Goal: Task Accomplishment & Management: Manage account settings

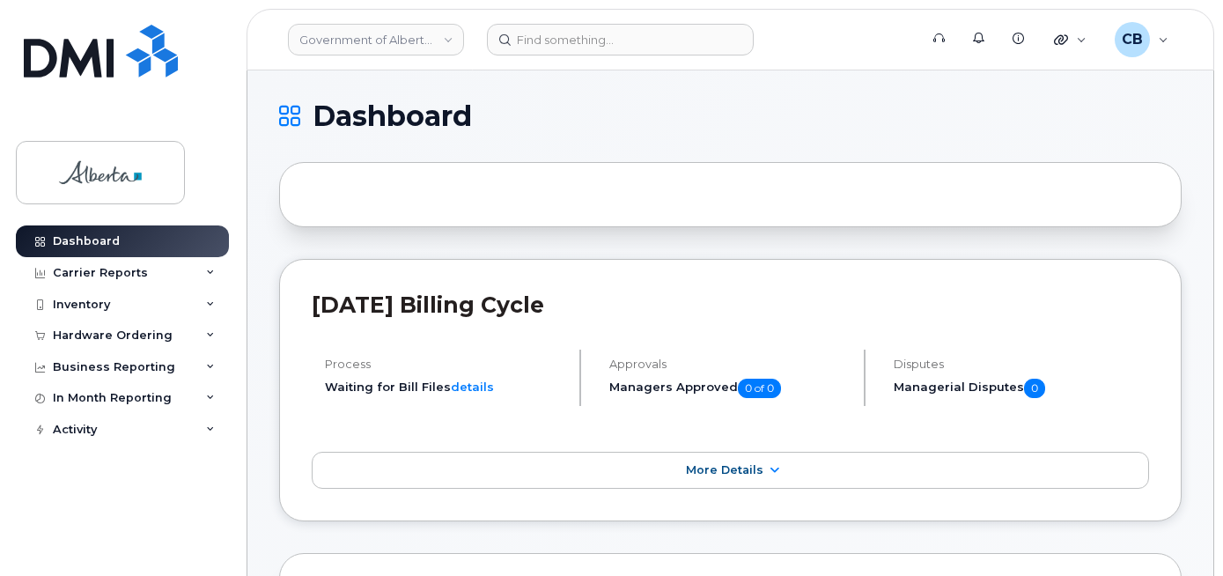
scroll to position [88, 0]
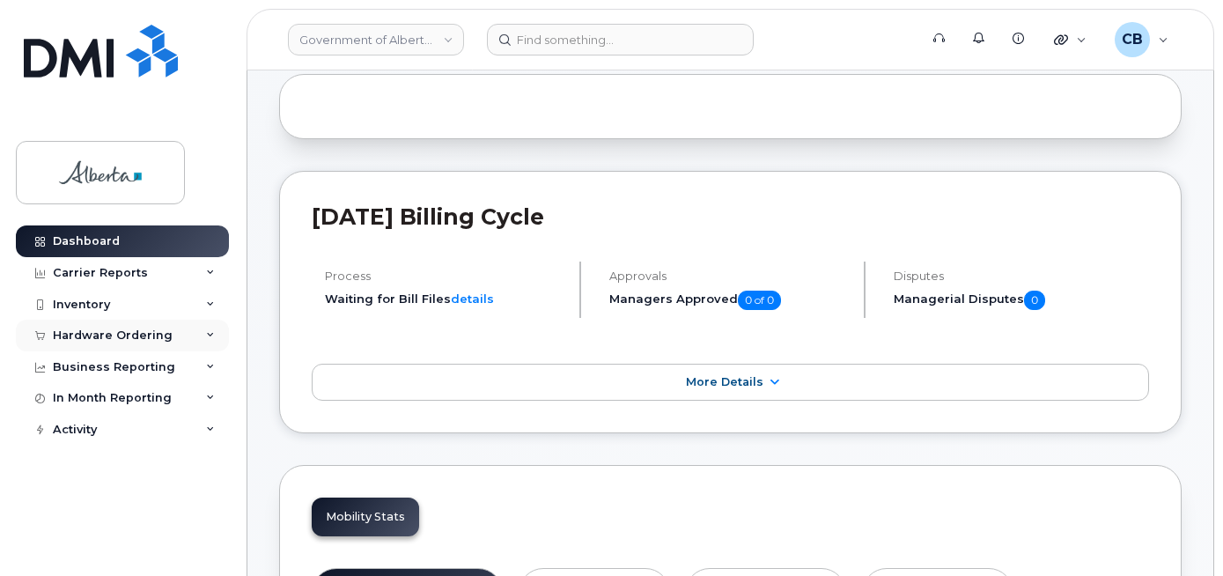
click at [113, 336] on div "Hardware Ordering" at bounding box center [113, 336] width 120 height 14
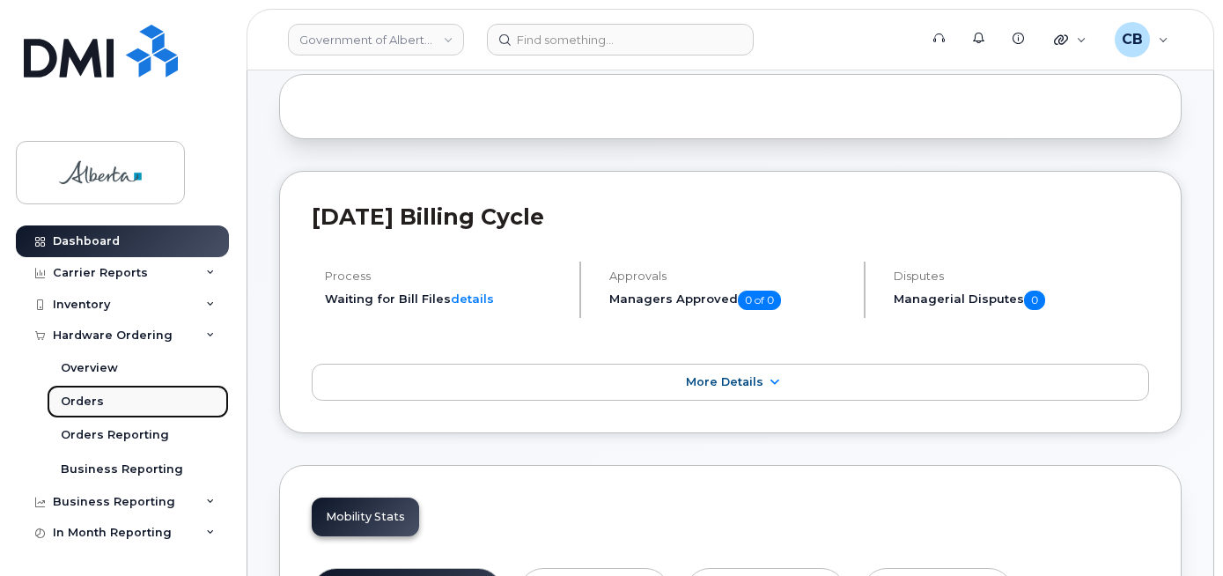
click at [77, 401] on div "Orders" at bounding box center [82, 402] width 43 height 16
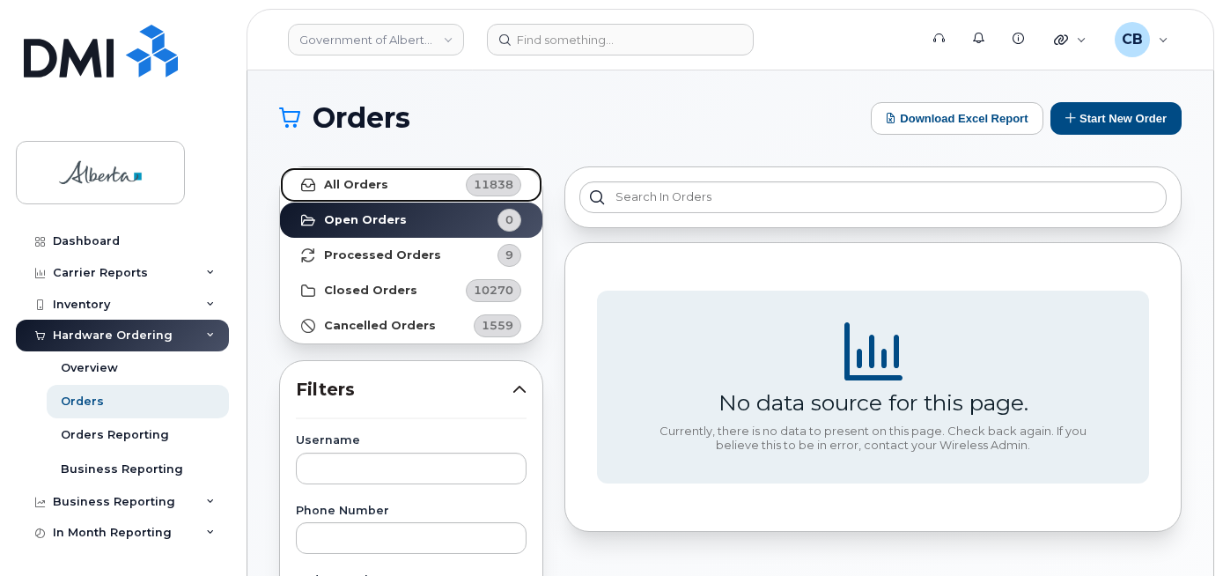
click at [366, 181] on strong "All Orders" at bounding box center [356, 185] width 64 height 14
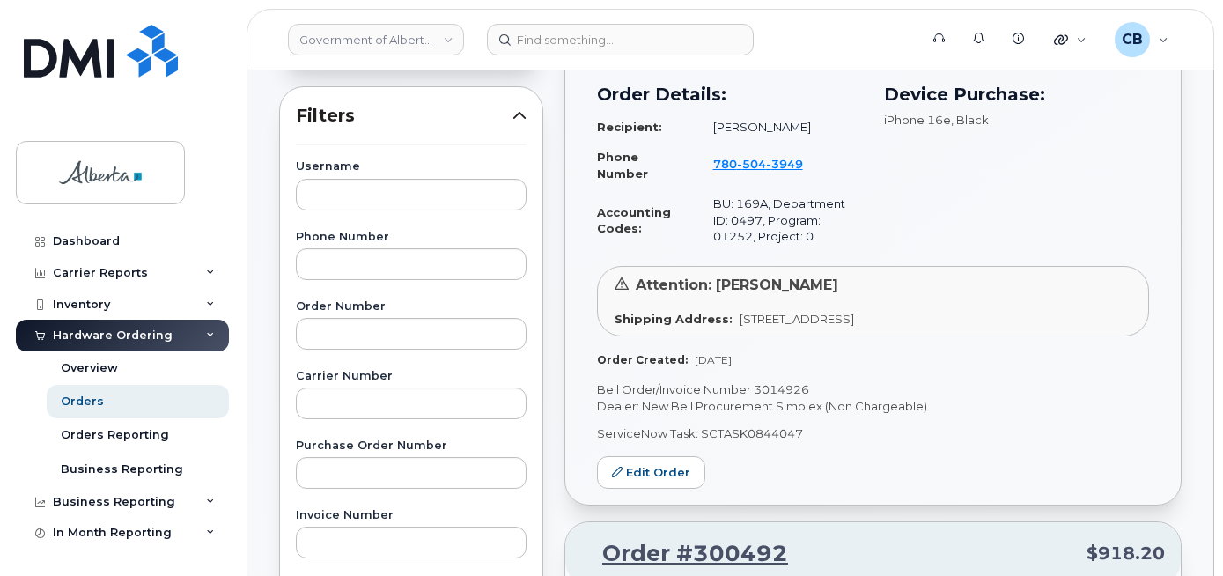
scroll to position [352, 0]
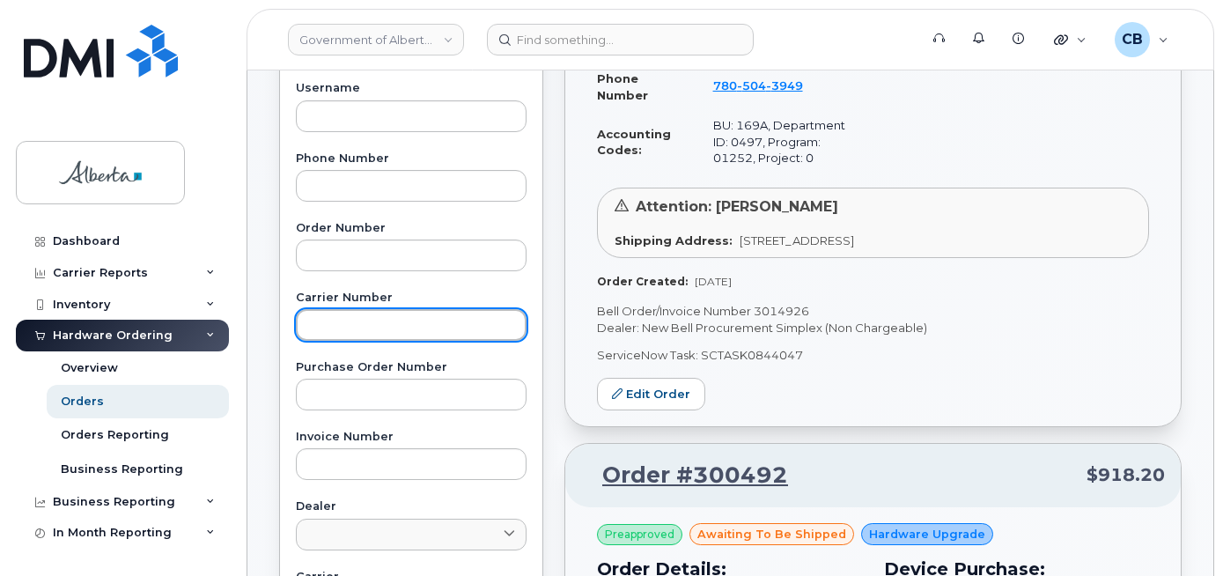
click at [315, 332] on input "text" at bounding box center [411, 325] width 231 height 32
paste input "3014322"
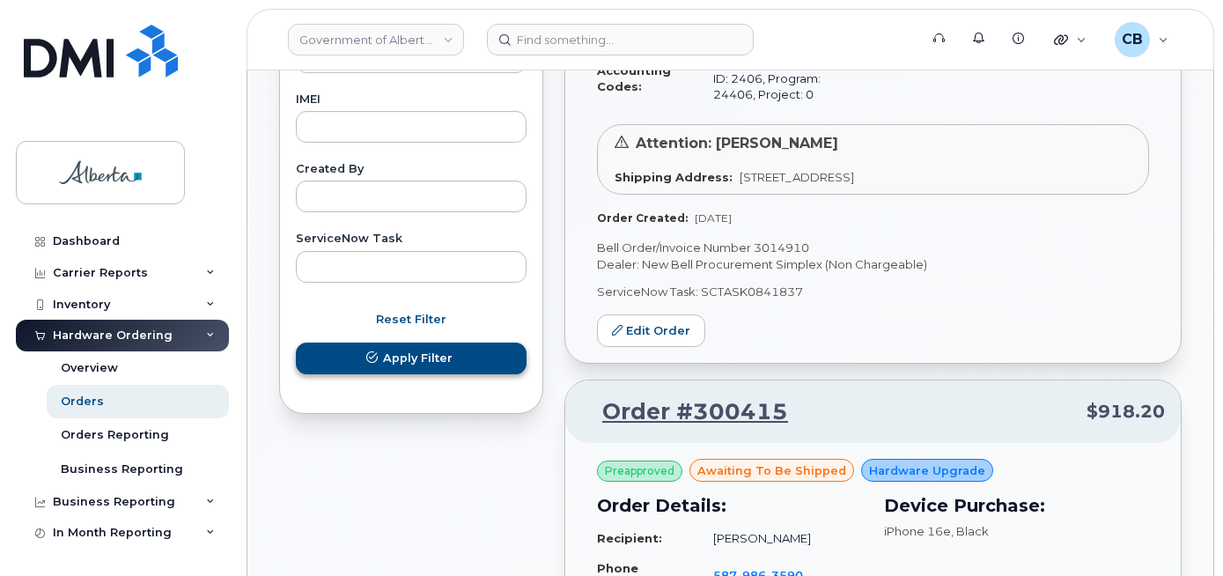
type input "3014322"
click at [437, 346] on button "Apply Filter" at bounding box center [411, 359] width 231 height 32
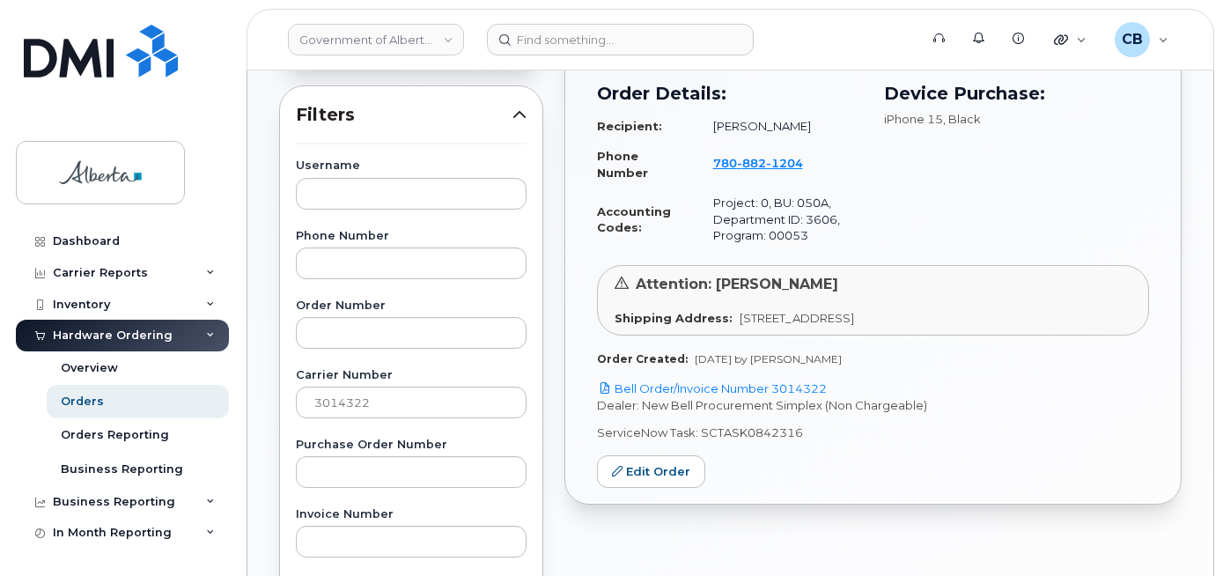
scroll to position [278, 0]
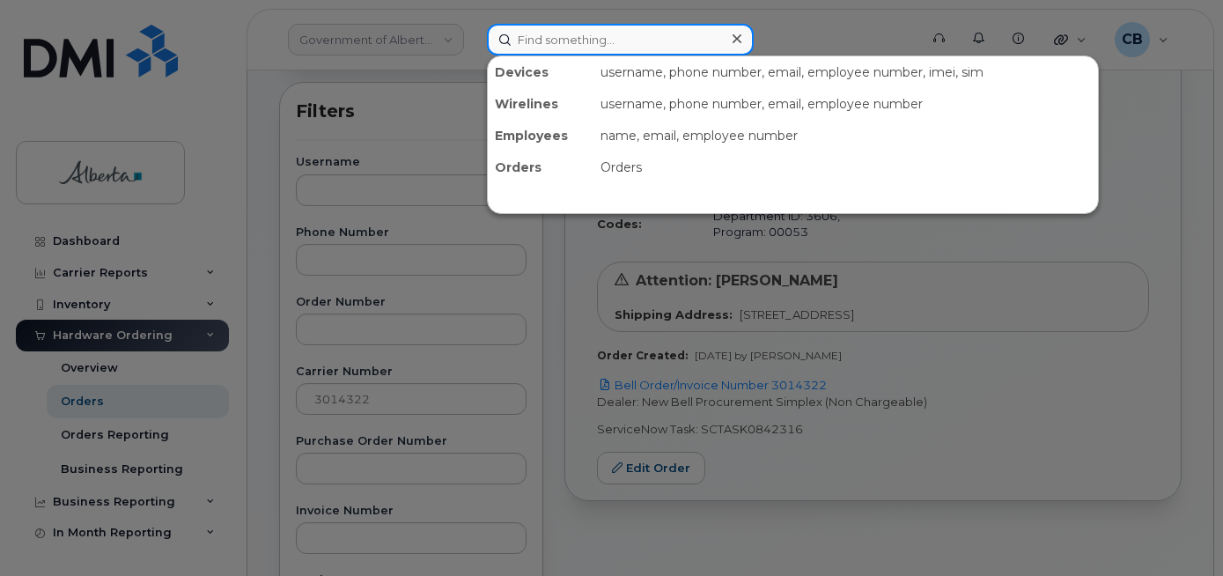
click at [543, 42] on input at bounding box center [620, 40] width 267 height 32
paste input "7808821204"
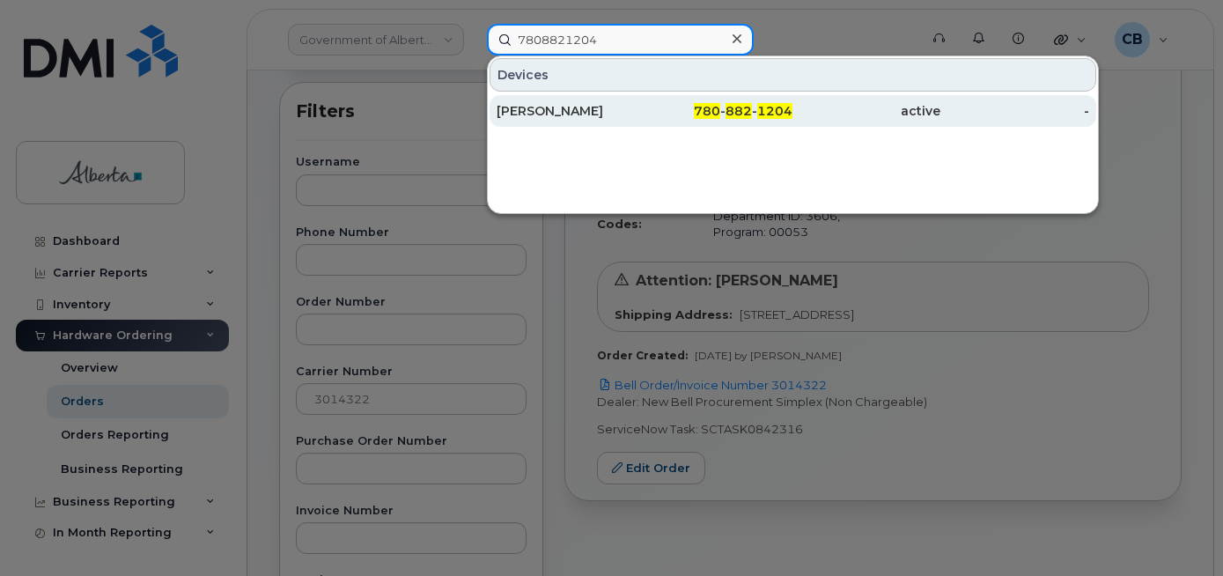
type input "7808821204"
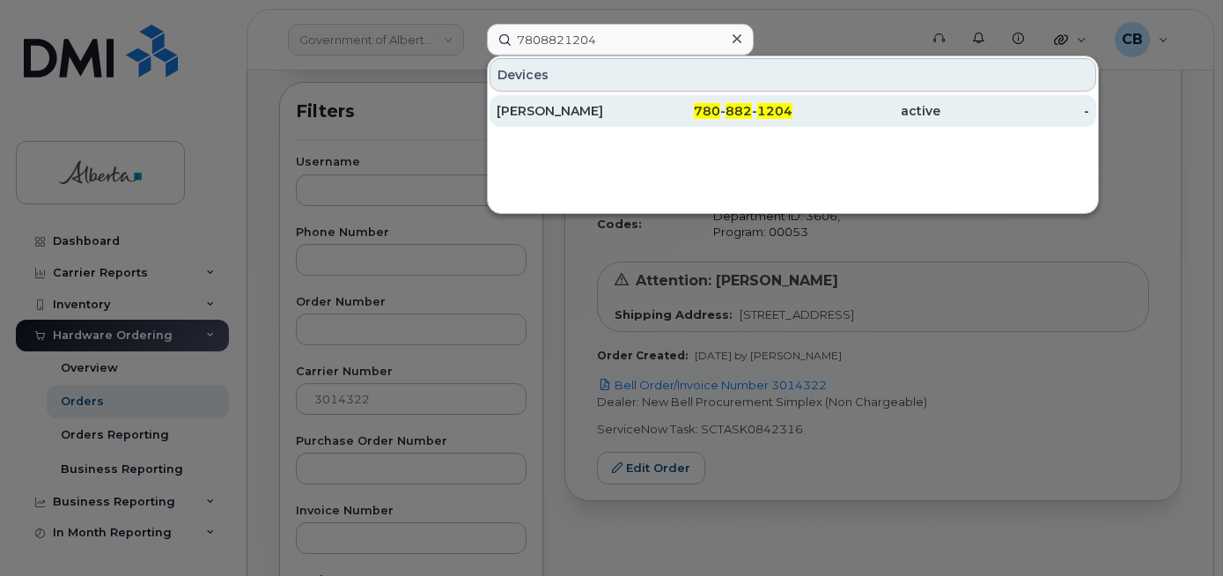
click at [546, 108] on div "Amanda Pinard" at bounding box center [571, 111] width 148 height 18
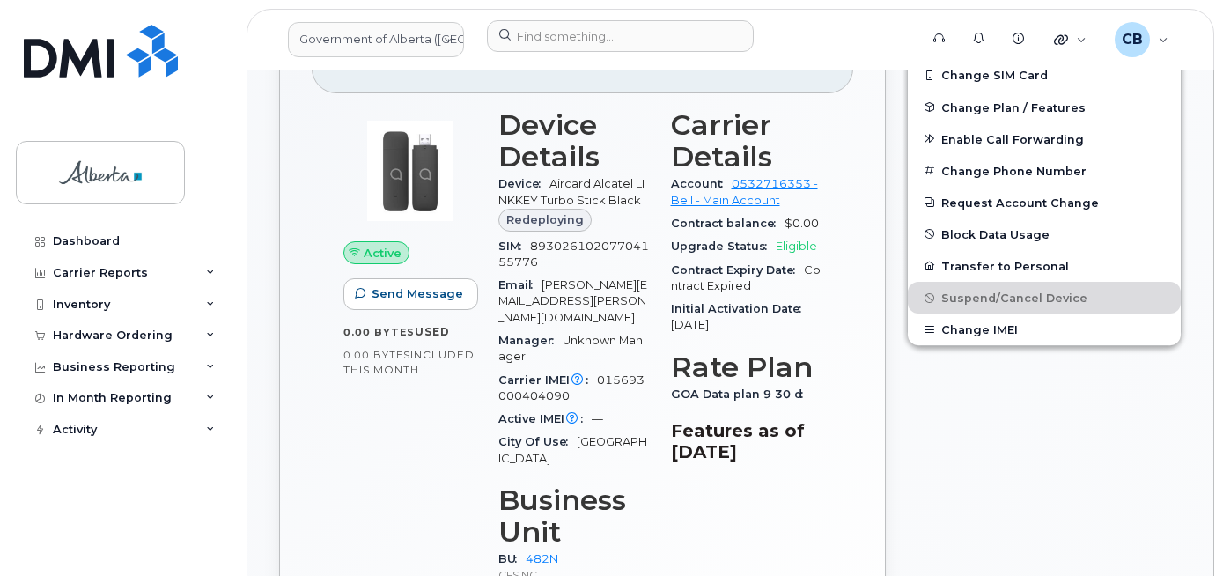
scroll to position [565, 0]
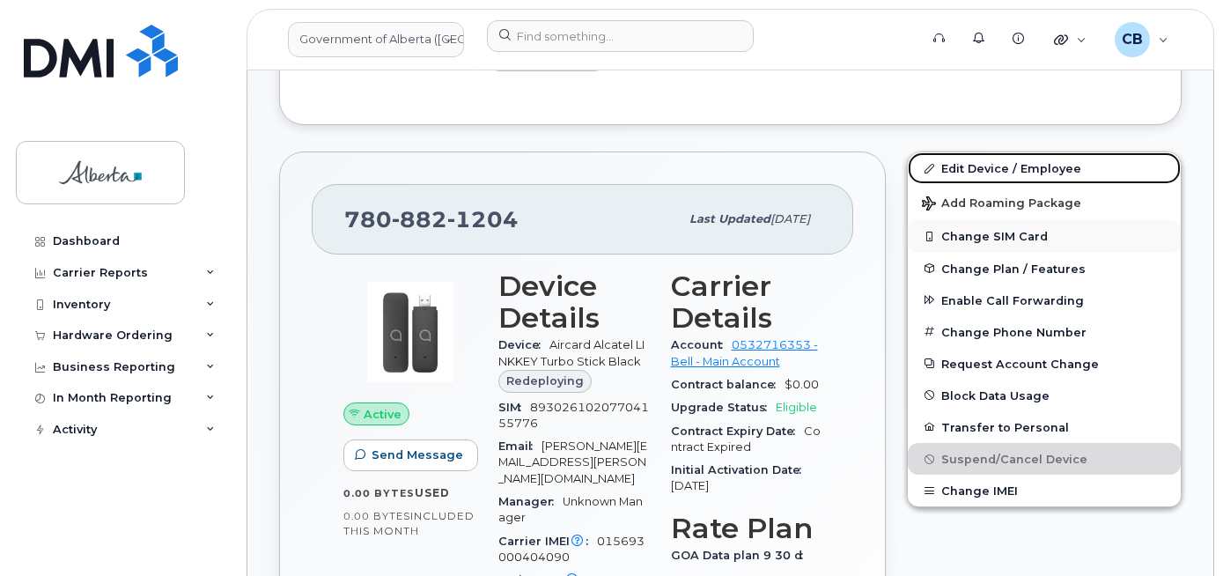
drag, startPoint x: 963, startPoint y: 165, endPoint x: 955, endPoint y: 232, distance: 67.4
click at [962, 166] on link "Edit Device / Employee" at bounding box center [1044, 168] width 273 height 32
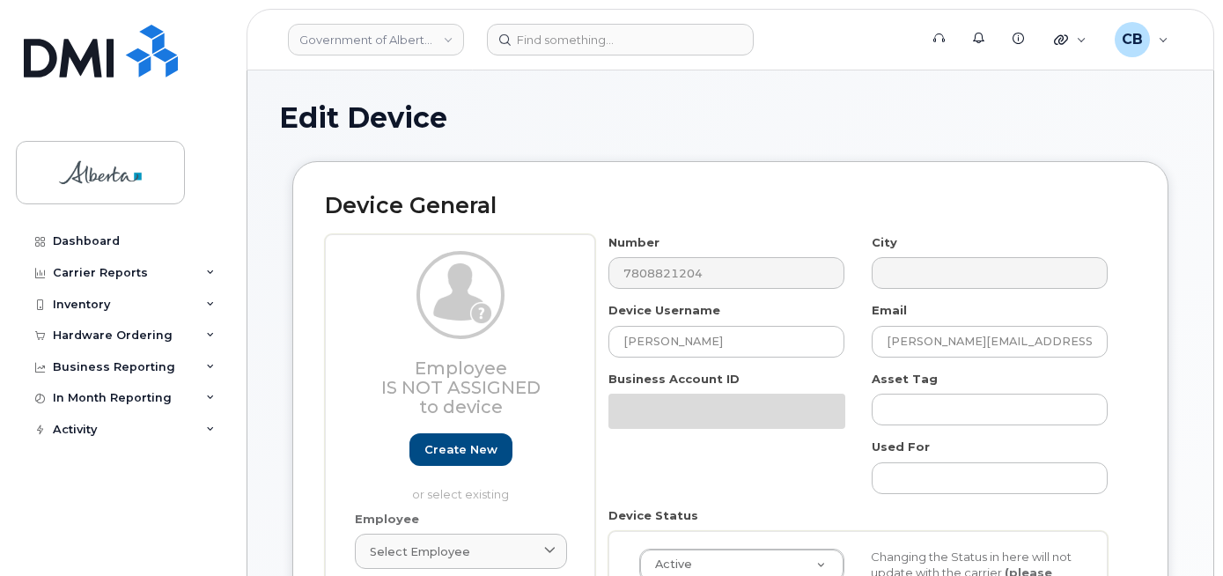
select select "4749731"
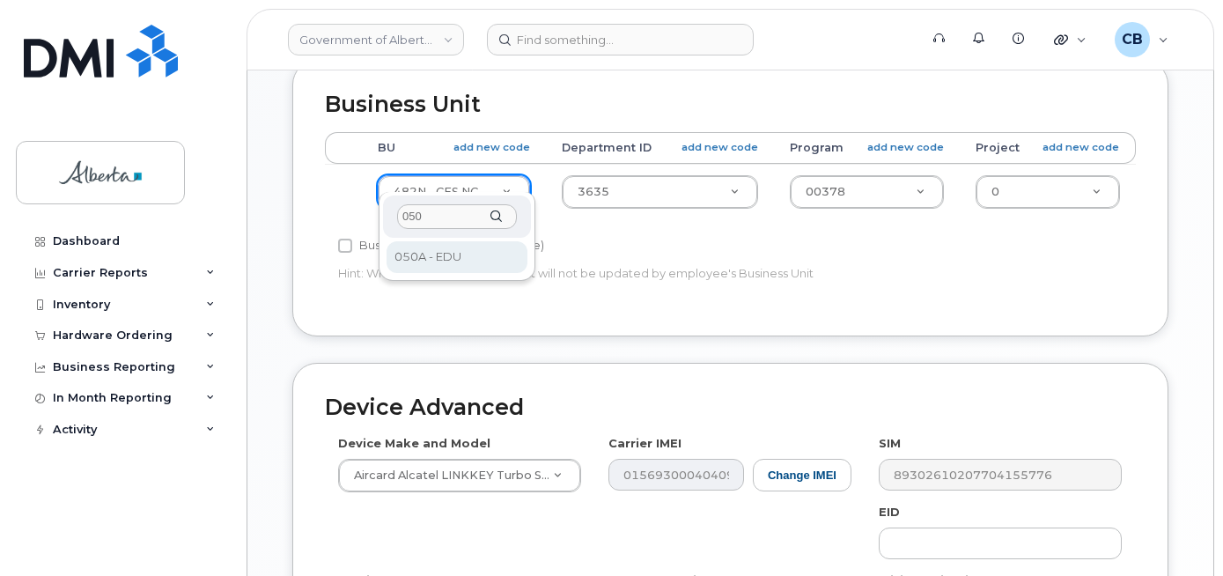
type input "050"
select select "4749738"
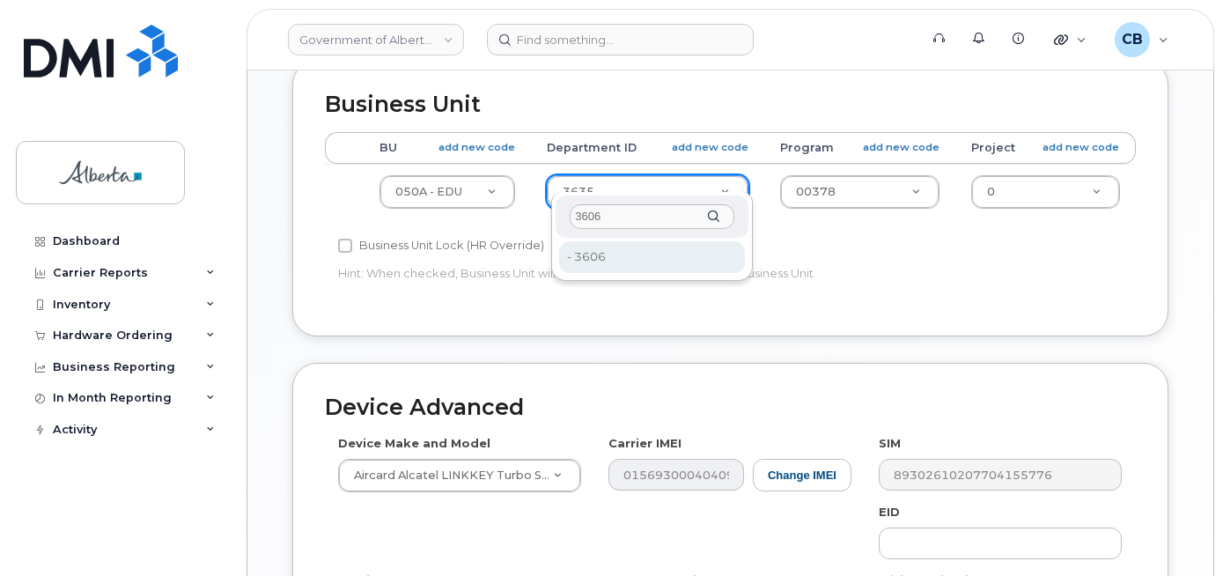
type input "3606"
type input "4752819"
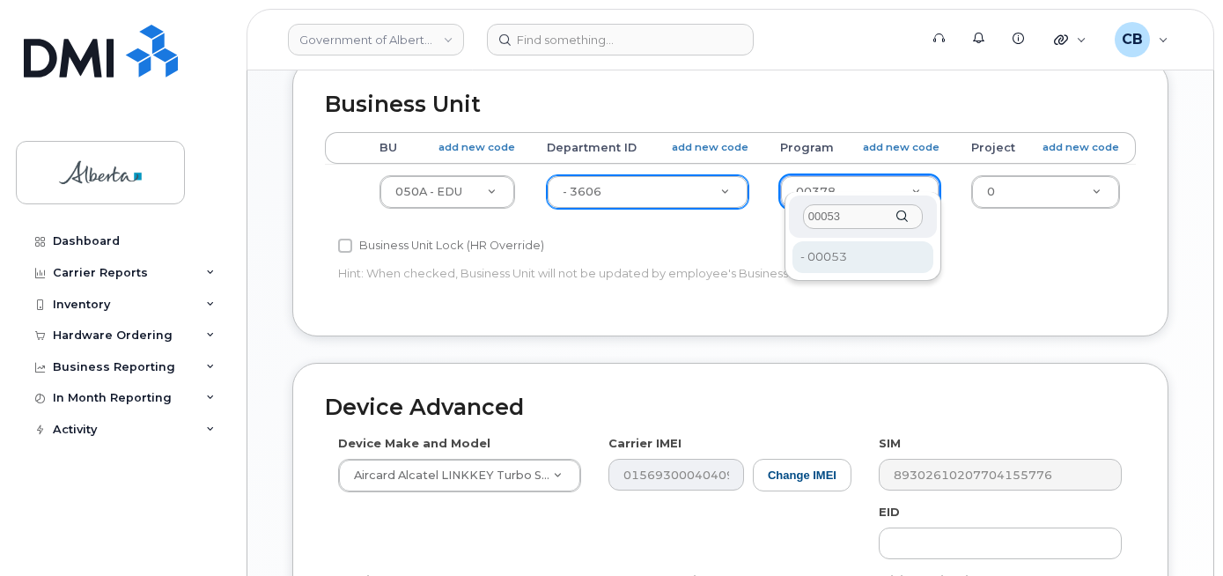
type input "00053"
type input "4124525"
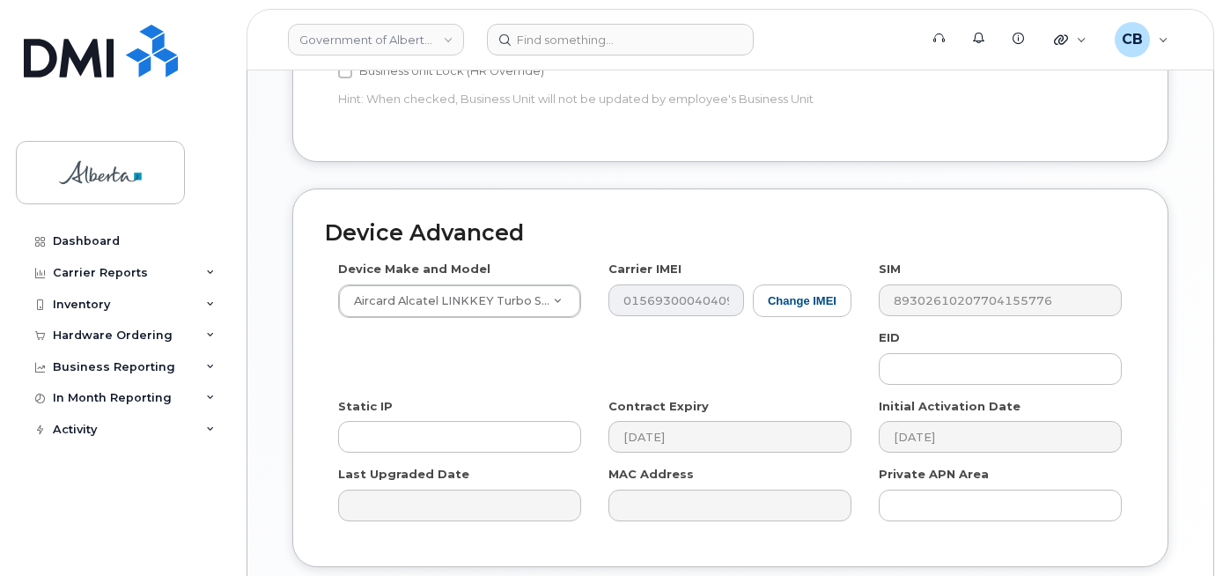
scroll to position [902, 0]
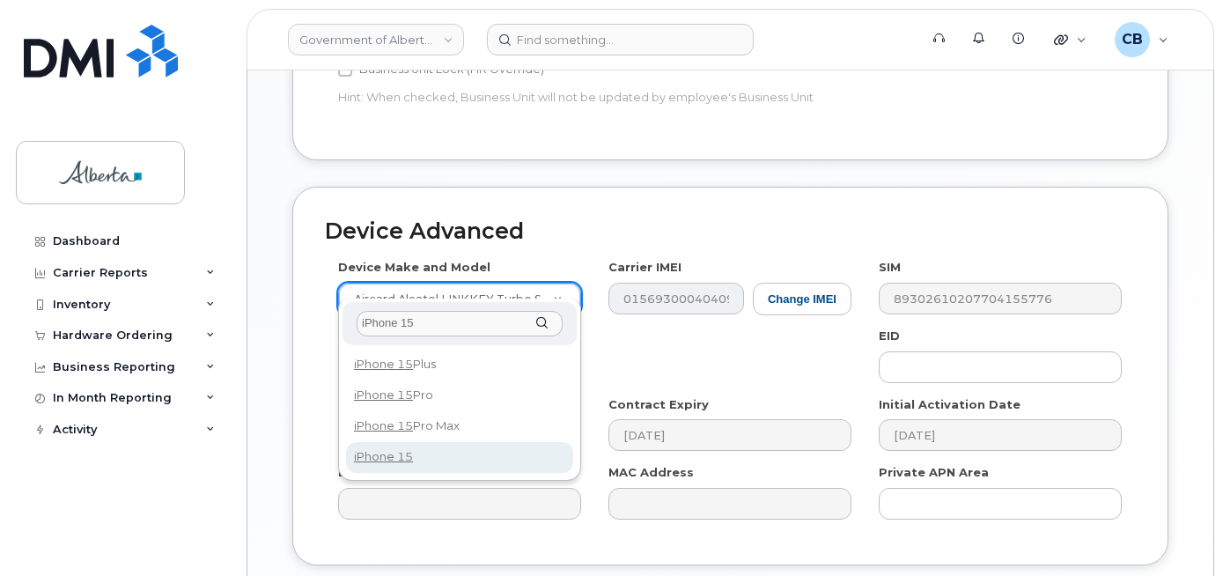
type input "iPhone 15"
select select "3031"
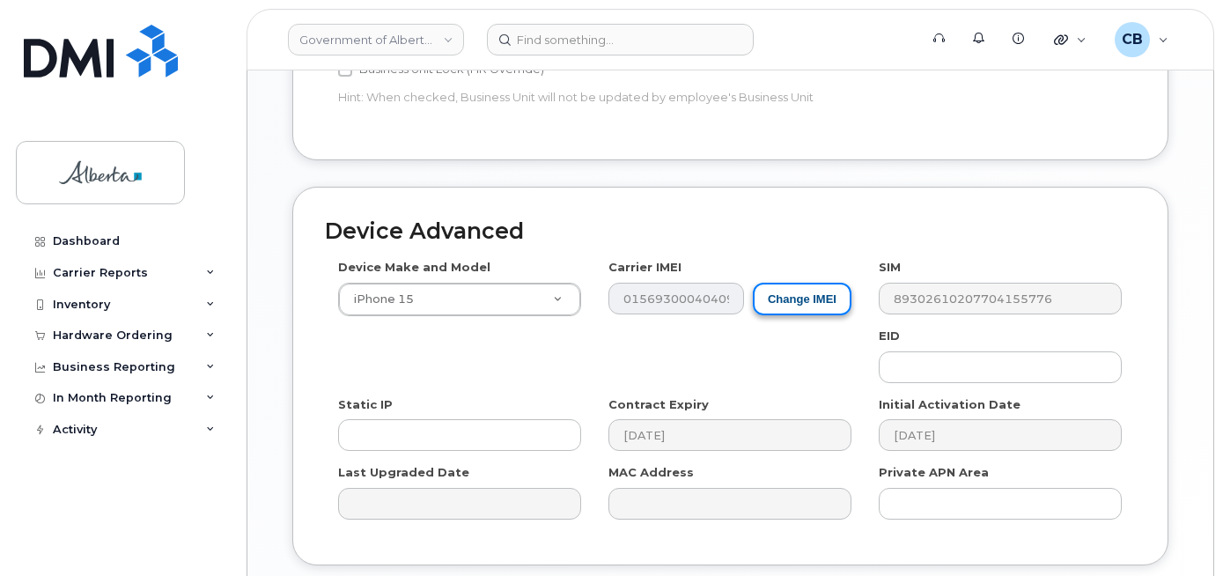
click at [772, 283] on button "Change IMEI" at bounding box center [802, 299] width 99 height 33
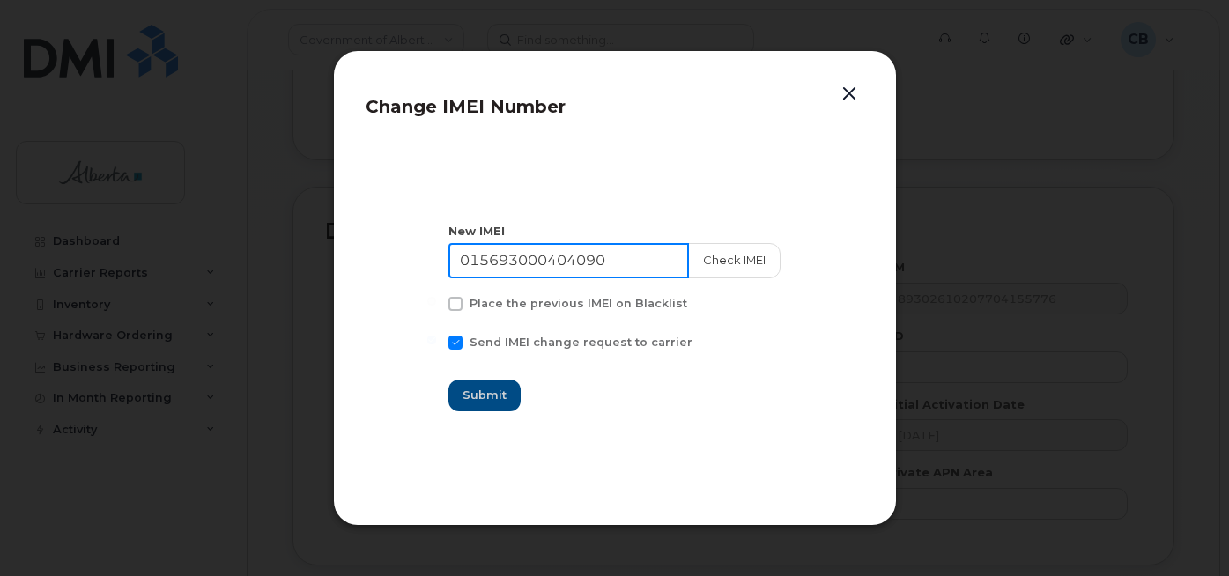
click at [537, 248] on input "015693000404090" at bounding box center [568, 260] width 240 height 35
paste input "351129878725474"
type input "351129878725474"
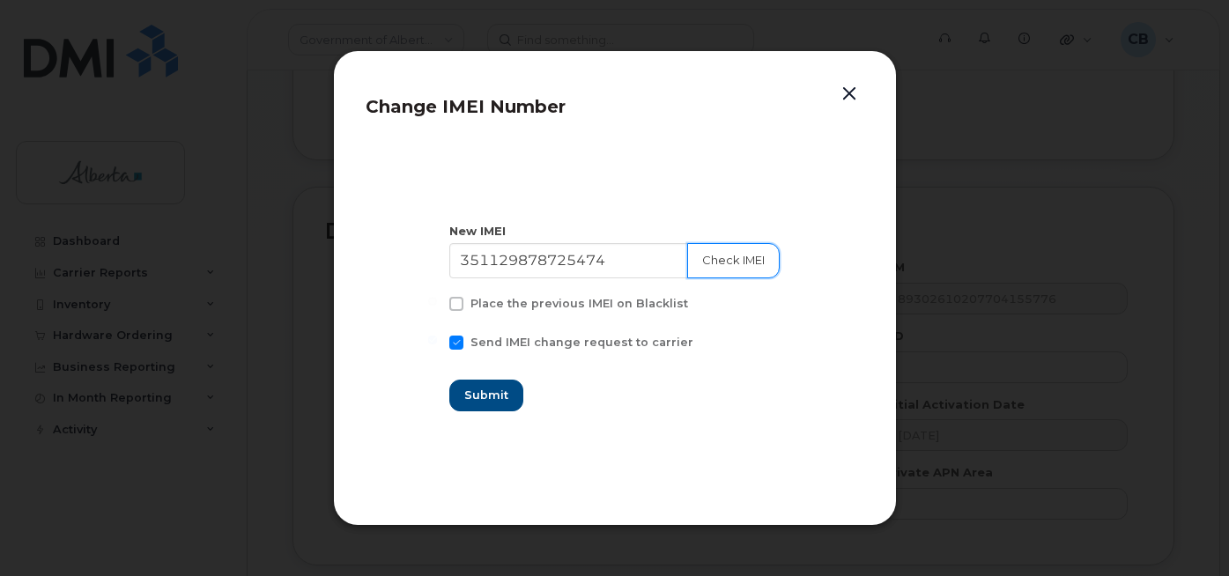
click at [708, 255] on button "Check IMEI" at bounding box center [733, 260] width 92 height 35
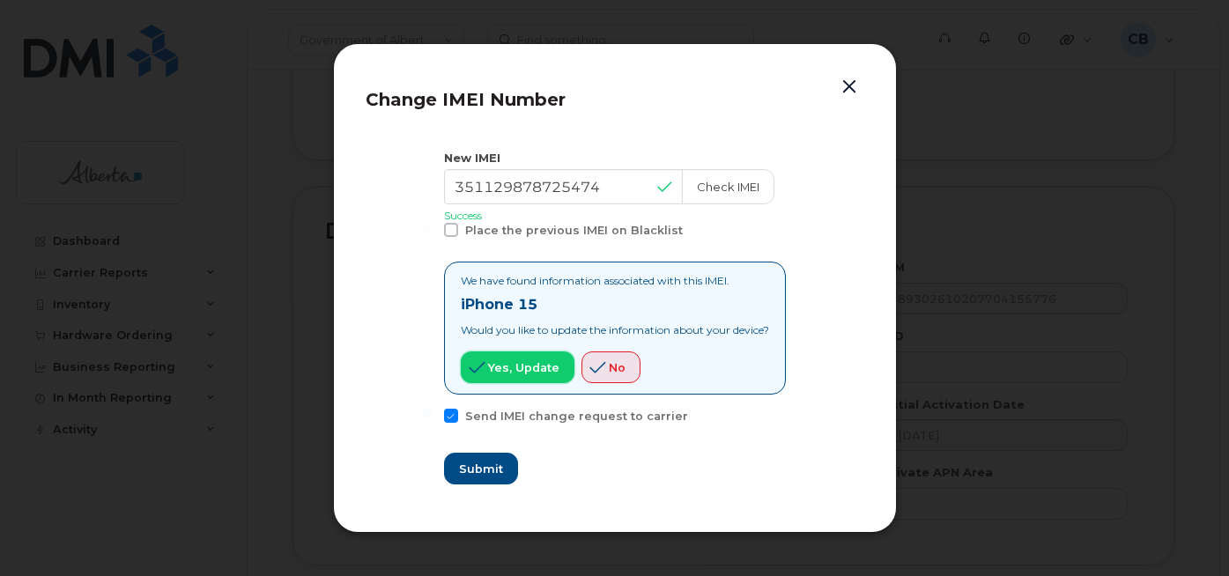
drag, startPoint x: 498, startPoint y: 370, endPoint x: 475, endPoint y: 421, distance: 56.0
click at [497, 370] on span "Yes, update" at bounding box center [523, 367] width 71 height 17
click at [466, 466] on span "Submit" at bounding box center [480, 469] width 44 height 17
type input "351129878725474"
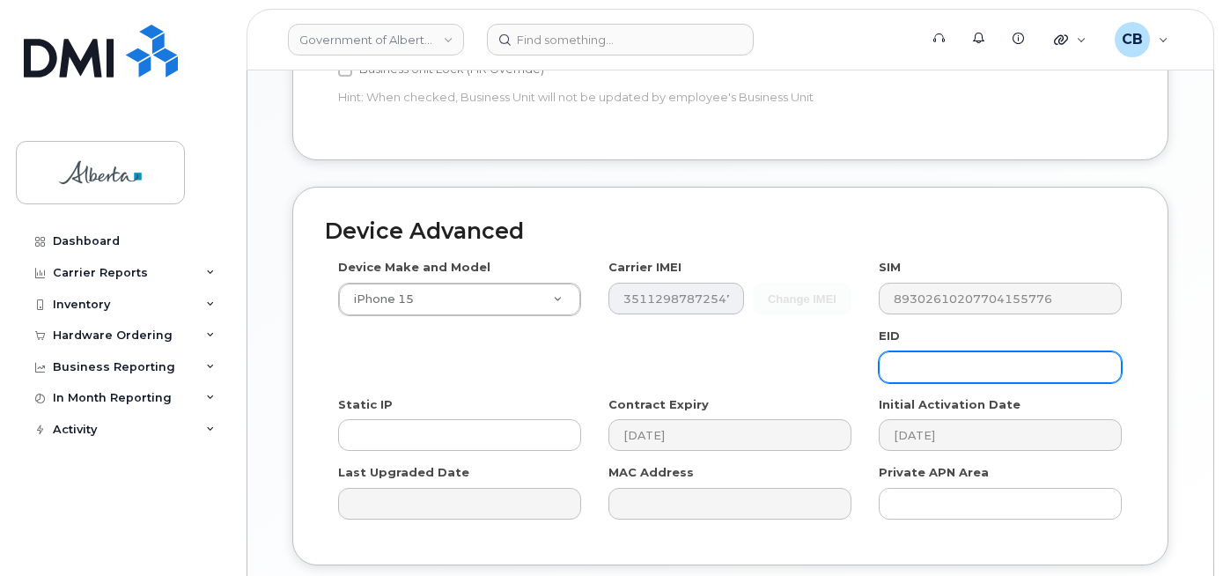
click at [981, 358] on input "text" at bounding box center [1000, 367] width 243 height 32
paste input "89049032007208882600189375684827"
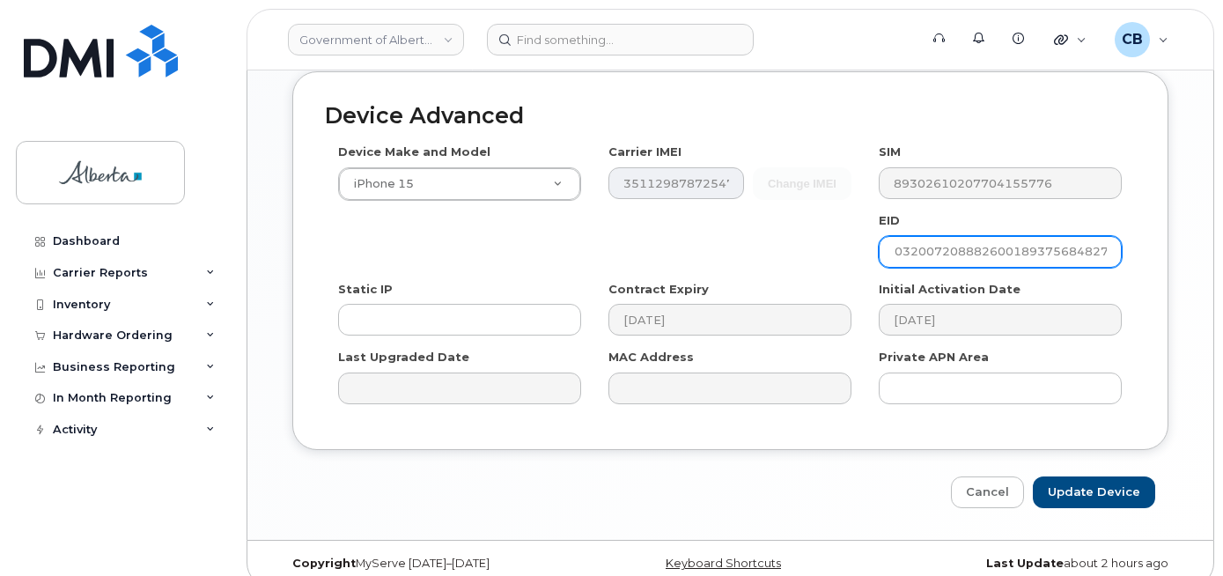
scroll to position [1022, 0]
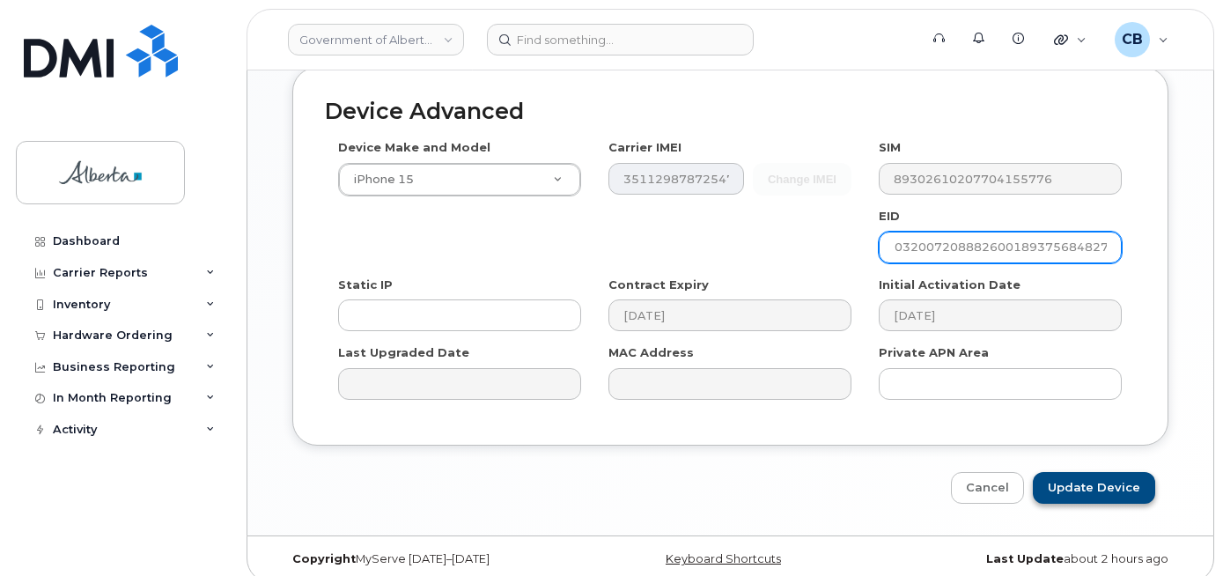
type input "89049032007208882600189375684827"
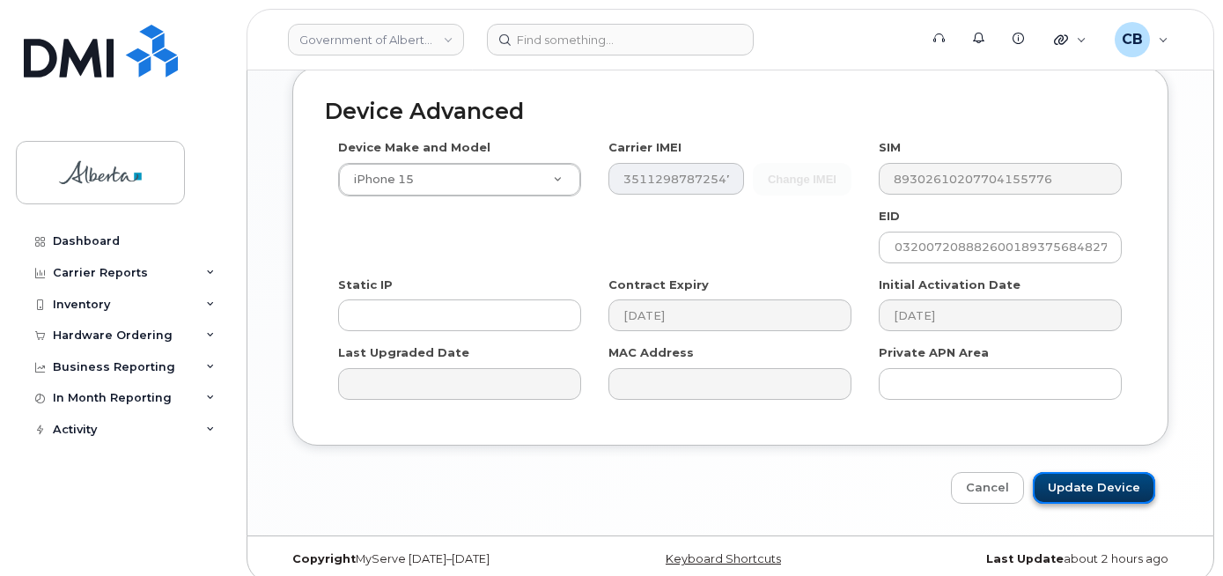
click at [1079, 472] on input "Update Device" at bounding box center [1094, 488] width 122 height 33
type input "Saving..."
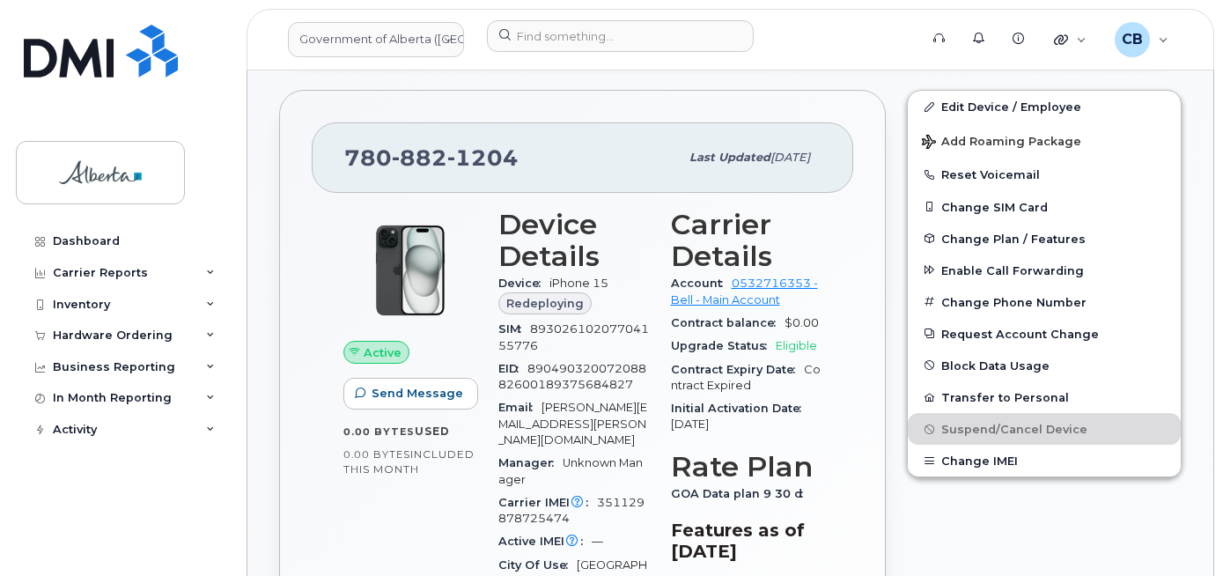
scroll to position [617, 0]
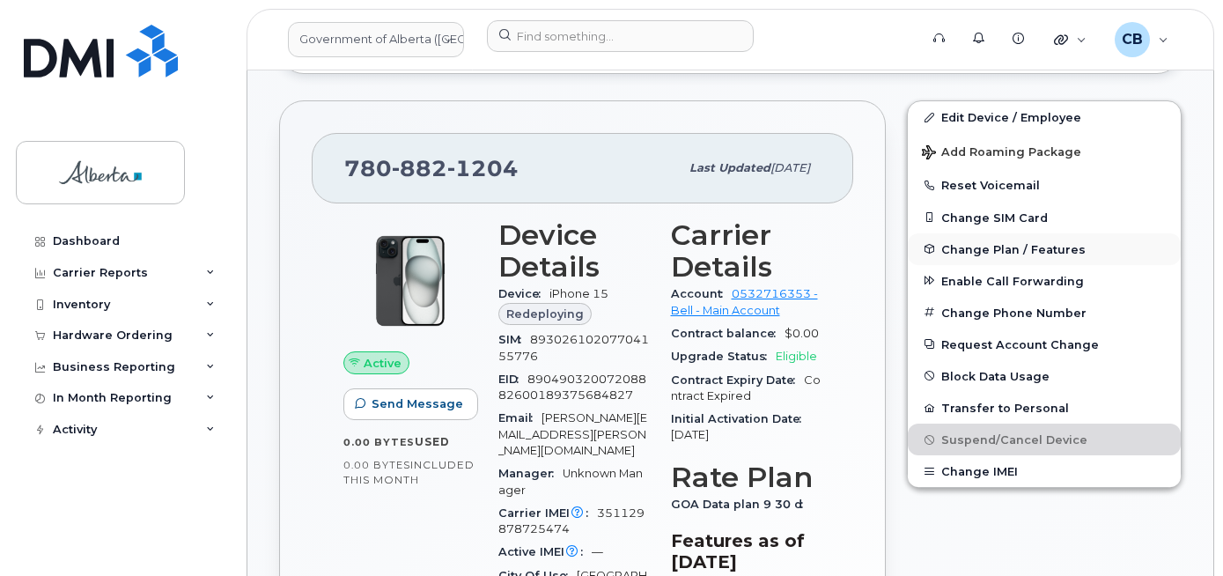
click at [999, 251] on span "Change Plan / Features" at bounding box center [1014, 248] width 144 height 13
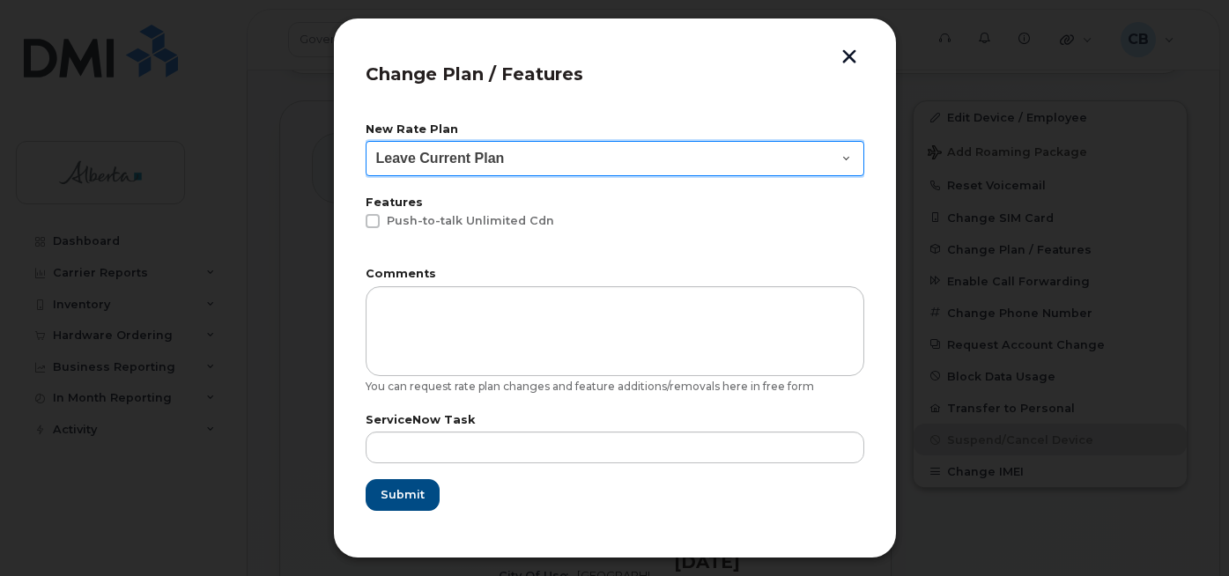
drag, startPoint x: 840, startPoint y: 160, endPoint x: 830, endPoint y: 163, distance: 10.9
click at [840, 160] on select "Leave Current Plan GOA - Voice Plan 5 GOA Unlimited Smartphone 14 GOA-Voice Pla…" at bounding box center [615, 158] width 499 height 35
click at [842, 156] on select "Leave Current Plan GOA - Voice Plan 5 GOA Unlimited Smartphone 14 GOA-Voice Pla…" at bounding box center [615, 158] width 499 height 35
click at [839, 158] on select "Leave Current Plan GOA - Voice Plan 5 GOA Unlimited Smartphone 14 GOA-Voice Pla…" at bounding box center [615, 158] width 499 height 35
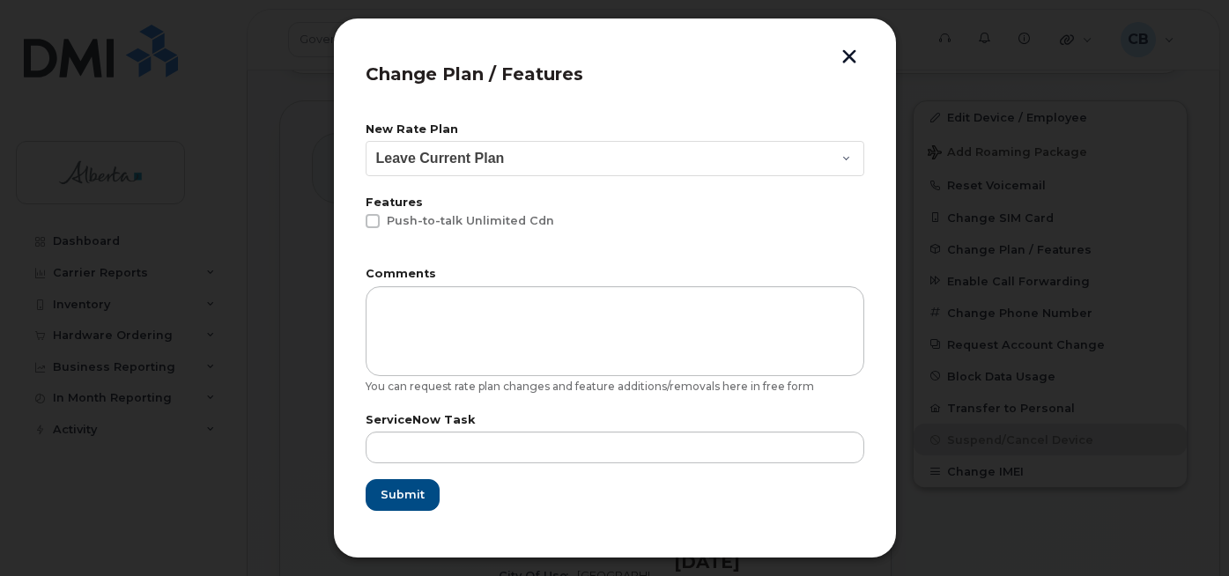
click at [854, 55] on button "button" at bounding box center [849, 58] width 26 height 18
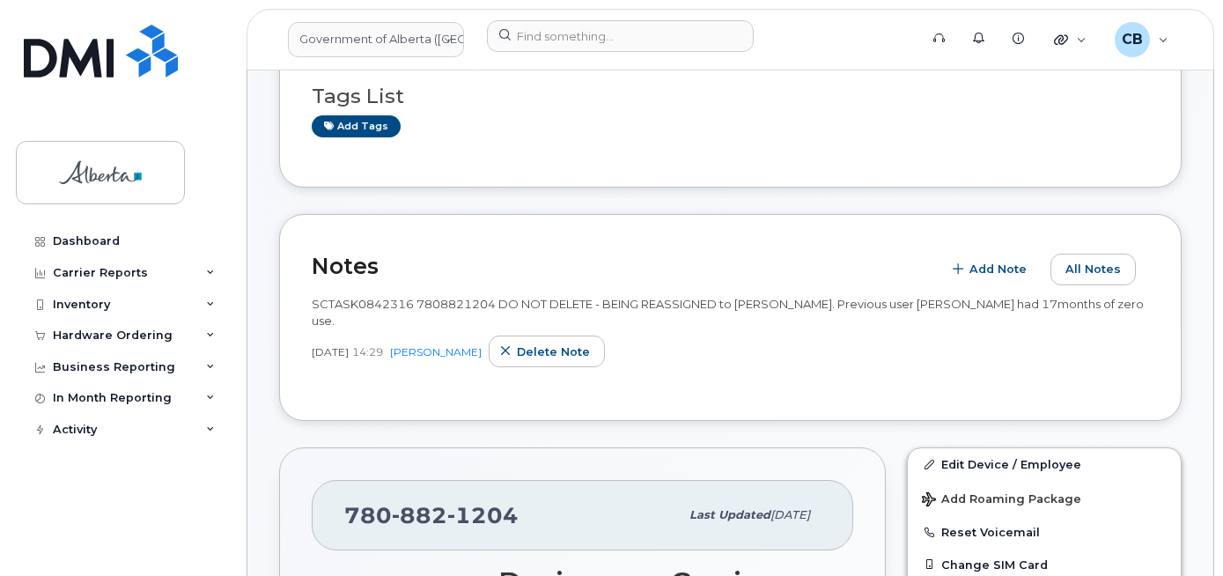
scroll to position [264, 0]
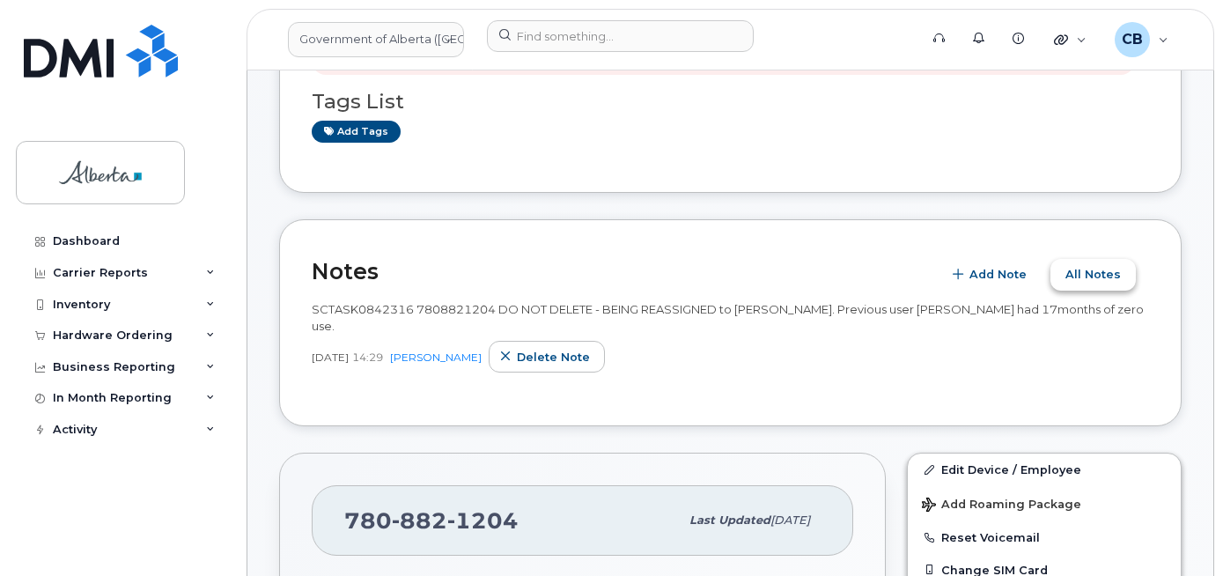
click at [1102, 275] on span "All Notes" at bounding box center [1093, 274] width 55 height 17
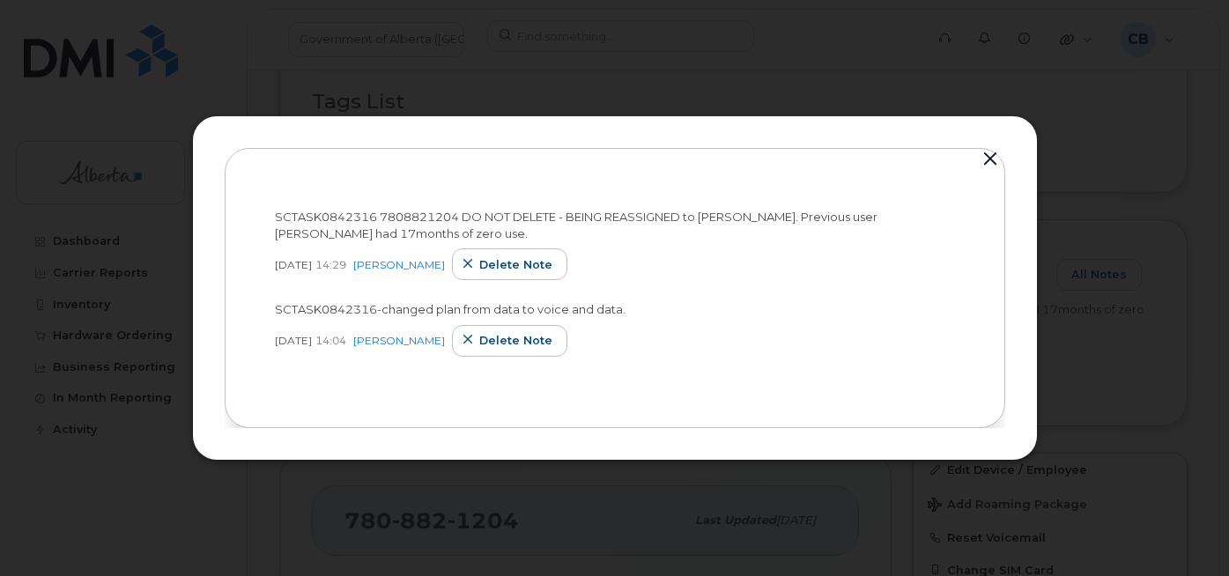
click at [996, 155] on button "button" at bounding box center [990, 159] width 26 height 25
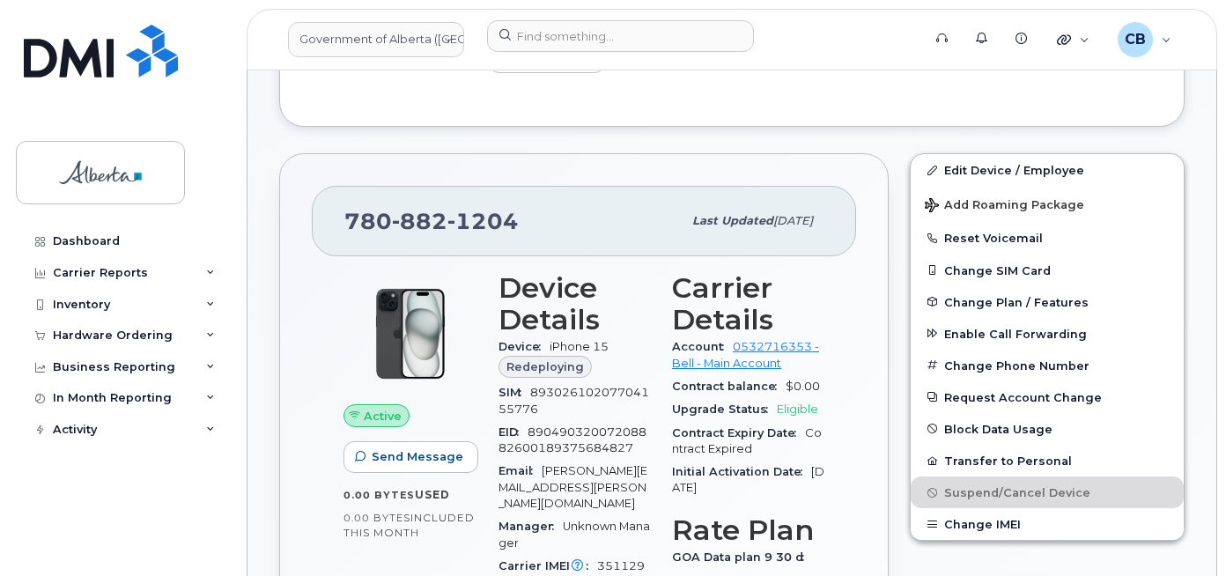
scroll to position [584, 0]
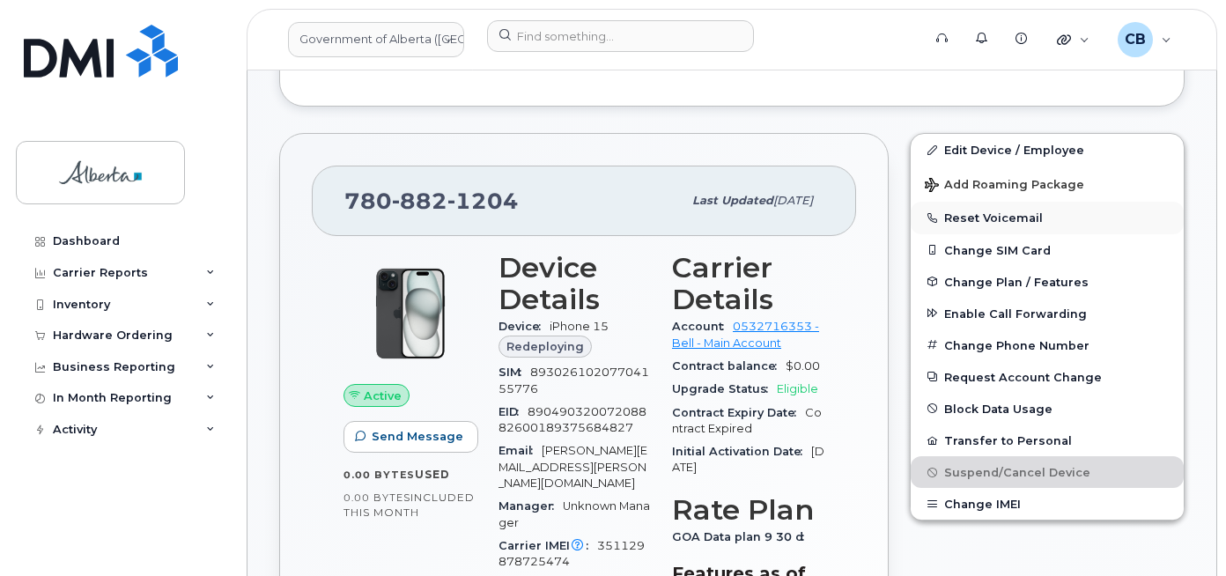
click at [1009, 220] on button "Reset Voicemail" at bounding box center [1047, 218] width 273 height 32
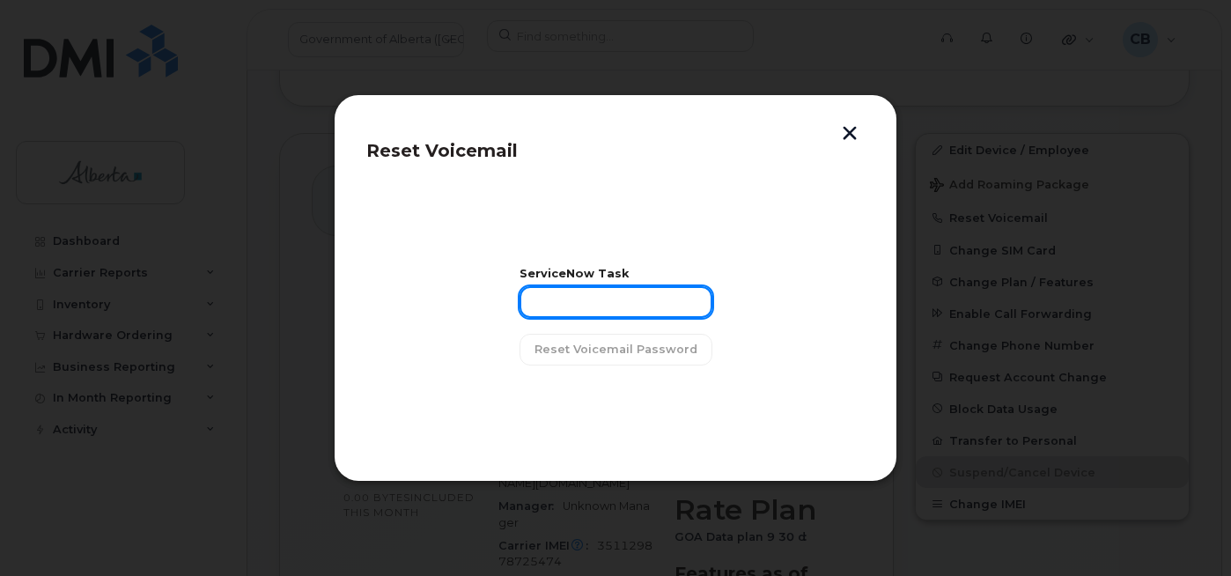
click at [555, 306] on input "text" at bounding box center [616, 302] width 193 height 32
paste input "SCTASK0842316"
type input "SCTASK0842316"
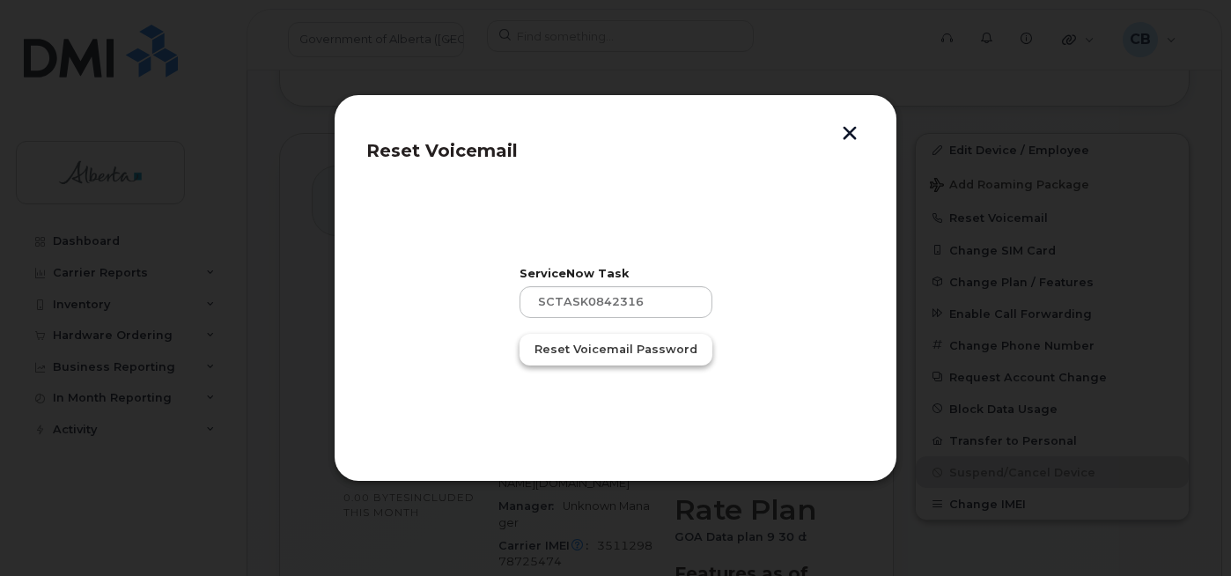
click at [577, 348] on span "Reset Voicemail Password" at bounding box center [616, 349] width 163 height 17
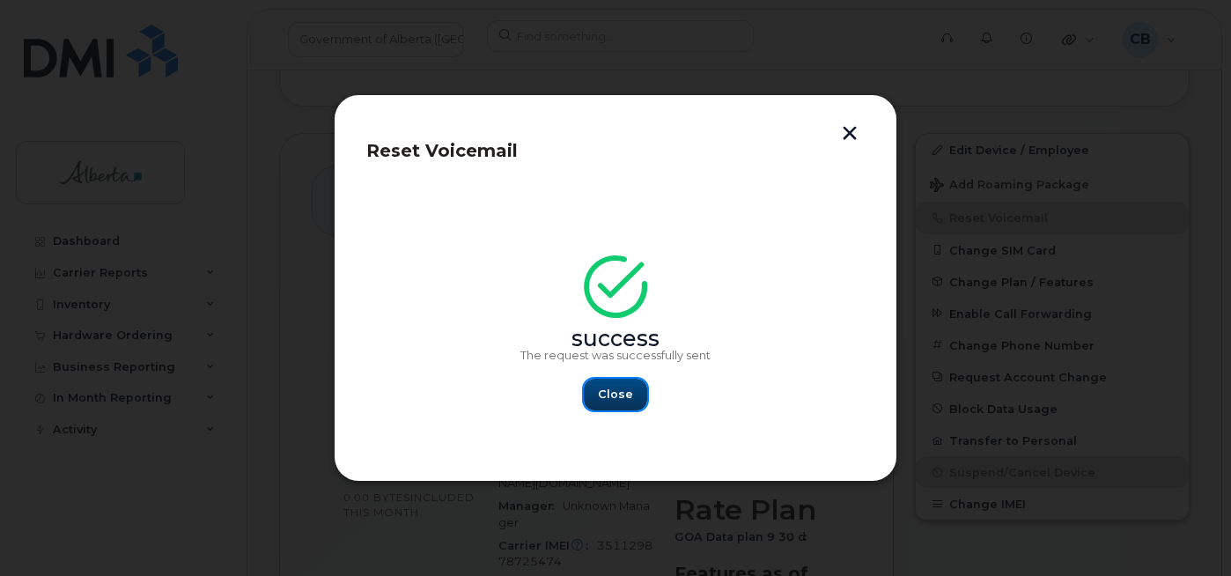
click at [627, 396] on span "Close" at bounding box center [615, 394] width 35 height 17
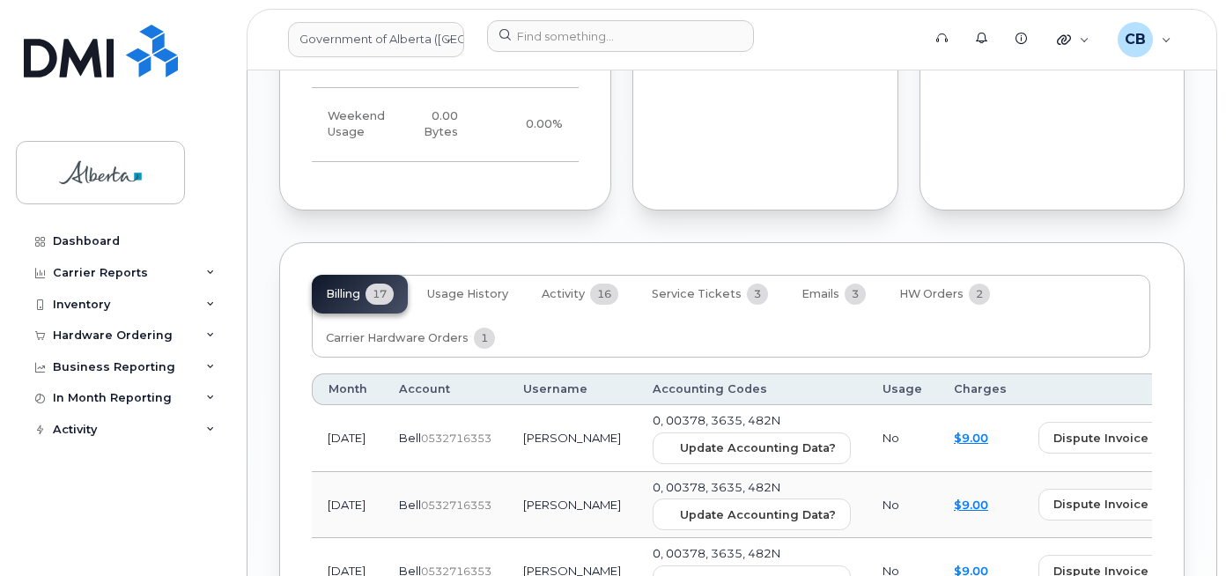
scroll to position [1791, 0]
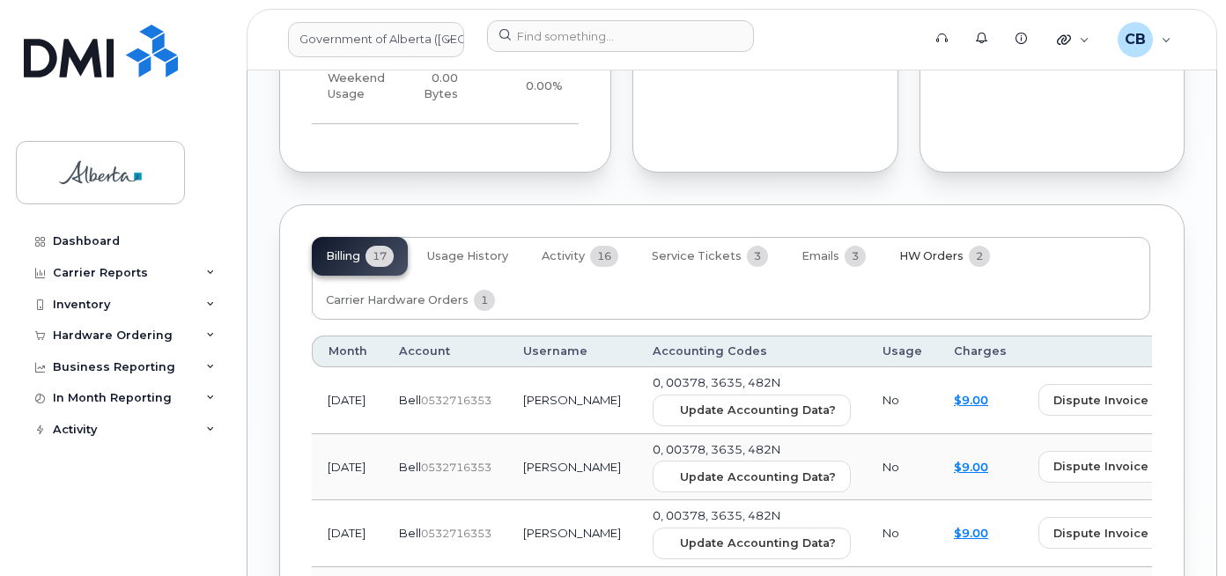
click at [939, 249] on span "HW Orders" at bounding box center [931, 256] width 64 height 14
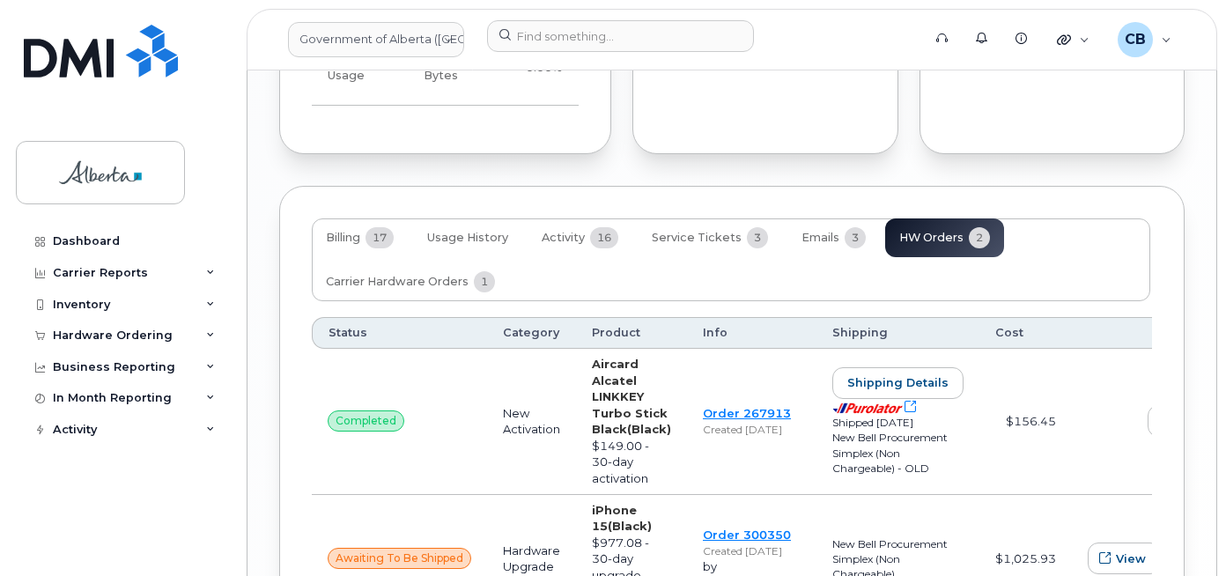
scroll to position [1768, 0]
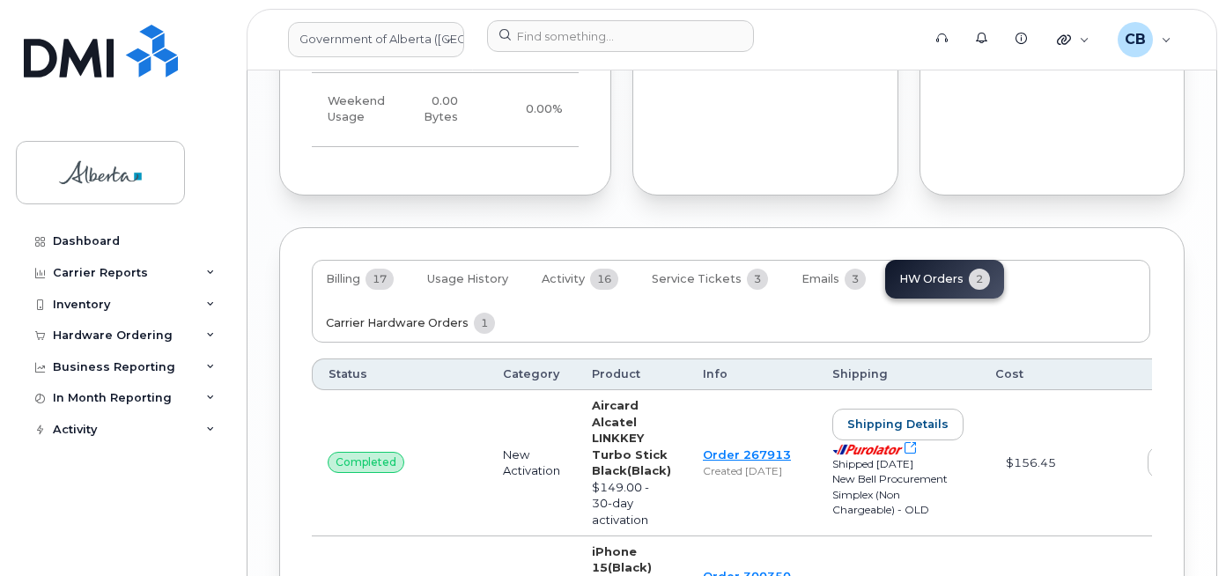
click at [356, 316] on span "Carrier Hardware Orders" at bounding box center [397, 323] width 143 height 14
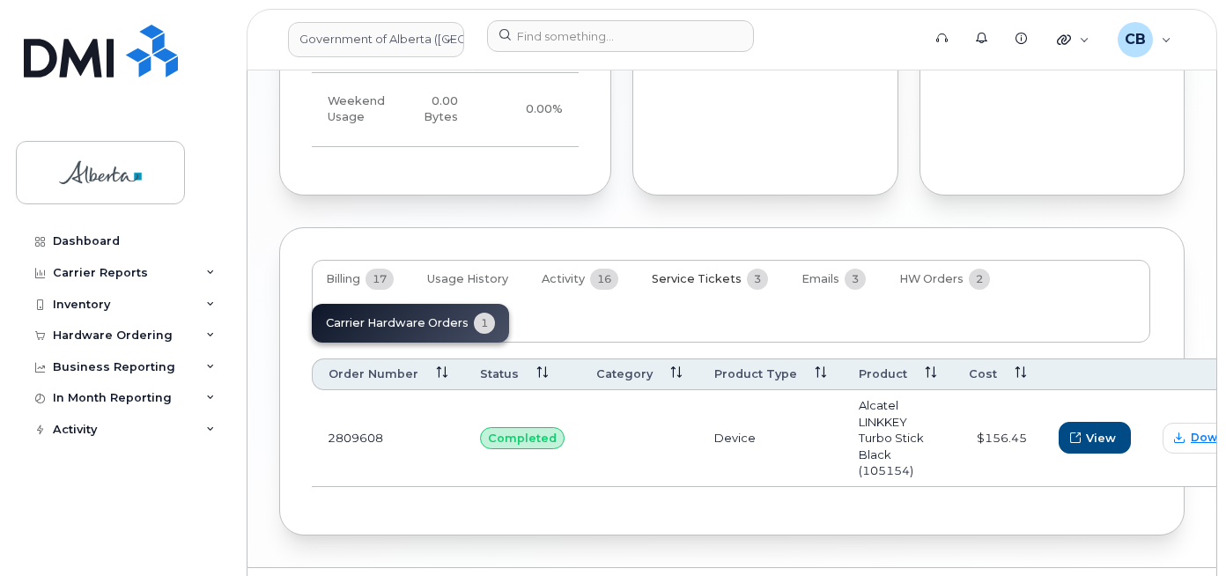
click at [690, 272] on span "Service Tickets" at bounding box center [697, 279] width 90 height 14
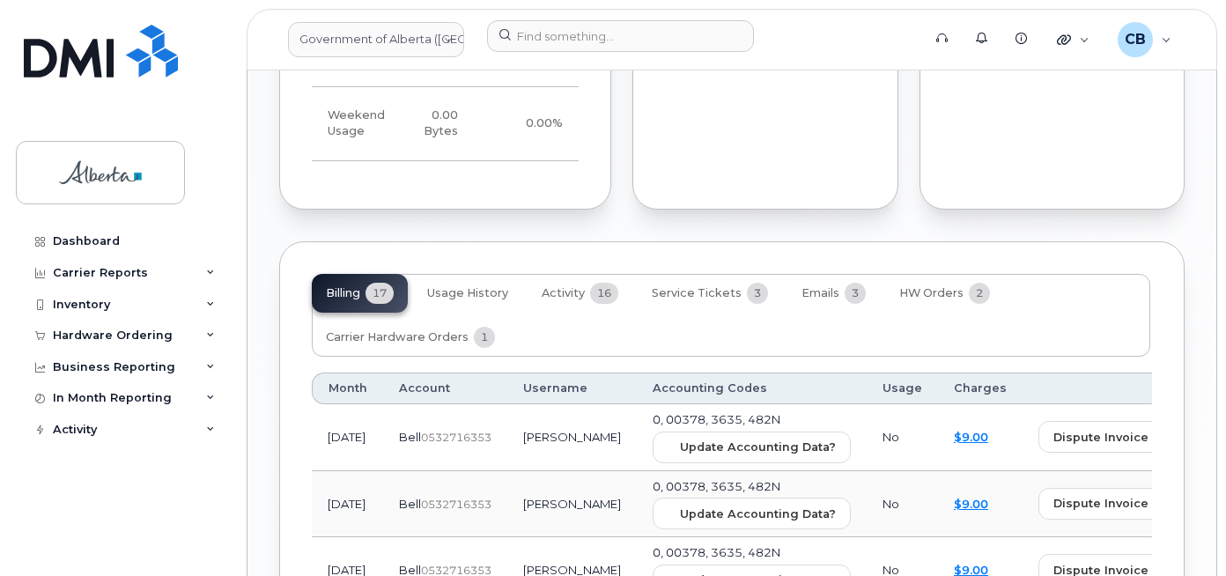
scroll to position [1811, 0]
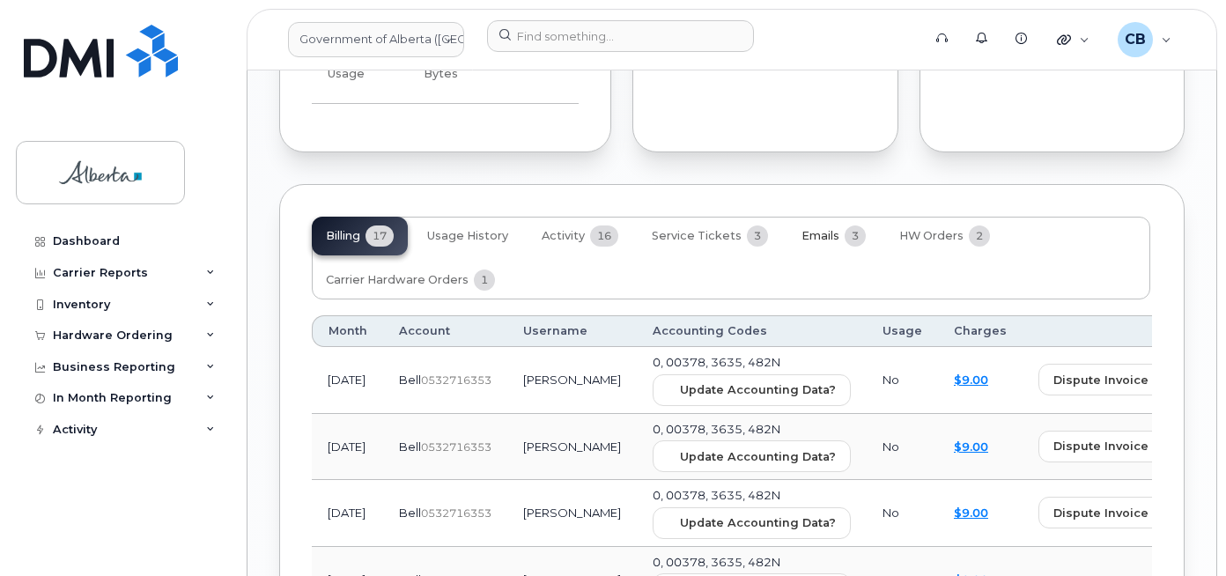
click at [830, 229] on span "Emails" at bounding box center [821, 236] width 38 height 14
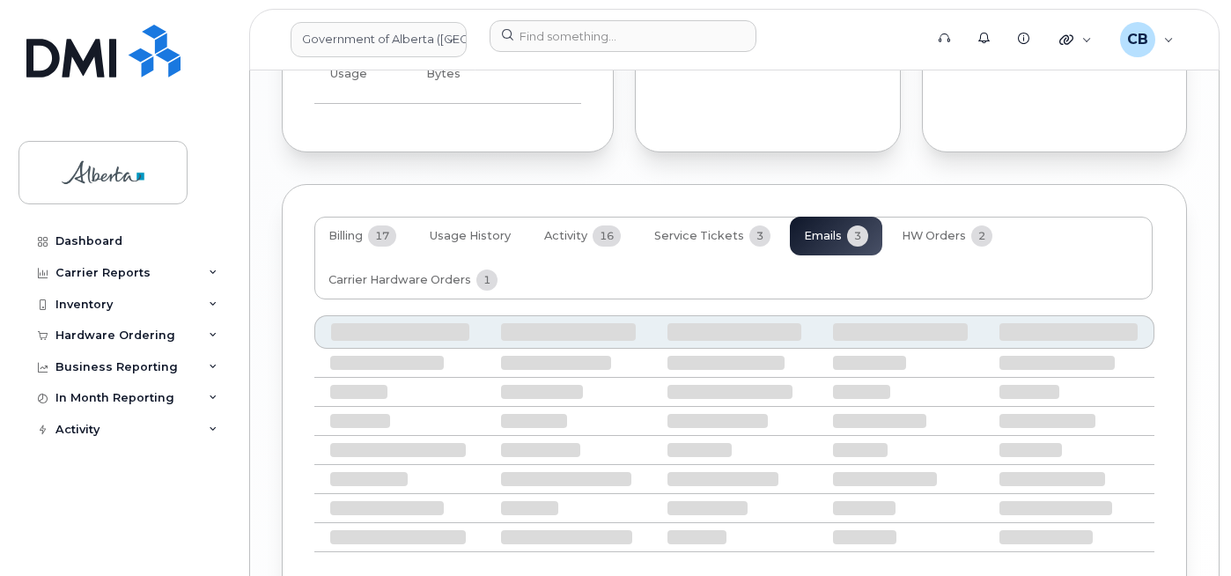
scroll to position [1796, 0]
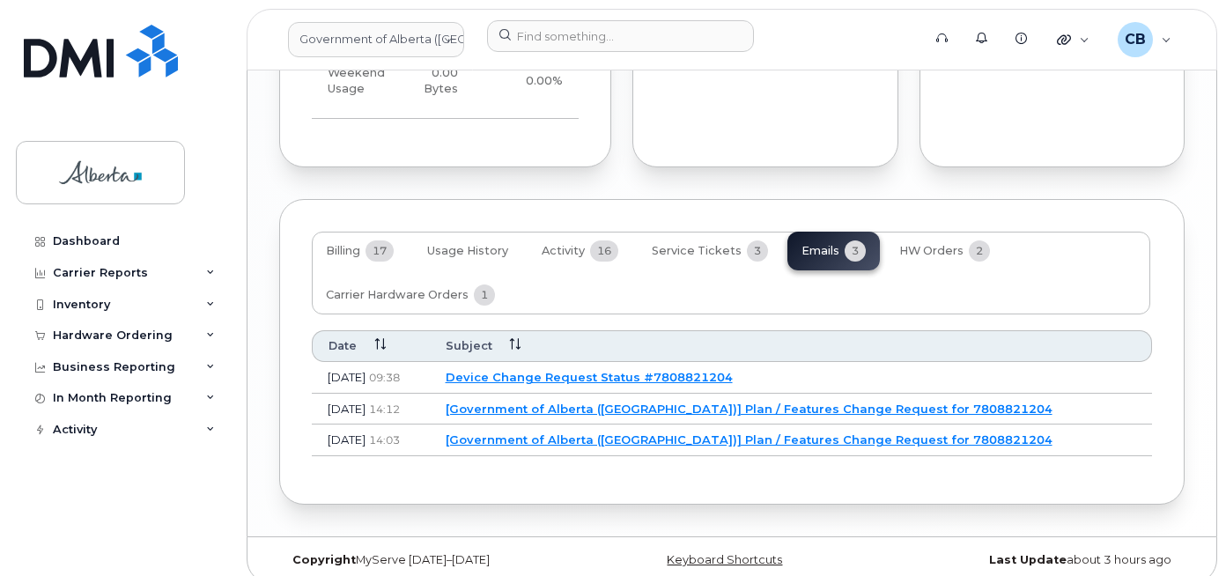
click at [688, 370] on link "Device Change Request Status #7808821204" at bounding box center [589, 377] width 287 height 14
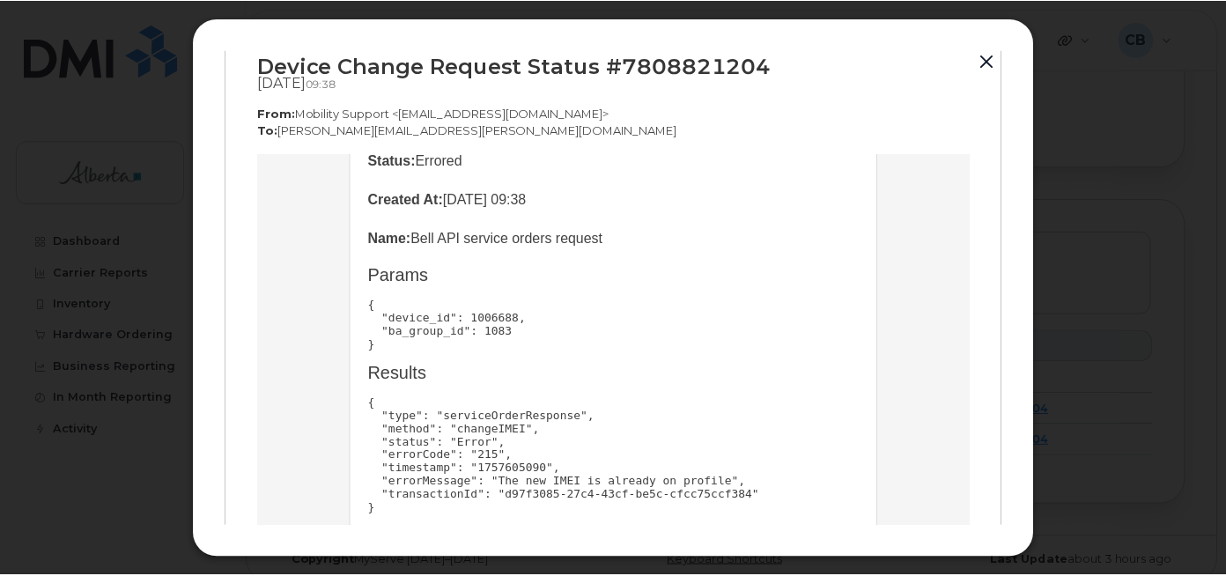
scroll to position [0, 0]
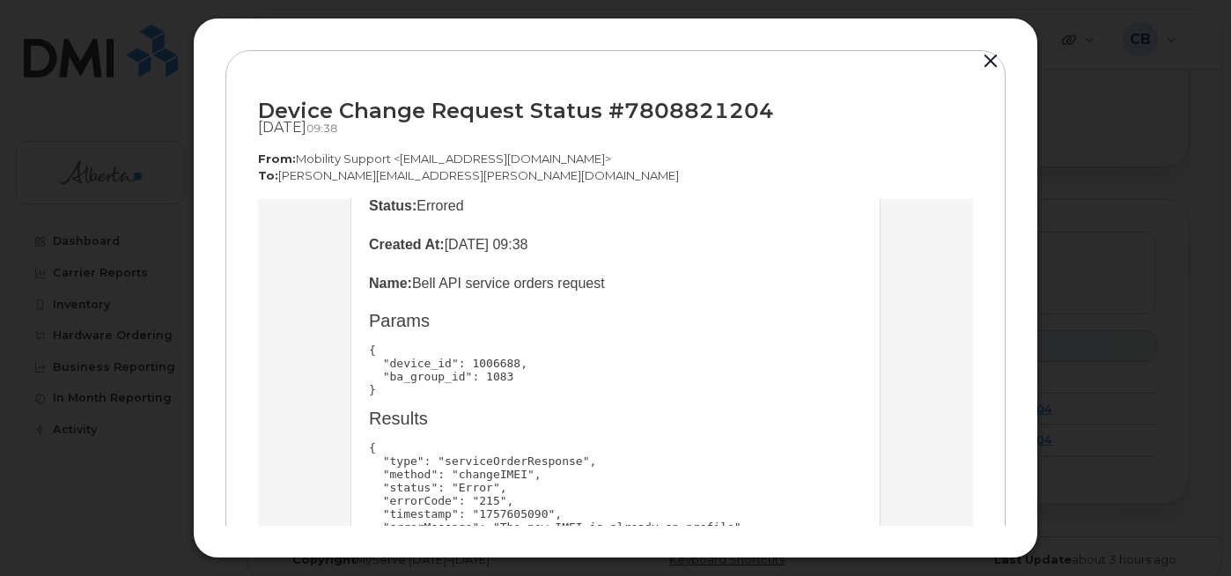
click at [990, 61] on button "button" at bounding box center [991, 61] width 26 height 25
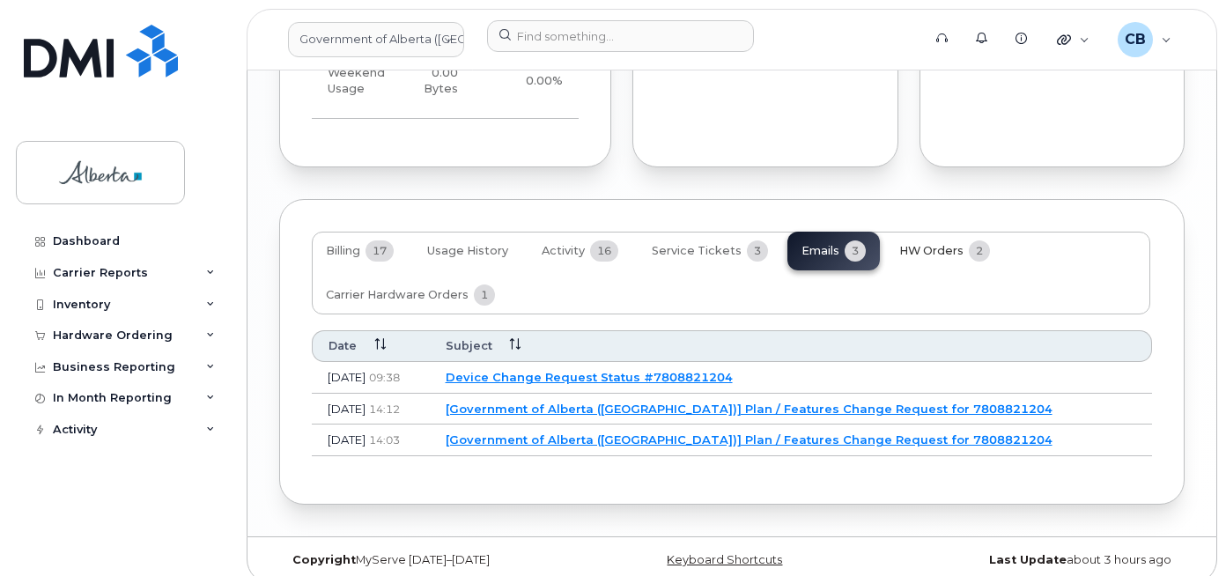
click at [935, 244] on span "HW Orders" at bounding box center [931, 251] width 64 height 14
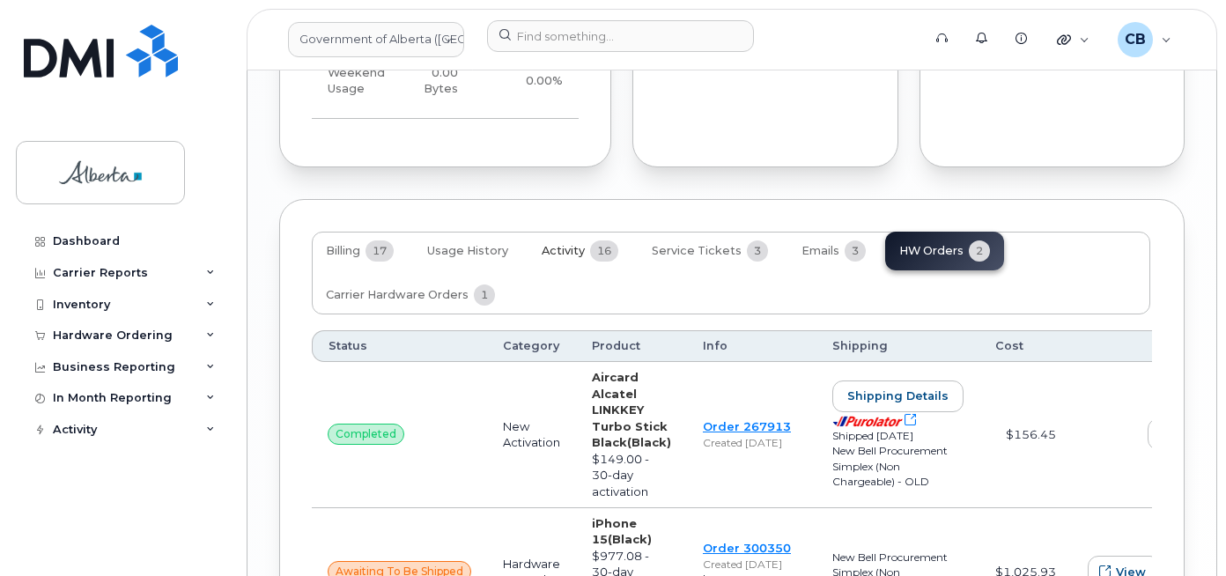
click at [560, 244] on span "Activity" at bounding box center [563, 251] width 43 height 14
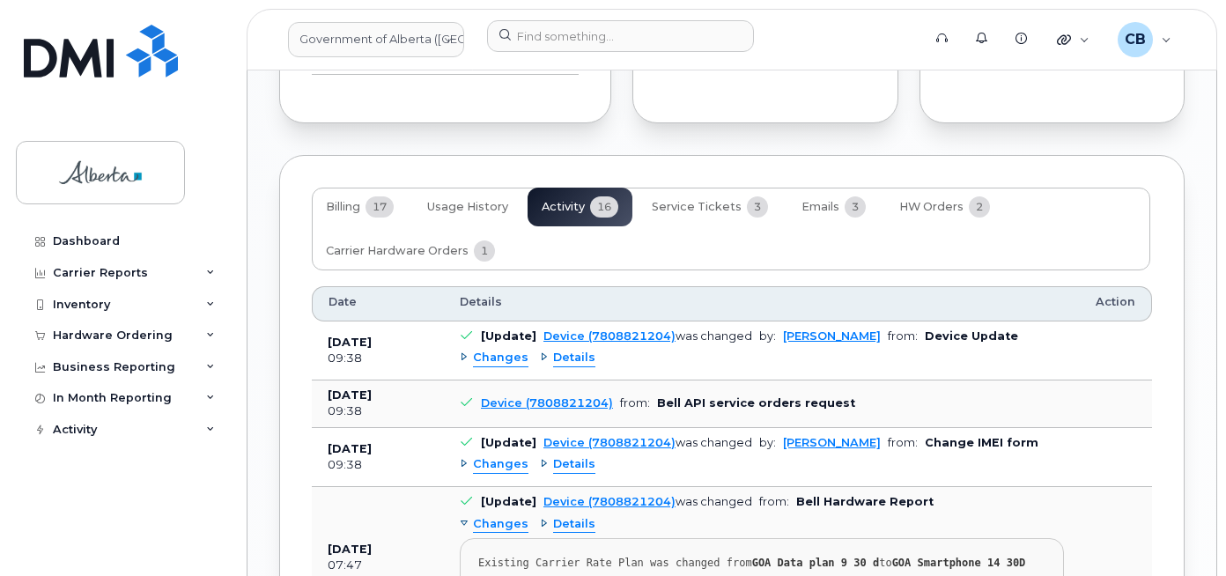
scroll to position [1884, 0]
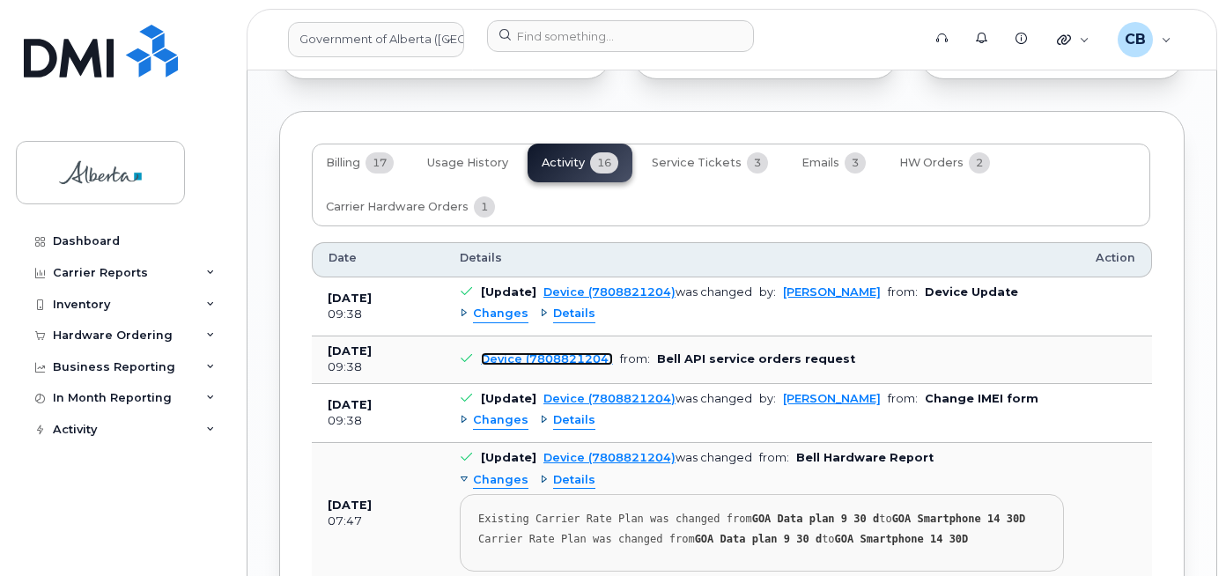
click at [506, 352] on link "Device (7808821204)" at bounding box center [547, 358] width 132 height 13
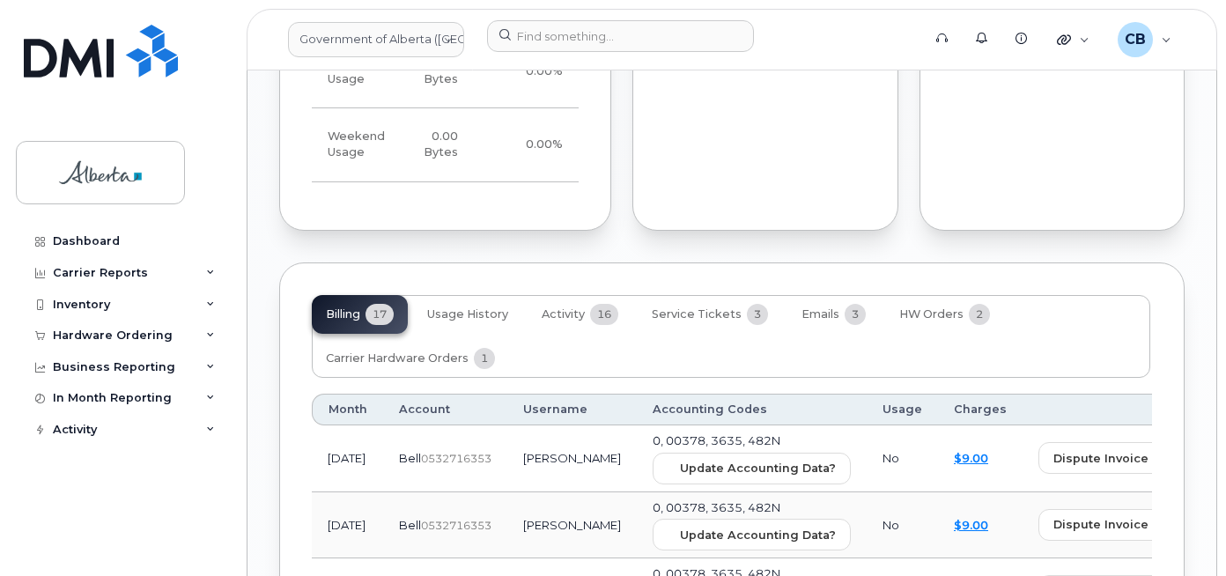
scroll to position [1806, 0]
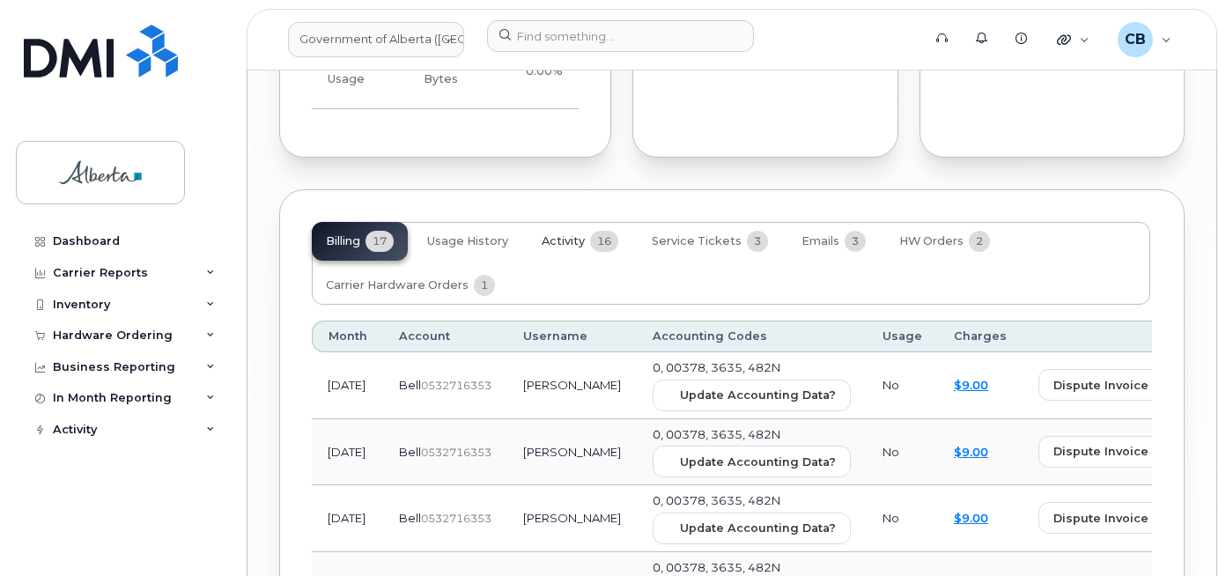
click at [555, 234] on span "Activity" at bounding box center [563, 241] width 43 height 14
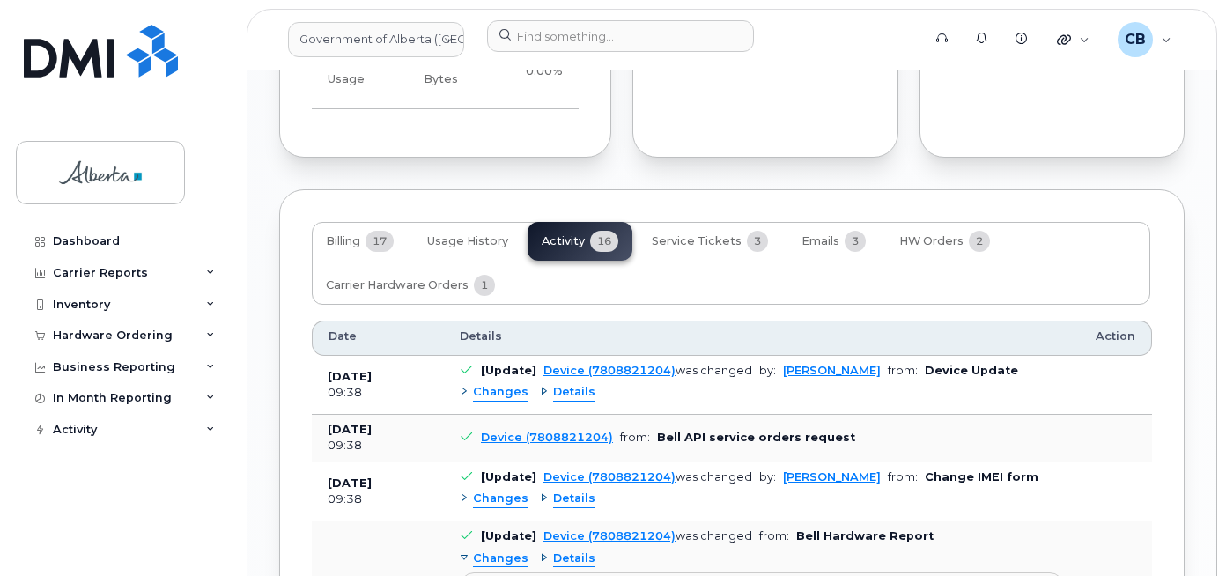
click at [462, 384] on div "Changes" at bounding box center [494, 392] width 69 height 17
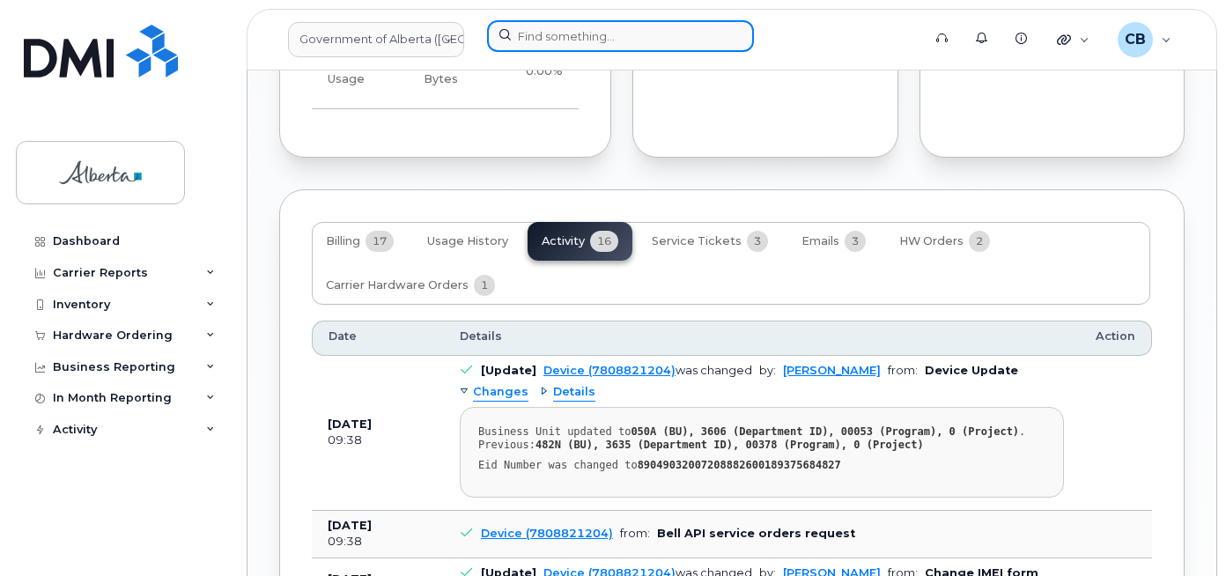
click at [528, 31] on input at bounding box center [620, 36] width 267 height 32
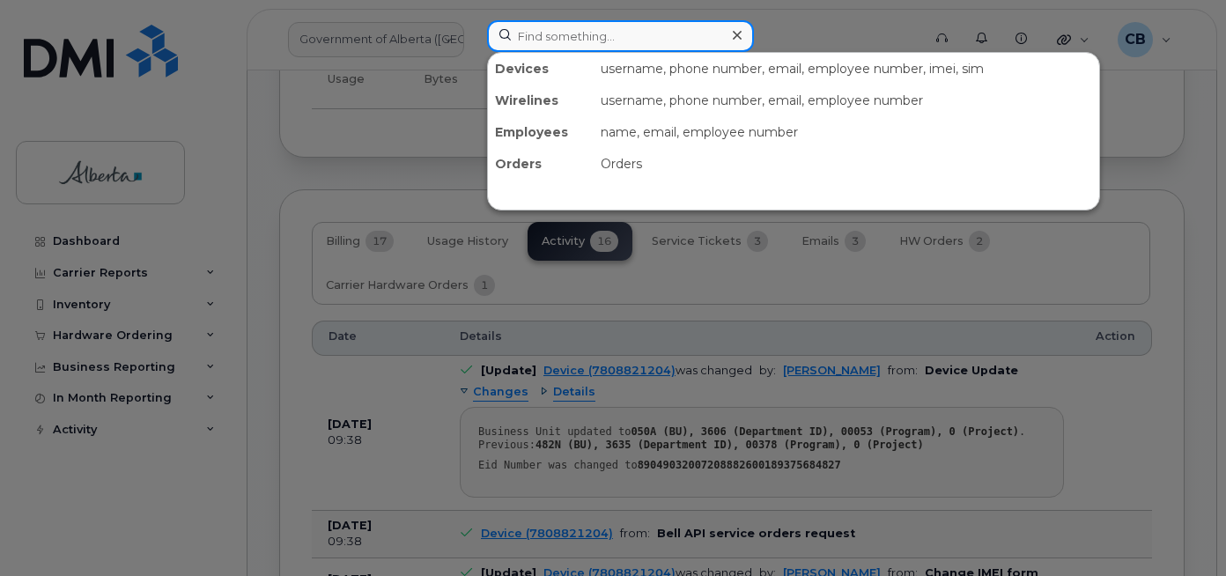
paste input "587) 340-9125"
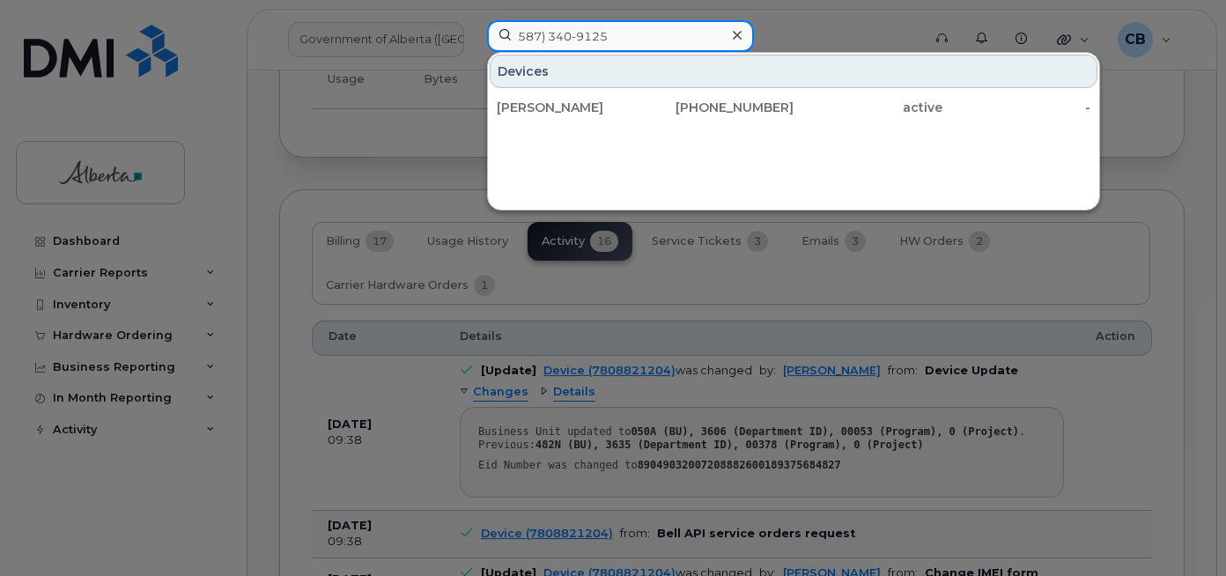
click at [582, 35] on input "587) 340-9125" at bounding box center [620, 36] width 267 height 32
click at [579, 35] on input "587) 340-9125" at bounding box center [620, 36] width 267 height 32
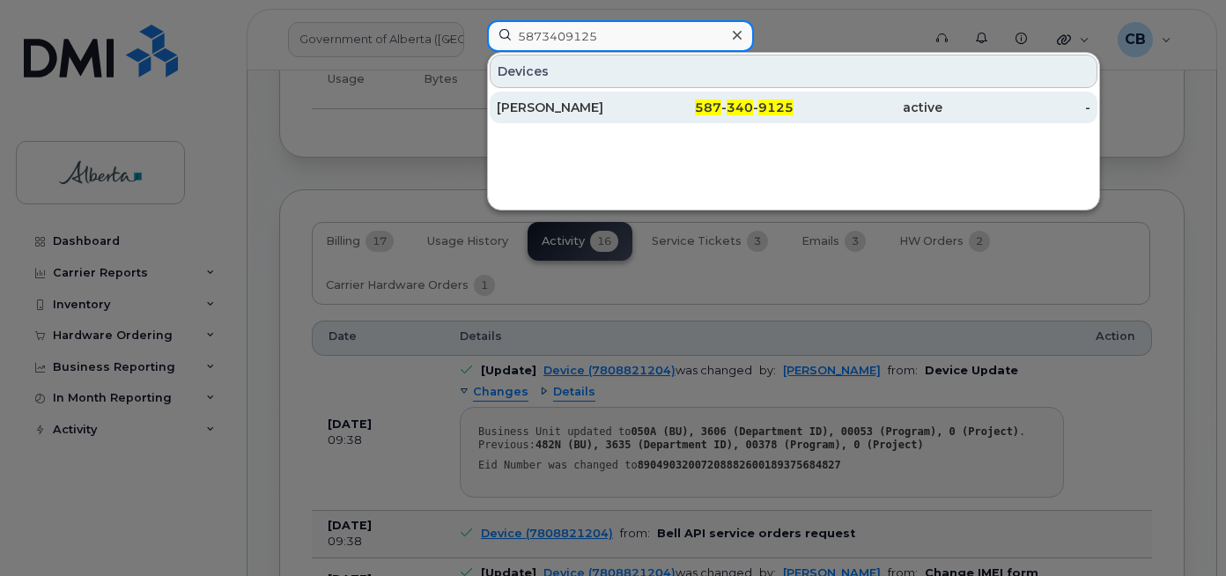
type input "5873409125"
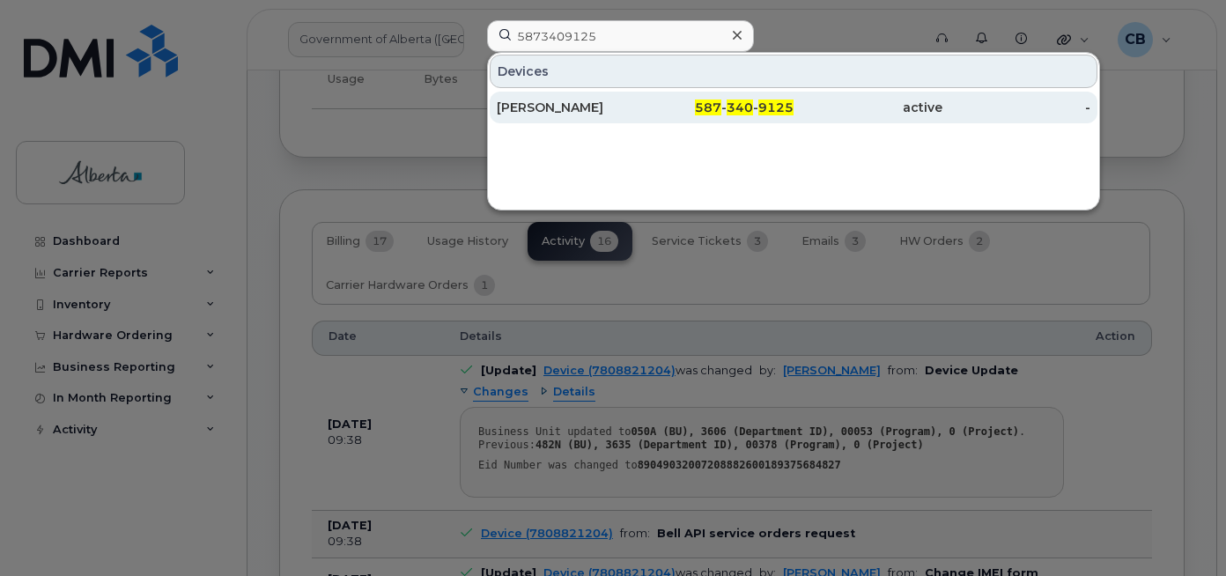
click at [578, 108] on div "Shayla McAskile" at bounding box center [571, 108] width 149 height 18
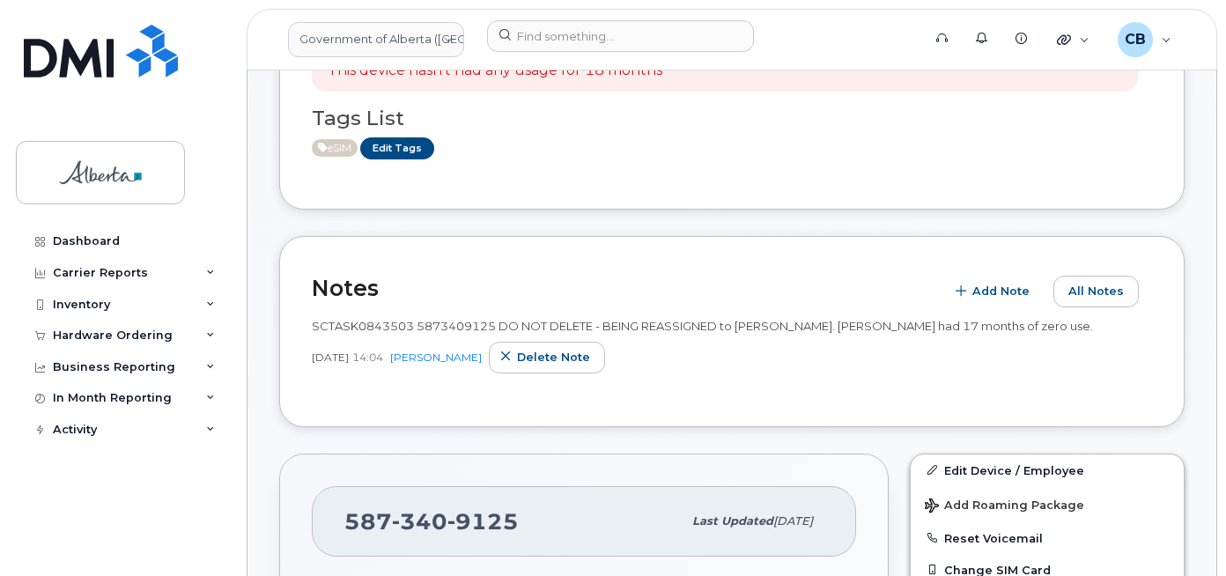
scroll to position [264, 0]
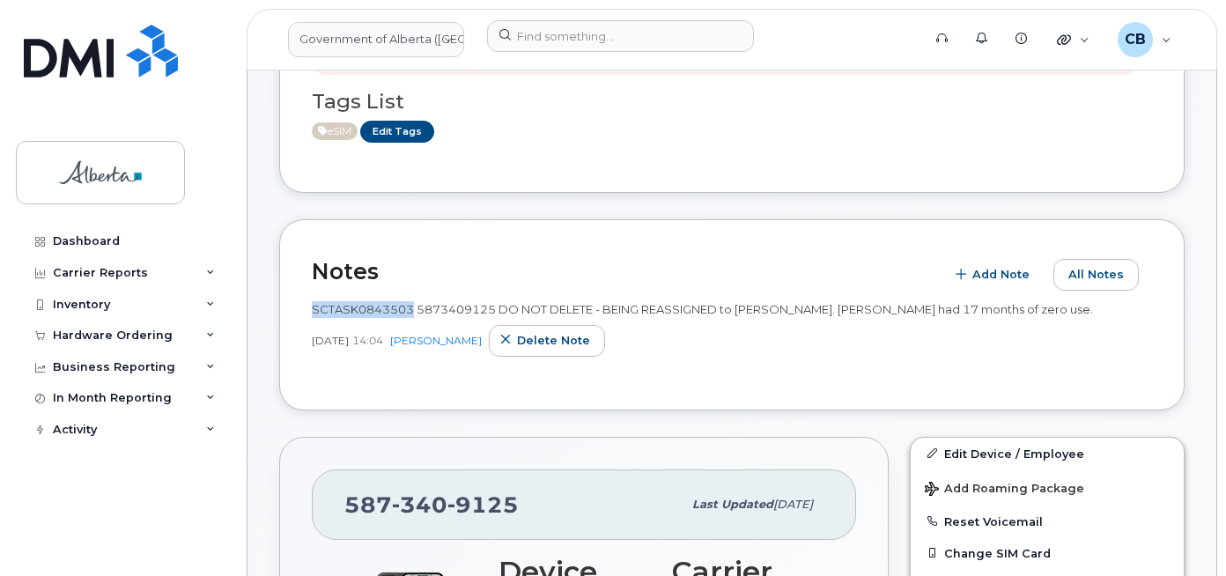
drag, startPoint x: 411, startPoint y: 311, endPoint x: 314, endPoint y: 312, distance: 96.9
click at [314, 312] on span "SCTASK0843503 5873409125 DO NOT DELETE - BEING REASSIGNED to Shayla McAskile. J…" at bounding box center [702, 309] width 781 height 14
copy span "SCTASK0843503"
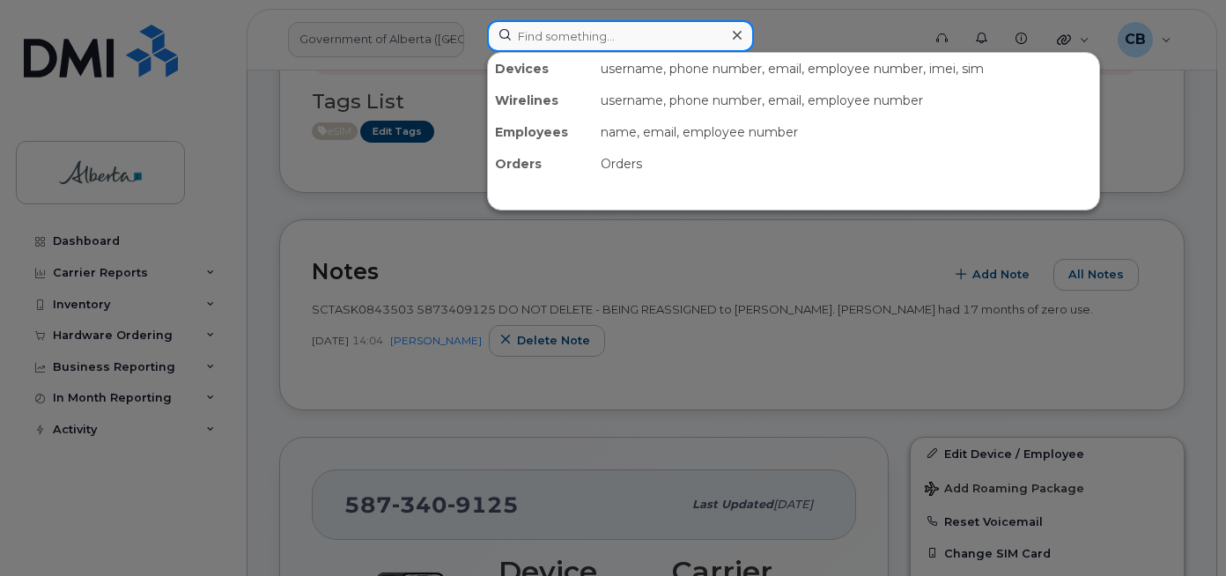
click at [554, 33] on input at bounding box center [620, 36] width 267 height 32
paste input "7808821204"
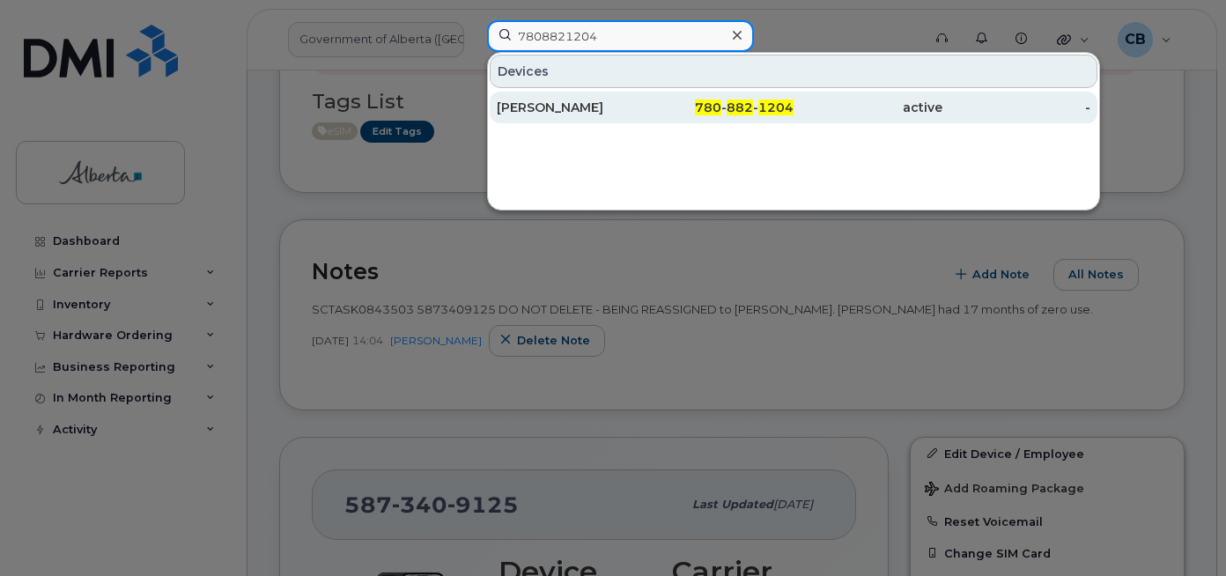
type input "7808821204"
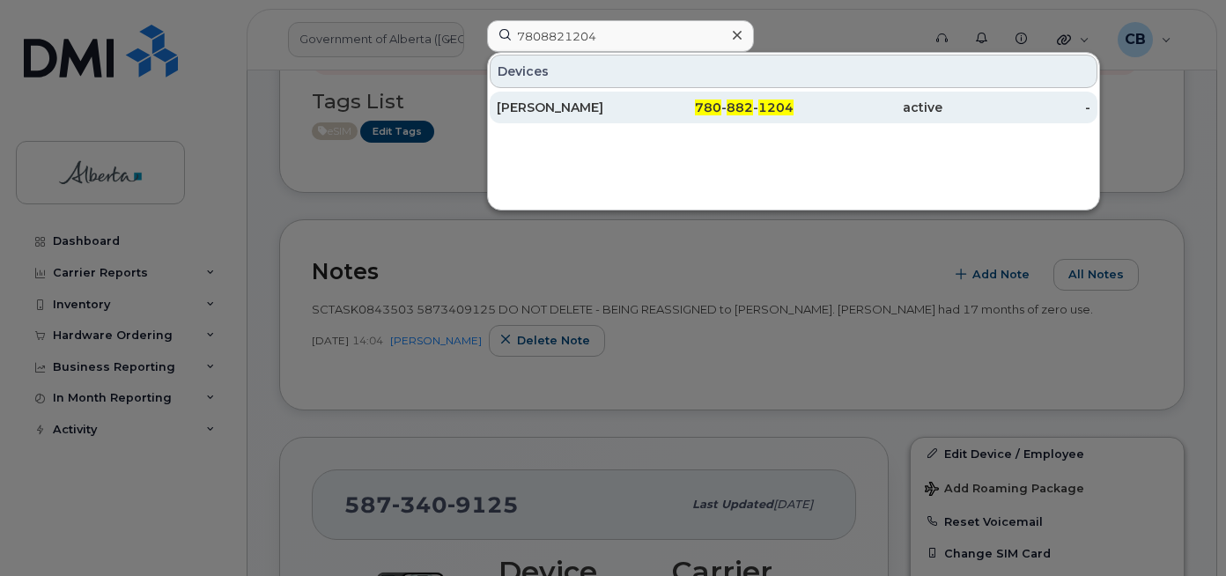
click at [550, 104] on div "Amanda Pinard" at bounding box center [571, 108] width 149 height 18
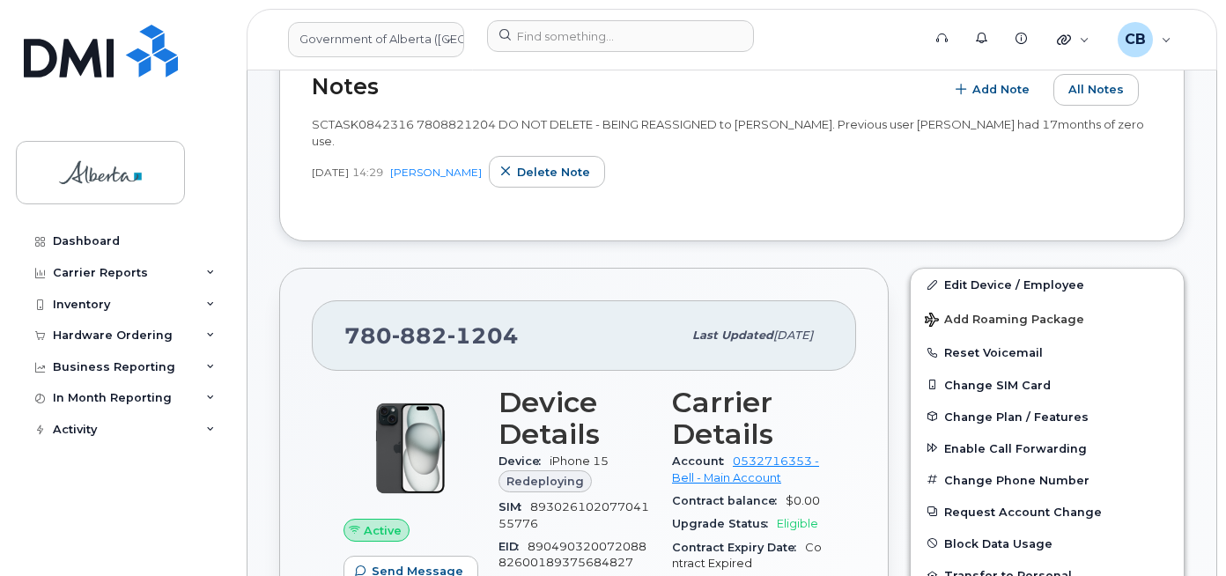
scroll to position [264, 0]
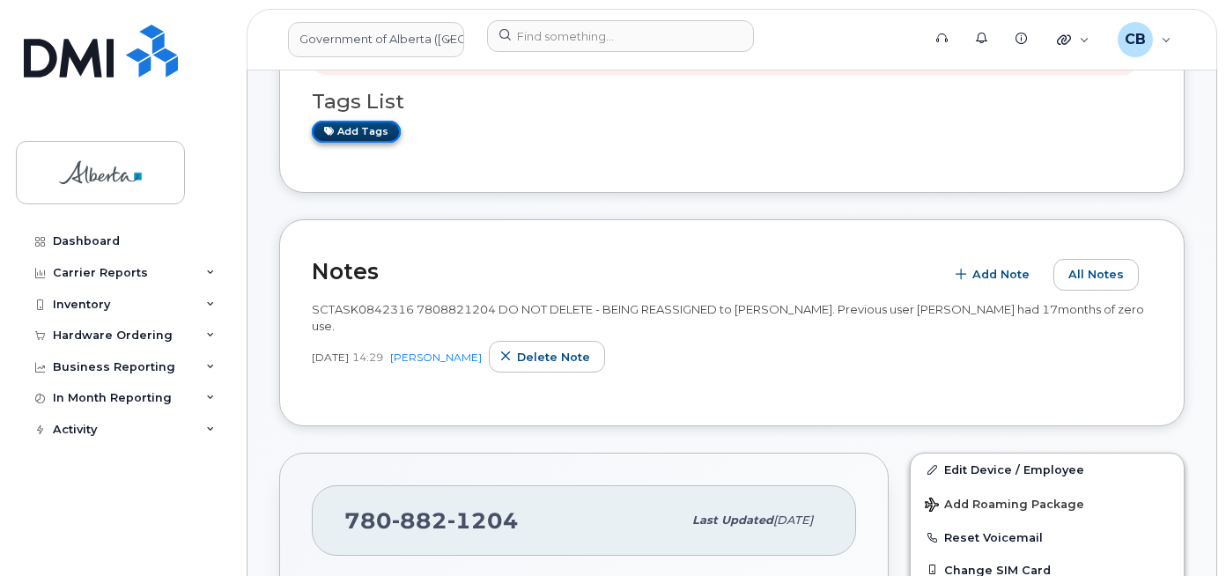
click at [356, 133] on link "Add tags" at bounding box center [356, 132] width 89 height 22
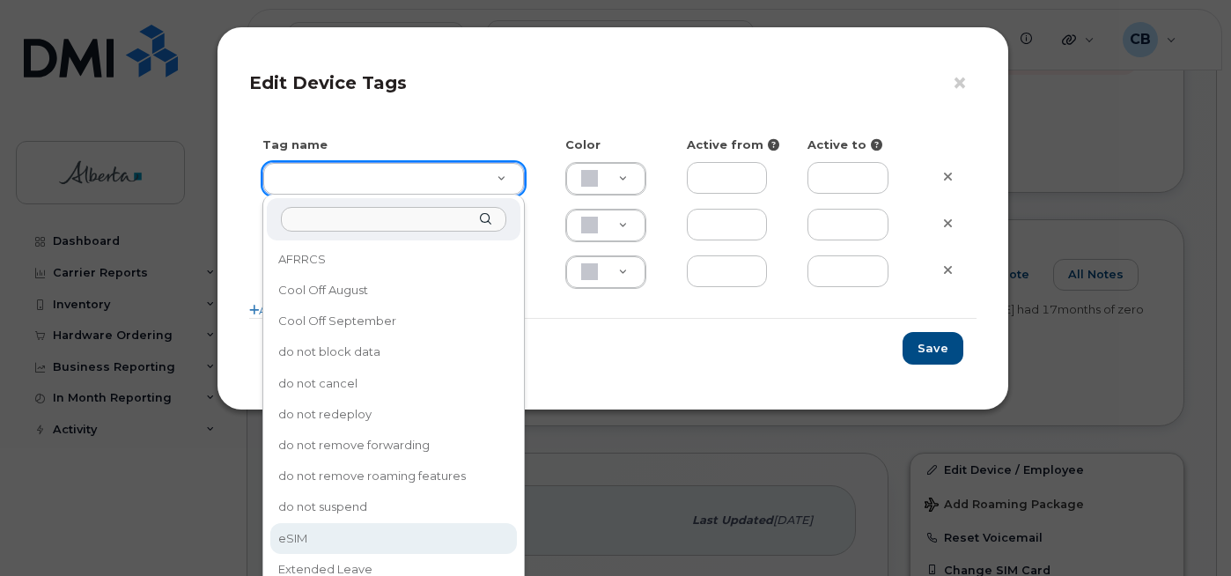
type input "eSIM"
type input "D6CDC1"
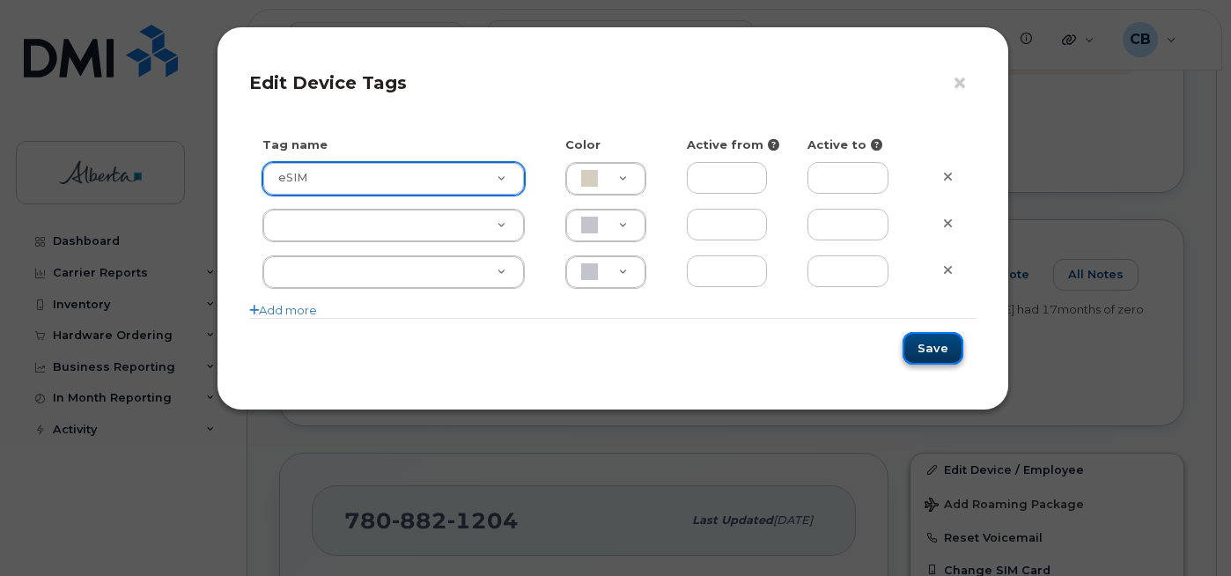
click at [930, 345] on button "Save" at bounding box center [933, 348] width 61 height 33
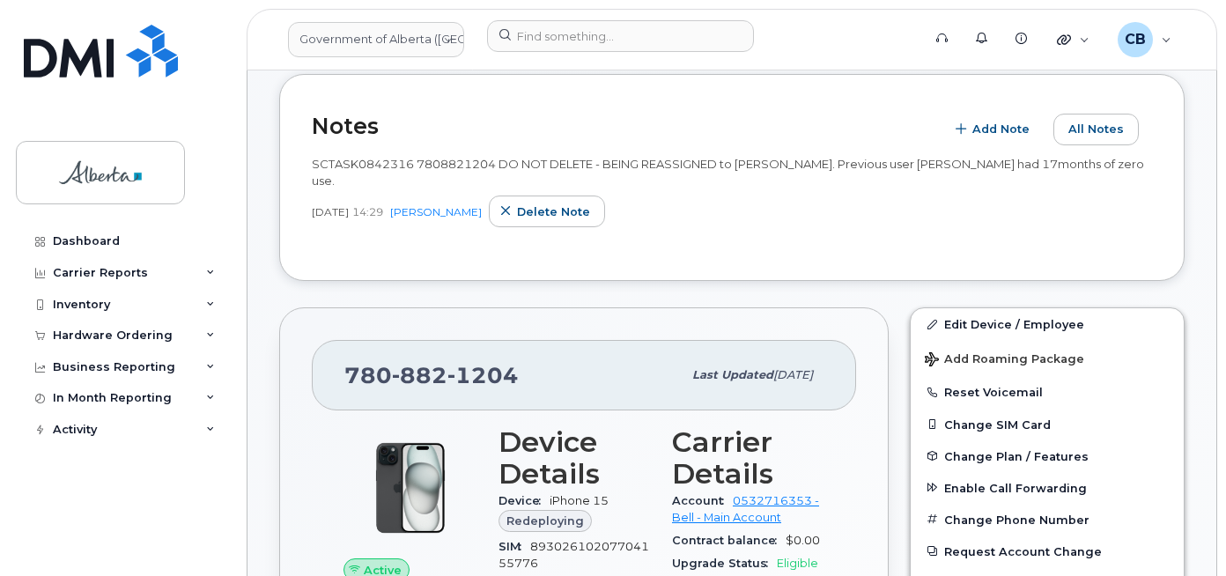
scroll to position [528, 0]
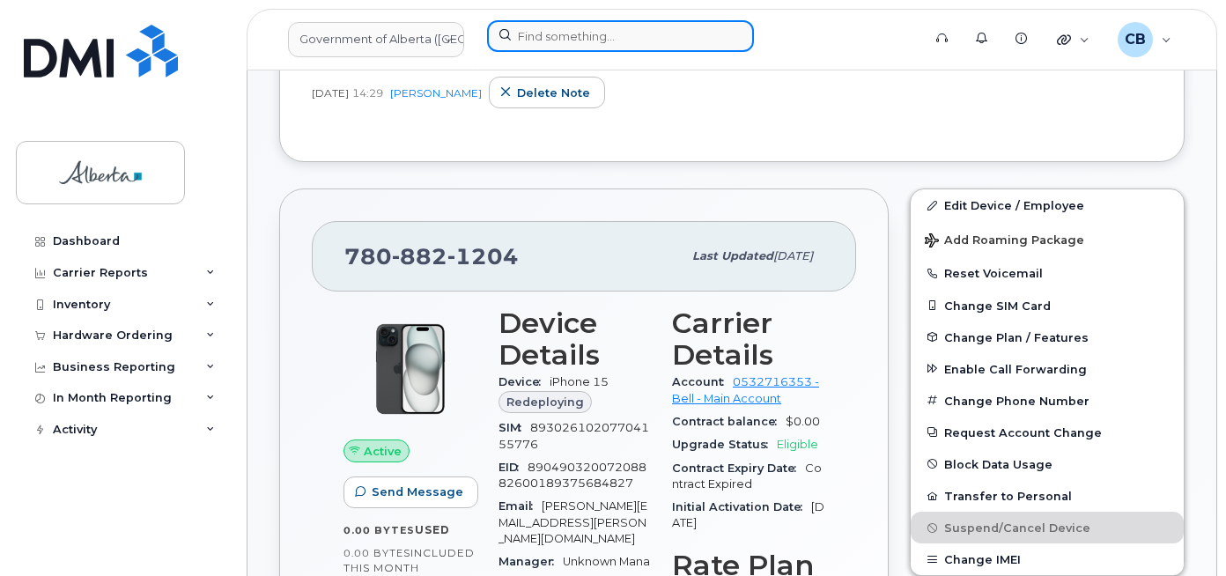
click at [539, 32] on input at bounding box center [620, 36] width 267 height 32
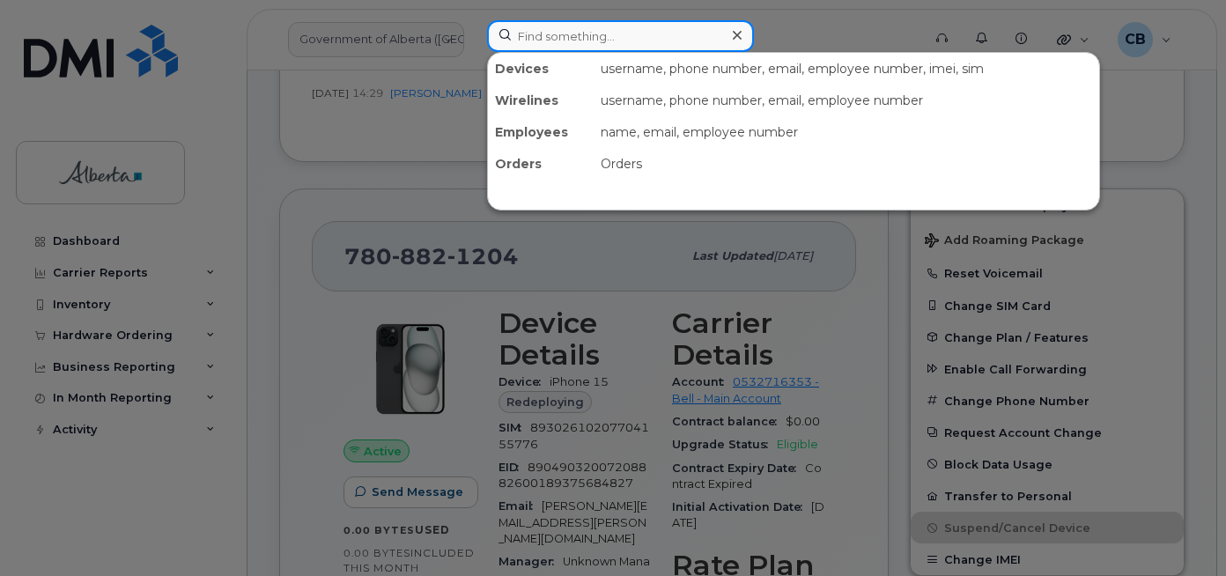
paste input "5879847858"
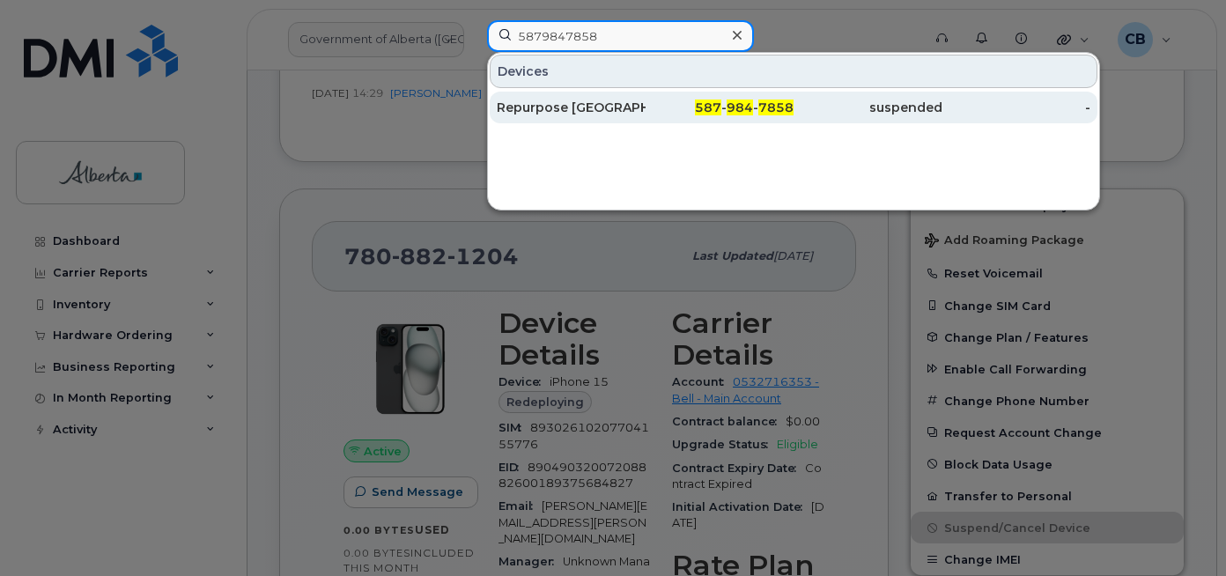
type input "5879847858"
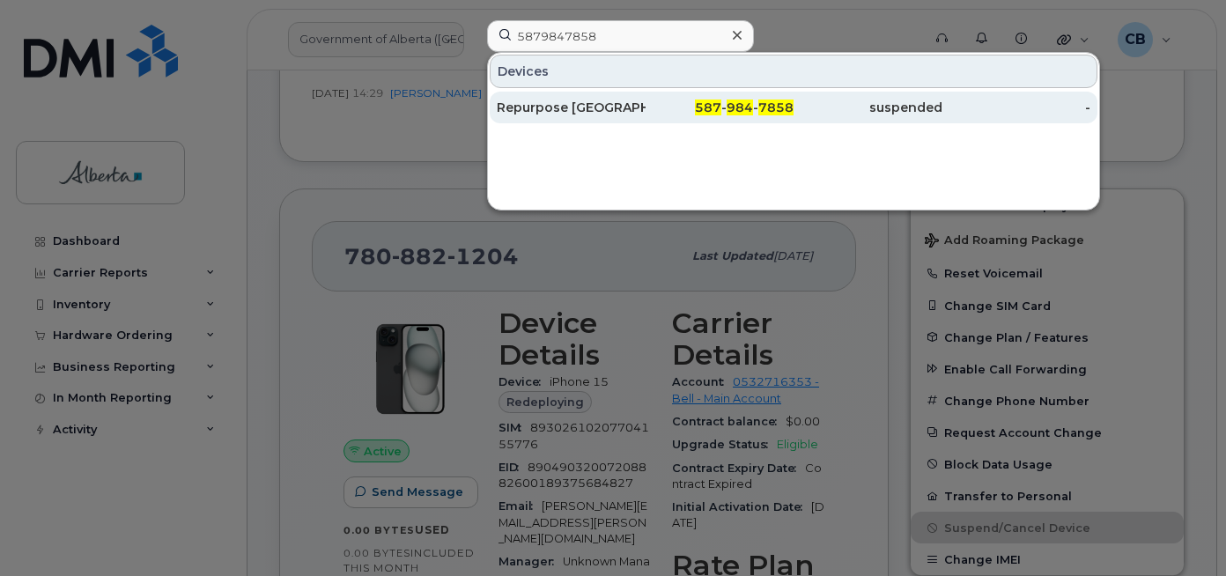
click at [555, 104] on div "Repurpose [GEOGRAPHIC_DATA]" at bounding box center [571, 108] width 149 height 18
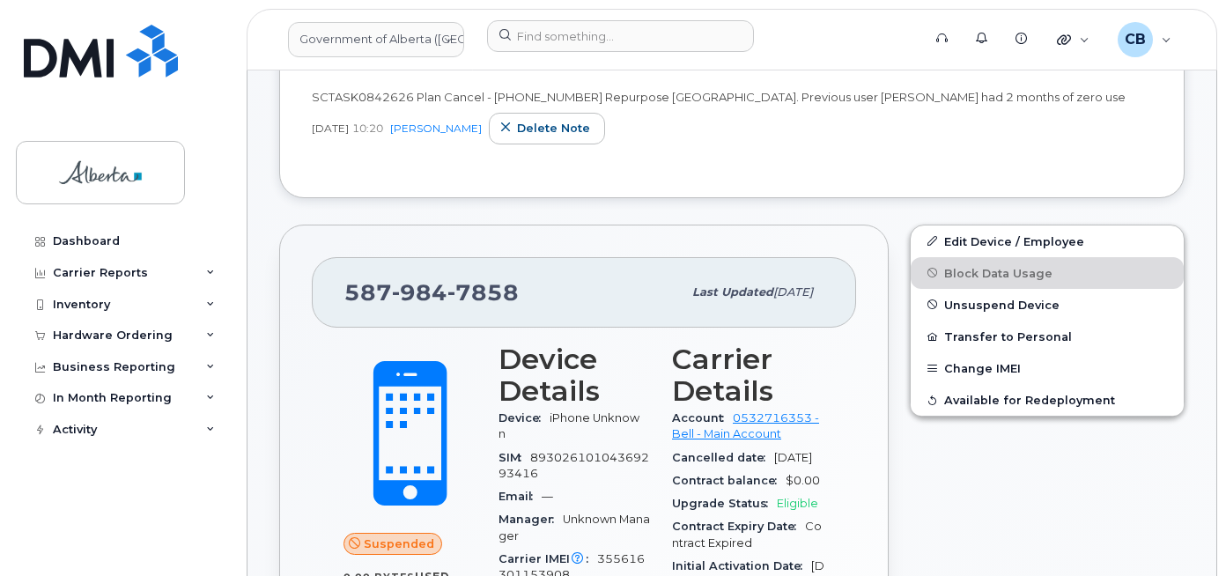
scroll to position [264, 0]
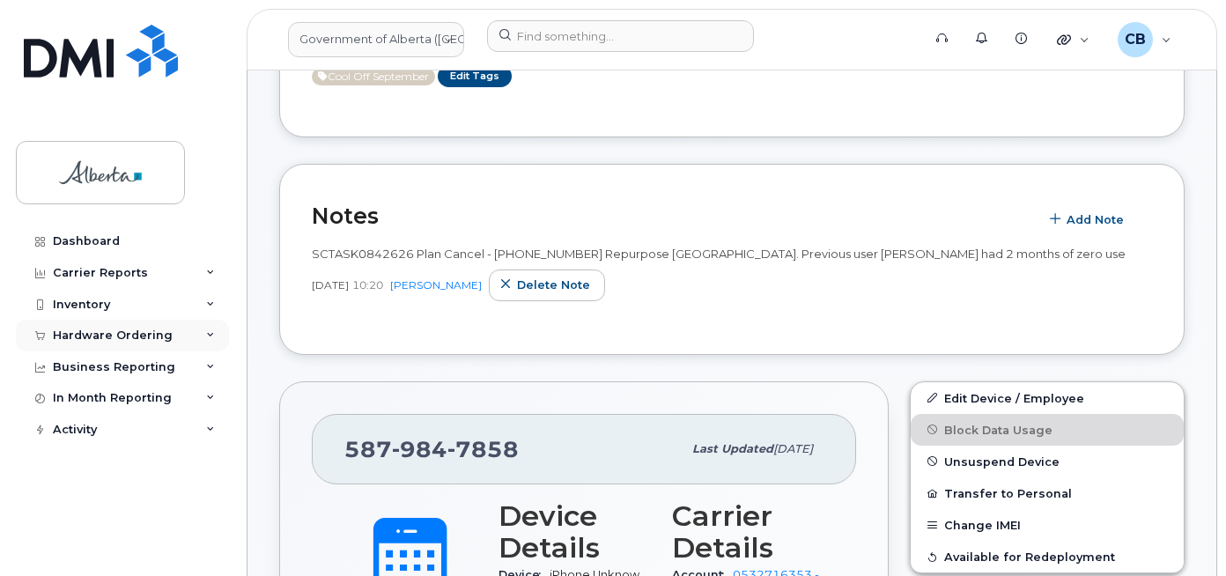
click at [91, 339] on div "Hardware Ordering" at bounding box center [113, 336] width 120 height 14
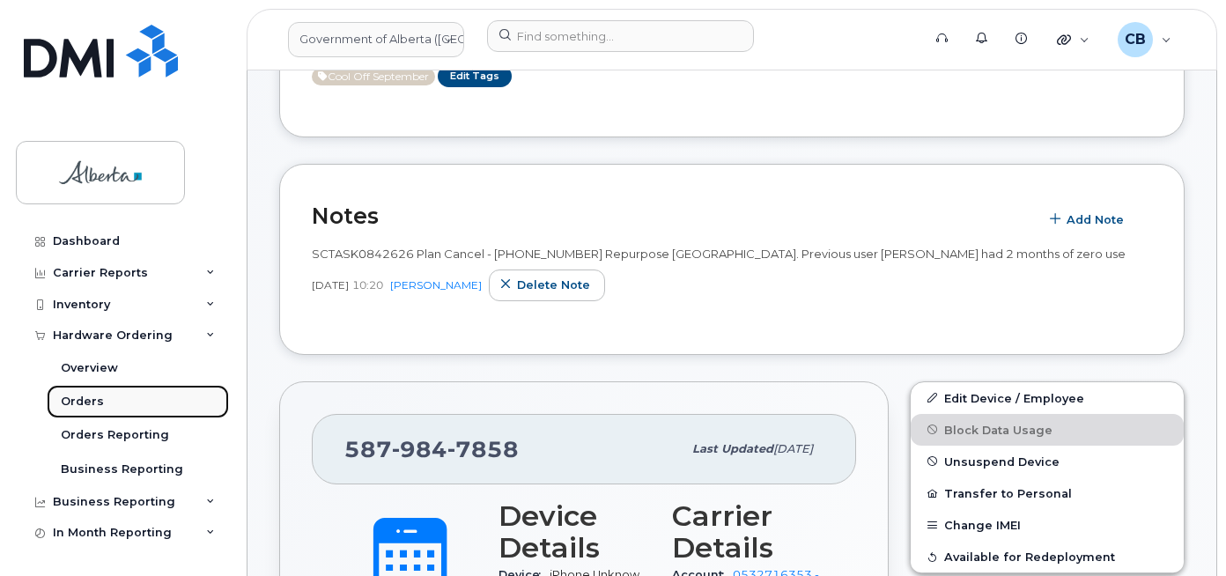
click at [80, 403] on div "Orders" at bounding box center [82, 402] width 43 height 16
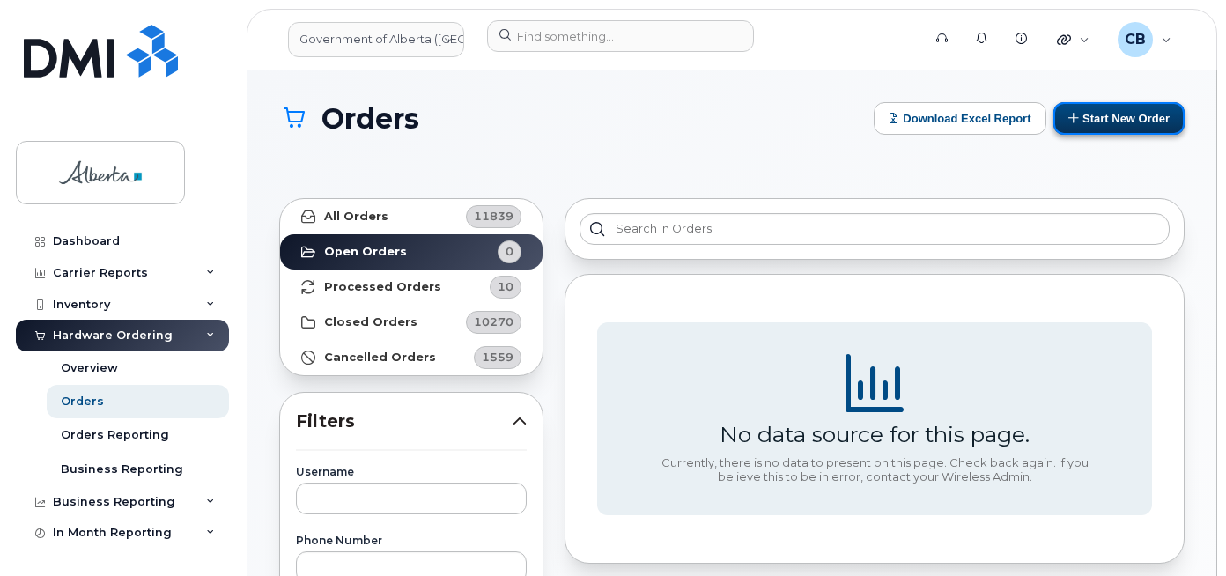
click at [1107, 128] on button "Start New Order" at bounding box center [1118, 118] width 131 height 33
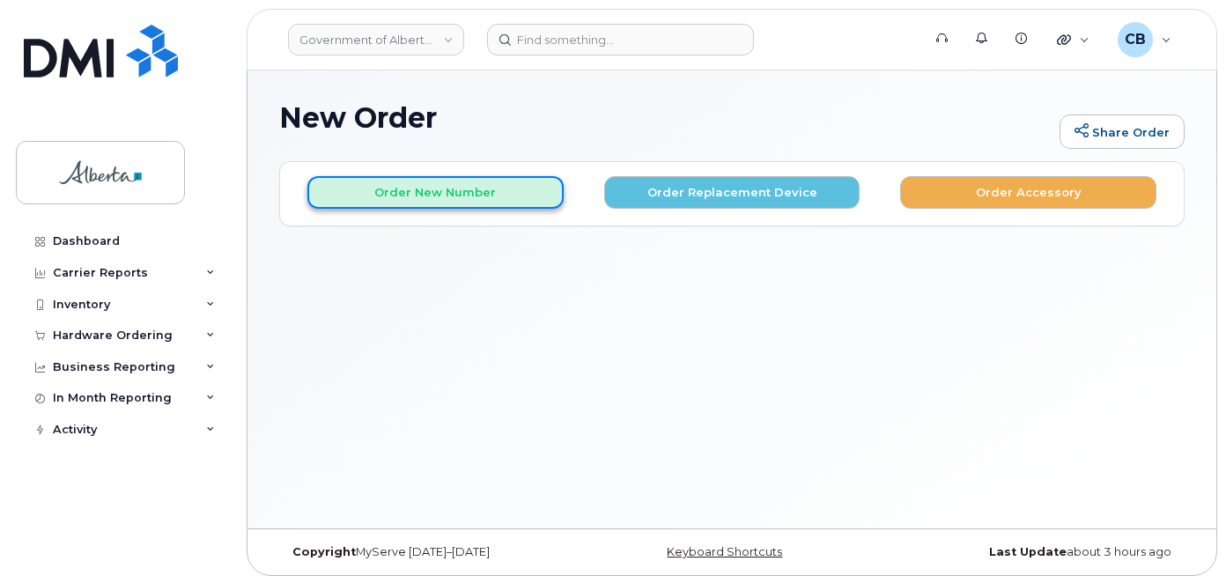
click at [391, 194] on button "Order New Number" at bounding box center [435, 192] width 256 height 33
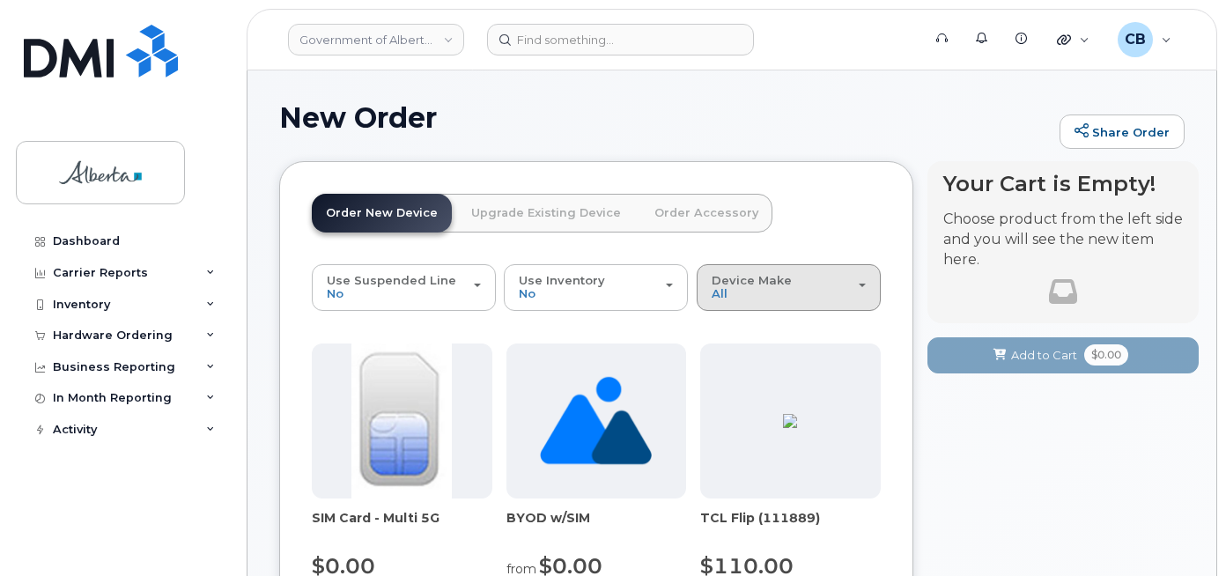
click at [752, 289] on div "Device Make All Aircard Android Cell Phone iPhone Unknown" at bounding box center [789, 287] width 154 height 27
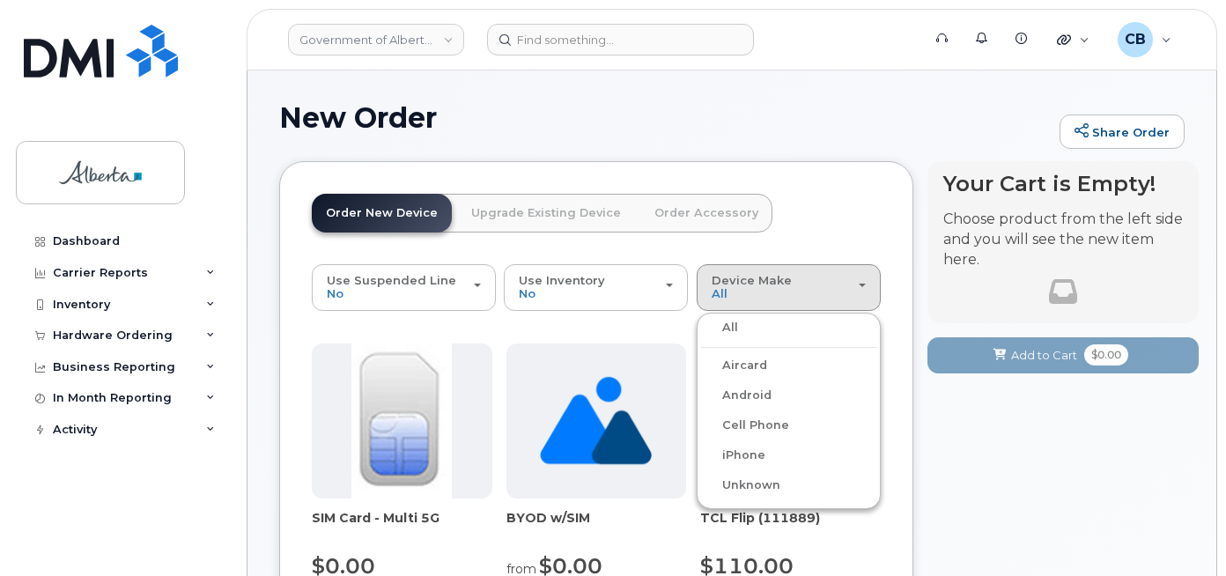
click at [756, 455] on label "iPhone" at bounding box center [733, 455] width 64 height 21
click at [0, 0] on input "iPhone" at bounding box center [0, 0] width 0 height 0
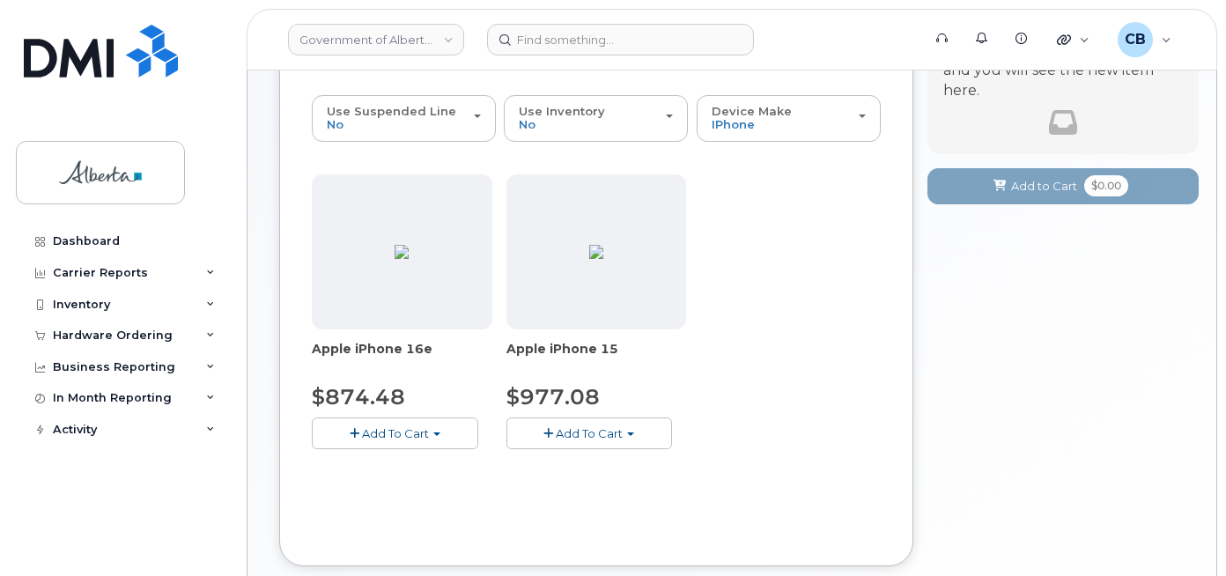
scroll to position [176, 0]
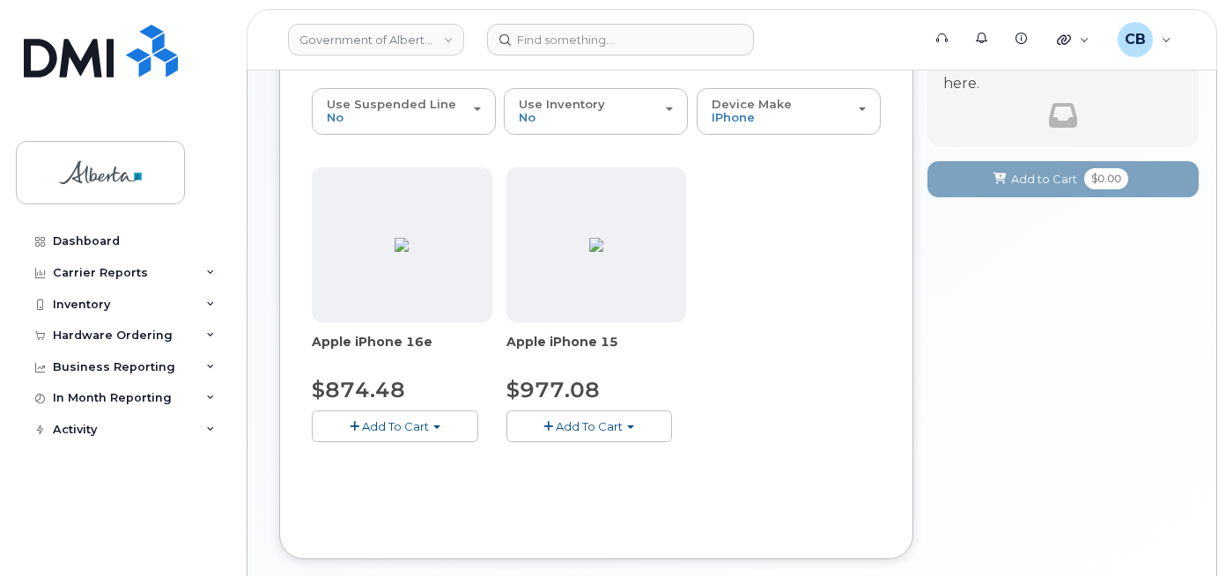
click at [600, 425] on span "Add To Cart" at bounding box center [589, 426] width 67 height 14
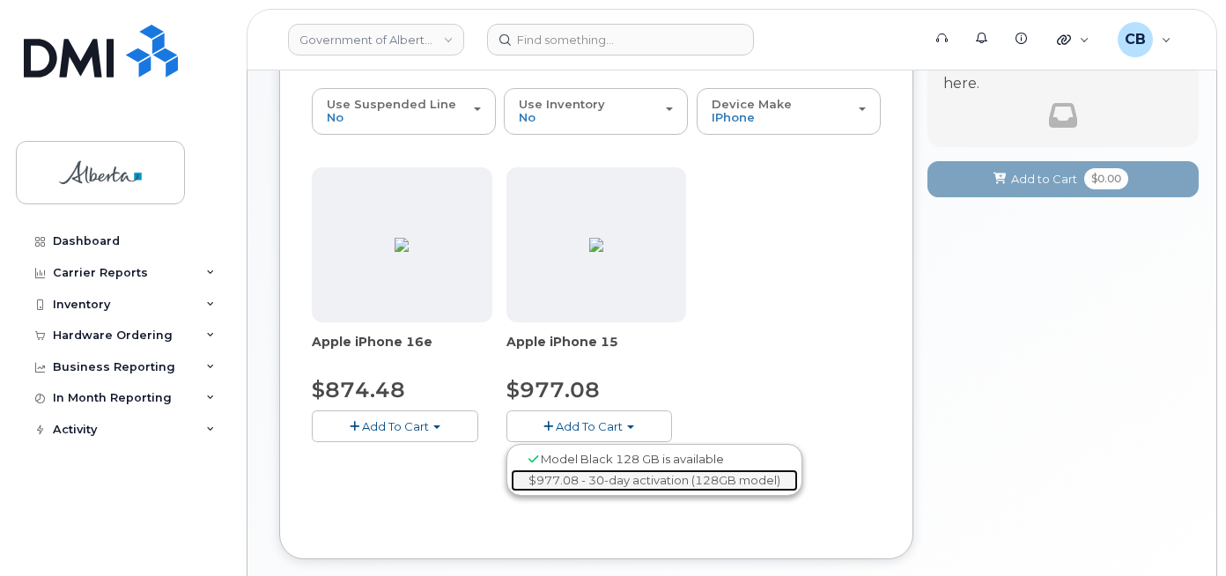
click at [749, 489] on link "$977.08 - 30-day activation (128GB model)" at bounding box center [654, 480] width 287 height 22
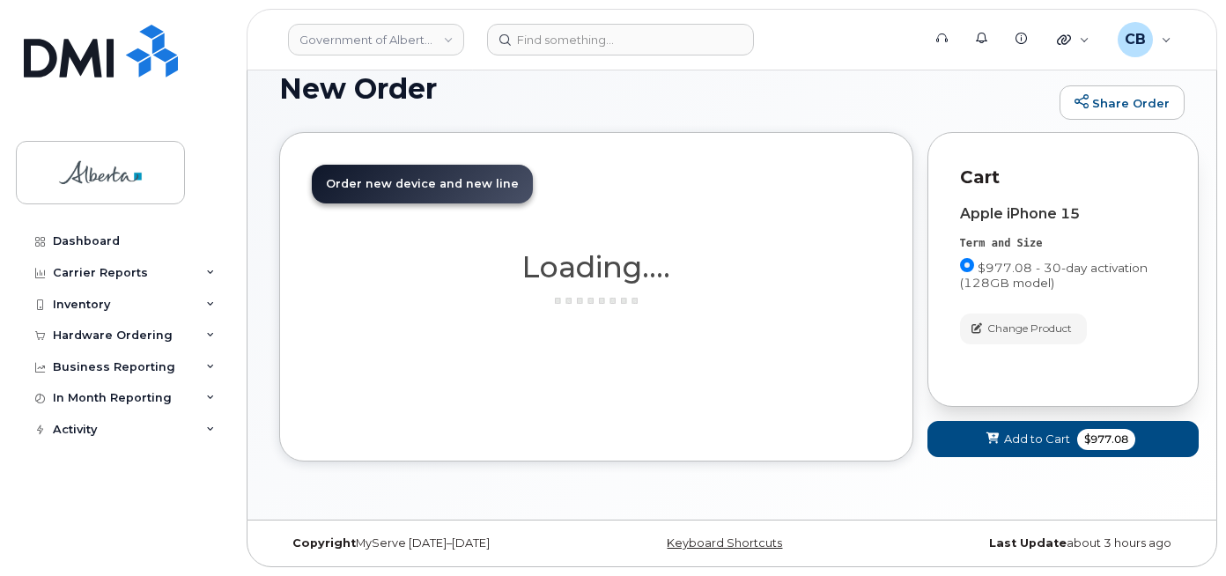
scroll to position [29, 0]
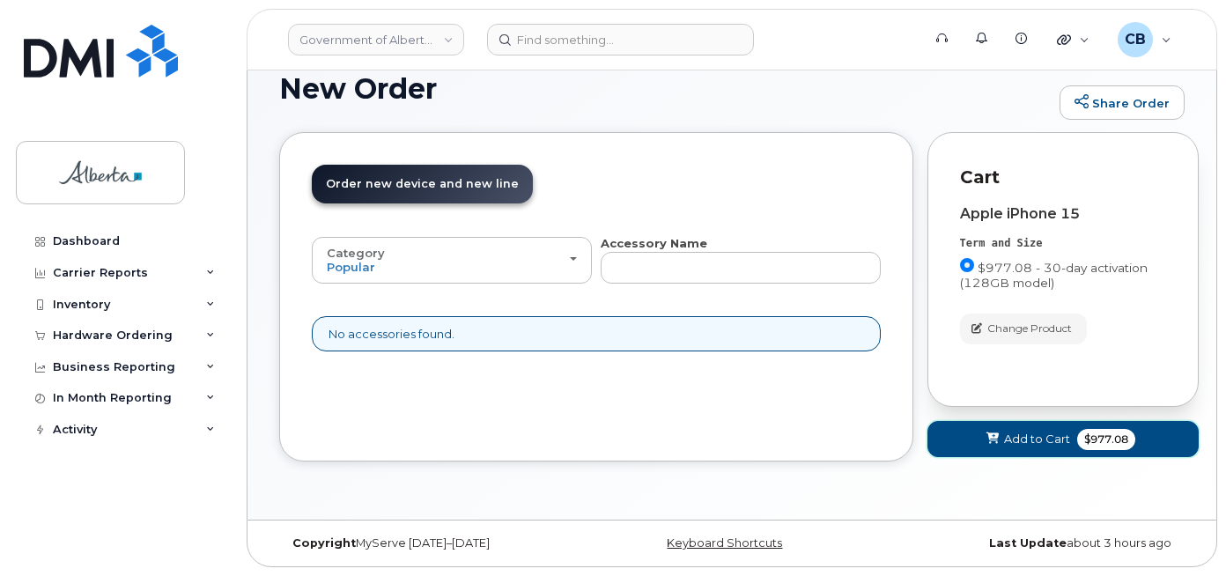
click at [1010, 431] on span "Add to Cart" at bounding box center [1037, 439] width 66 height 17
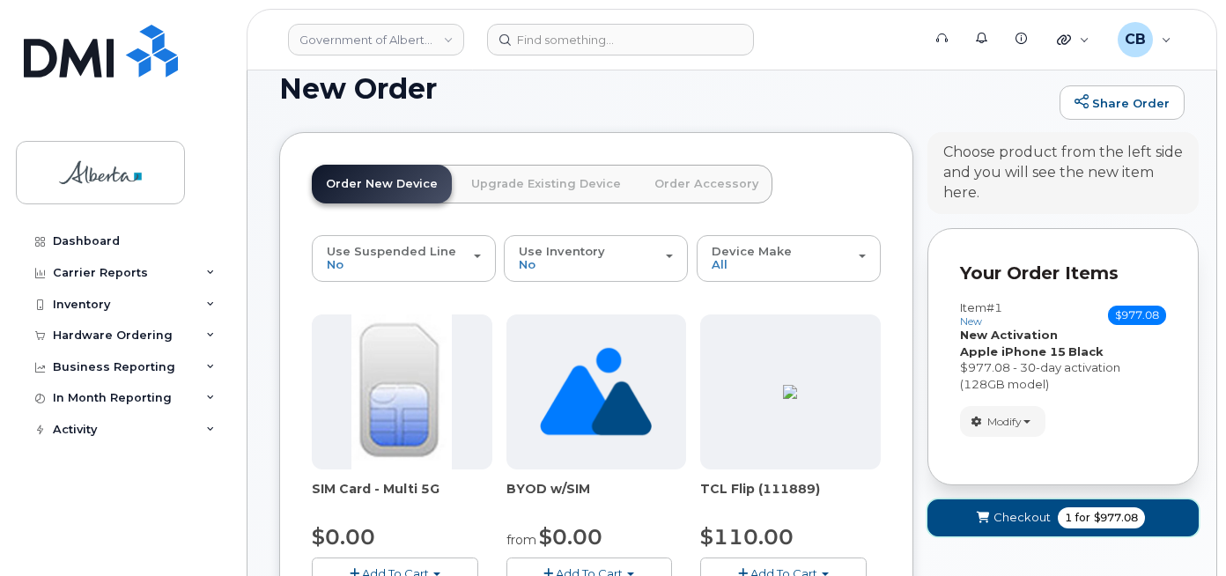
click at [1009, 514] on span "Checkout" at bounding box center [1022, 517] width 57 height 17
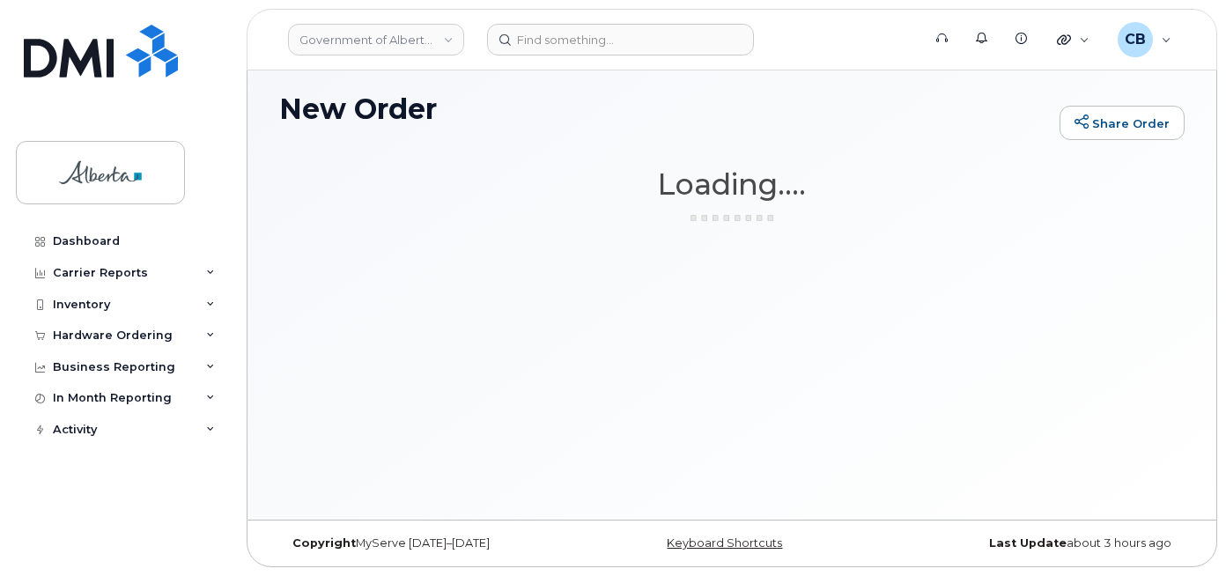
scroll to position [9, 0]
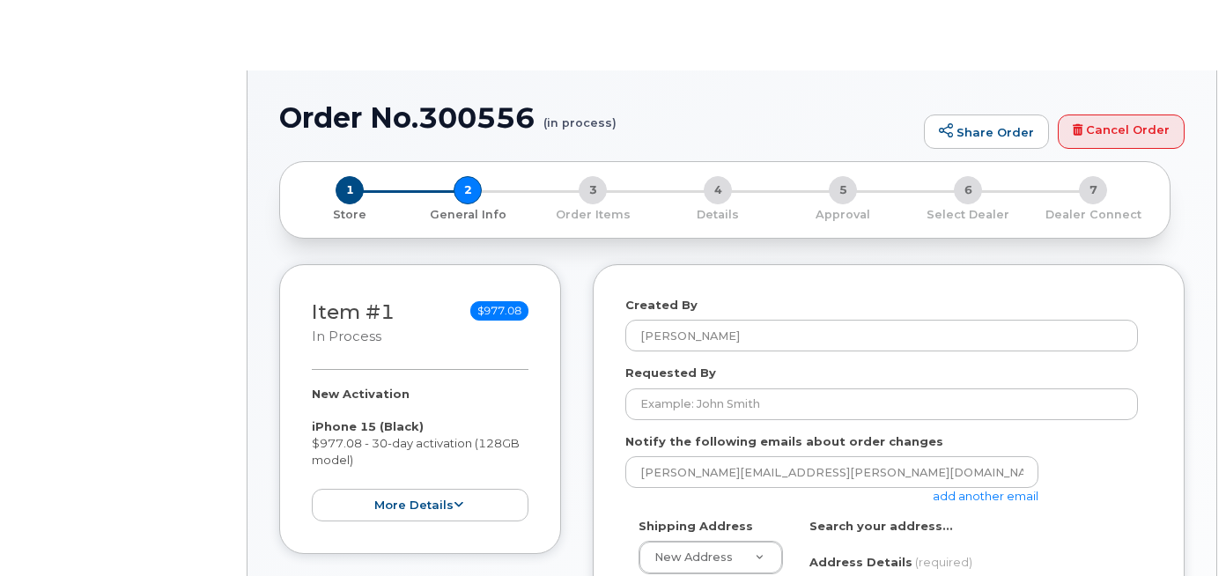
select select
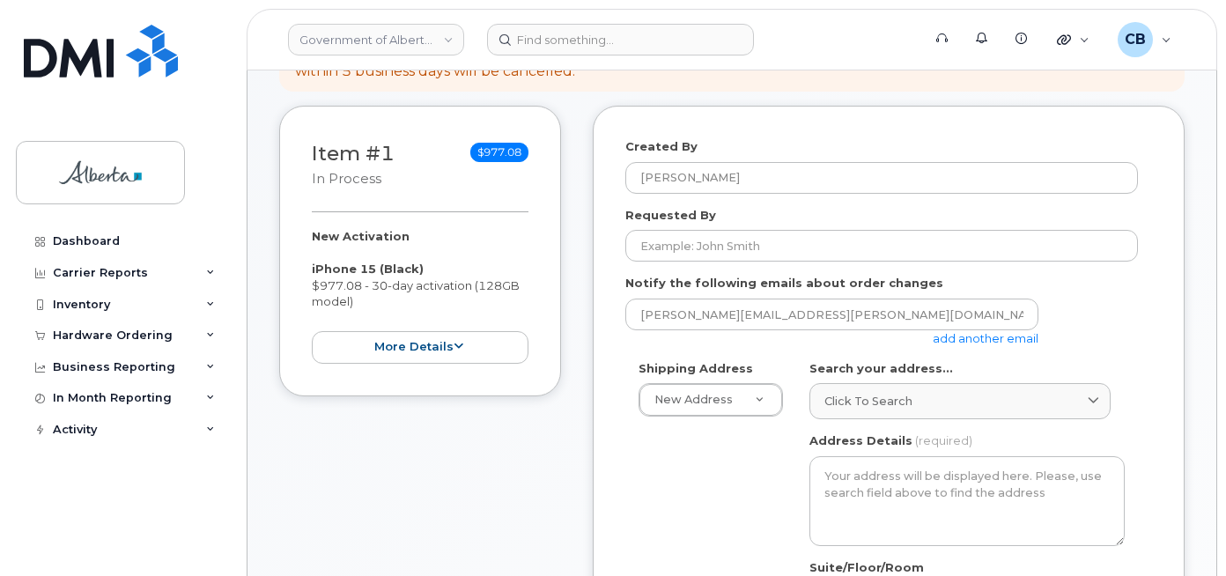
scroll to position [264, 0]
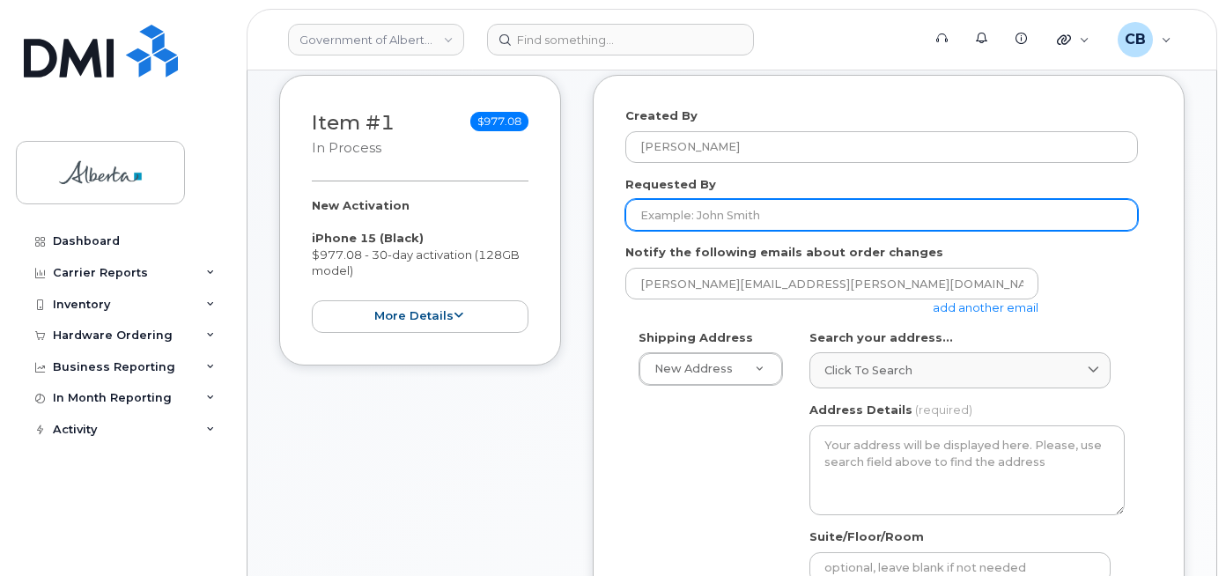
click at [729, 214] on input "Requested By" at bounding box center [881, 215] width 513 height 32
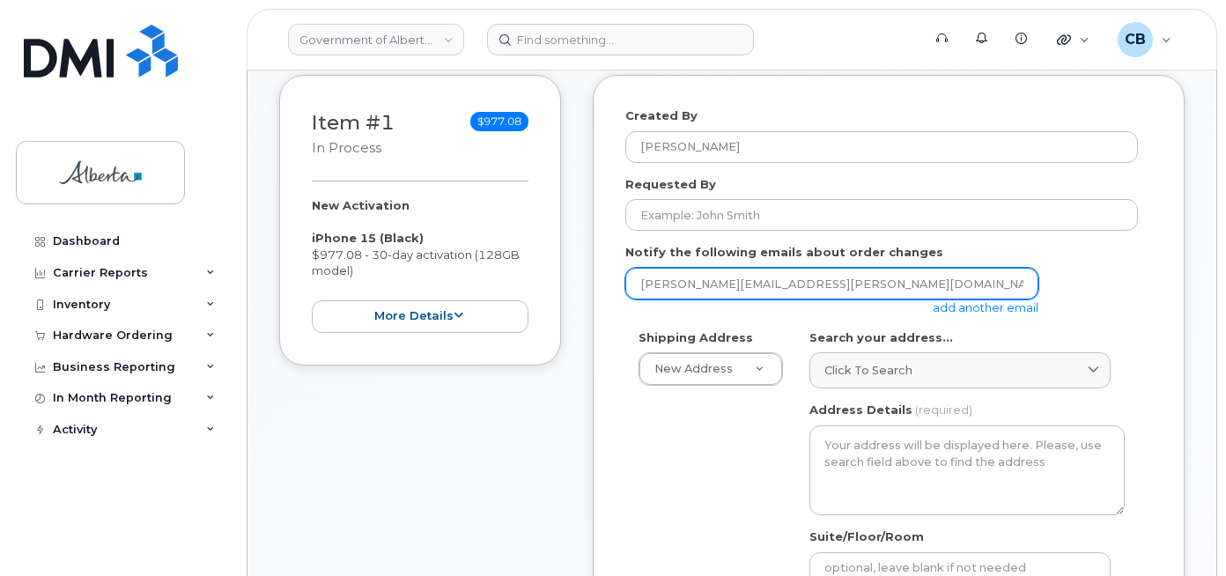
click at [649, 286] on input "[PERSON_NAME][EMAIL_ADDRESS][PERSON_NAME][DOMAIN_NAME]" at bounding box center [831, 284] width 413 height 32
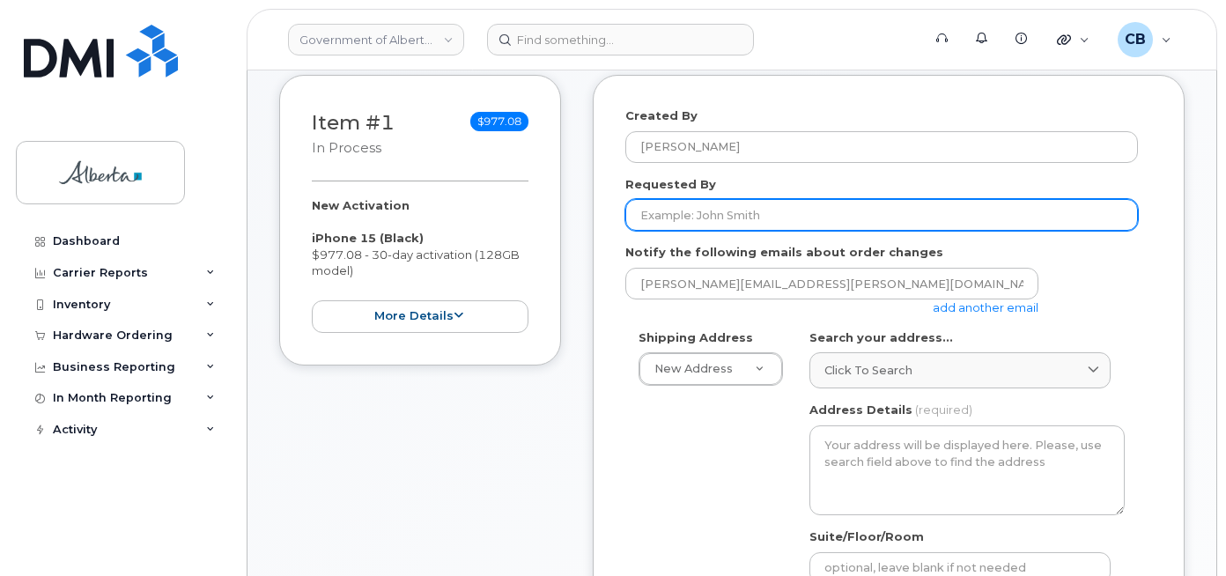
click at [667, 215] on input "Requested By" at bounding box center [881, 215] width 513 height 32
paste input "[PERSON_NAME][EMAIL_ADDRESS][PERSON_NAME][DOMAIN_NAME]"
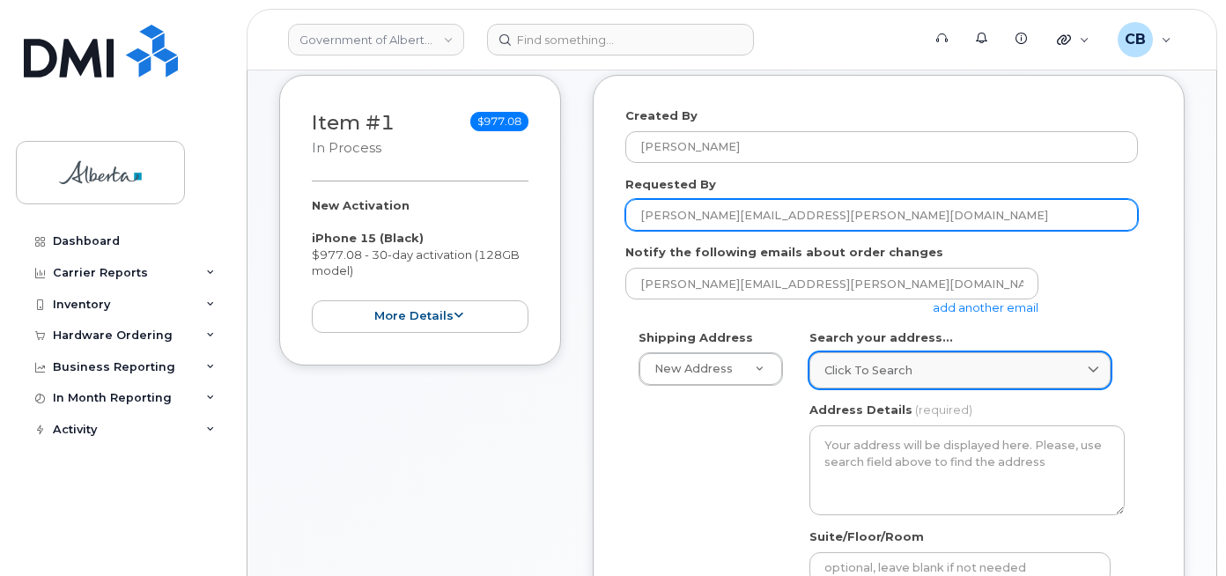
type input "[PERSON_NAME][EMAIL_ADDRESS][PERSON_NAME][DOMAIN_NAME]"
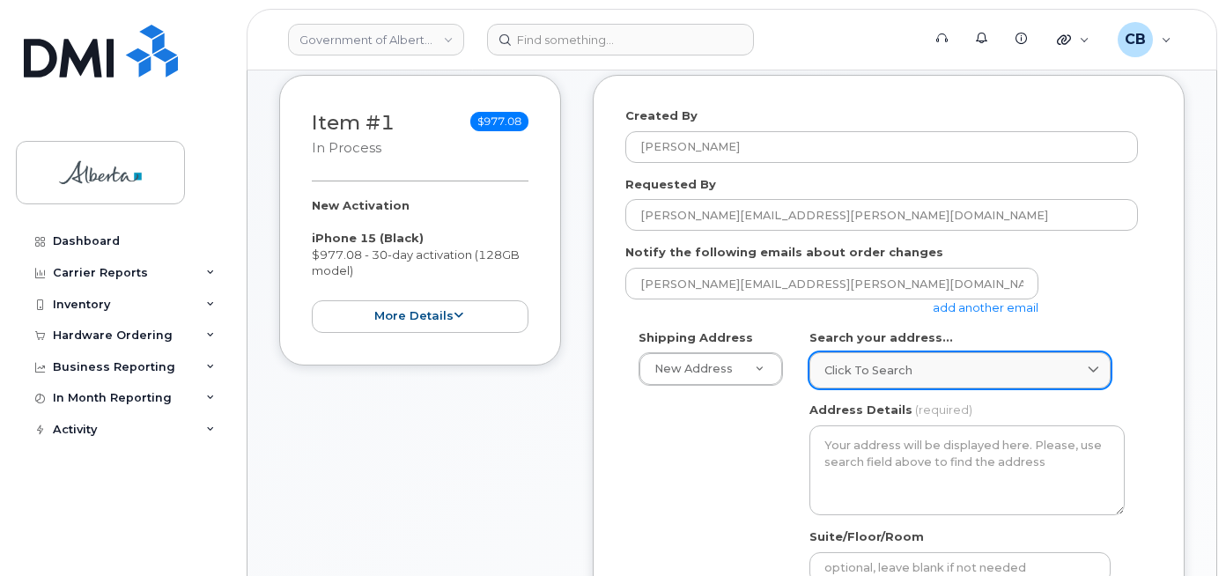
click at [928, 368] on div "Click to search" at bounding box center [959, 370] width 271 height 17
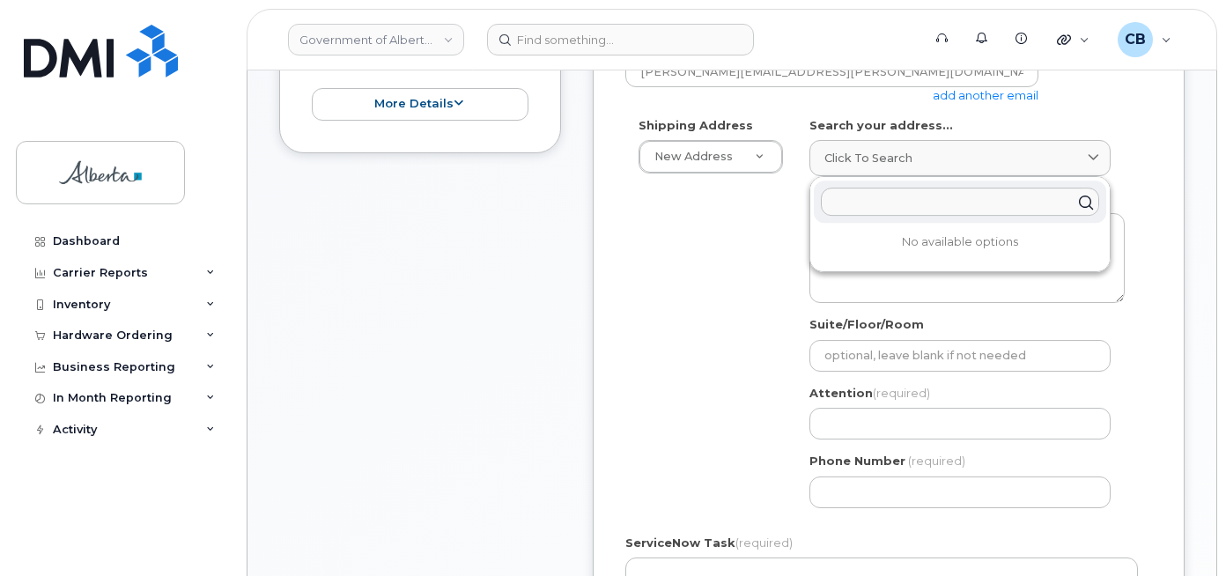
scroll to position [440, 0]
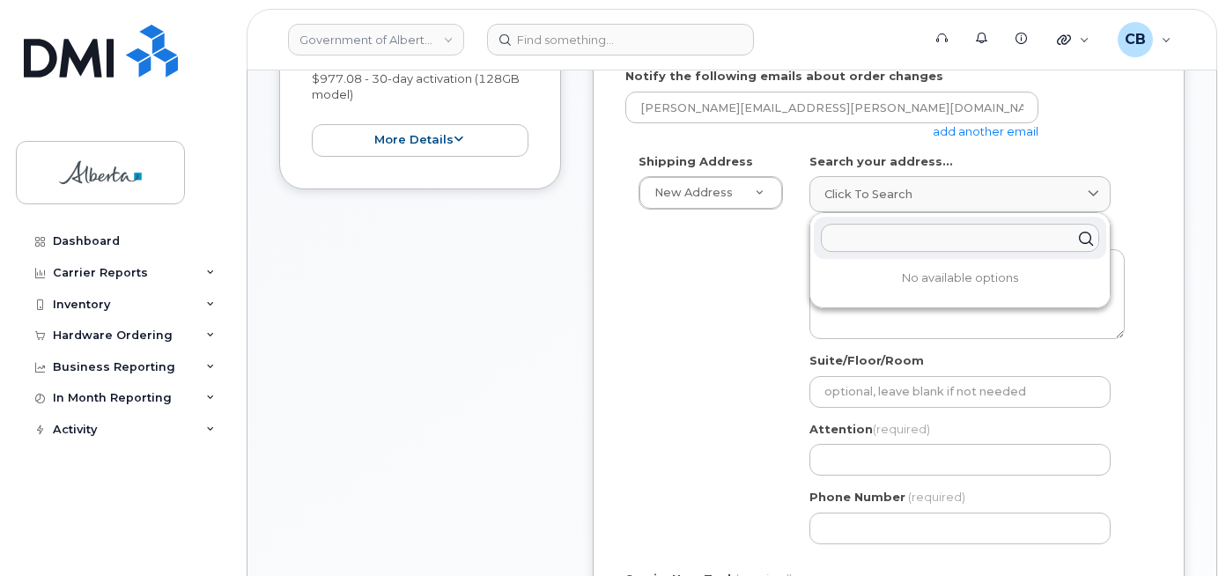
click at [876, 240] on input "text" at bounding box center [960, 238] width 278 height 28
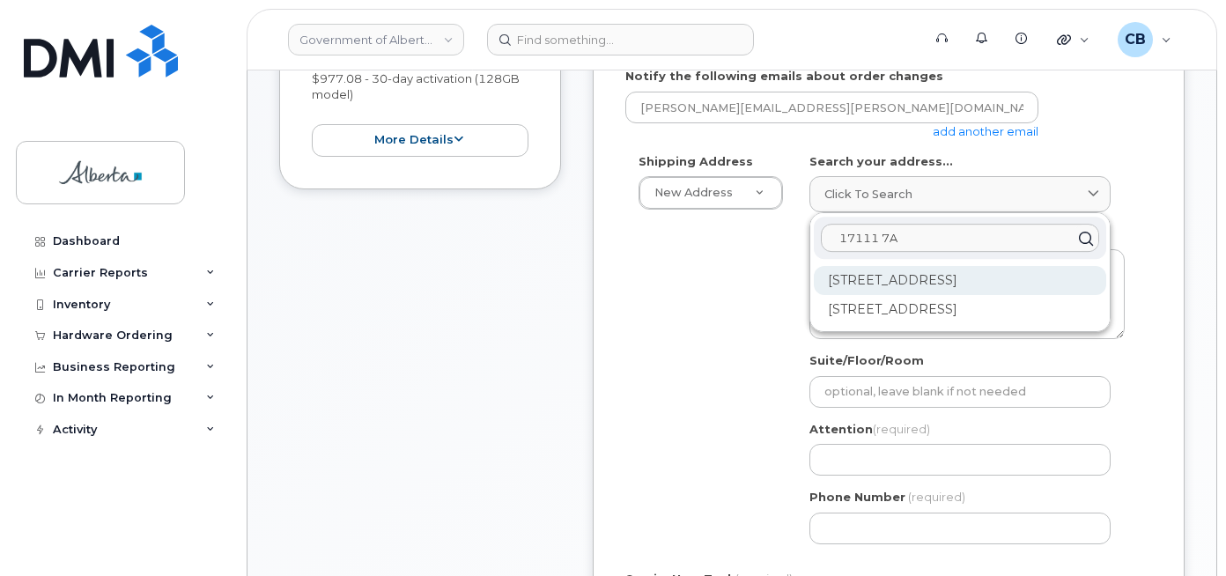
type input "17111 7A"
click at [896, 285] on div "[STREET_ADDRESS]" at bounding box center [960, 280] width 292 height 29
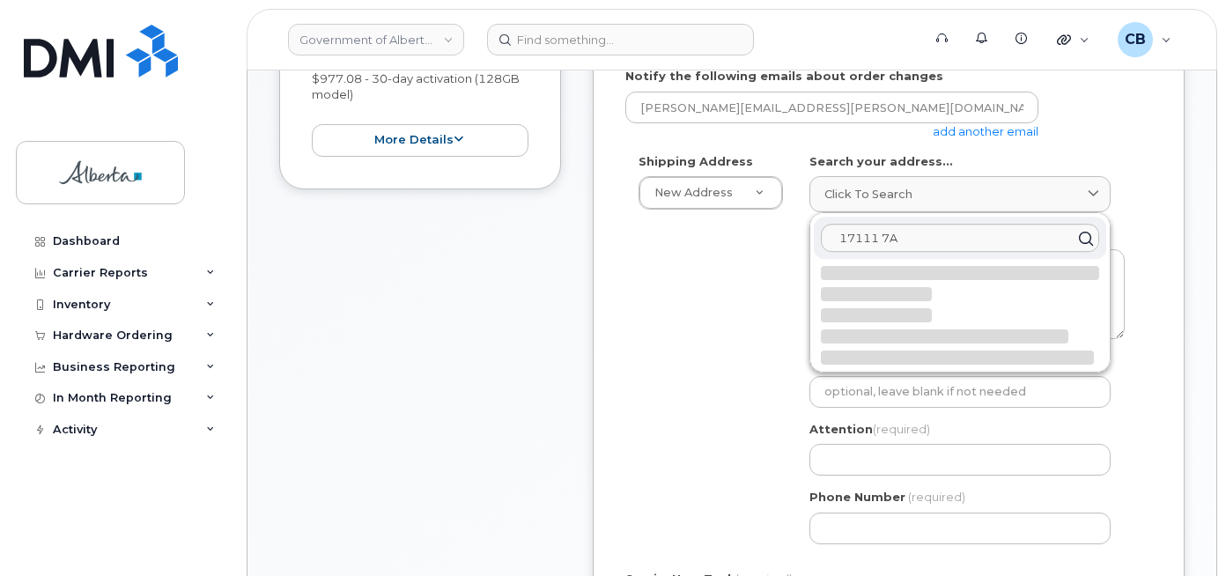
select select
type textarea "[STREET_ADDRESS]"
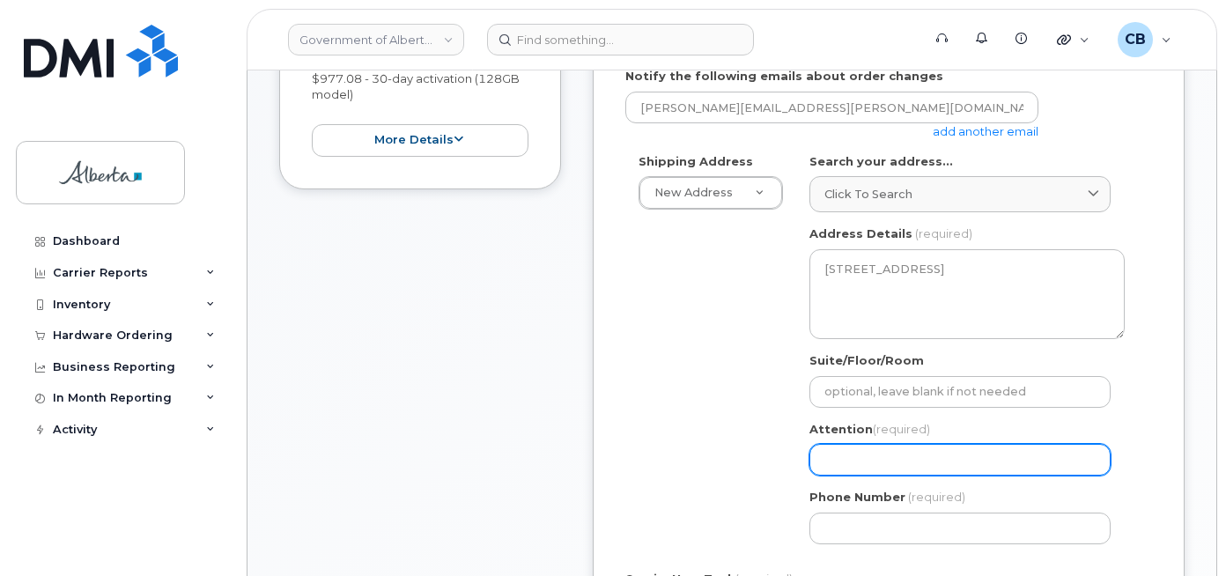
scroll to position [617, 0]
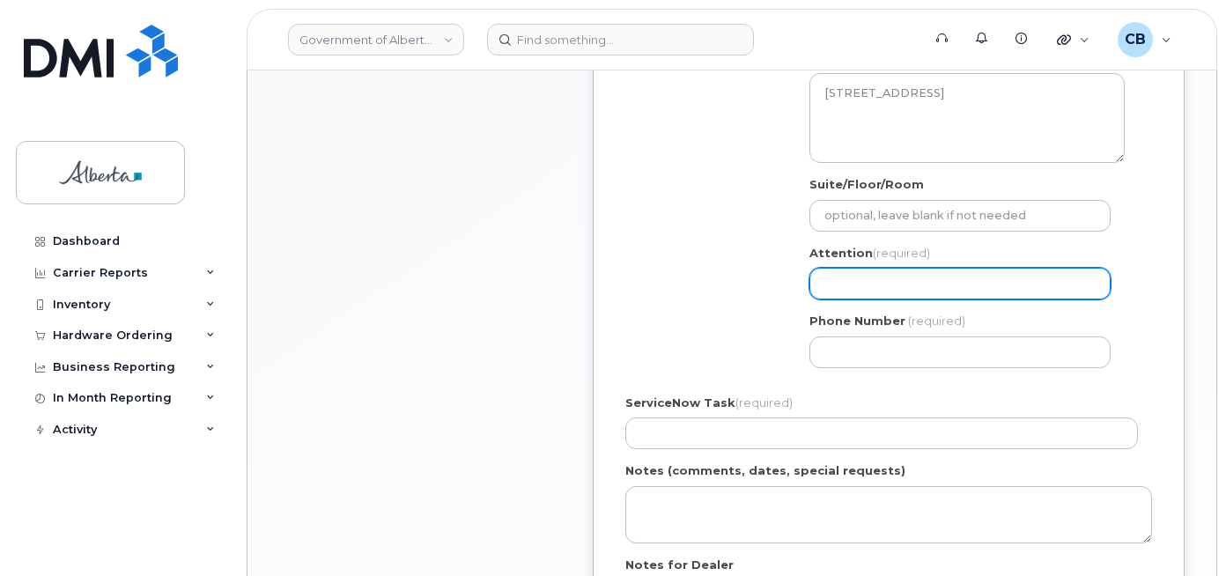
click at [902, 286] on input "Attention (required)" at bounding box center [959, 284] width 301 height 32
select select
type input "c"
select select
type input "car"
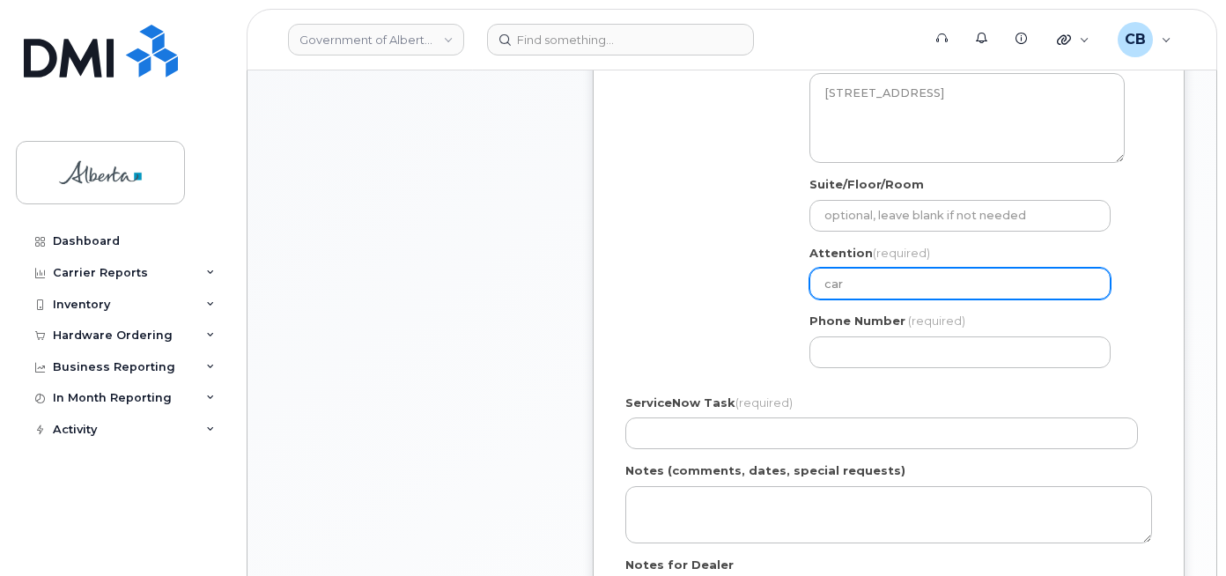
select select
type input "carm"
select select
type input "carme"
select select
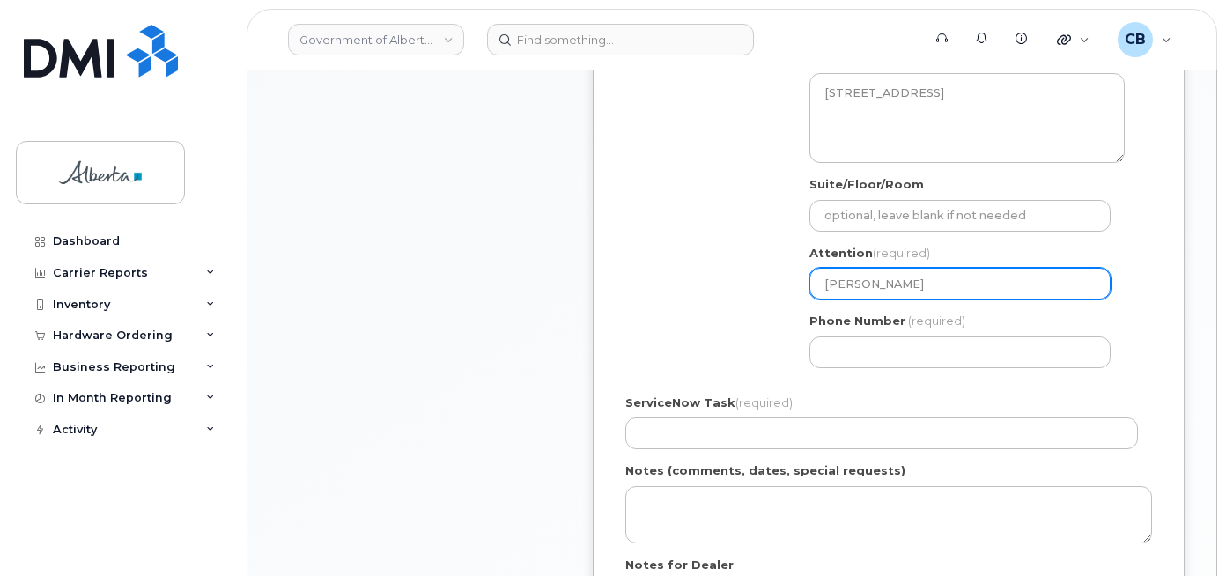
type input "[PERSON_NAME]"
select select
type input "[PERSON_NAME]"
select select
type input "[PERSON_NAME]"
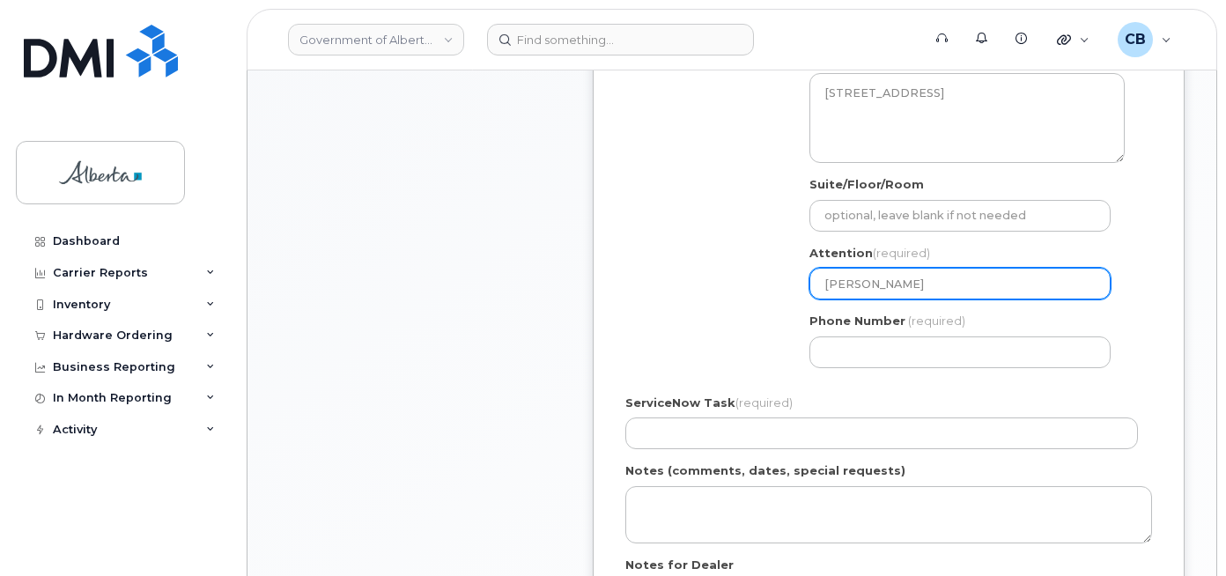
select select
type input "[PERSON_NAME]"
select select
type input "[PERSON_NAME]"
select select
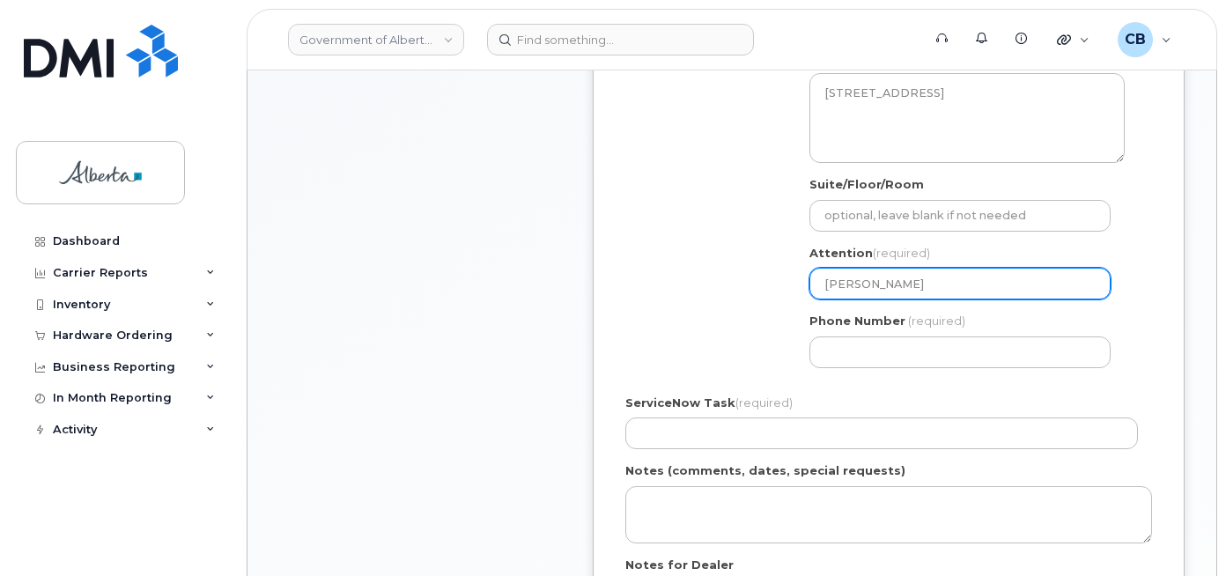
type input "[PERSON_NAME]"
select select
type input "[PERSON_NAME]"
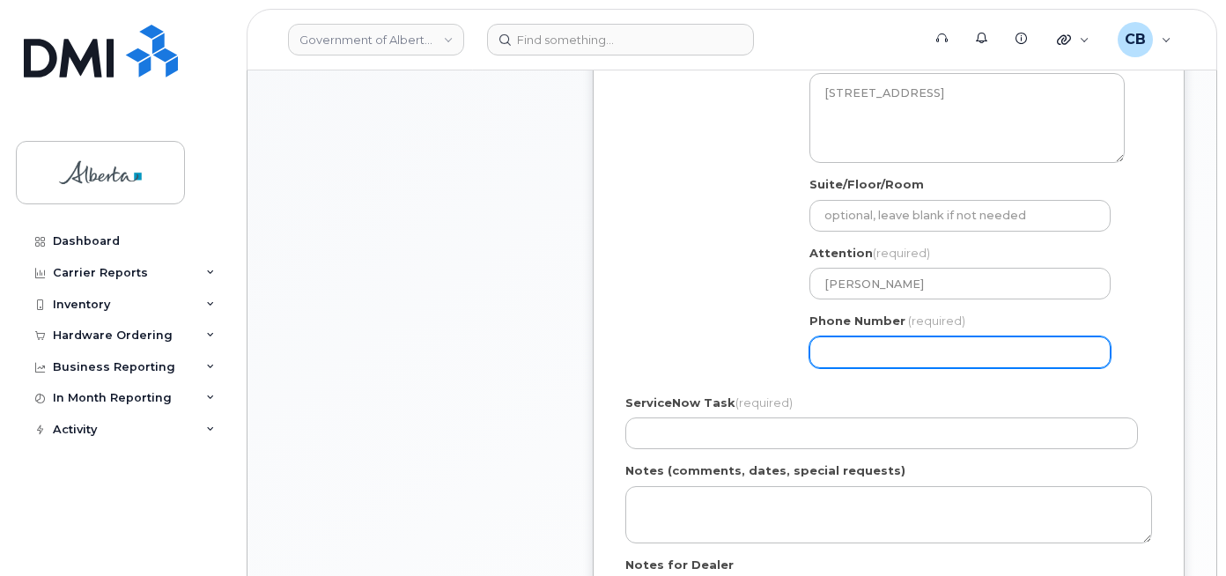
click at [838, 353] on input "Phone Number" at bounding box center [959, 352] width 301 height 32
type input "7806383259"
select select
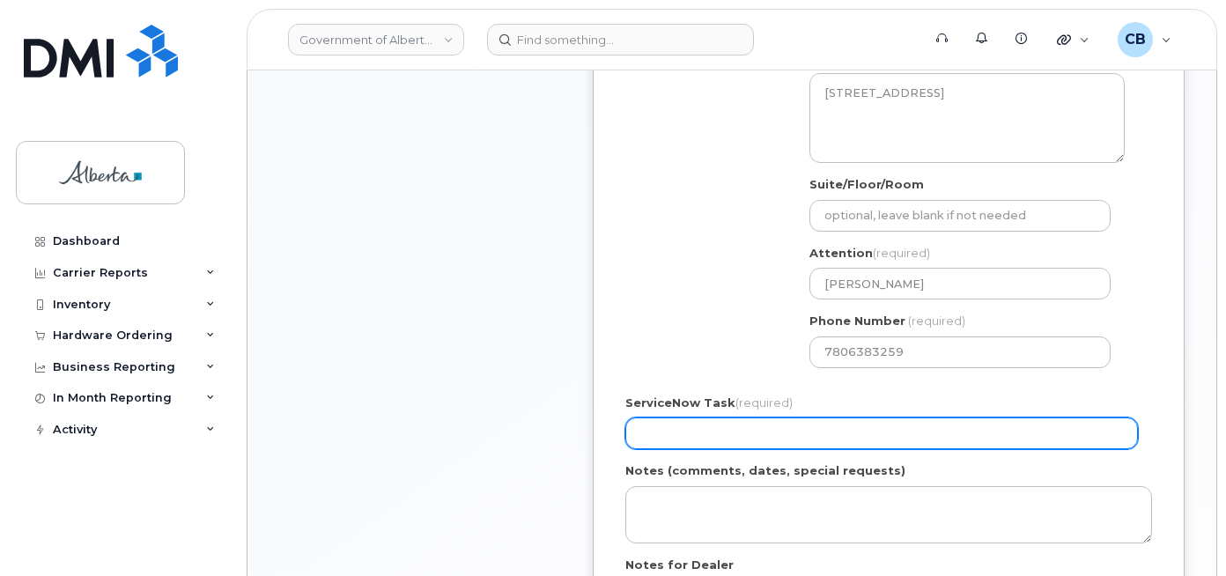
click at [691, 432] on input "ServiceNow Task (required)" at bounding box center [881, 434] width 513 height 32
type input "SCTASK0639618"
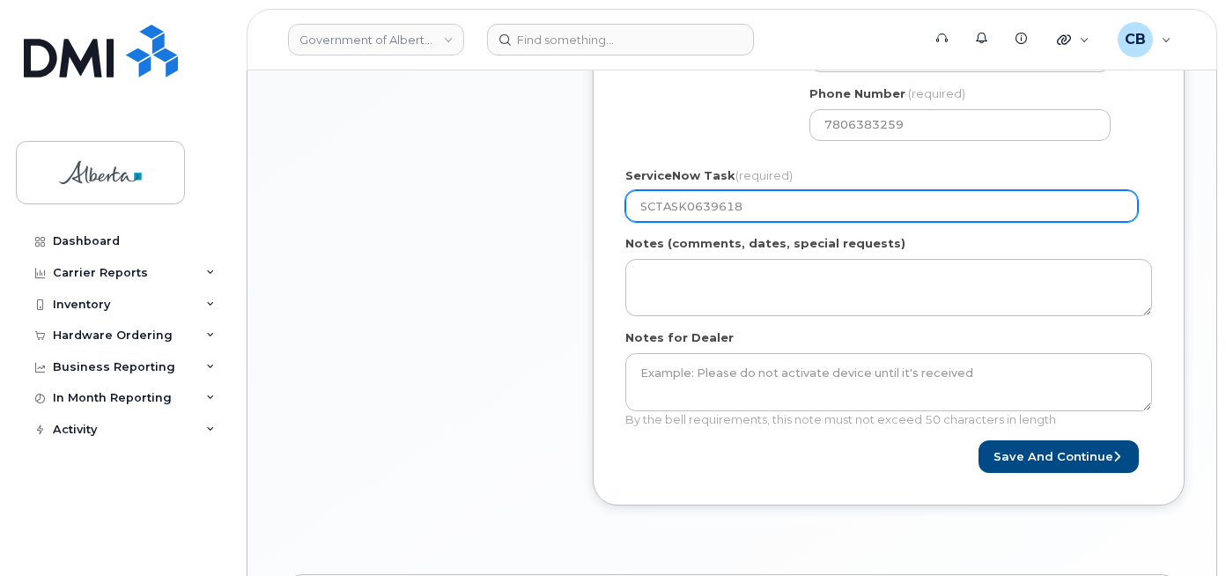
scroll to position [864, 0]
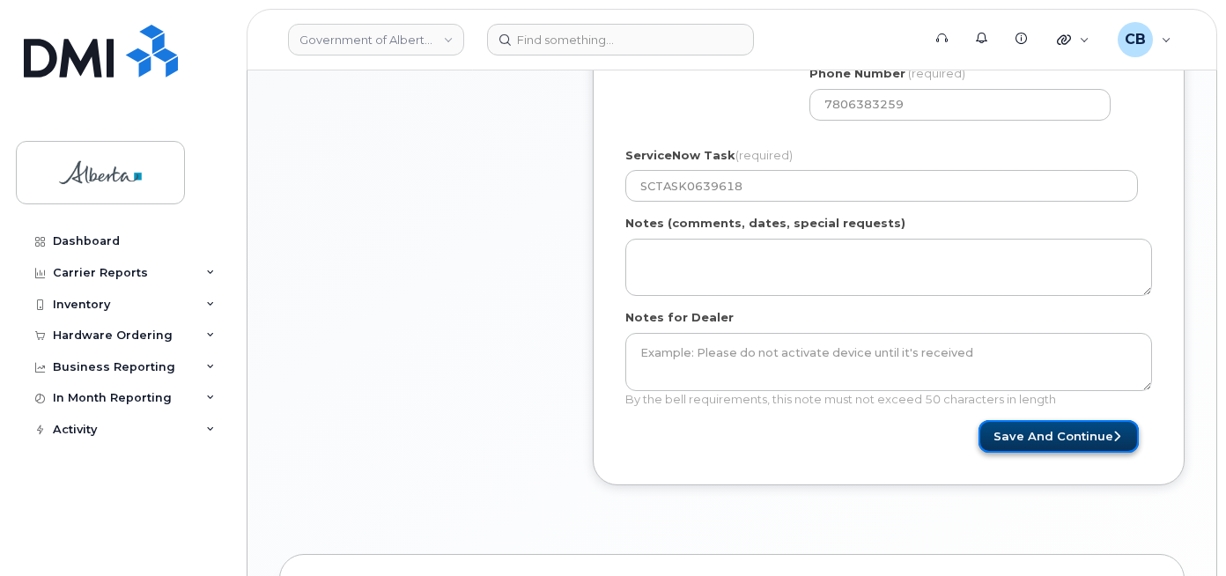
click at [1066, 438] on button "Save and Continue" at bounding box center [1059, 436] width 160 height 33
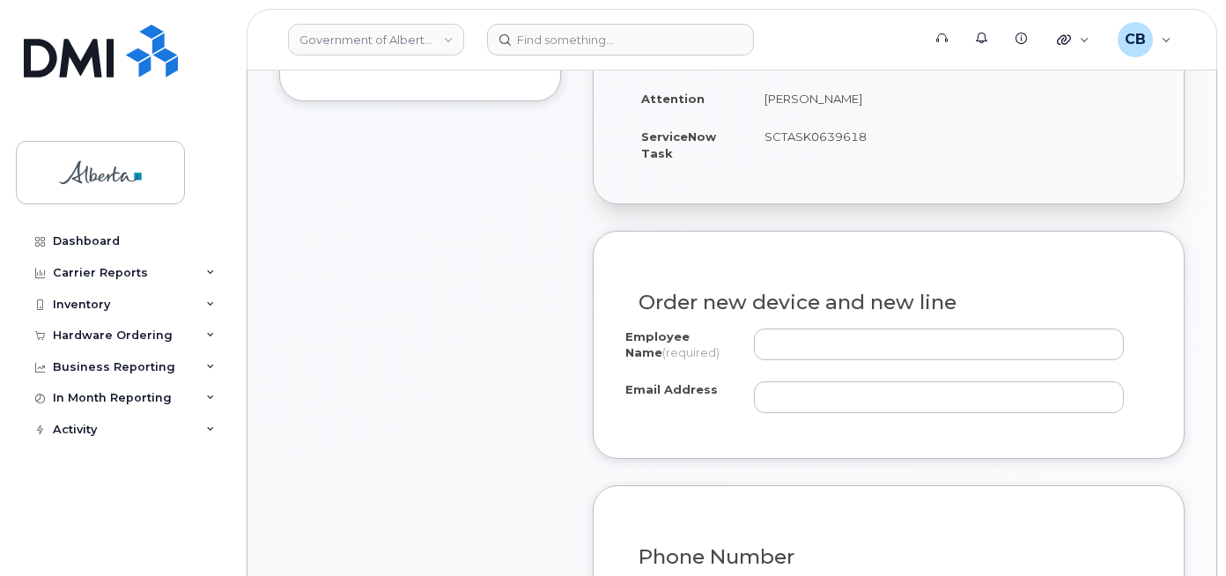
scroll to position [705, 0]
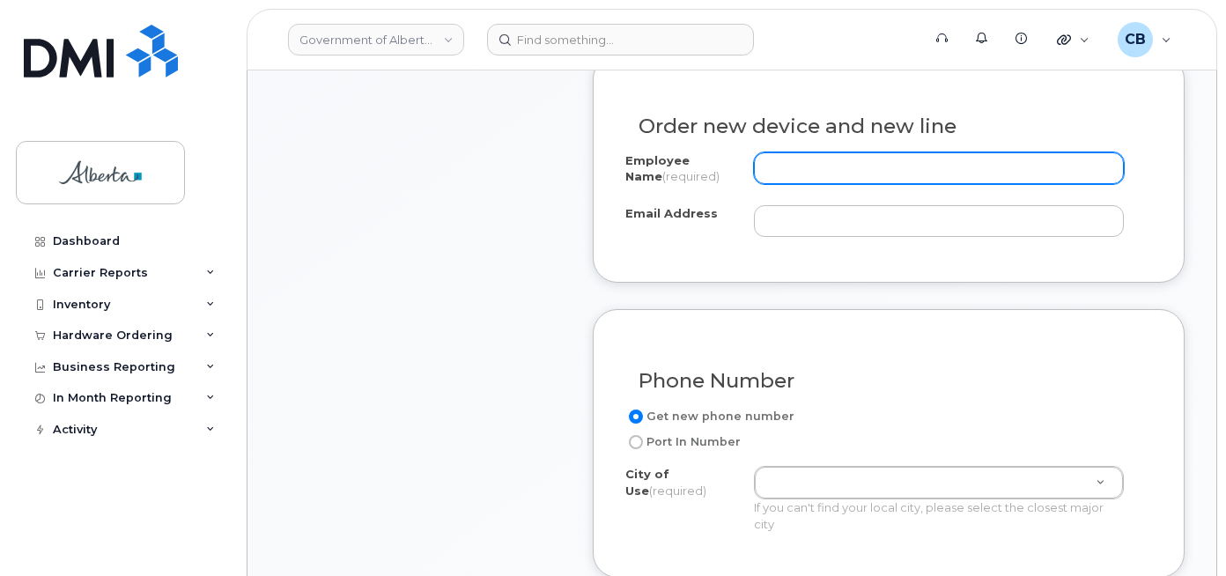
click at [772, 152] on input "Employee Name (required)" at bounding box center [939, 168] width 371 height 32
type input "d"
type input "carmen borgess"
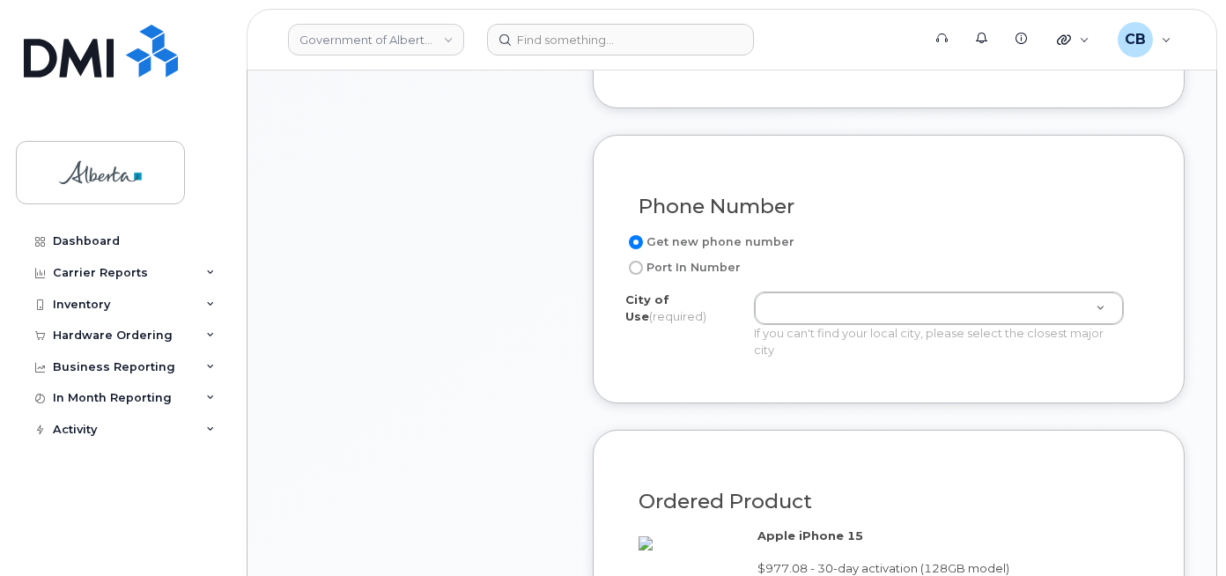
scroll to position [881, 0]
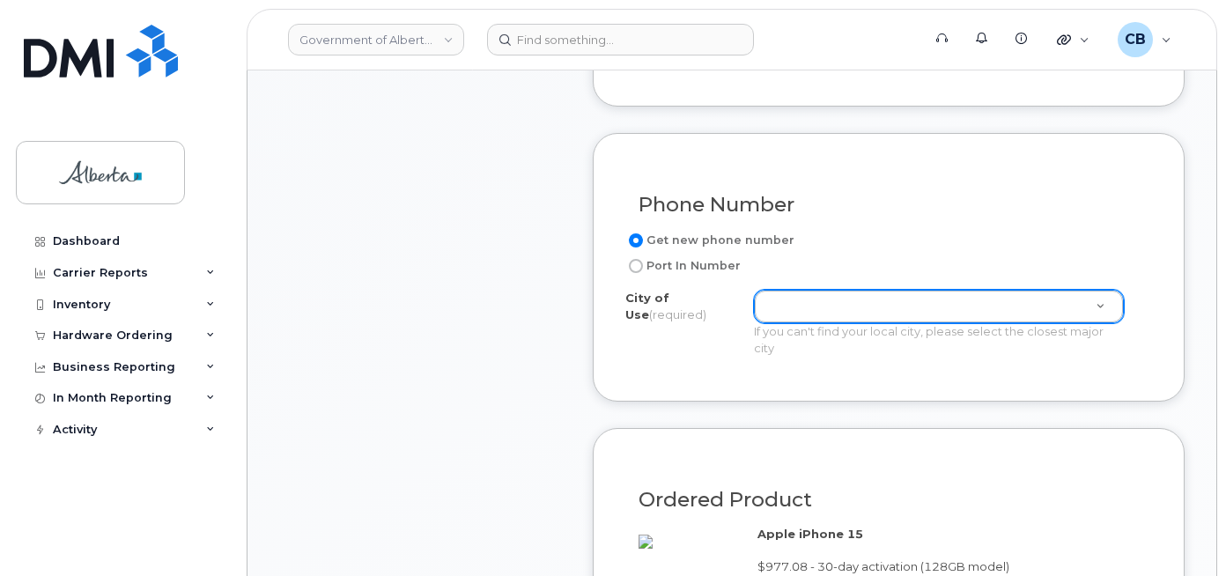
type input "carmen.borgess@gov.ab.ca"
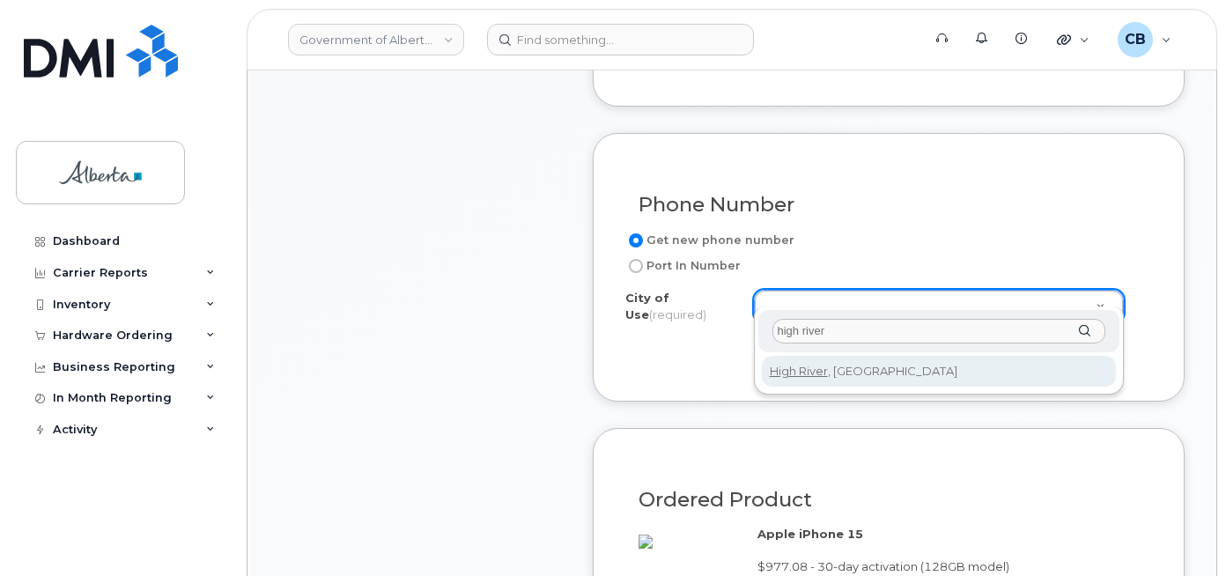
type input "high river"
type input "262"
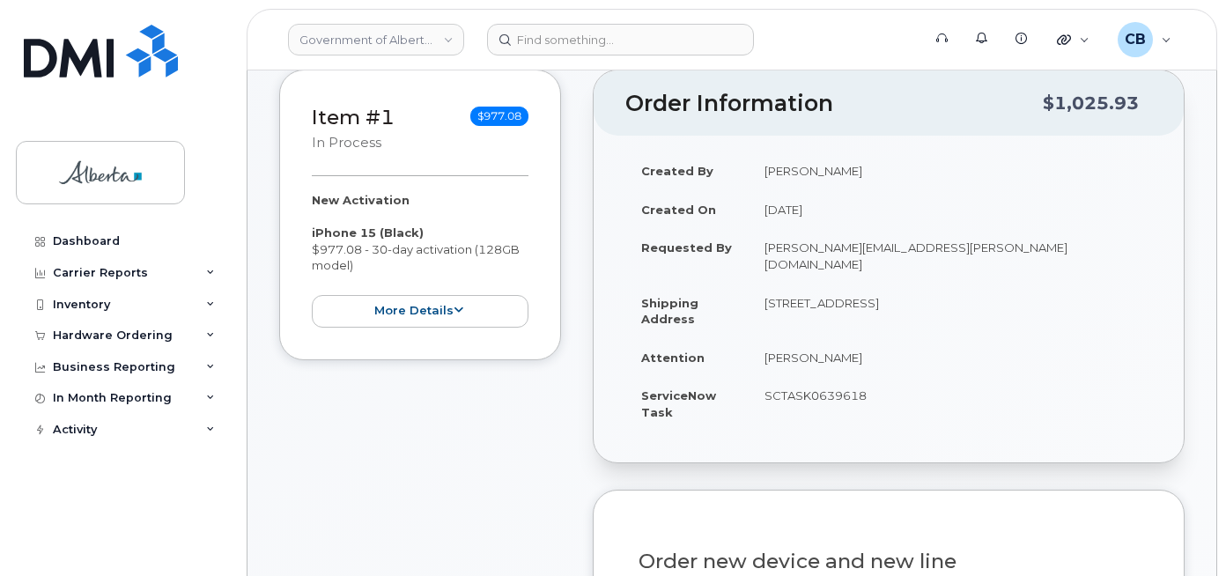
scroll to position [0, 0]
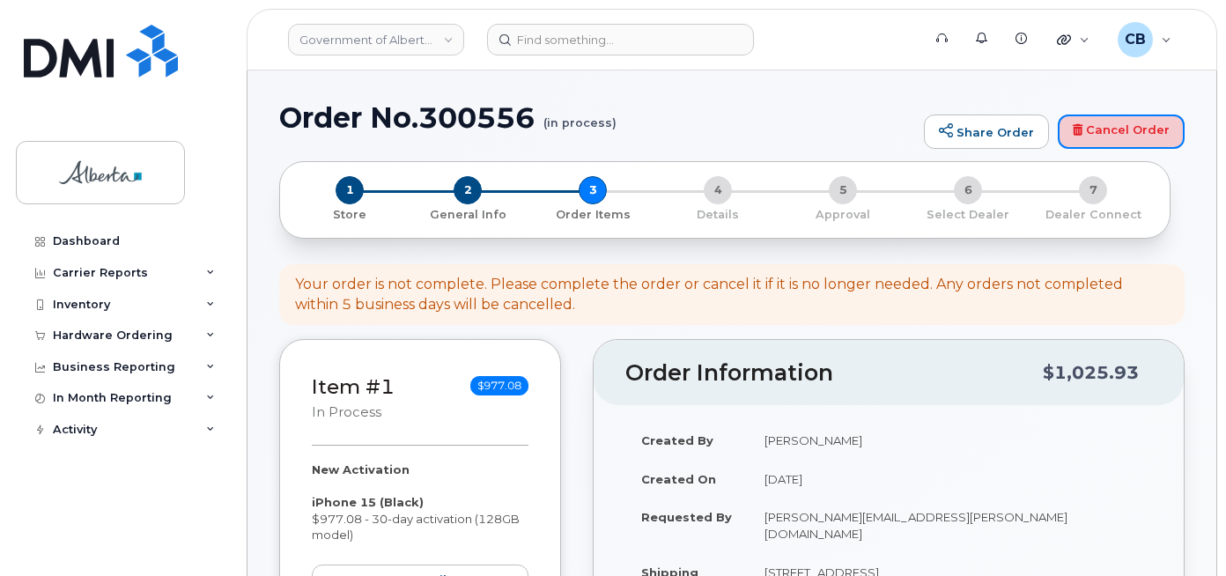
drag, startPoint x: 1099, startPoint y: 129, endPoint x: 790, endPoint y: 139, distance: 309.3
click at [1099, 129] on link "Cancel Order" at bounding box center [1121, 132] width 127 height 35
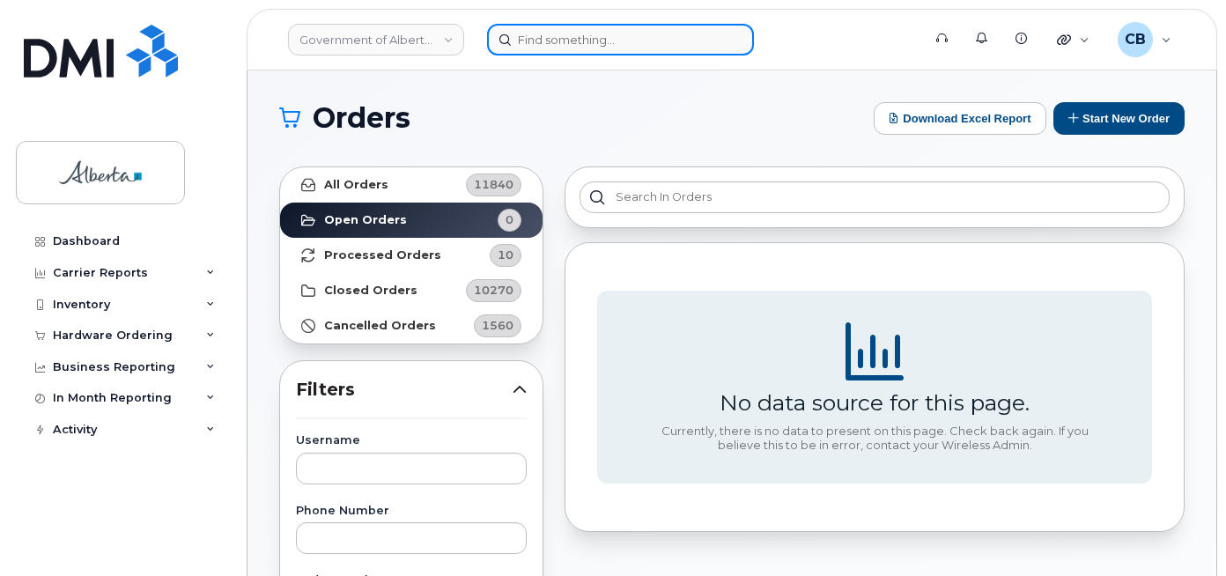
click at [565, 40] on input at bounding box center [620, 40] width 267 height 32
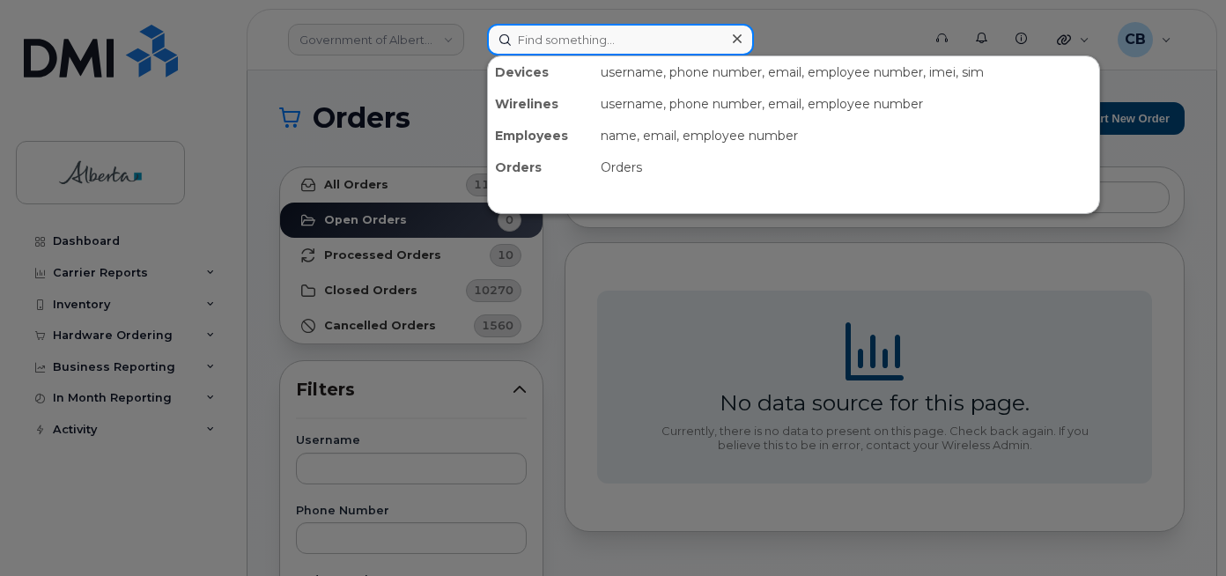
paste input "4037100022"
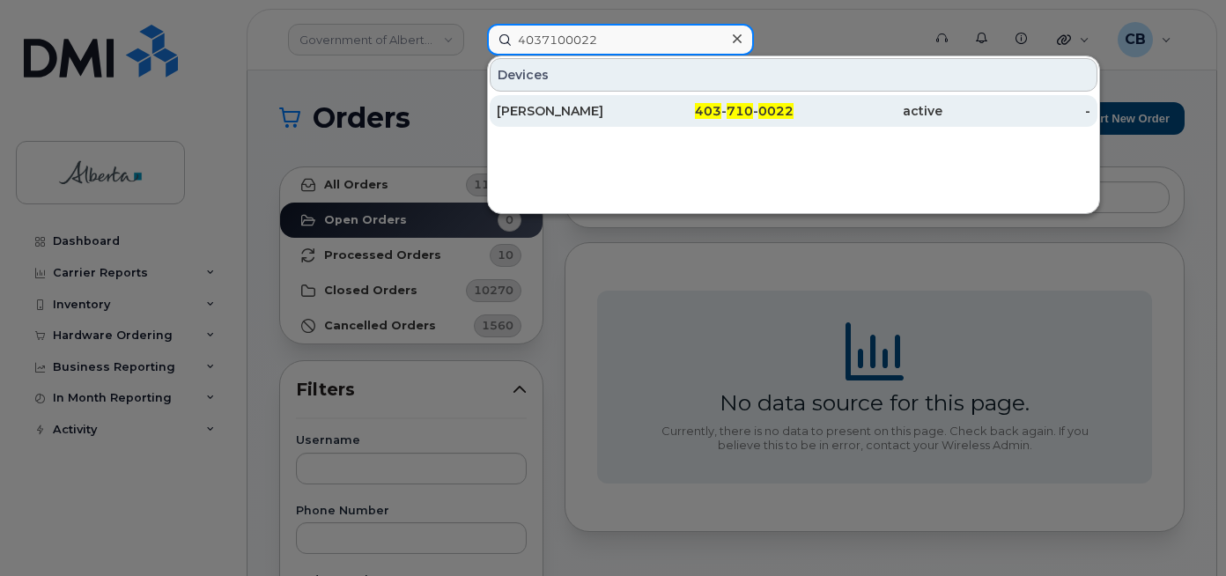
type input "4037100022"
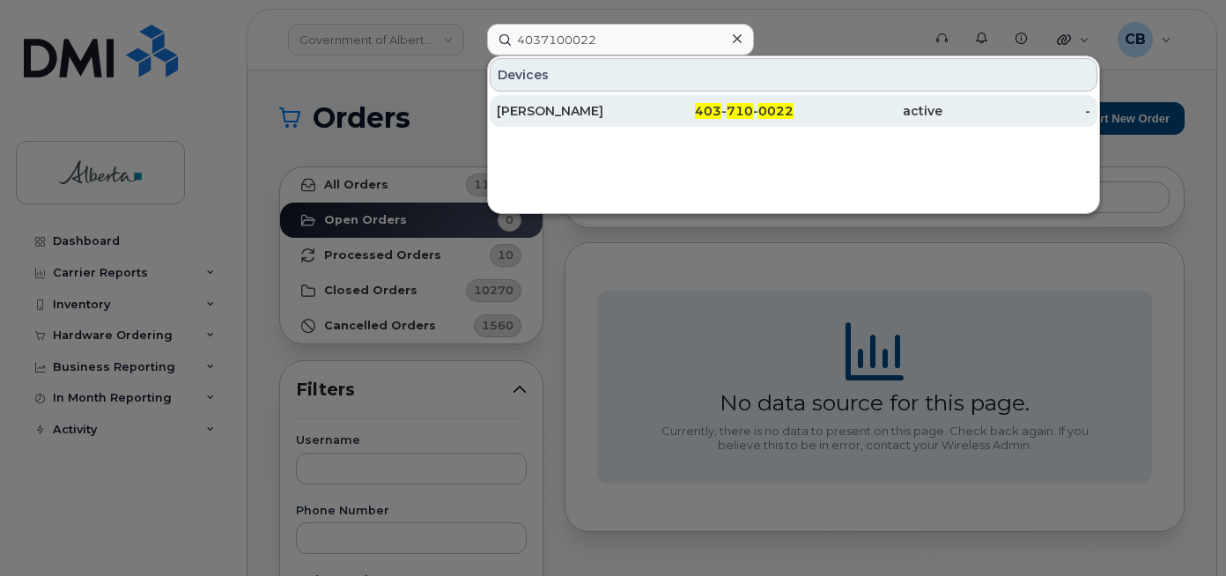
click at [556, 102] on div "[PERSON_NAME]" at bounding box center [571, 111] width 149 height 32
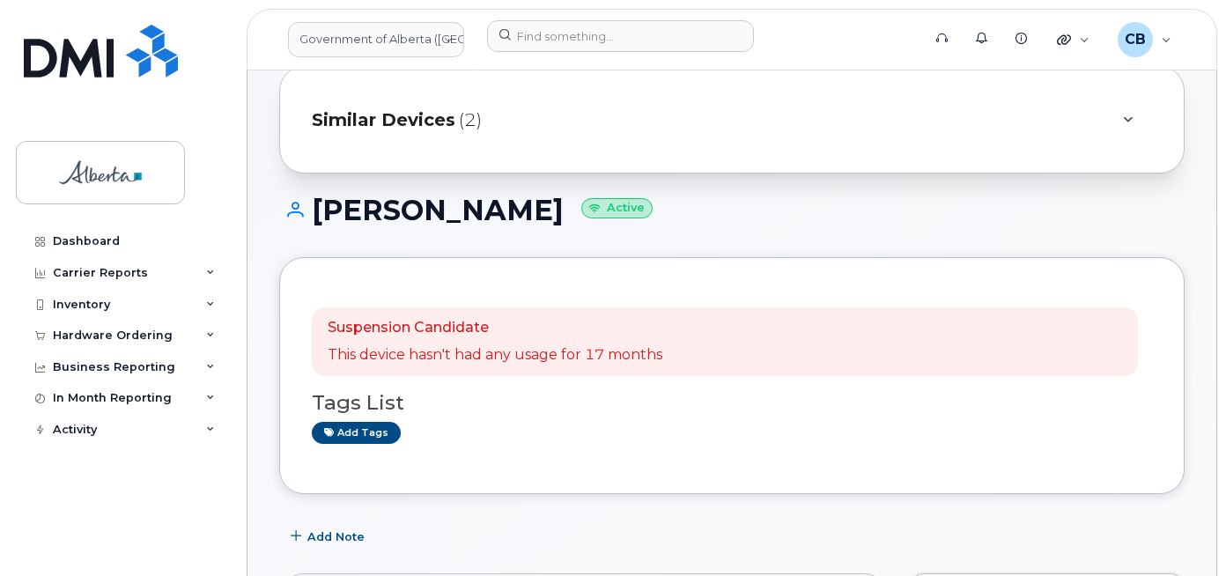
scroll to position [88, 0]
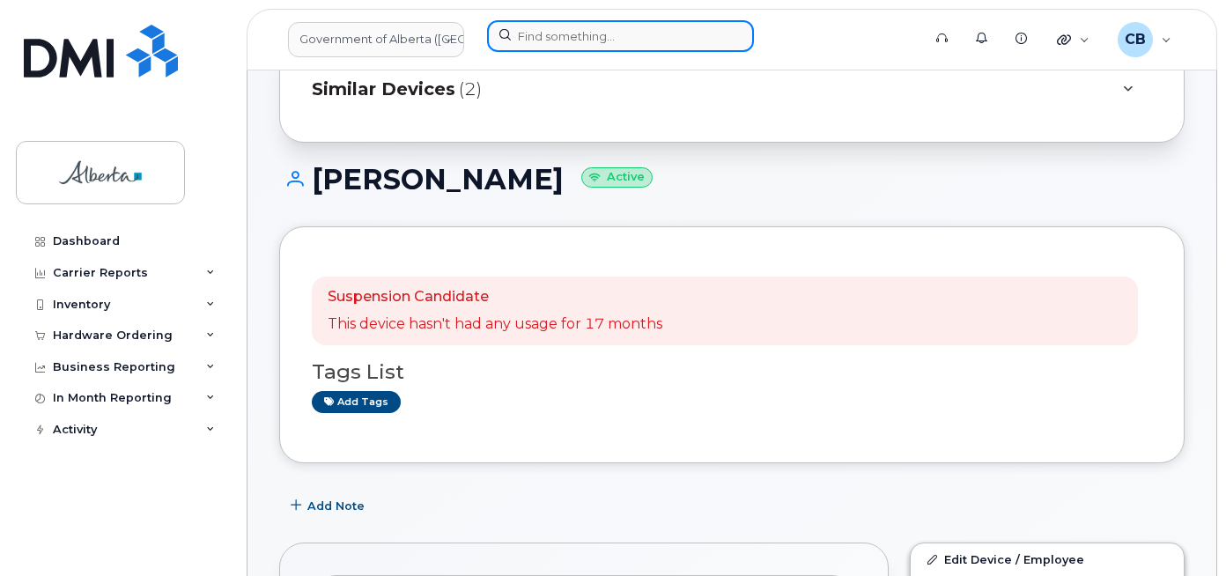
click at [521, 34] on input at bounding box center [620, 36] width 267 height 32
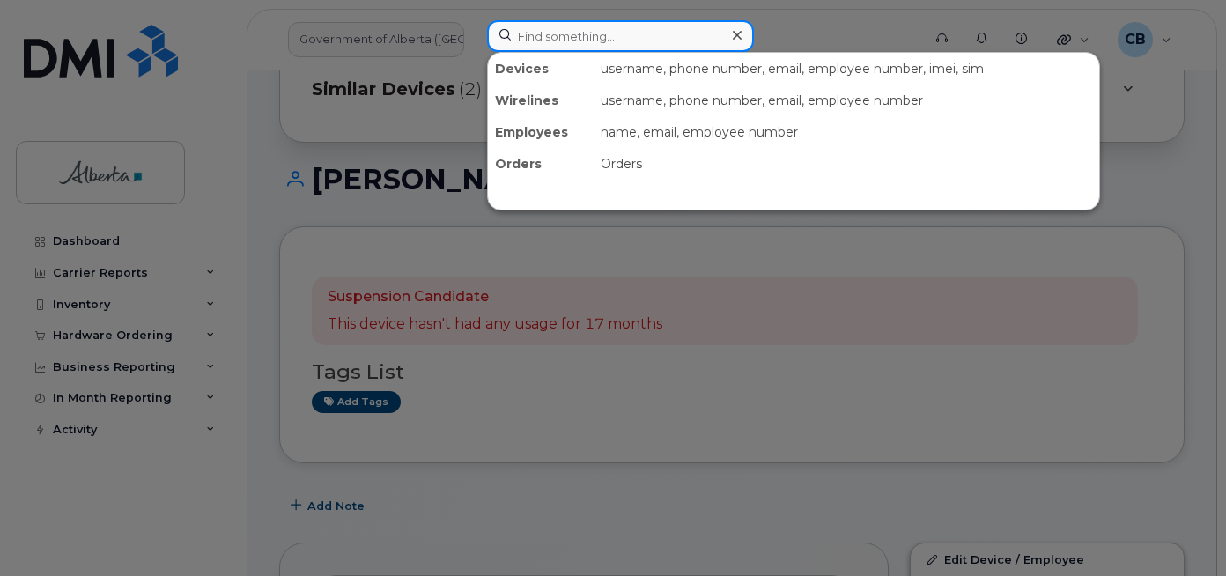
paste input "4038088954"
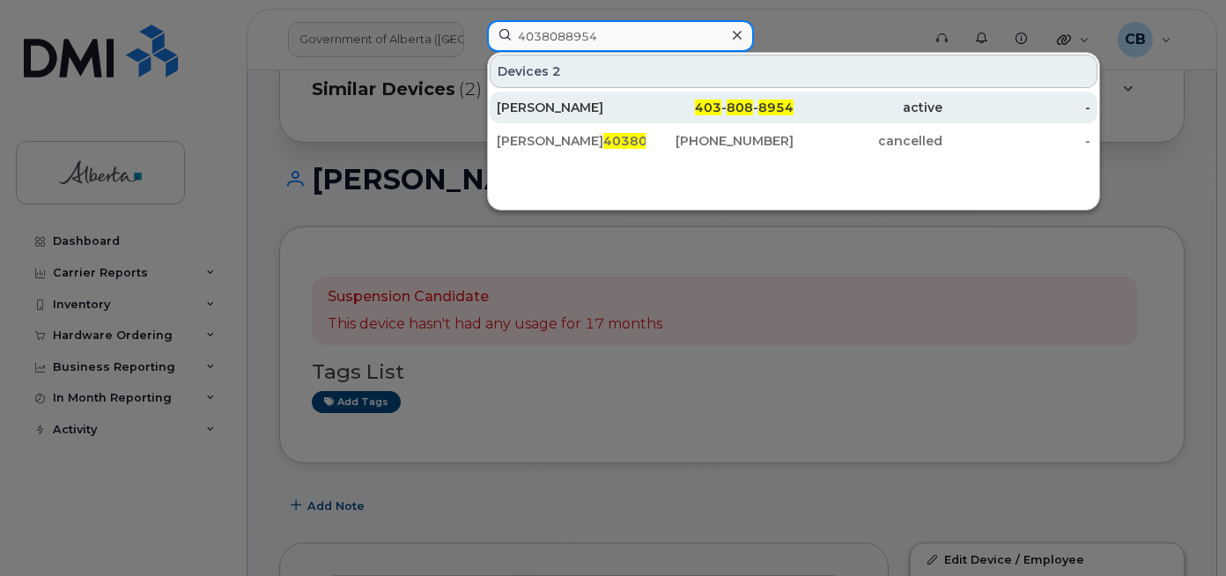
type input "4038088954"
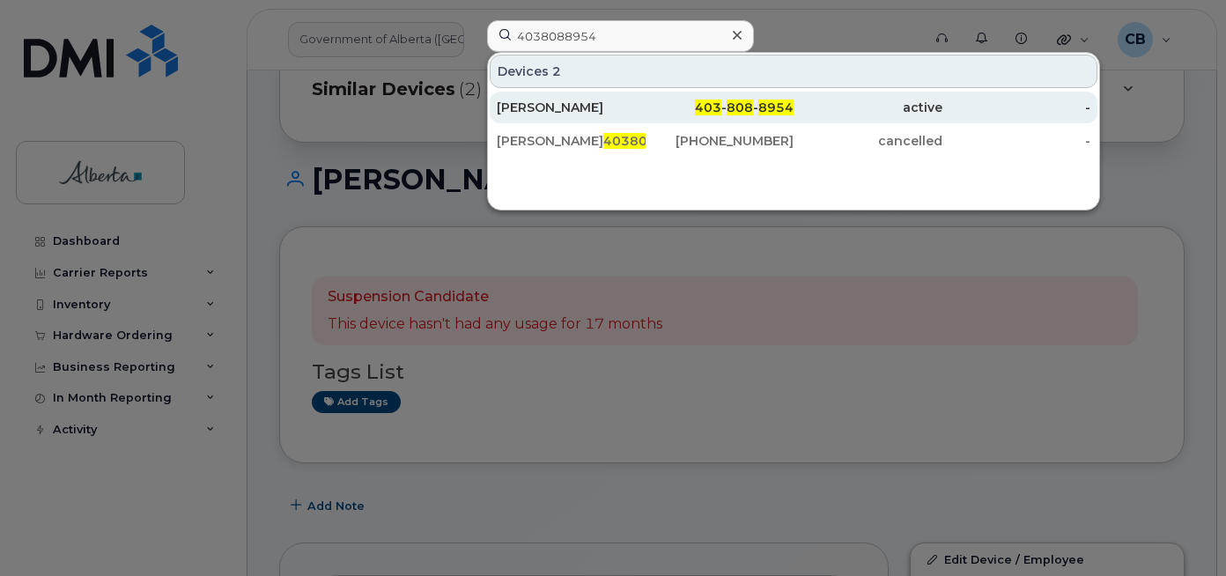
click at [539, 108] on div "[PERSON_NAME]" at bounding box center [571, 108] width 149 height 18
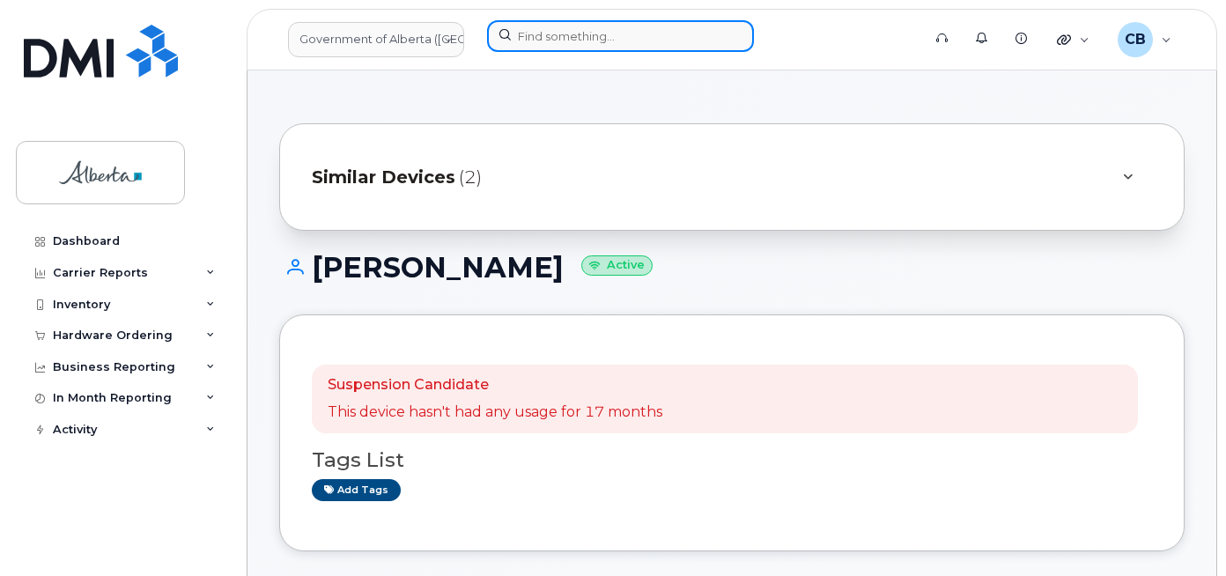
click at [543, 43] on input at bounding box center [620, 36] width 267 height 32
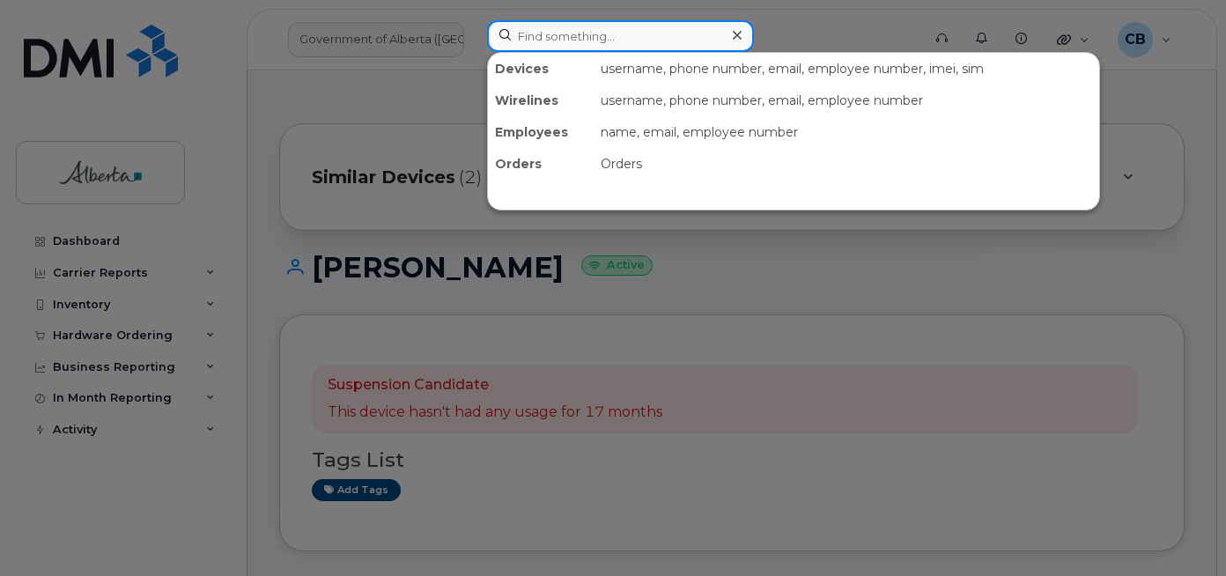
paste input "4038290280"
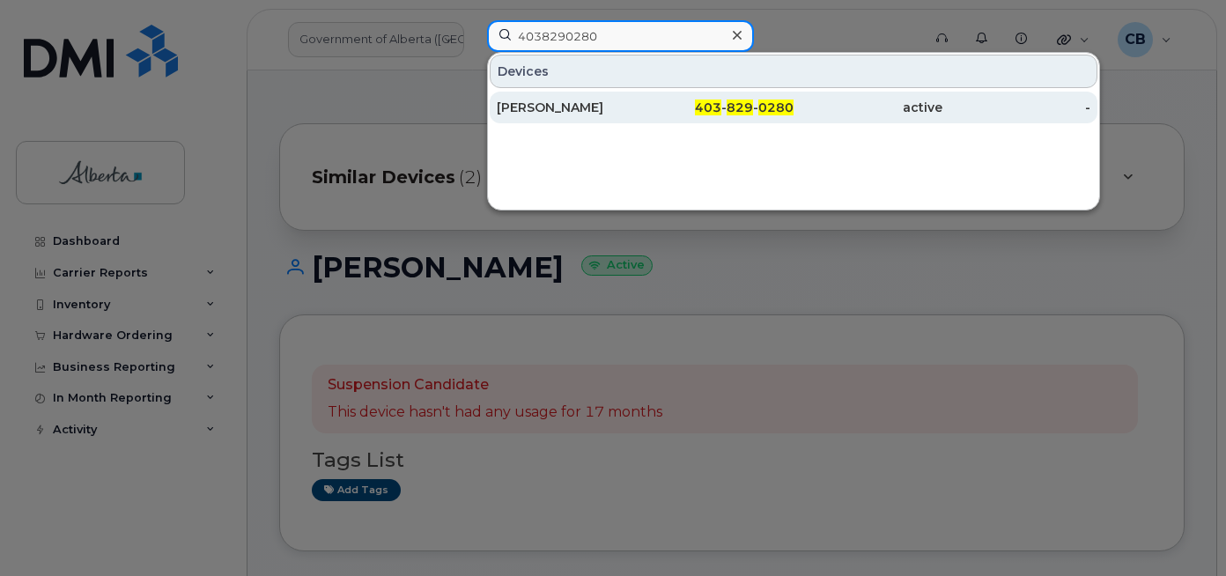
type input "4038290280"
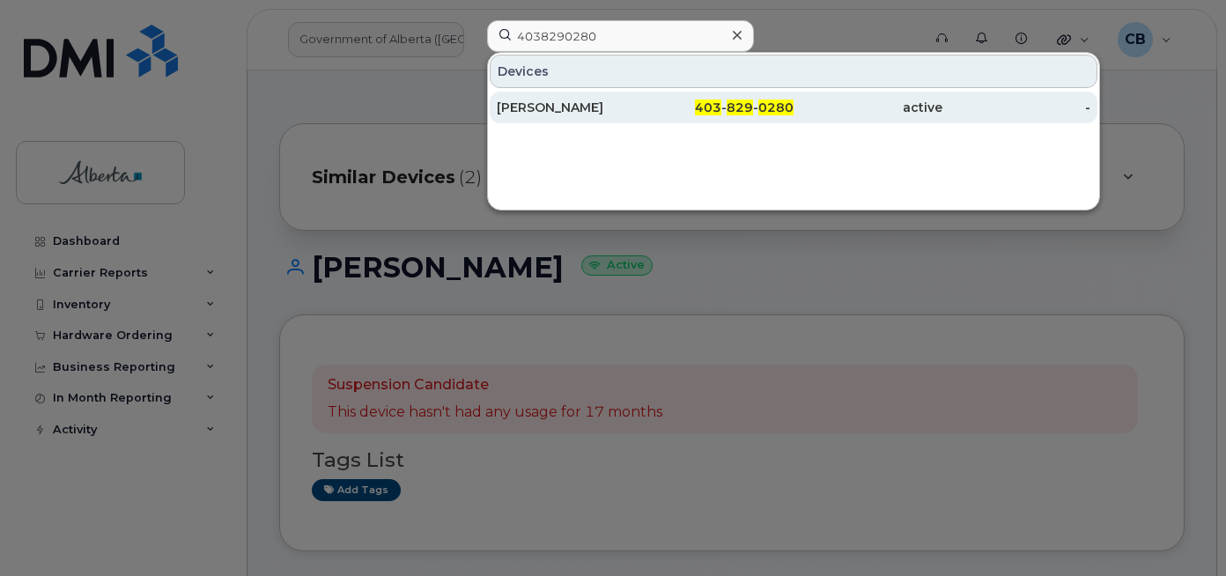
click at [546, 105] on div "[PERSON_NAME]" at bounding box center [571, 108] width 149 height 18
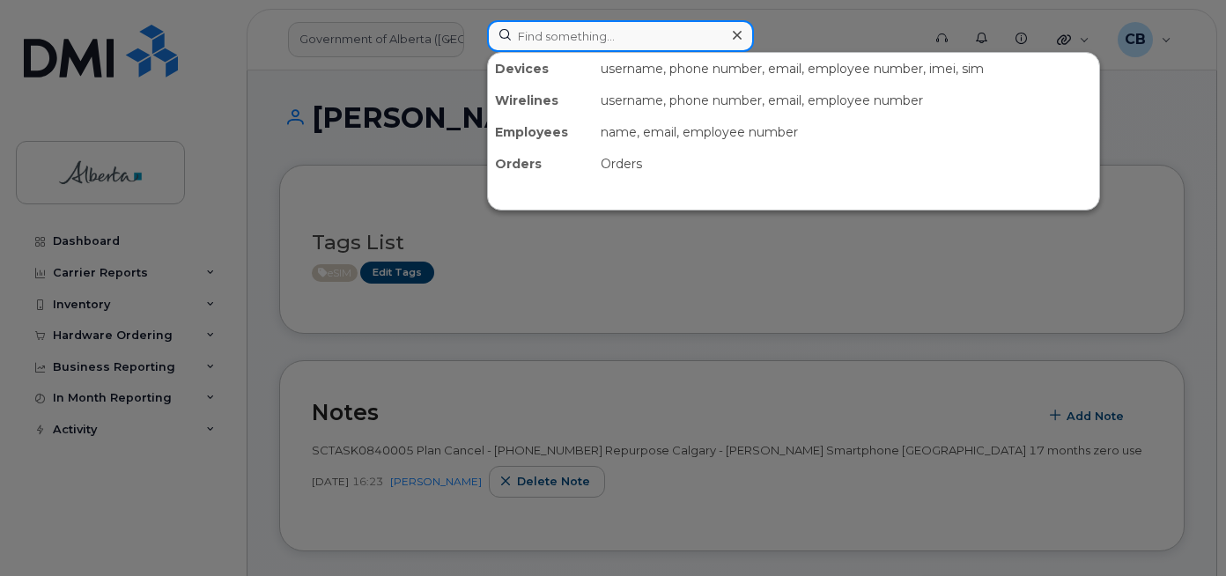
click at [574, 28] on input at bounding box center [620, 36] width 267 height 32
paste input "5875451460"
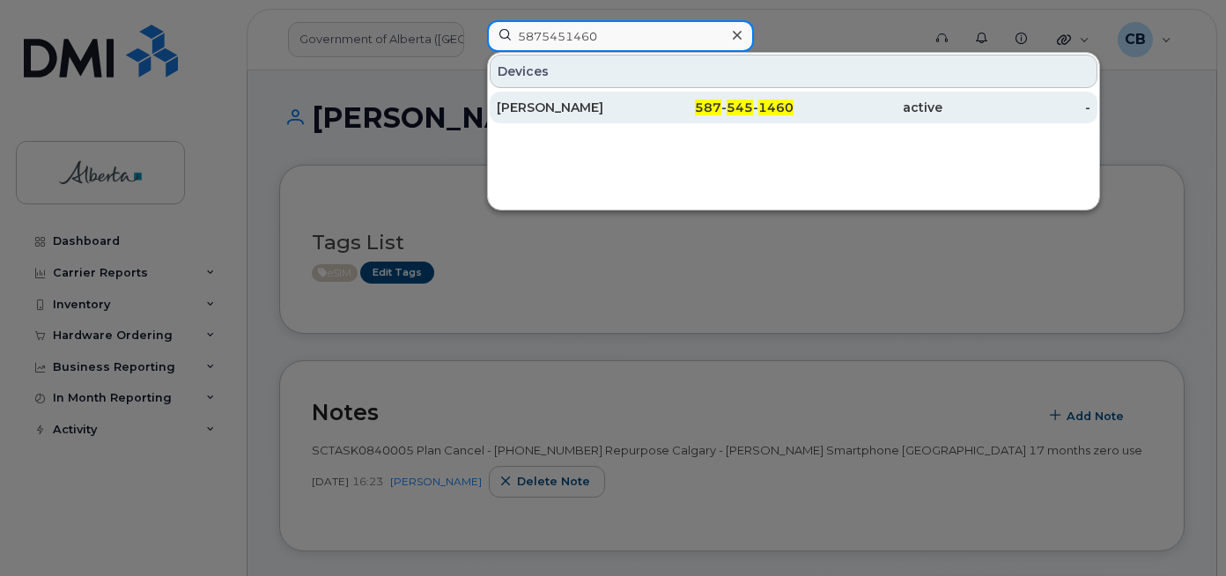
type input "5875451460"
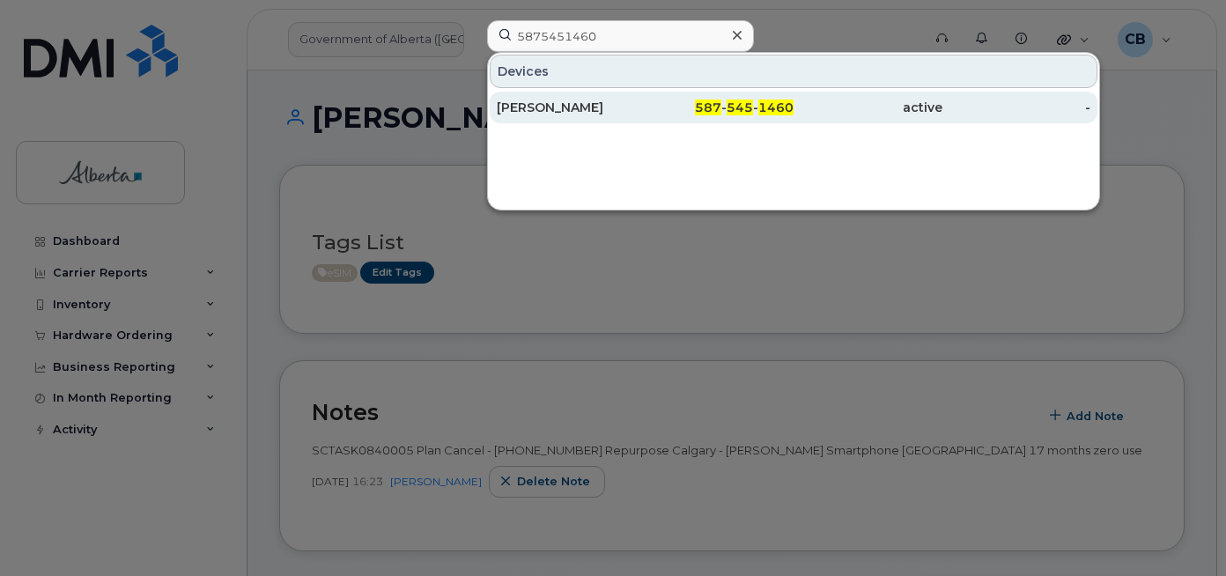
click at [558, 102] on div "[PERSON_NAME]" at bounding box center [571, 108] width 149 height 18
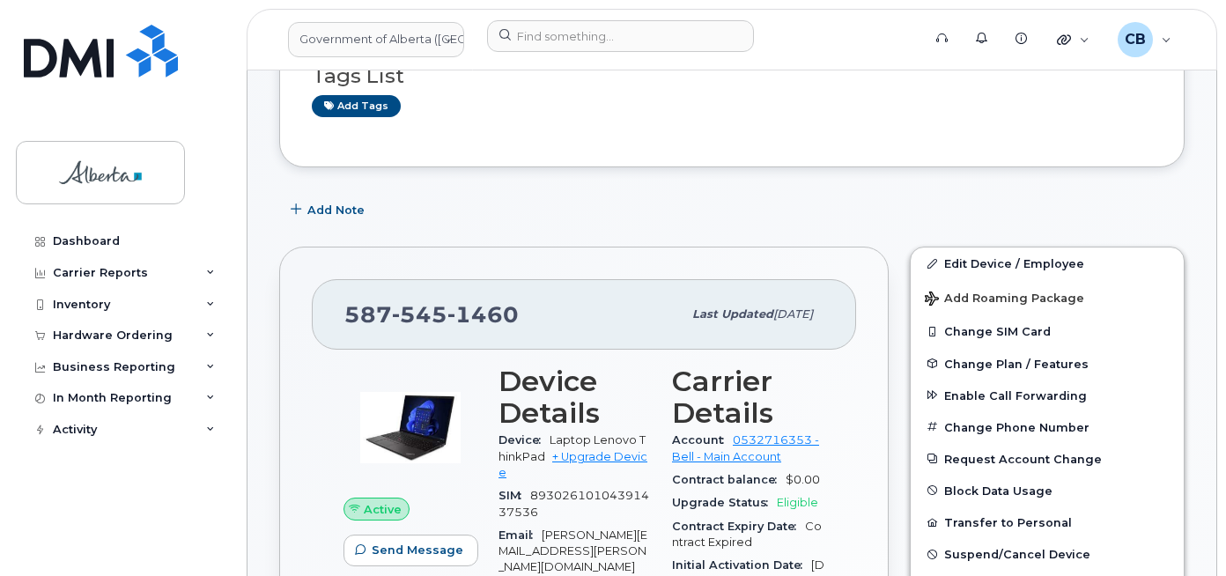
scroll to position [307, 0]
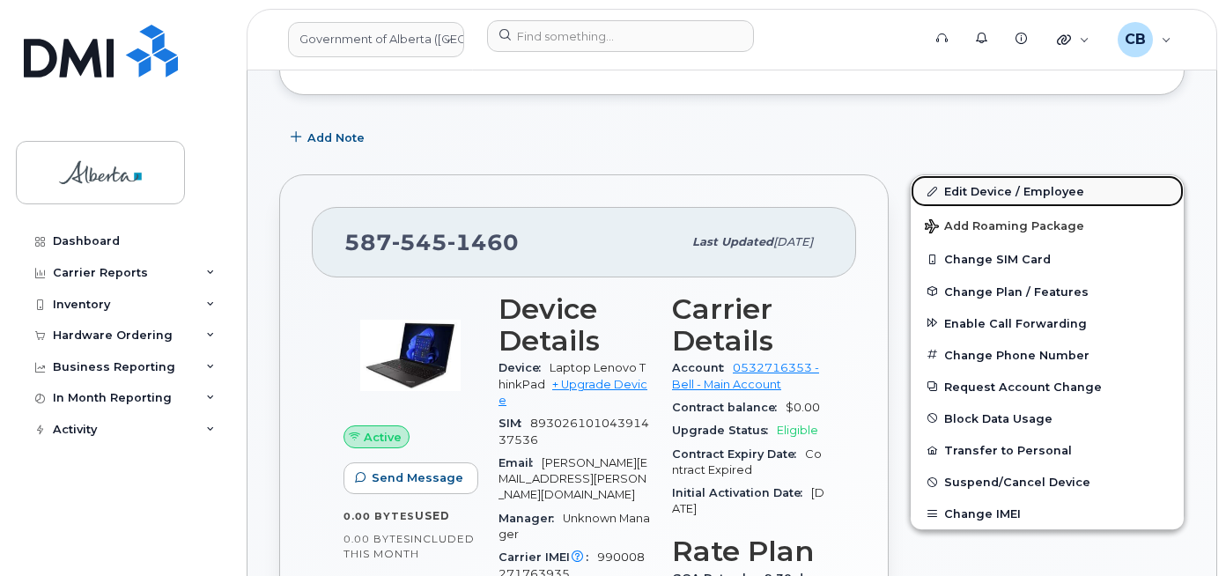
click at [980, 191] on link "Edit Device / Employee" at bounding box center [1047, 191] width 273 height 32
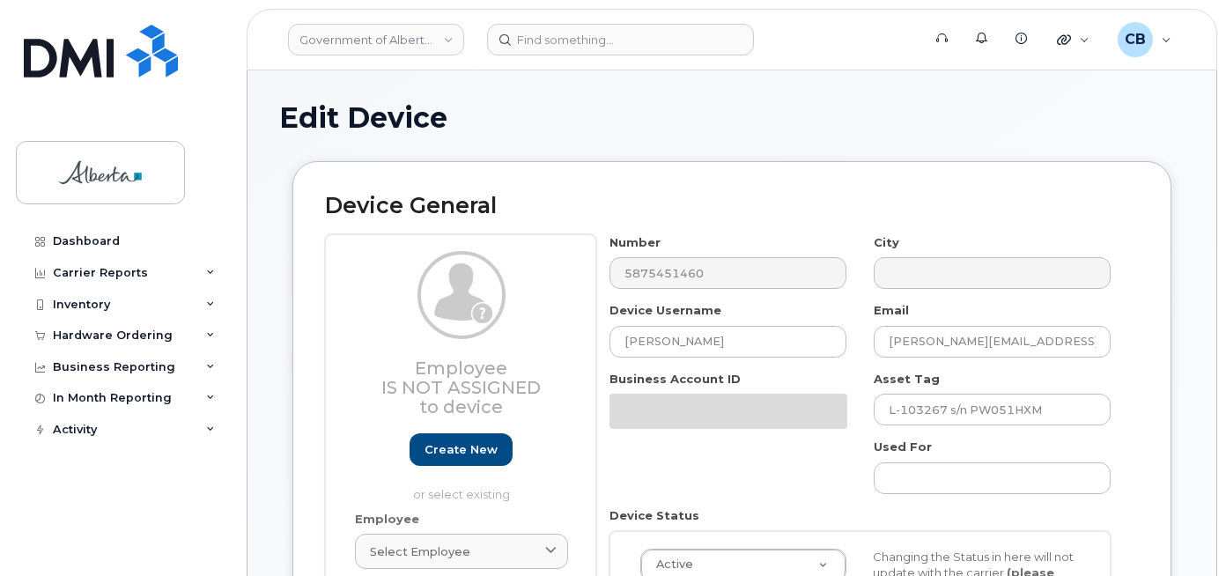
select select "4797682"
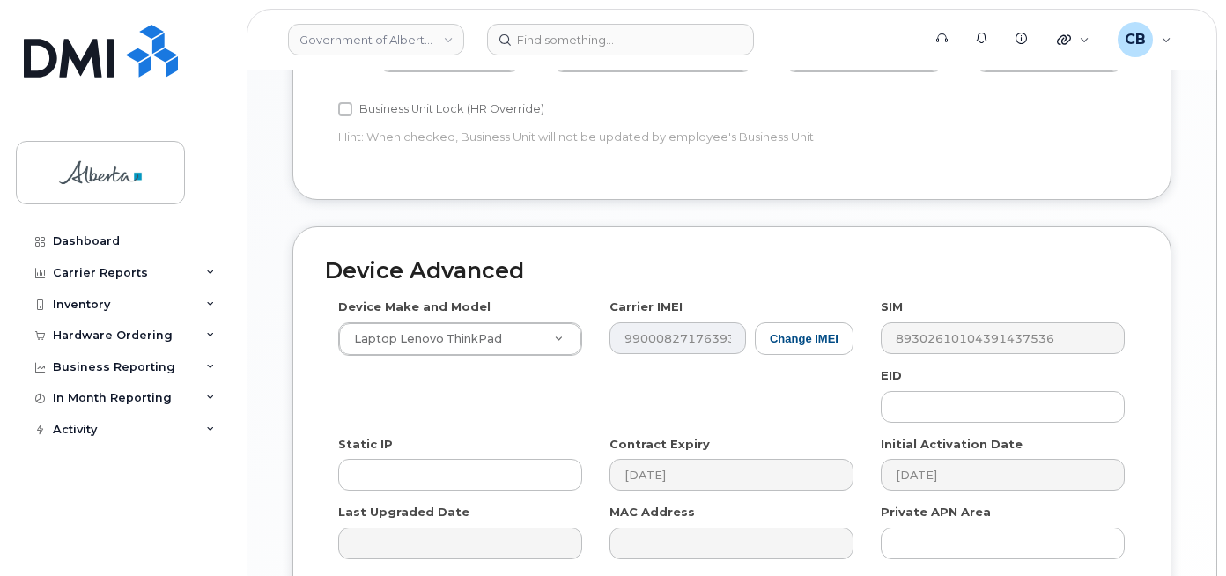
scroll to position [870, 0]
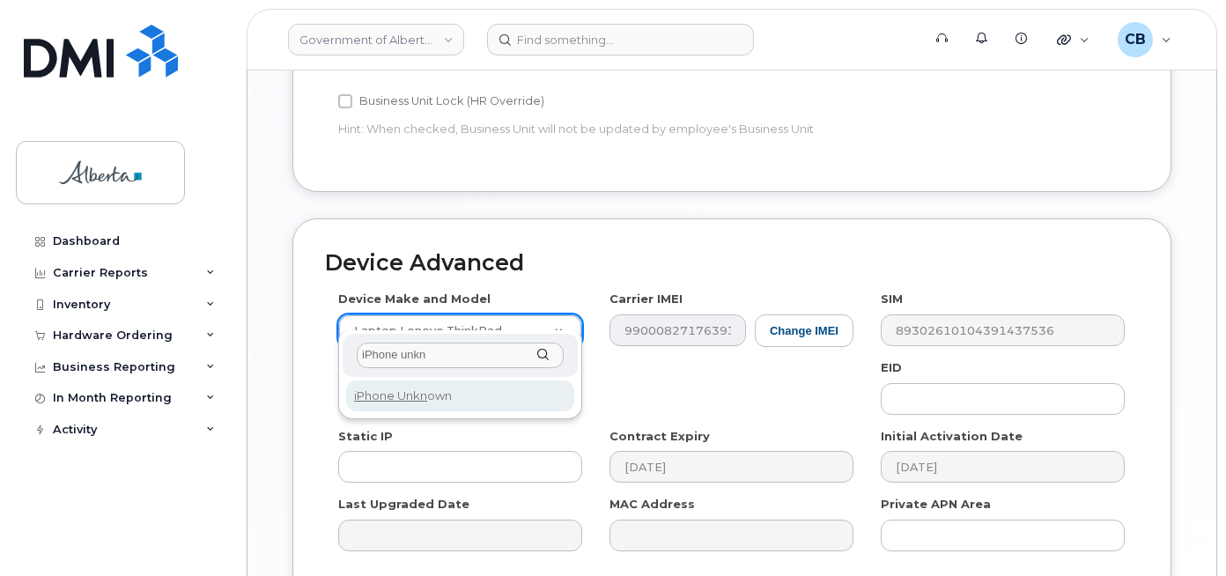
type input "iPhone unkn"
select select "185"
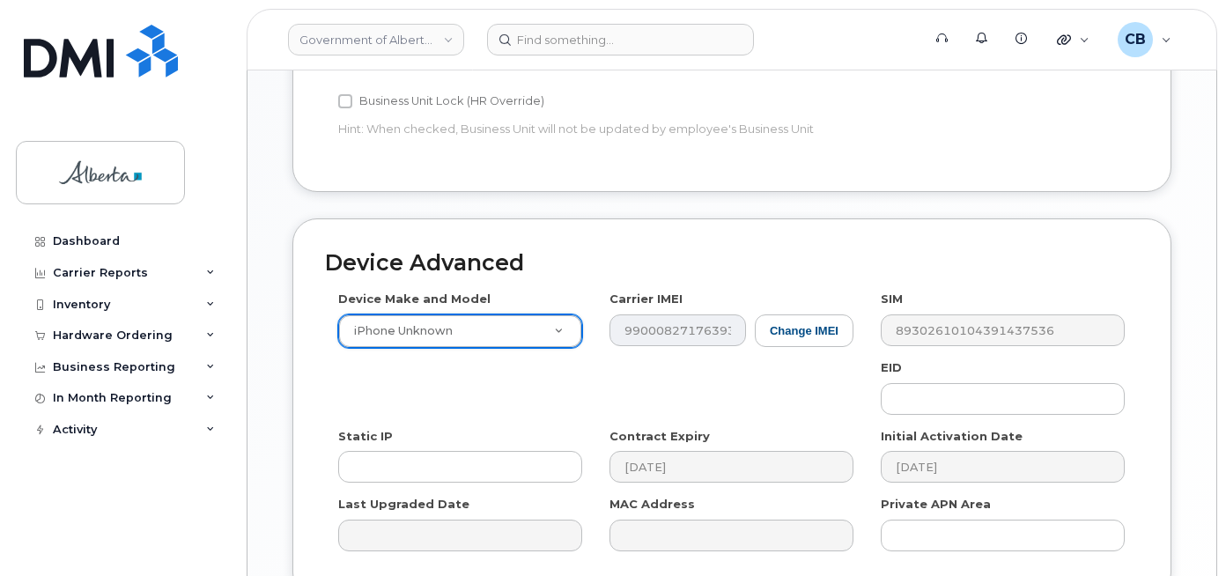
scroll to position [1022, 0]
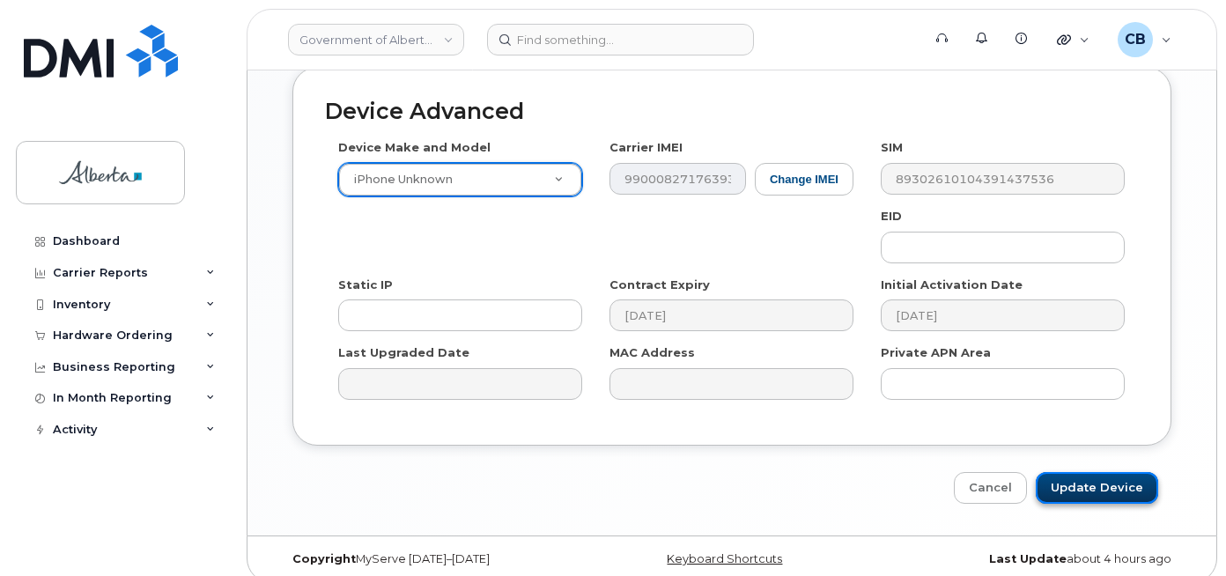
click at [1085, 472] on input "Update Device" at bounding box center [1097, 488] width 122 height 33
type input "Saving..."
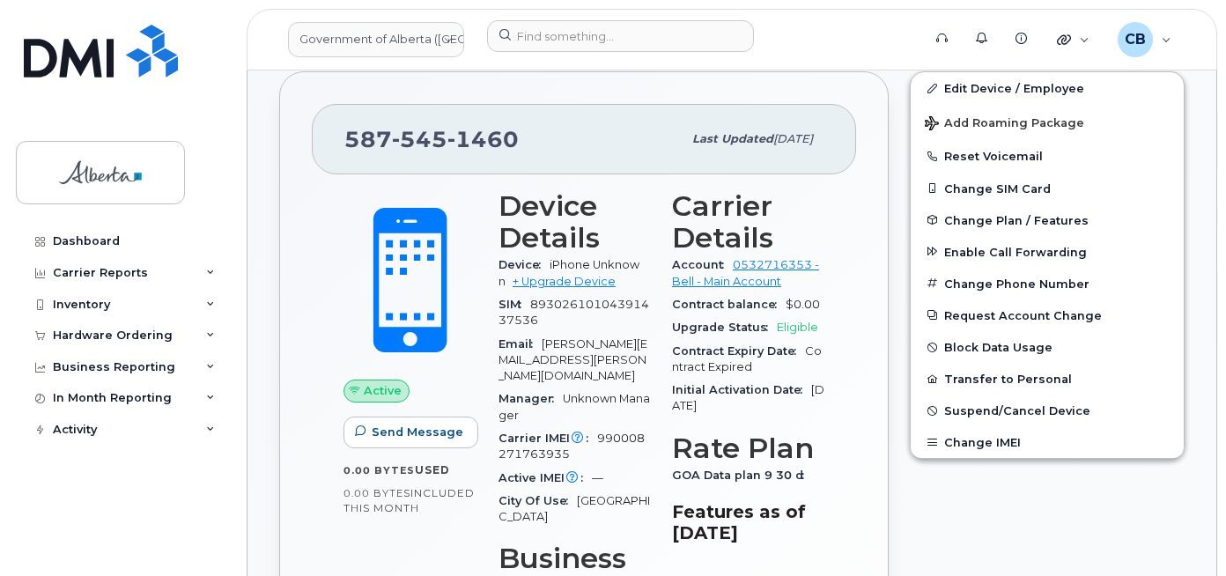
scroll to position [440, 0]
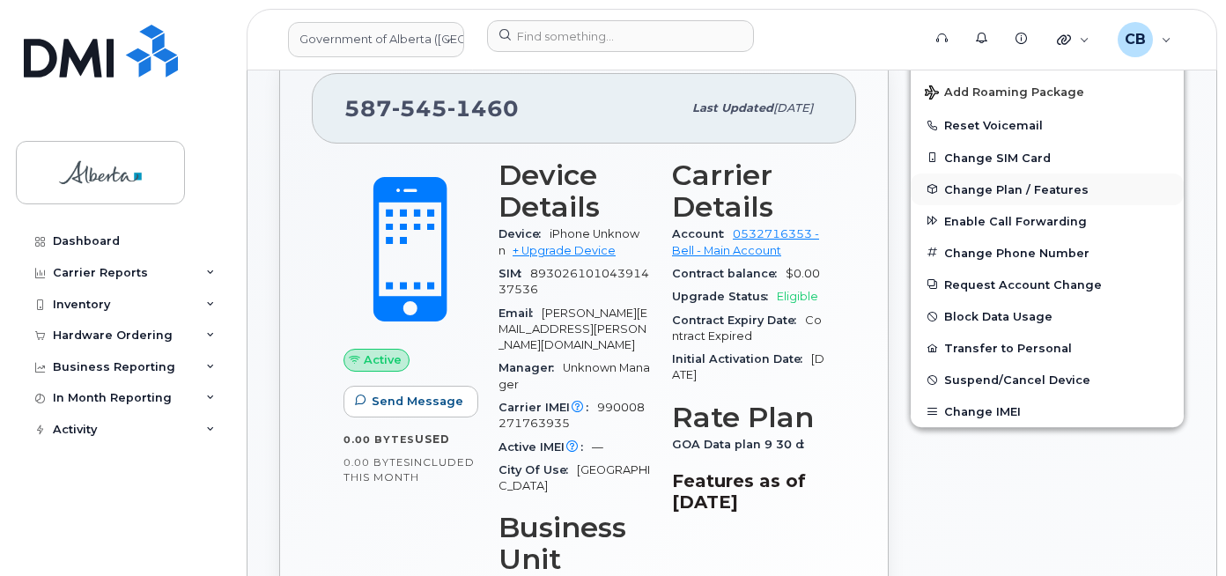
click at [968, 189] on span "Change Plan / Features" at bounding box center [1016, 188] width 144 height 13
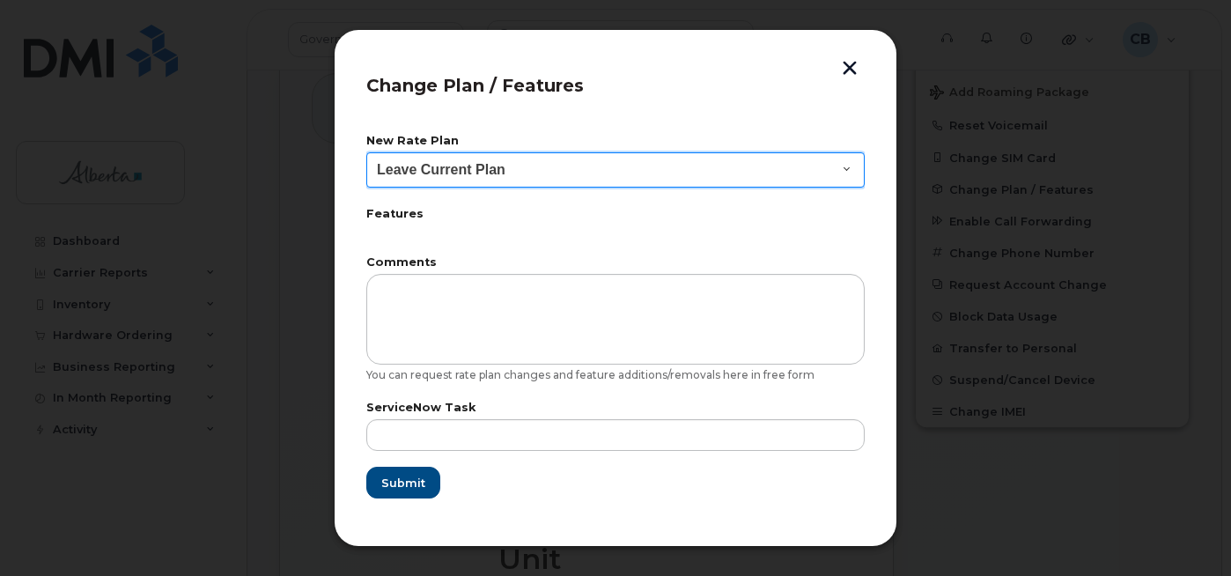
click at [842, 162] on select "Leave Current Plan GOA - Voice Plan 5 GOA Smartphone 14 30D GOA Unlimited Smart…" at bounding box center [615, 169] width 499 height 35
select select "2483362"
click at [366, 152] on select "Leave Current Plan GOA - Voice Plan 5 GOA Smartphone 14 30D GOA Unlimited Smart…" at bounding box center [615, 169] width 499 height 35
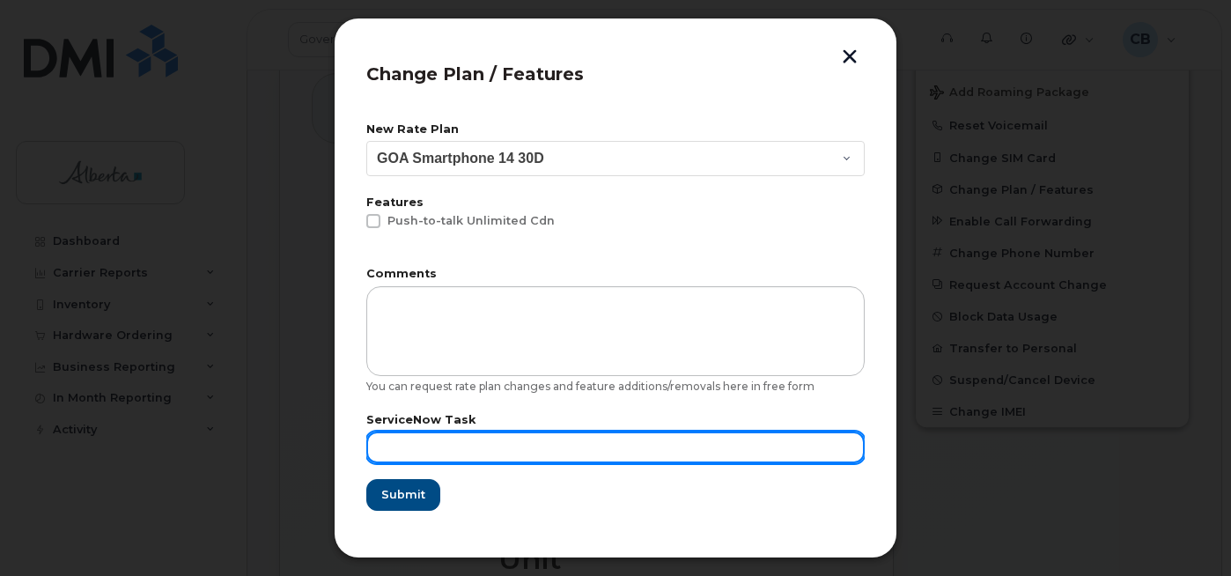
click at [440, 457] on input "text" at bounding box center [615, 448] width 499 height 32
paste input "SCTASK0847905"
type input "SCTASK0847905"
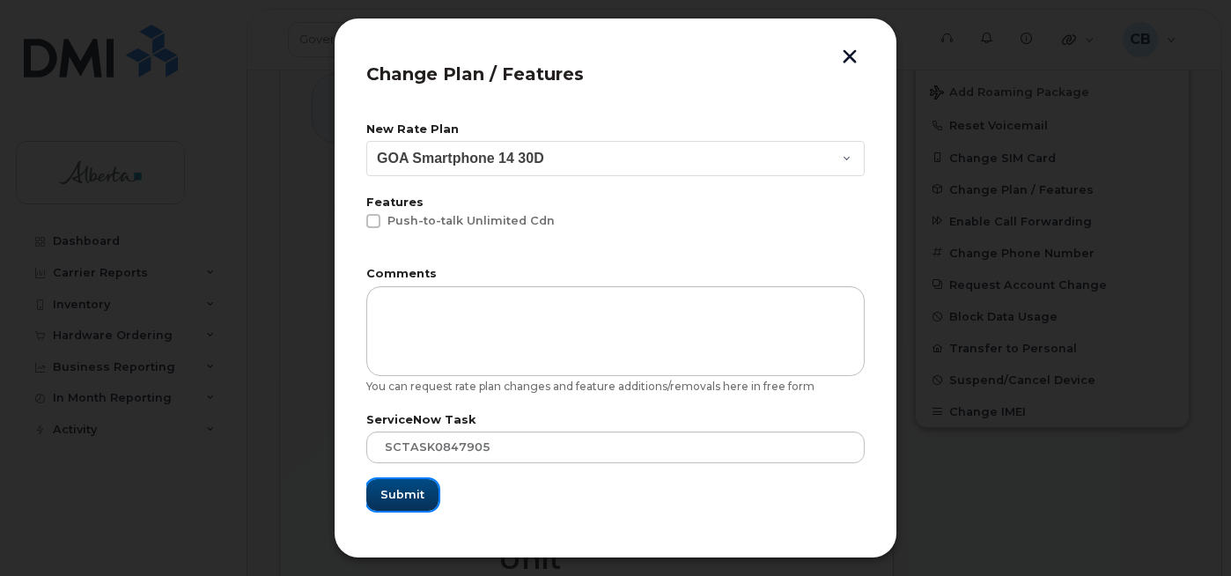
click at [412, 500] on span "Submit" at bounding box center [403, 494] width 44 height 17
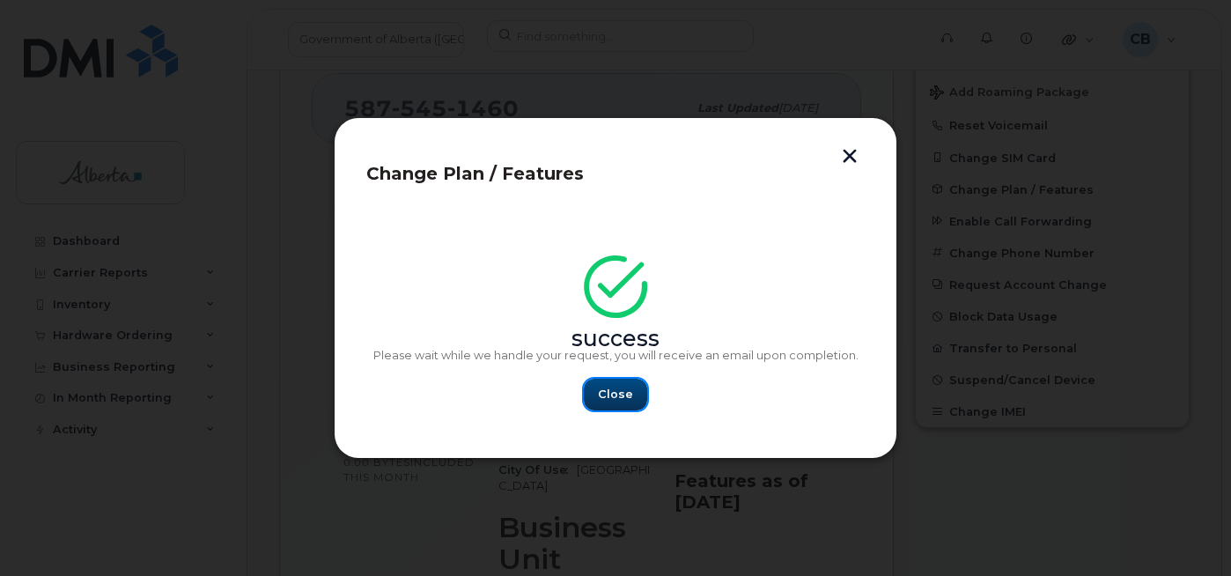
click at [607, 395] on span "Close" at bounding box center [615, 394] width 35 height 17
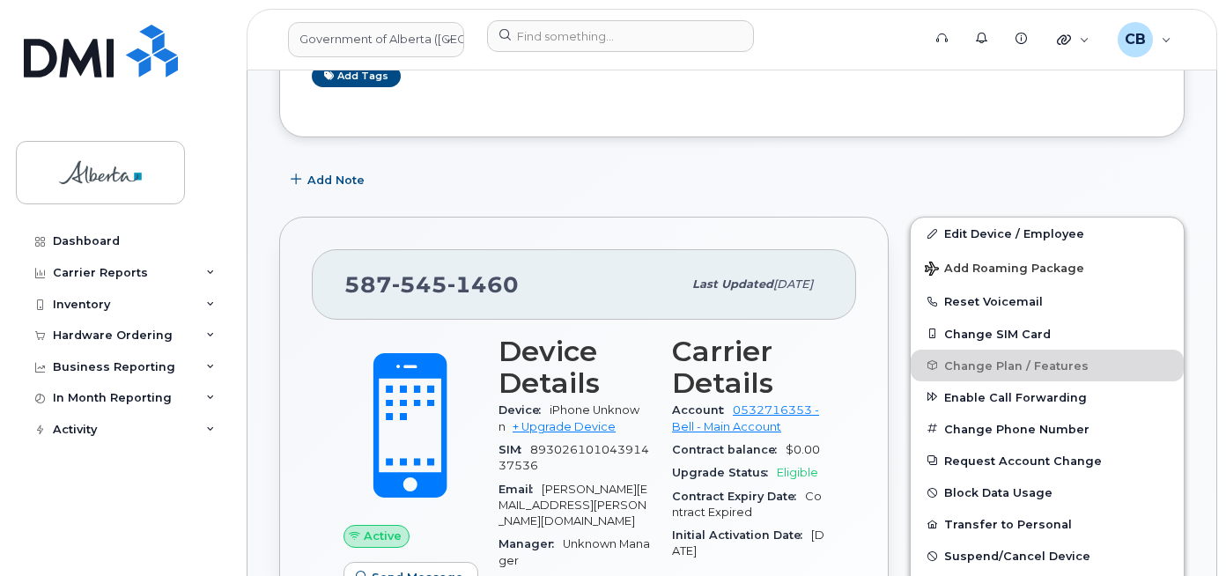
scroll to position [88, 0]
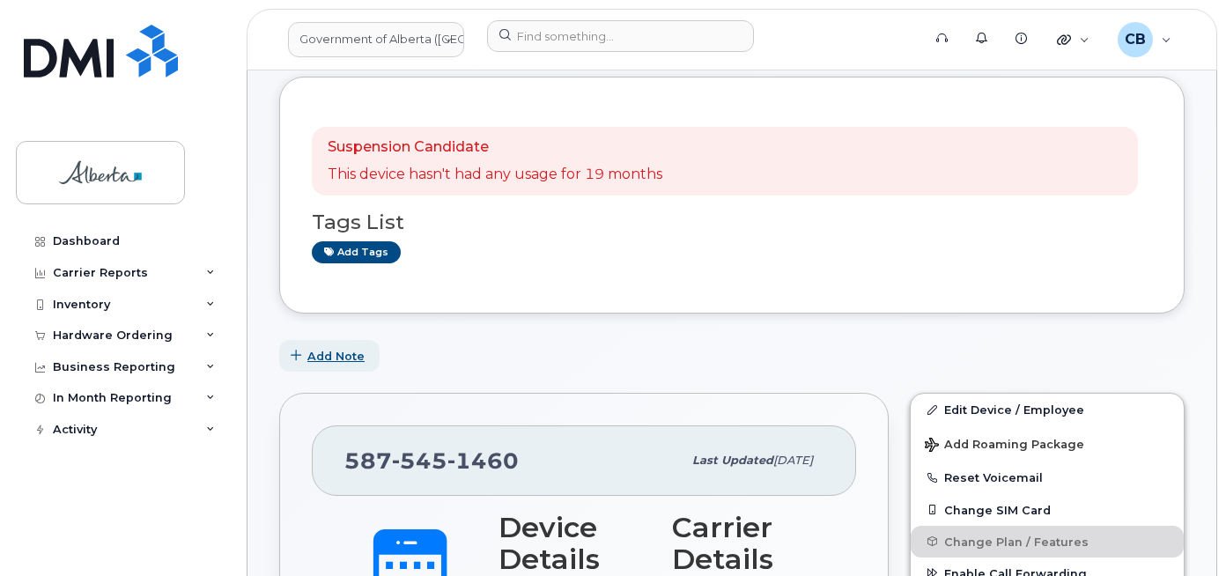
click at [336, 353] on span "Add Note" at bounding box center [335, 356] width 57 height 17
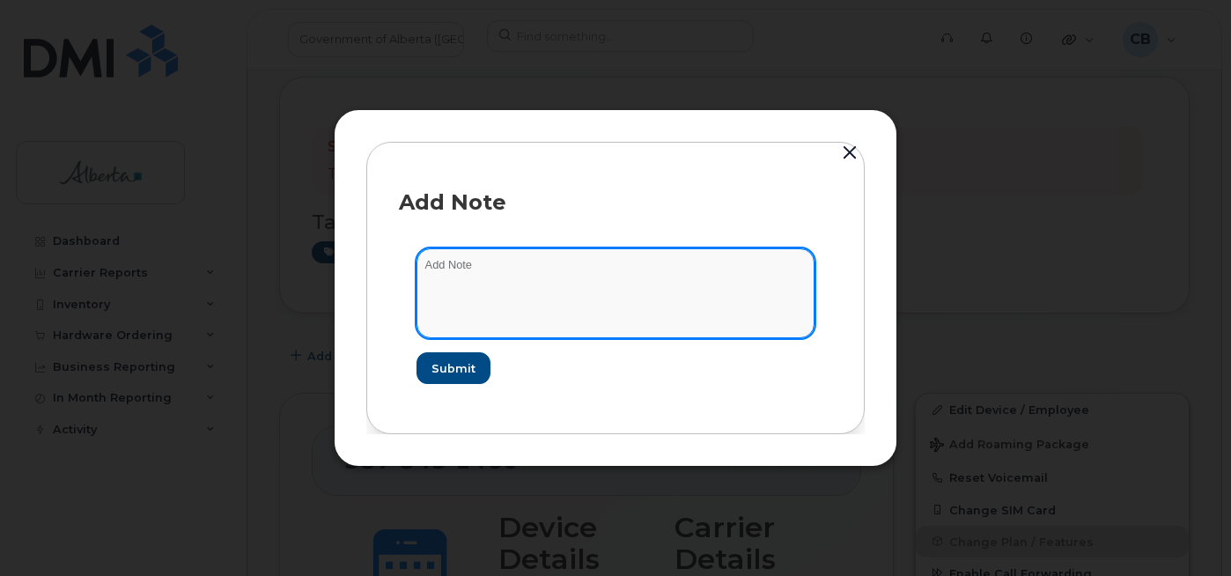
click at [469, 270] on textarea at bounding box center [616, 293] width 398 height 90
paste textarea "SCTASK0847905"
type textarea "SCTASK0847905-changed plan from data to voice and data."
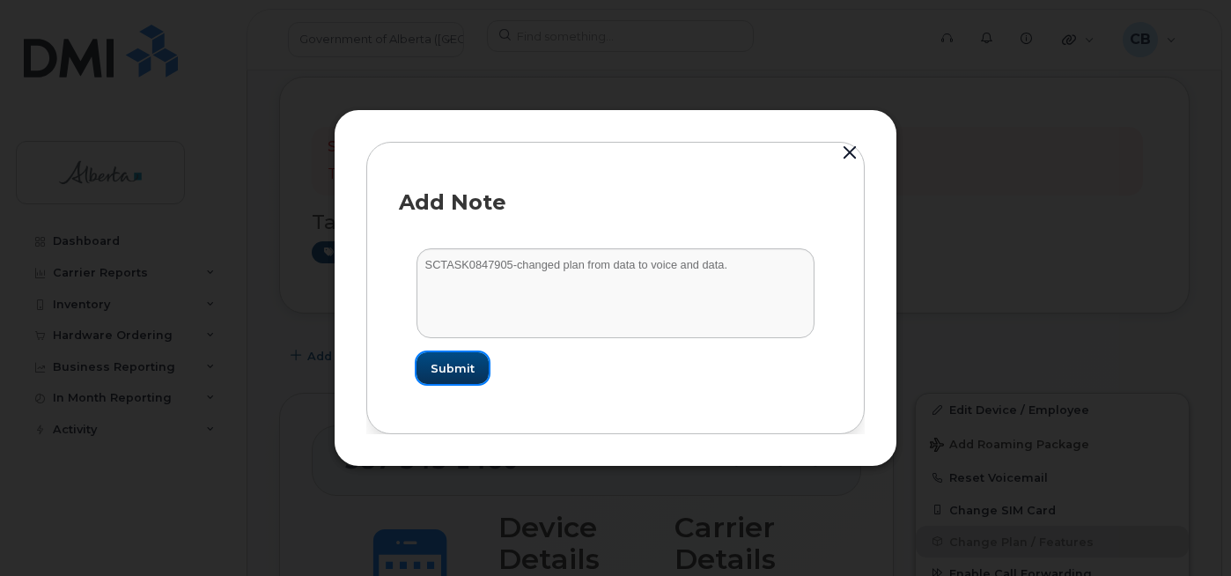
click at [459, 375] on span "Submit" at bounding box center [453, 368] width 44 height 17
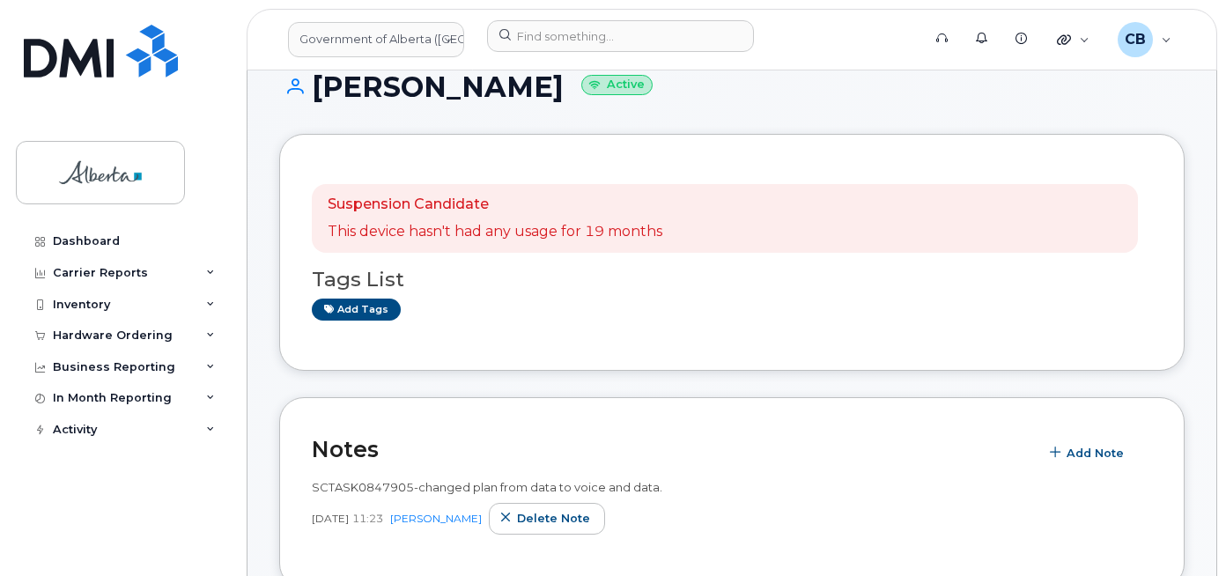
scroll to position [0, 0]
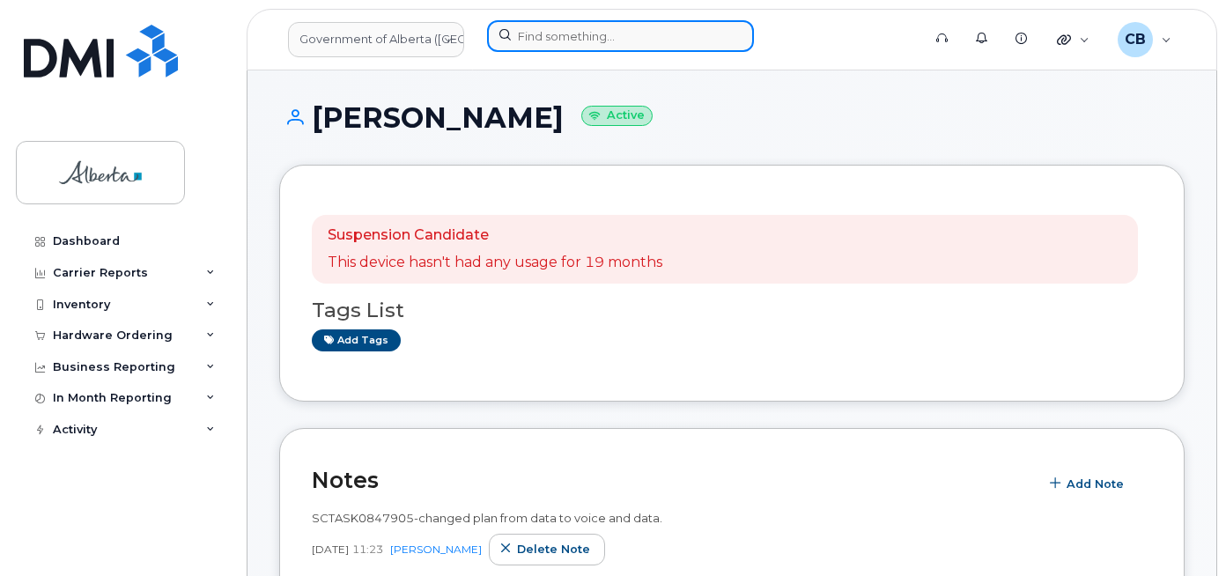
click at [577, 36] on input at bounding box center [620, 36] width 267 height 32
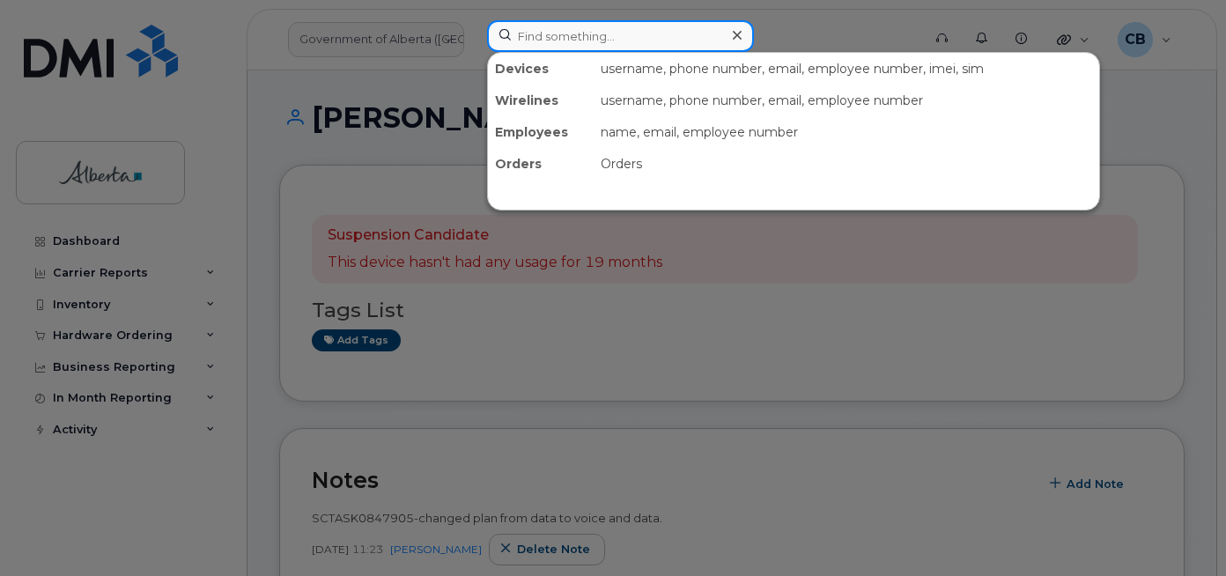
paste input "7808311206"
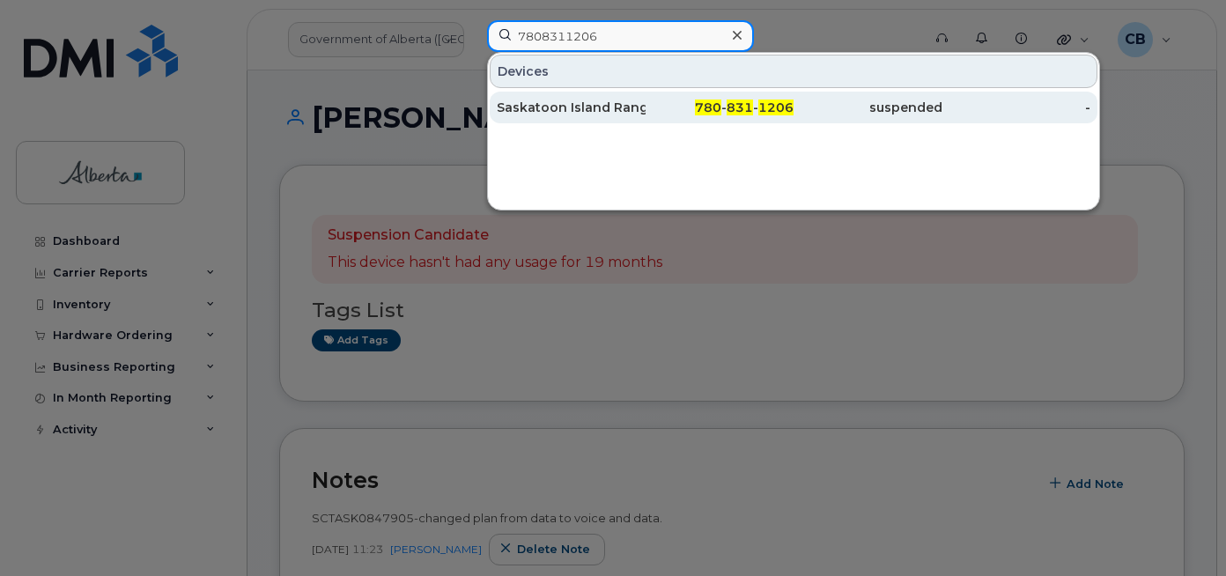
type input "7808311206"
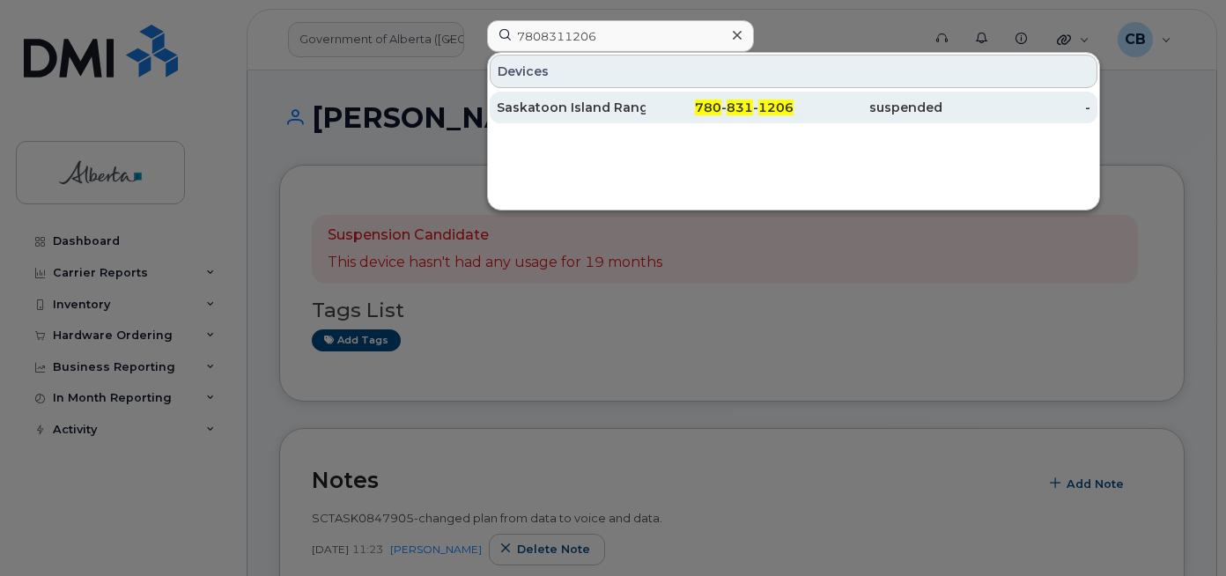
click at [572, 107] on div "Saskatoon Island Ranger" at bounding box center [571, 108] width 149 height 18
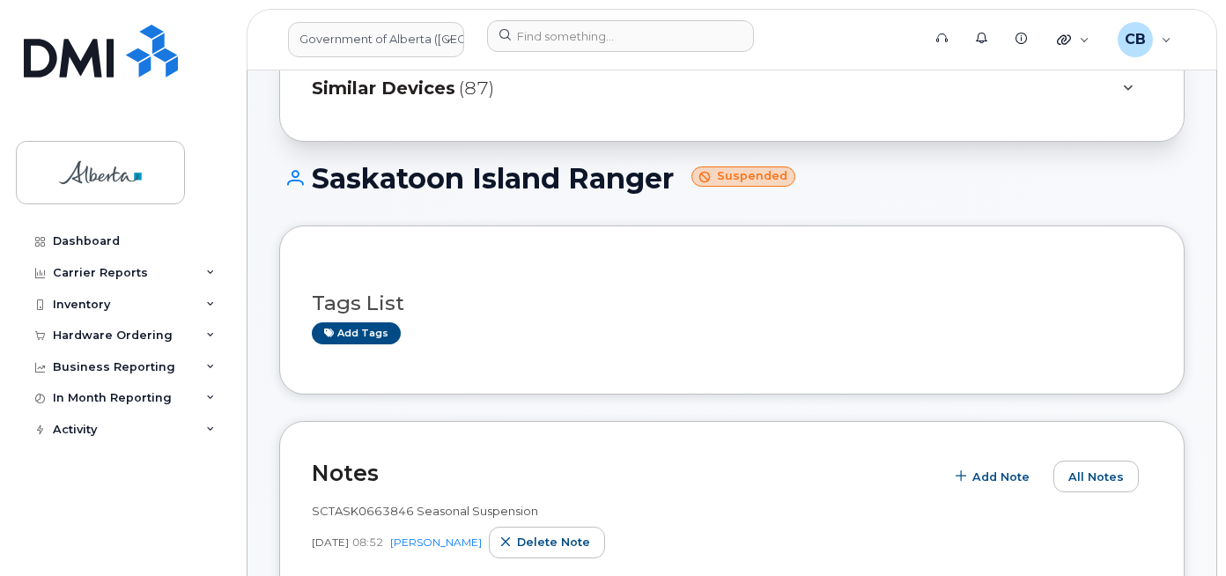
scroll to position [77, 0]
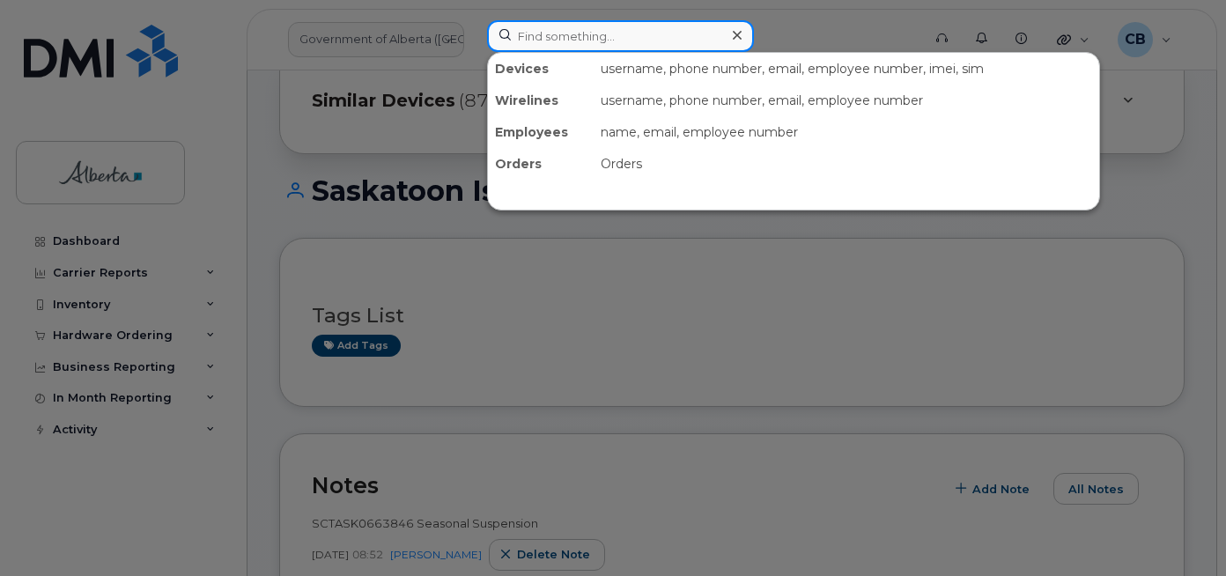
click at [536, 32] on input at bounding box center [620, 36] width 267 height 32
paste input "5879867878"
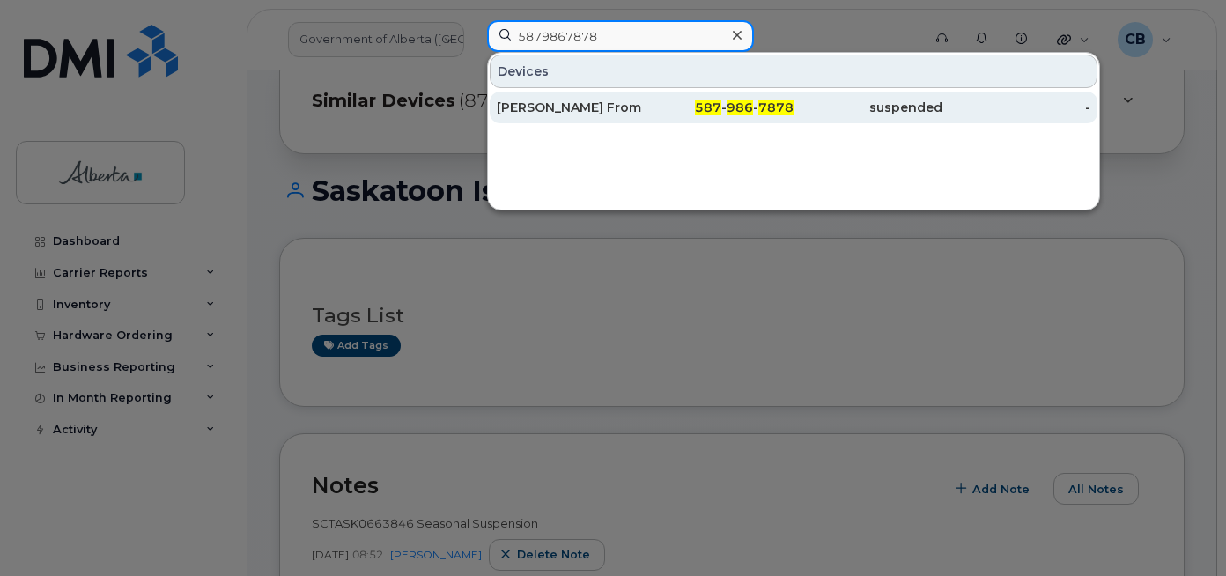
type input "5879867878"
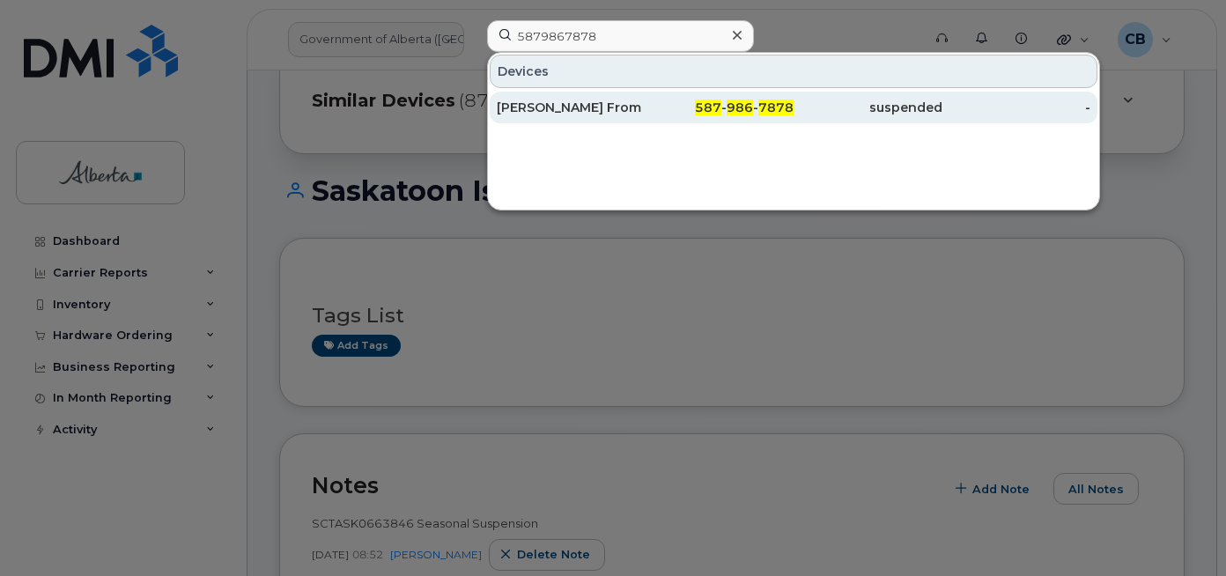
click at [556, 108] on div "[PERSON_NAME] From" at bounding box center [571, 108] width 149 height 18
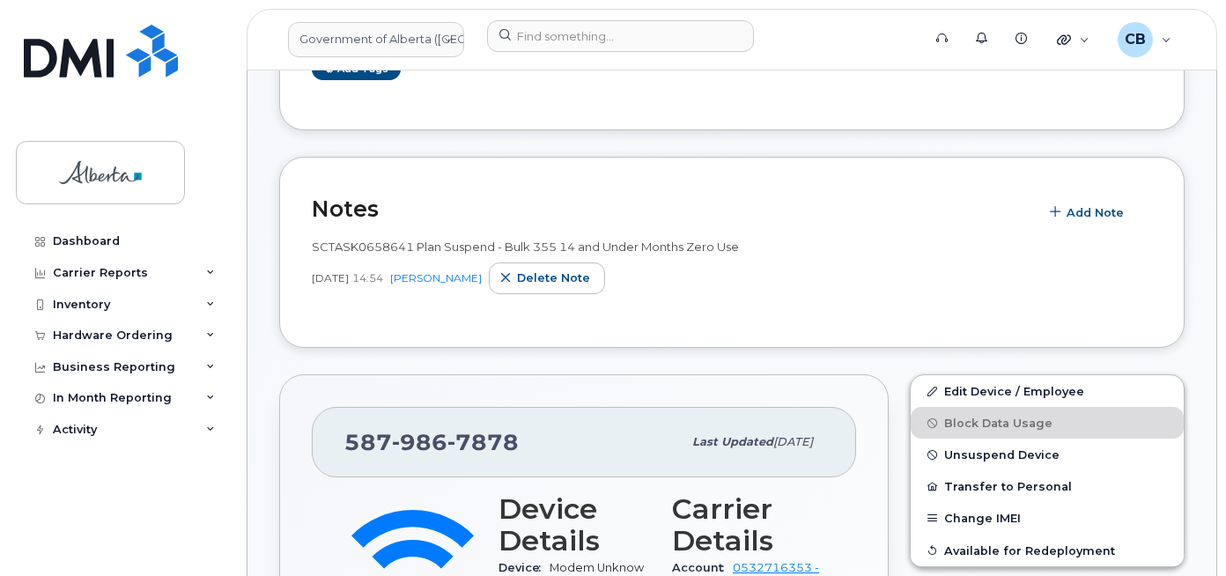
scroll to position [352, 0]
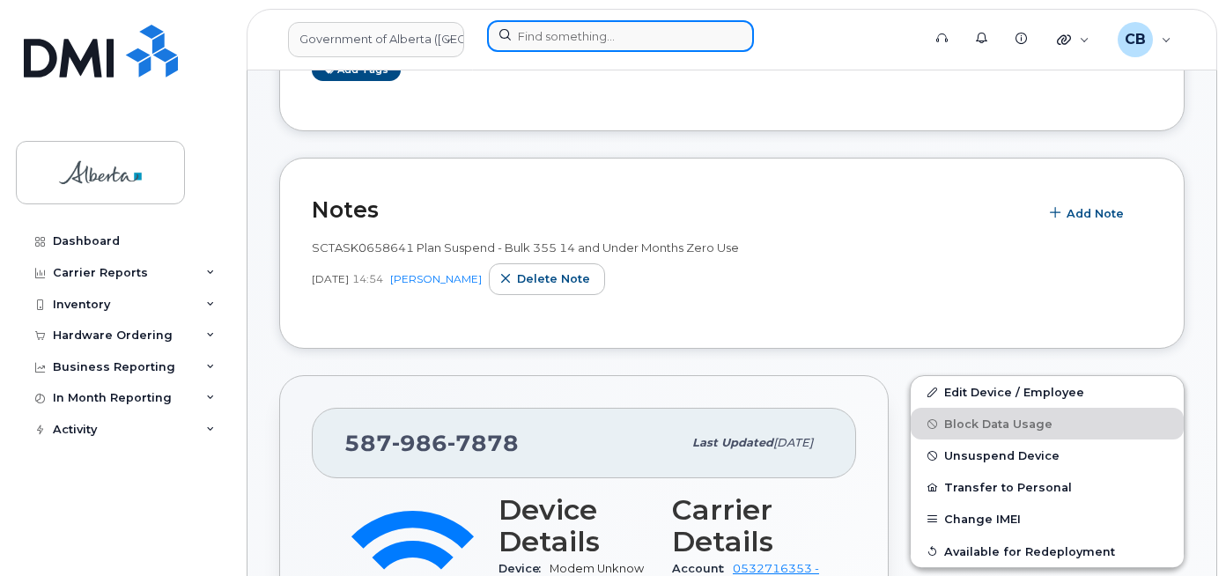
click at [598, 30] on input at bounding box center [620, 36] width 267 height 32
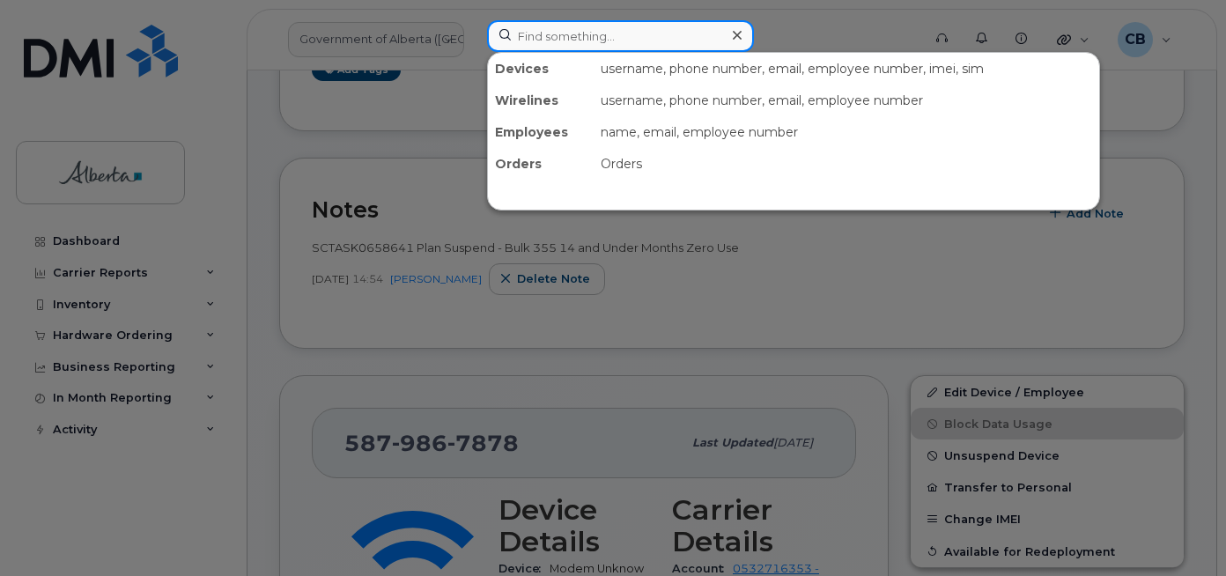
paste input "5873418790"
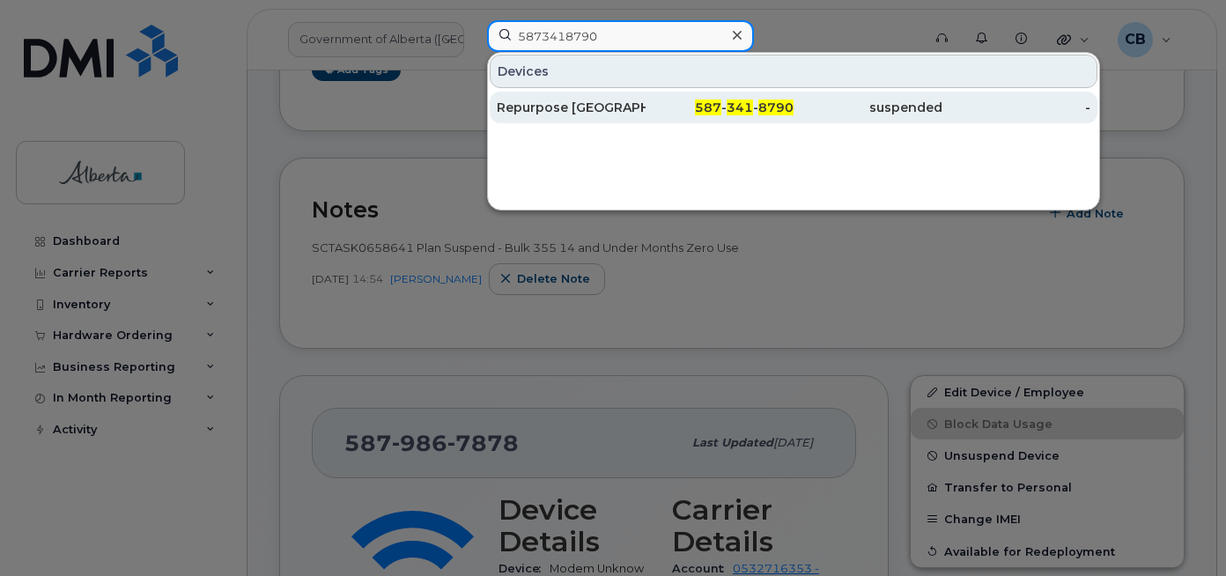
type input "5873418790"
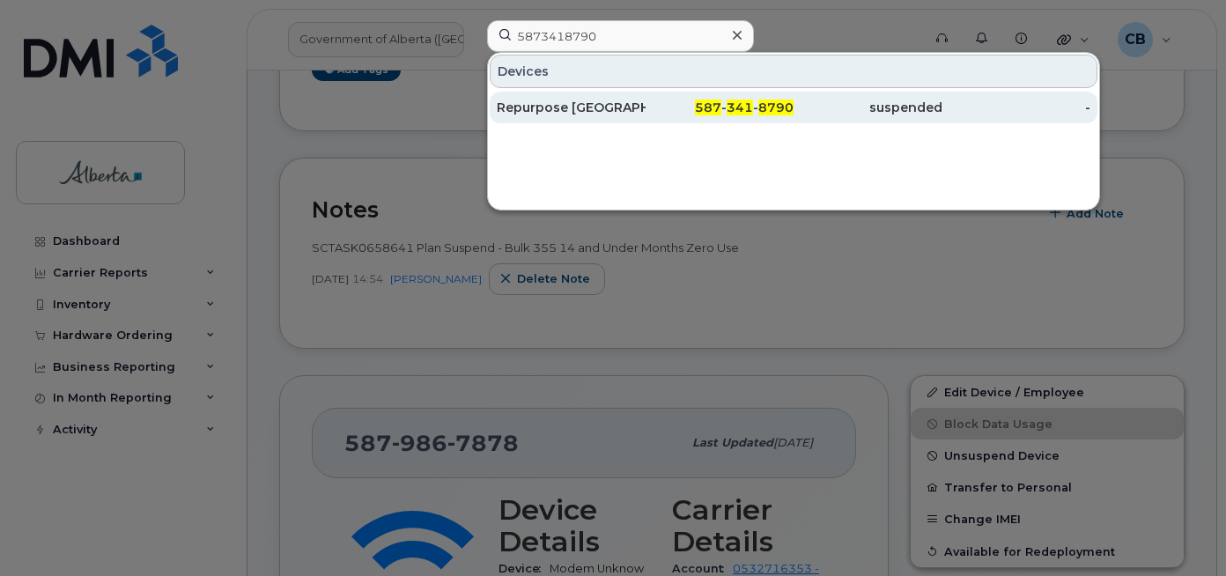
click at [582, 111] on div "Repurpose [GEOGRAPHIC_DATA]" at bounding box center [571, 108] width 149 height 18
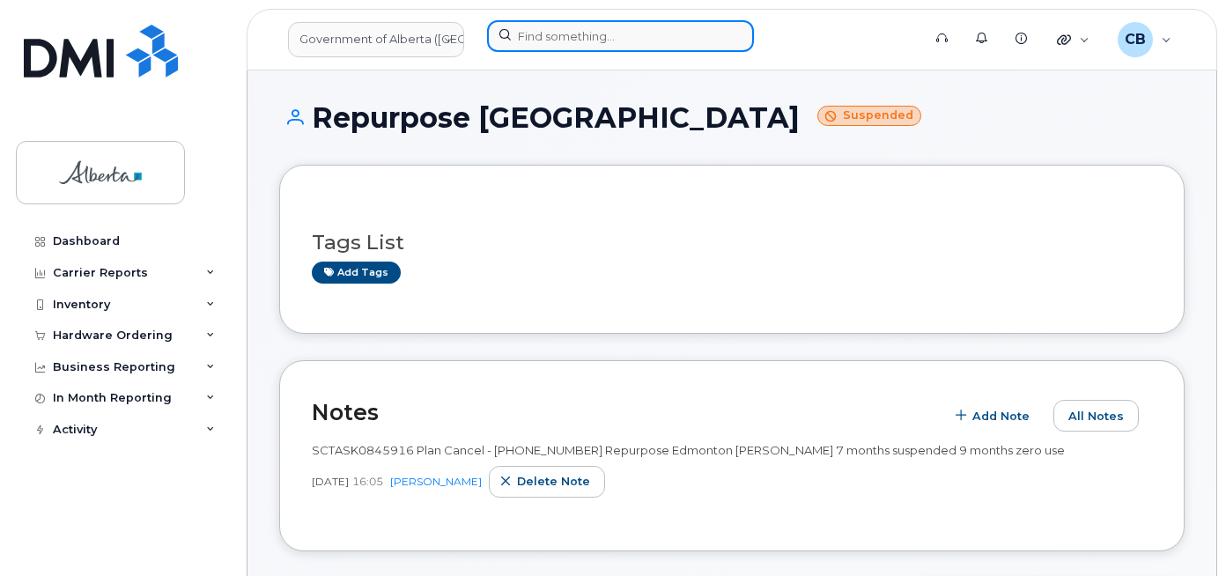
click at [558, 32] on input at bounding box center [620, 36] width 267 height 32
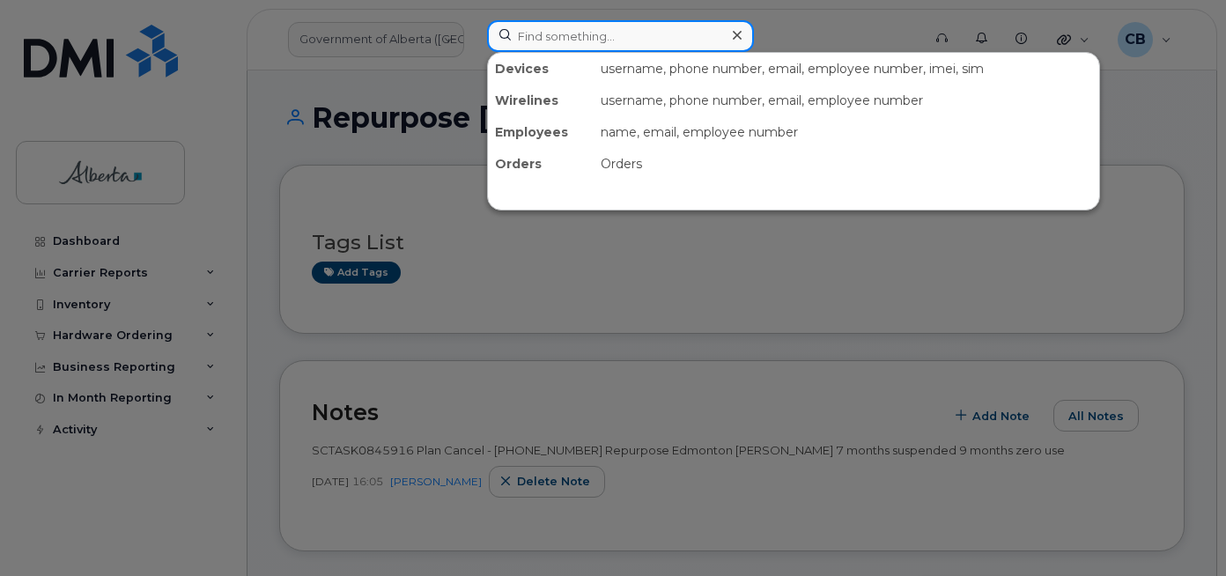
paste input "5875451460"
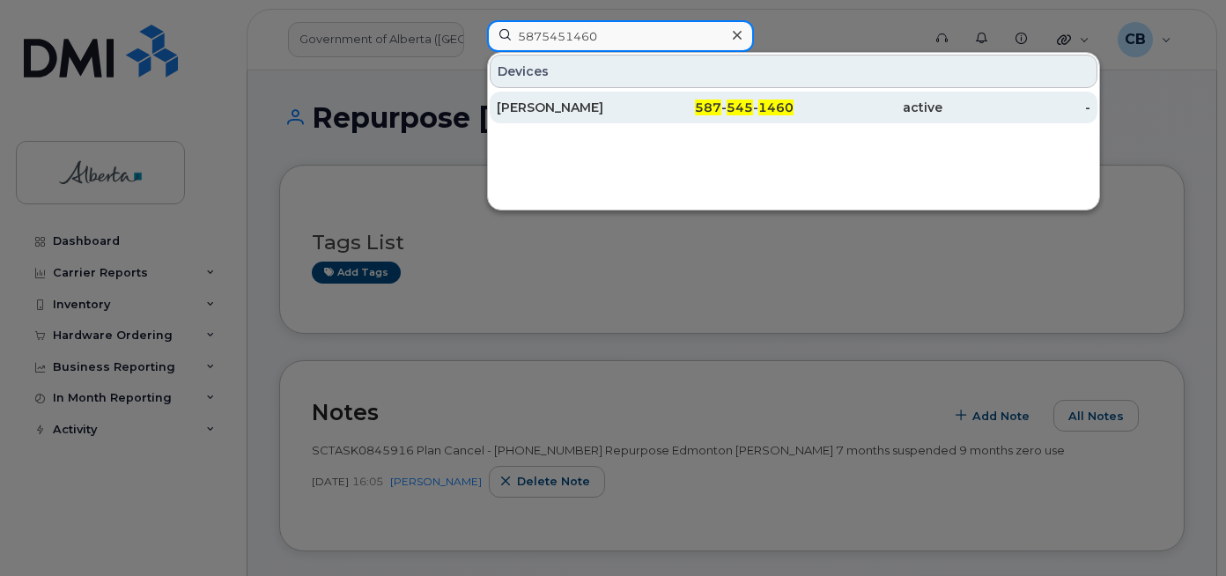
type input "5875451460"
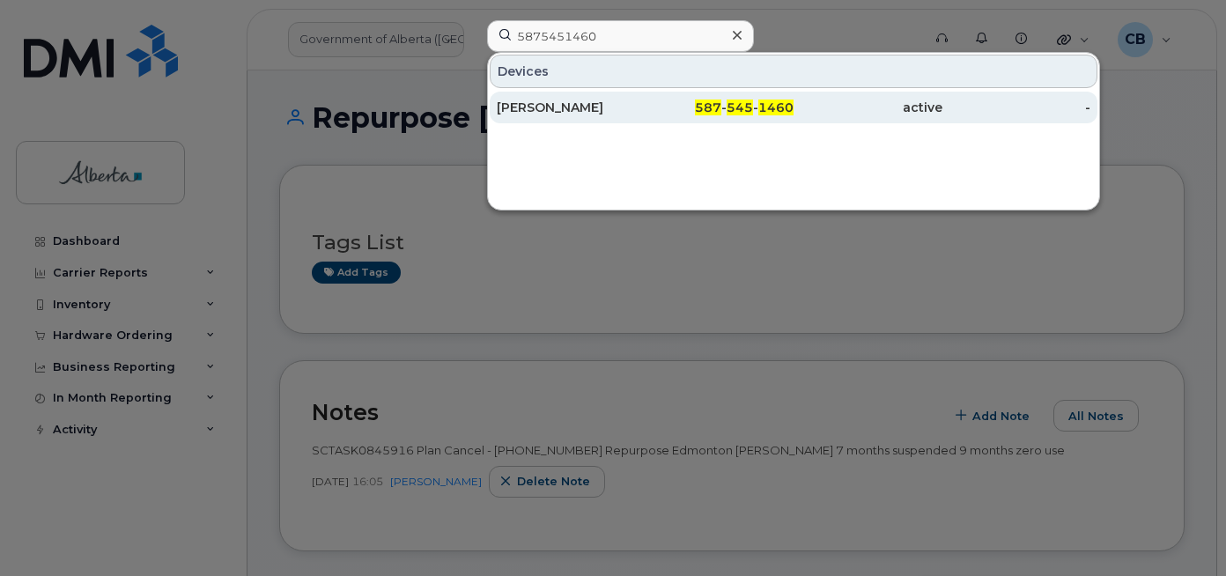
drag, startPoint x: 538, startPoint y: 112, endPoint x: 547, endPoint y: 92, distance: 22.1
click at [538, 112] on div "[PERSON_NAME]" at bounding box center [571, 108] width 149 height 18
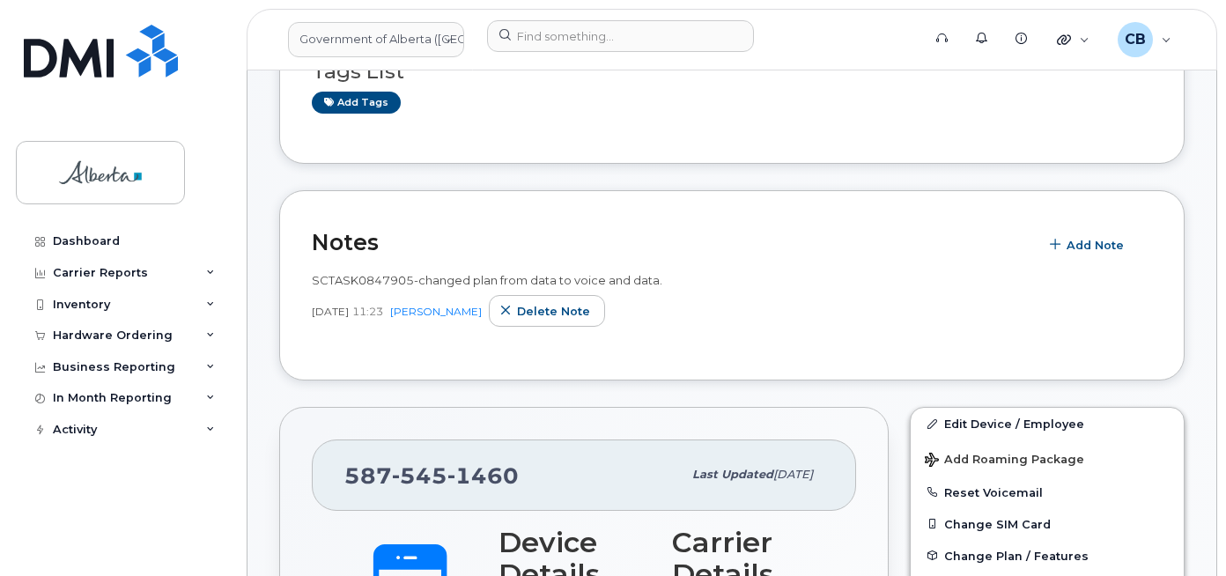
scroll to position [352, 0]
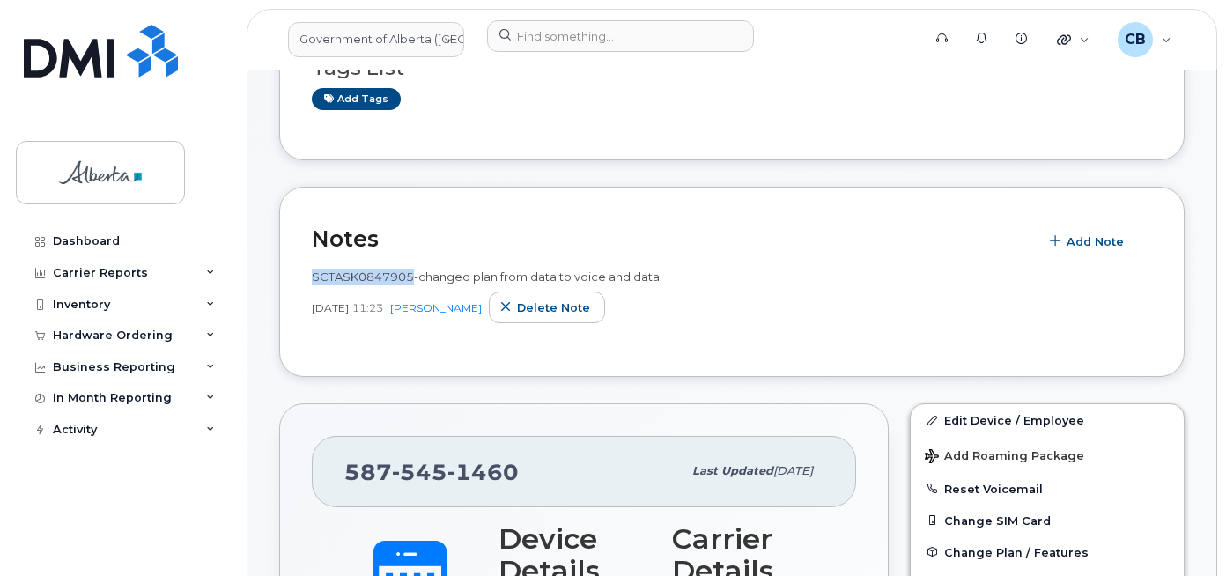
drag, startPoint x: 411, startPoint y: 273, endPoint x: 322, endPoint y: 274, distance: 89.8
click at [314, 273] on span "SCTASK0847905-changed plan from data to voice and data." at bounding box center [487, 277] width 351 height 14
copy span "SCTASK0847905"
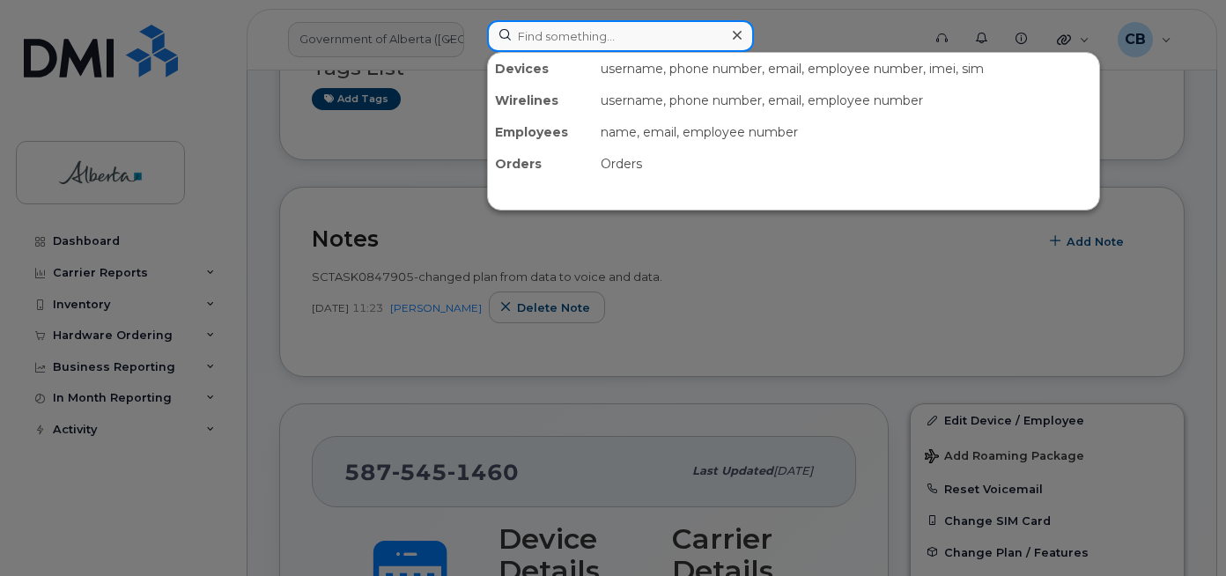
click at [529, 38] on input at bounding box center [620, 36] width 267 height 32
paste input "5875451825"
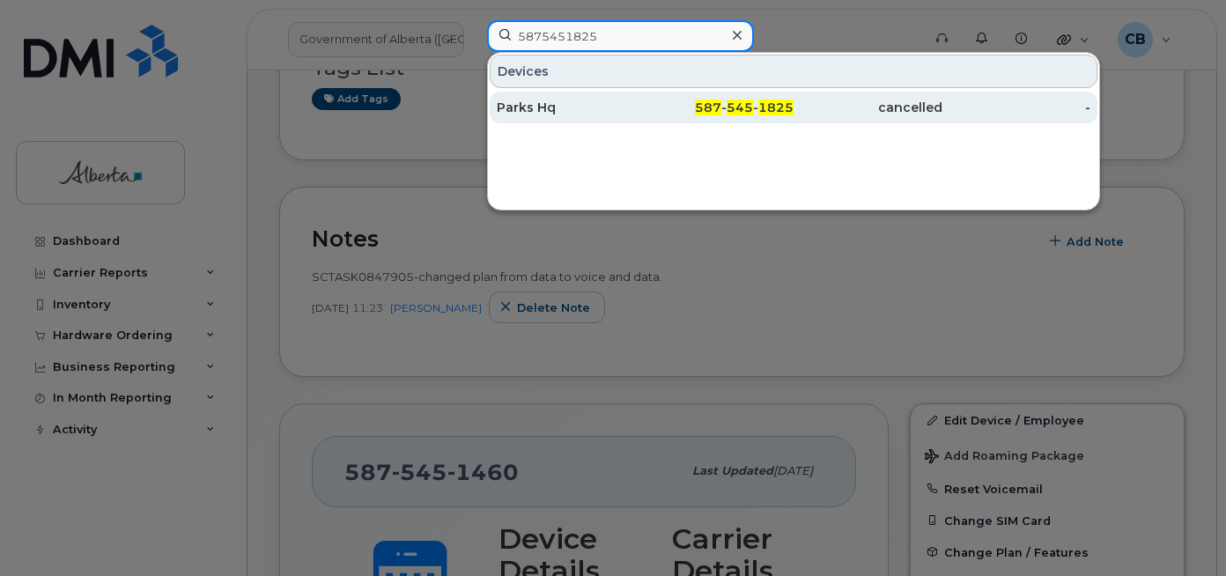
type input "5875451825"
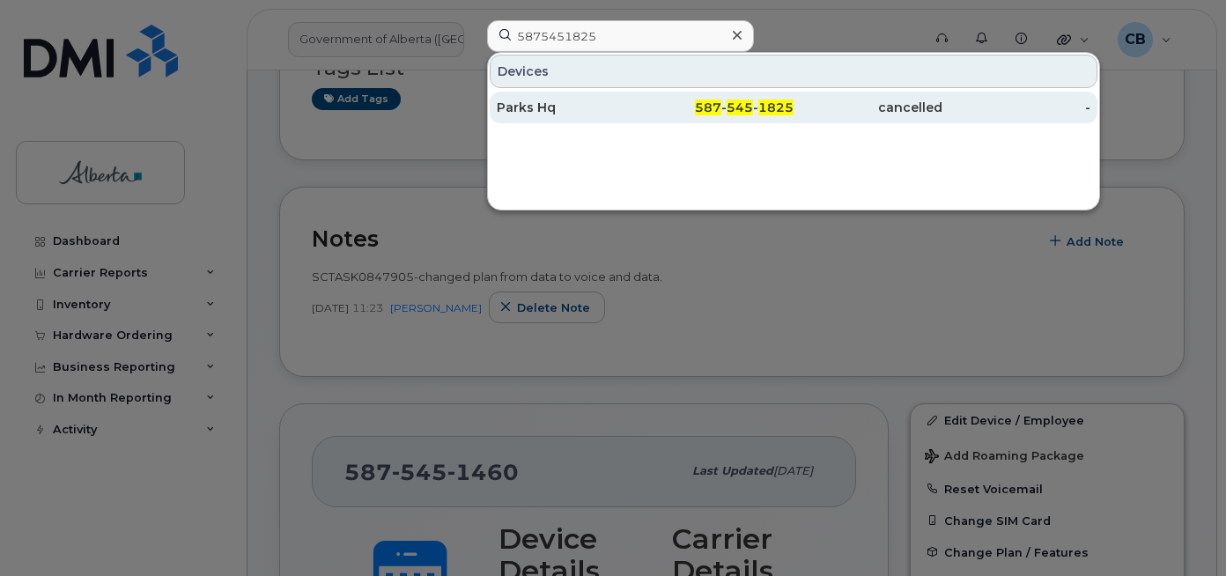
click at [537, 109] on div "Parks Hq" at bounding box center [571, 108] width 149 height 18
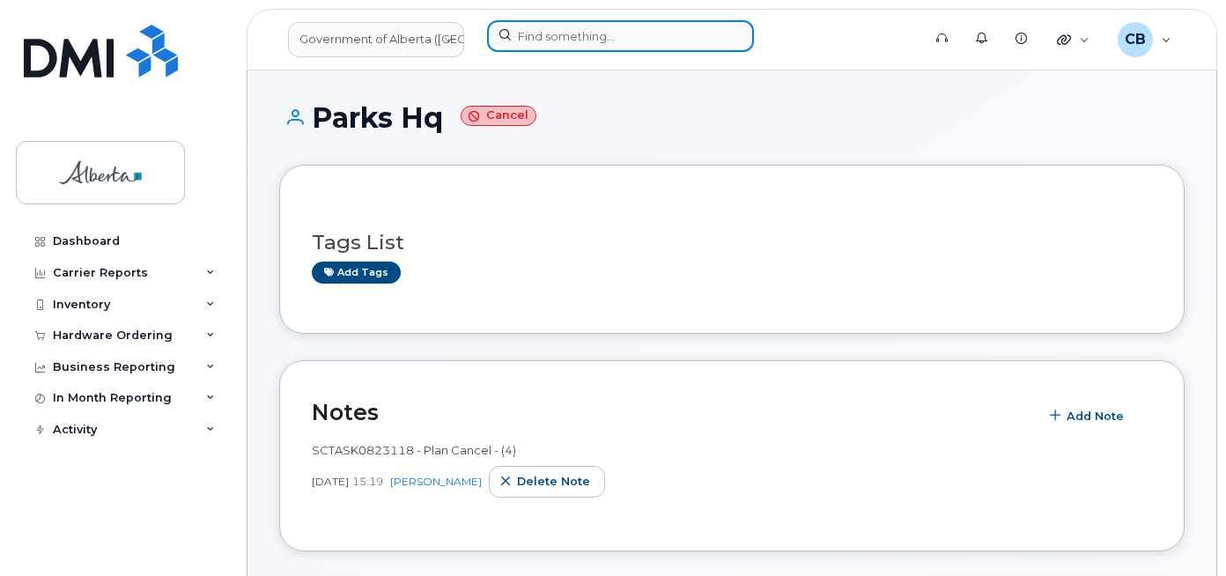
click at [556, 33] on input at bounding box center [620, 36] width 267 height 32
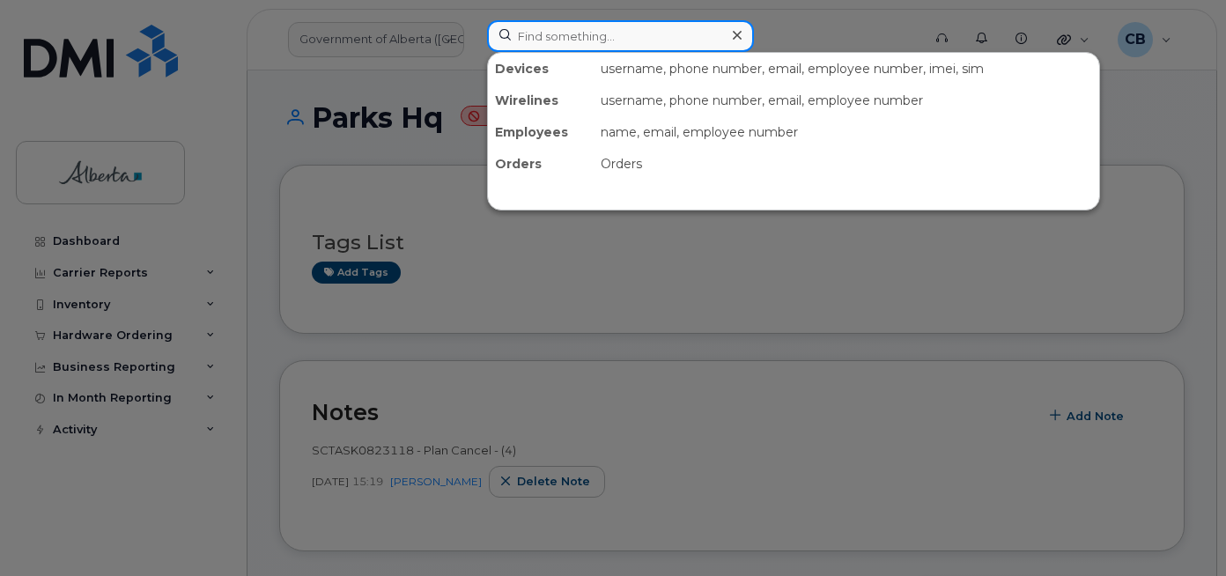
paste input "5875451828"
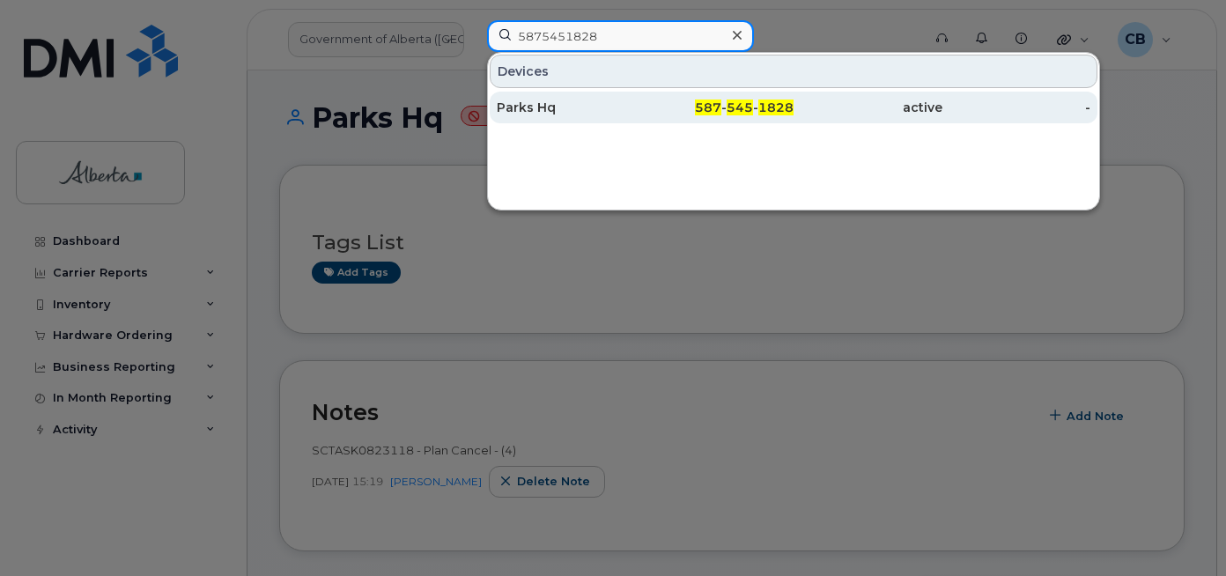
type input "5875451828"
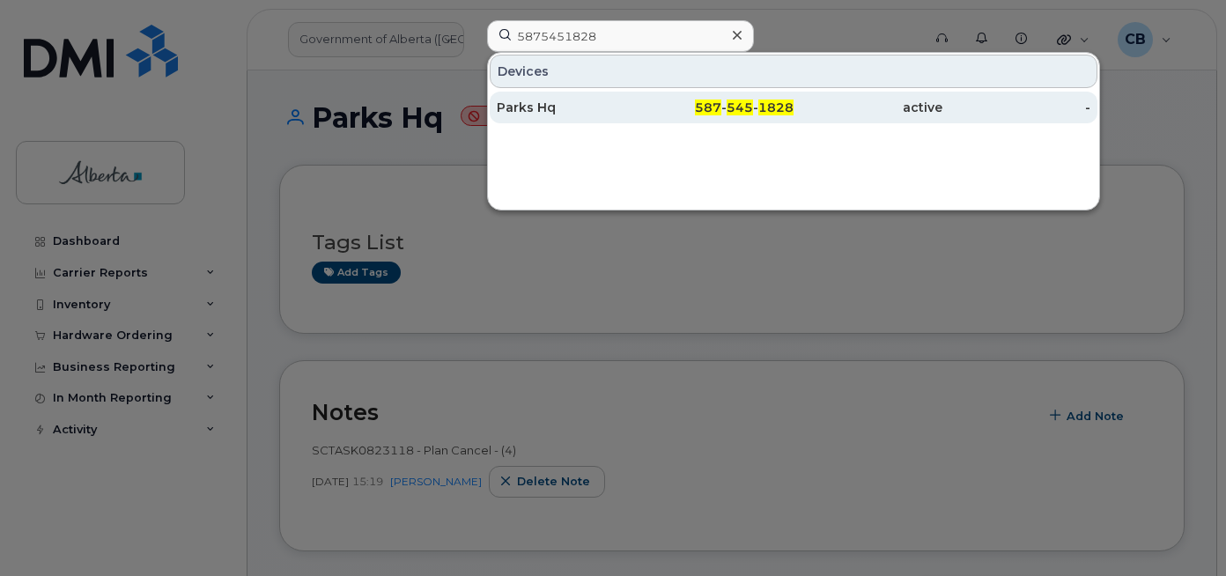
click at [531, 100] on div "Parks Hq" at bounding box center [571, 108] width 149 height 18
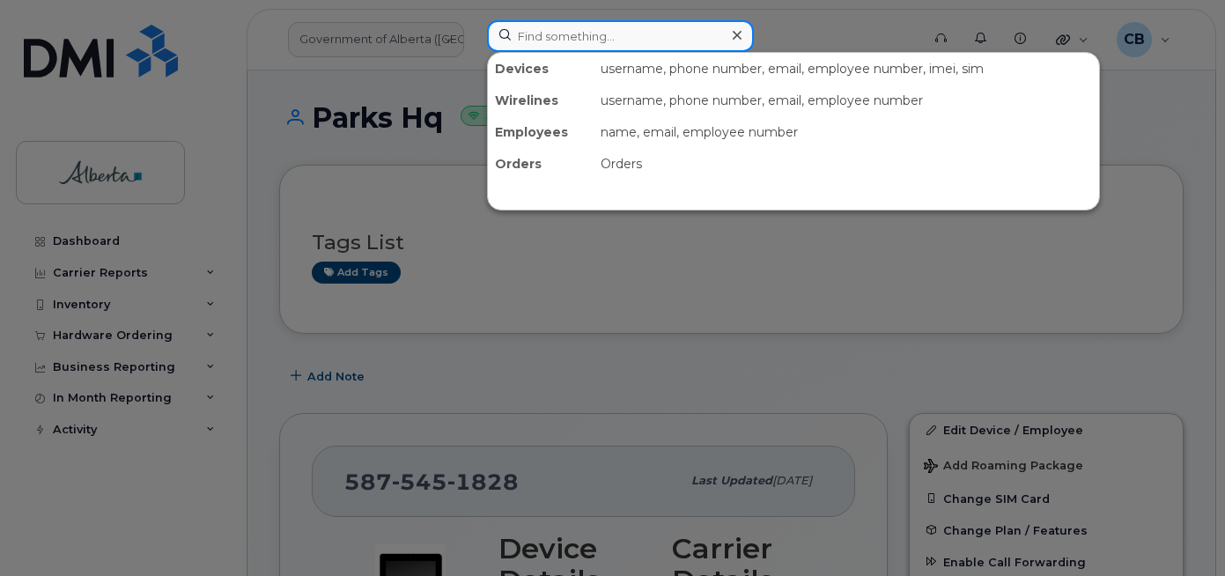
click at [531, 33] on input at bounding box center [620, 36] width 267 height 32
paste input "5875454254"
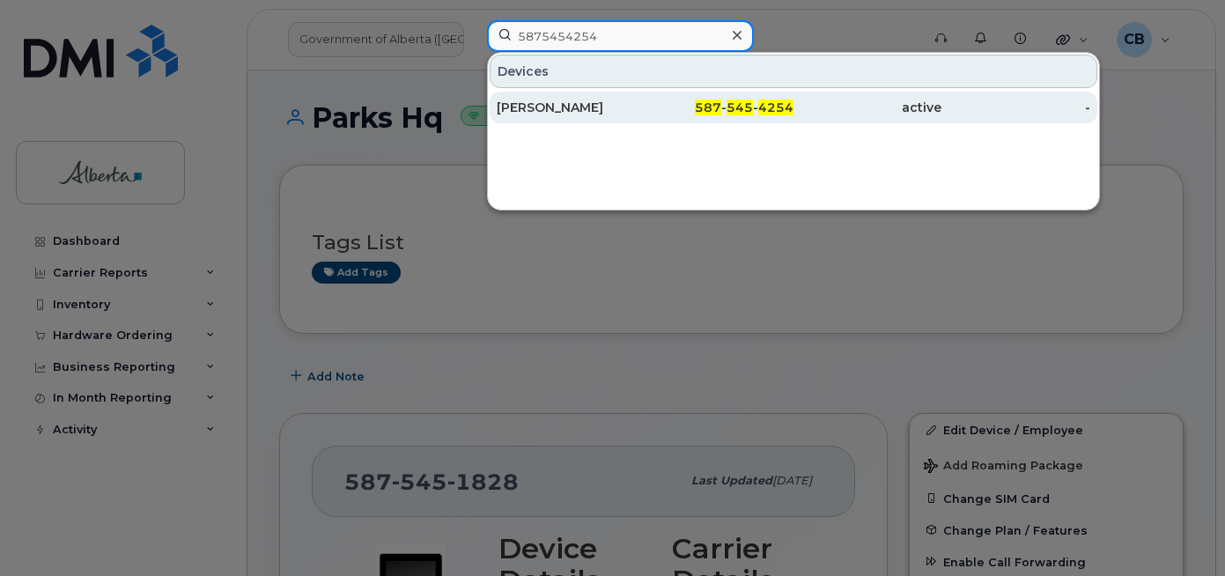
type input "5875454254"
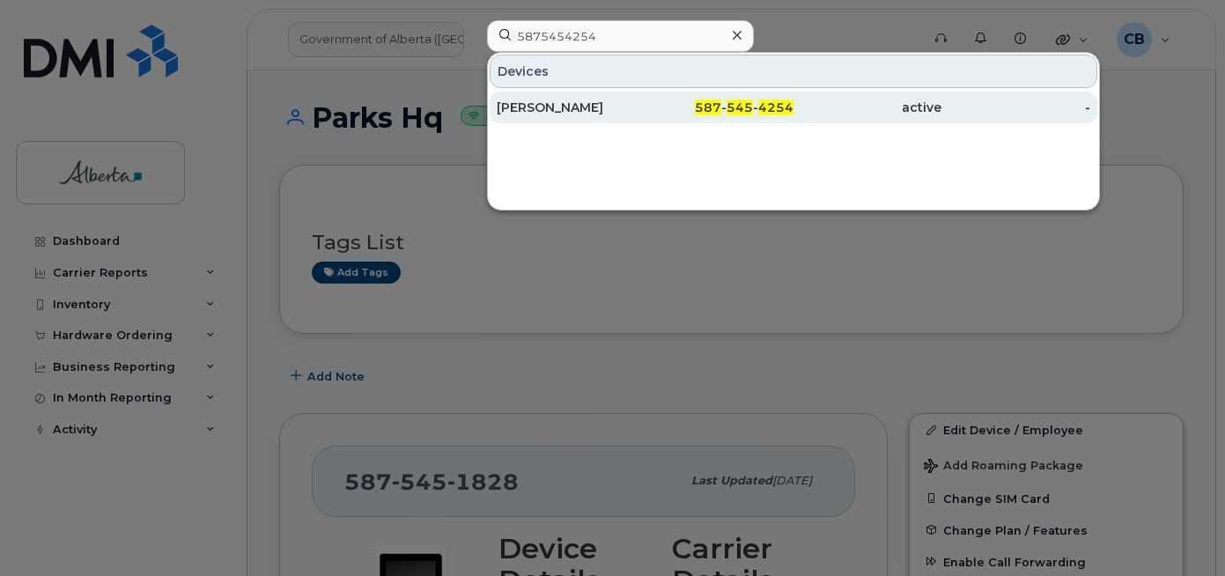
click at [539, 109] on div "Pritam Chordiya" at bounding box center [571, 108] width 148 height 18
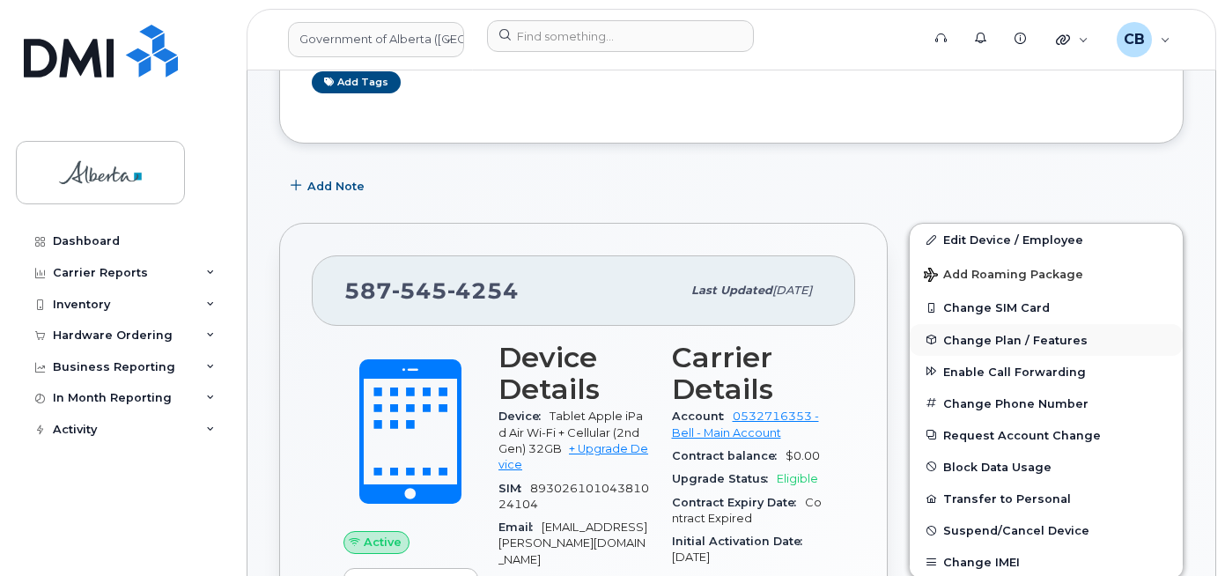
scroll to position [264, 0]
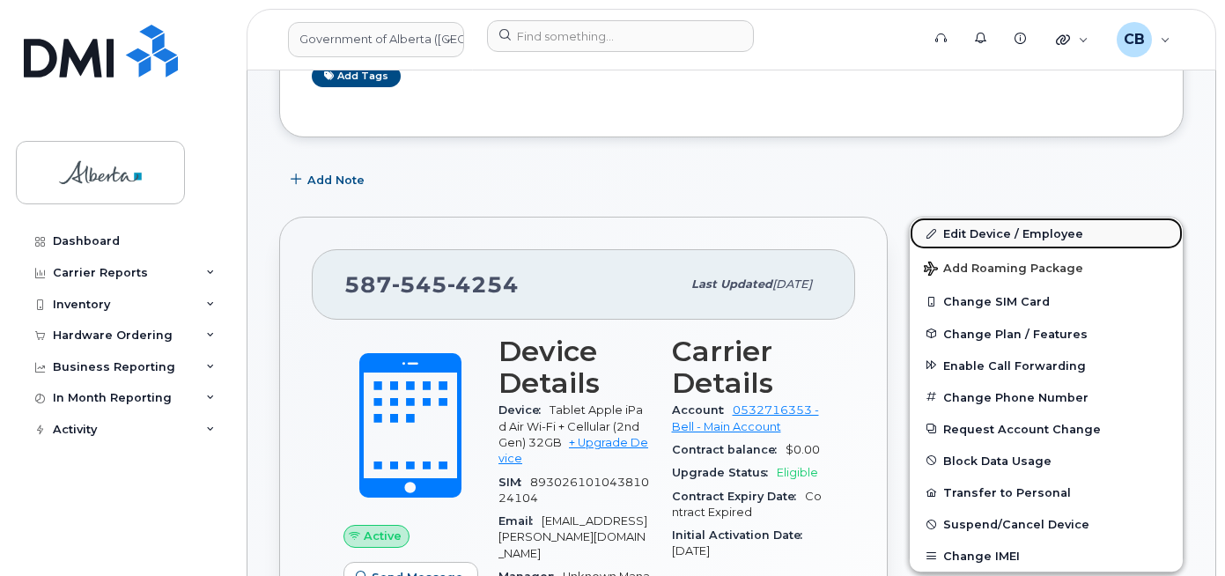
click at [998, 233] on link "Edit Device / Employee" at bounding box center [1046, 234] width 273 height 32
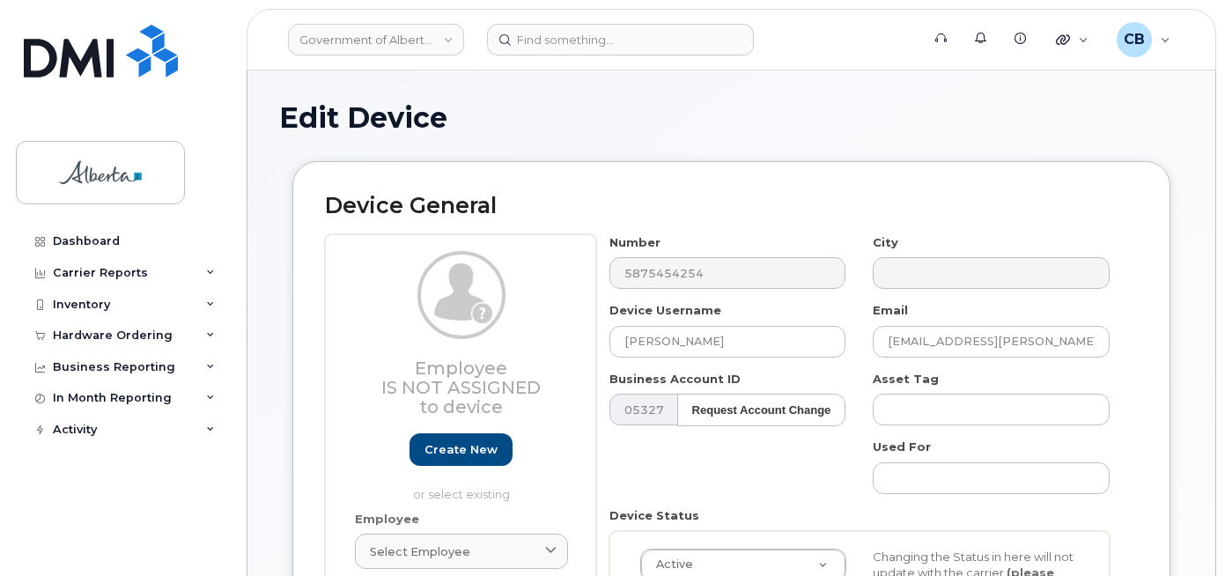
select select "4120335"
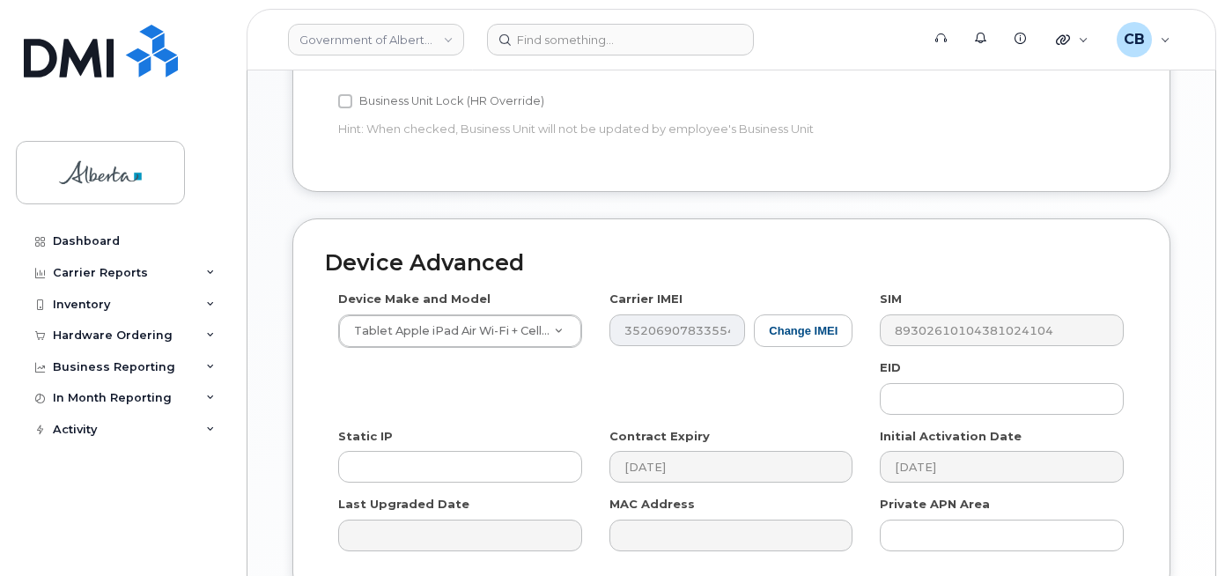
scroll to position [887, 0]
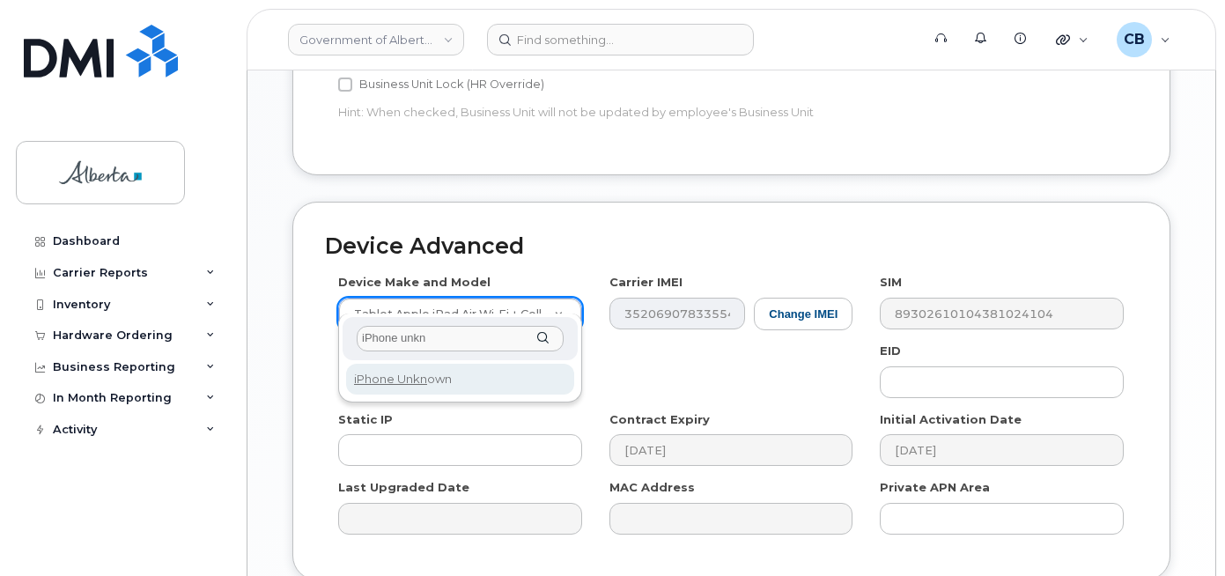
type input "iPhone unkn"
select select "185"
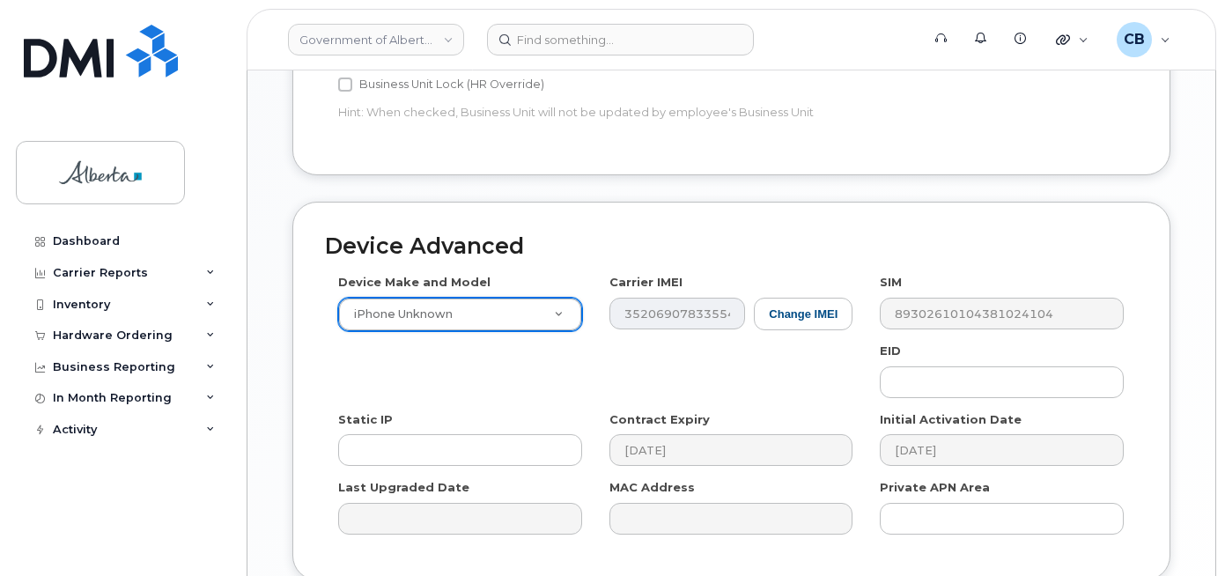
scroll to position [1022, 0]
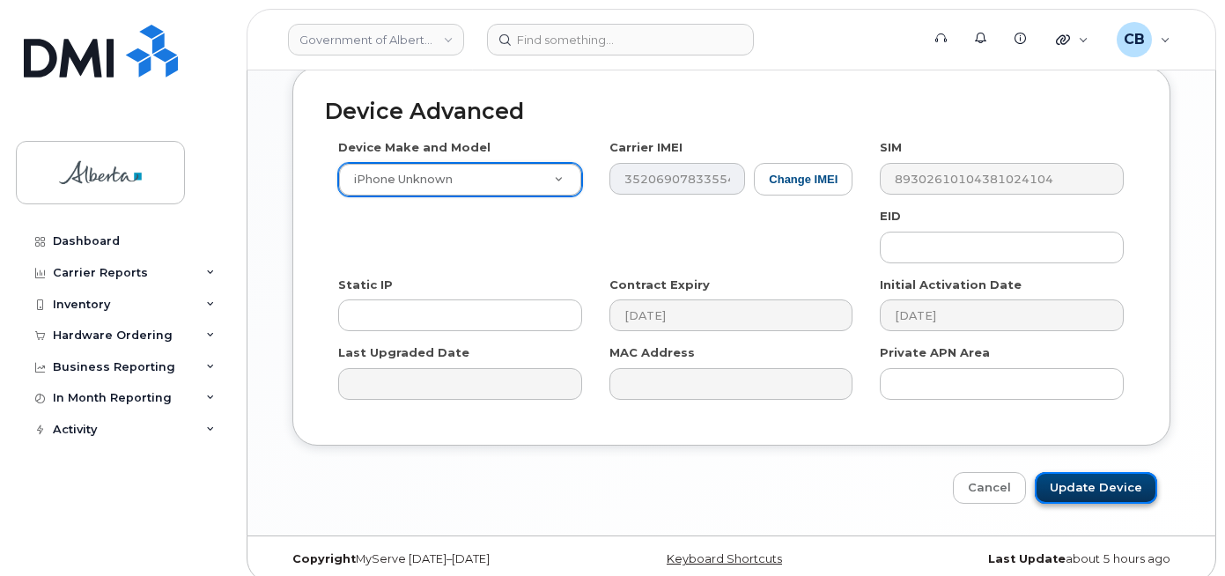
click at [1086, 475] on input "Update Device" at bounding box center [1096, 488] width 122 height 33
type input "Saving..."
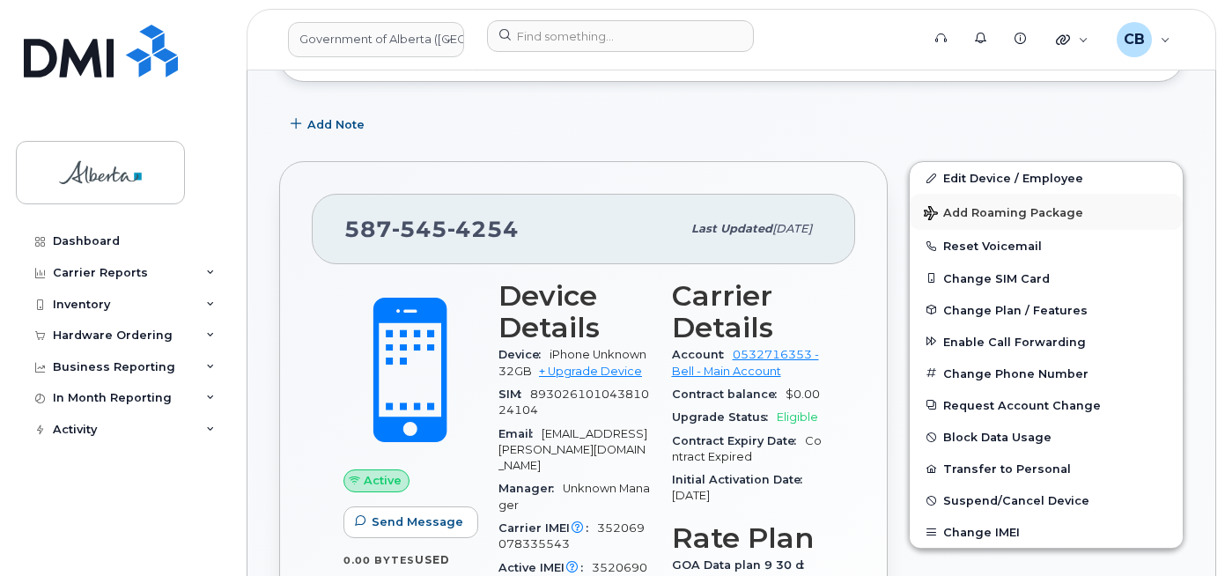
scroll to position [352, 0]
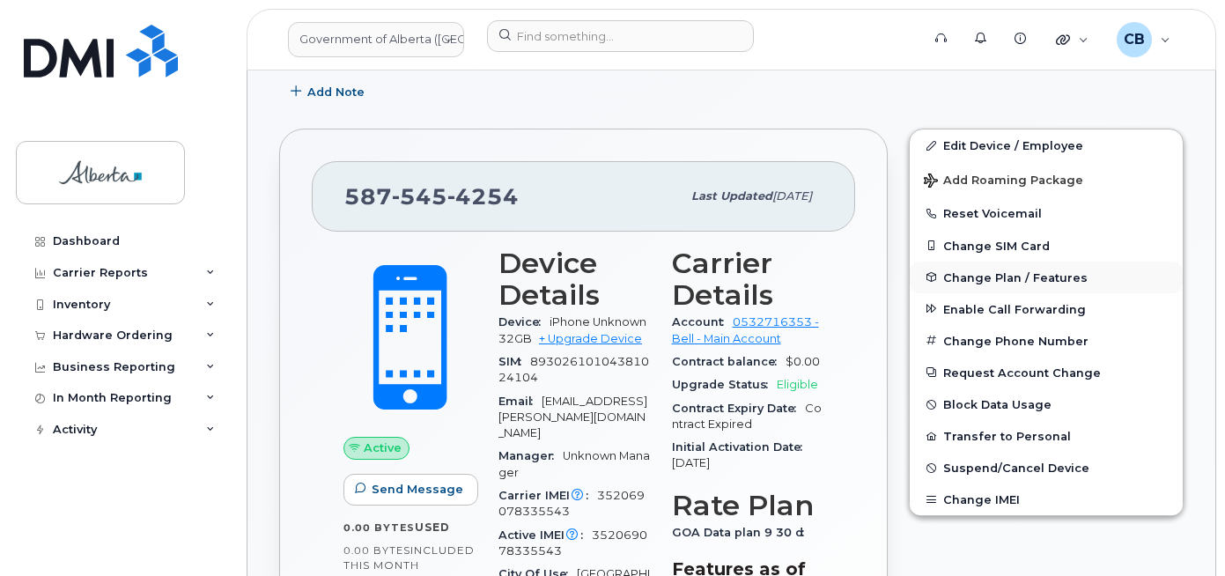
click at [1022, 277] on span "Change Plan / Features" at bounding box center [1015, 276] width 144 height 13
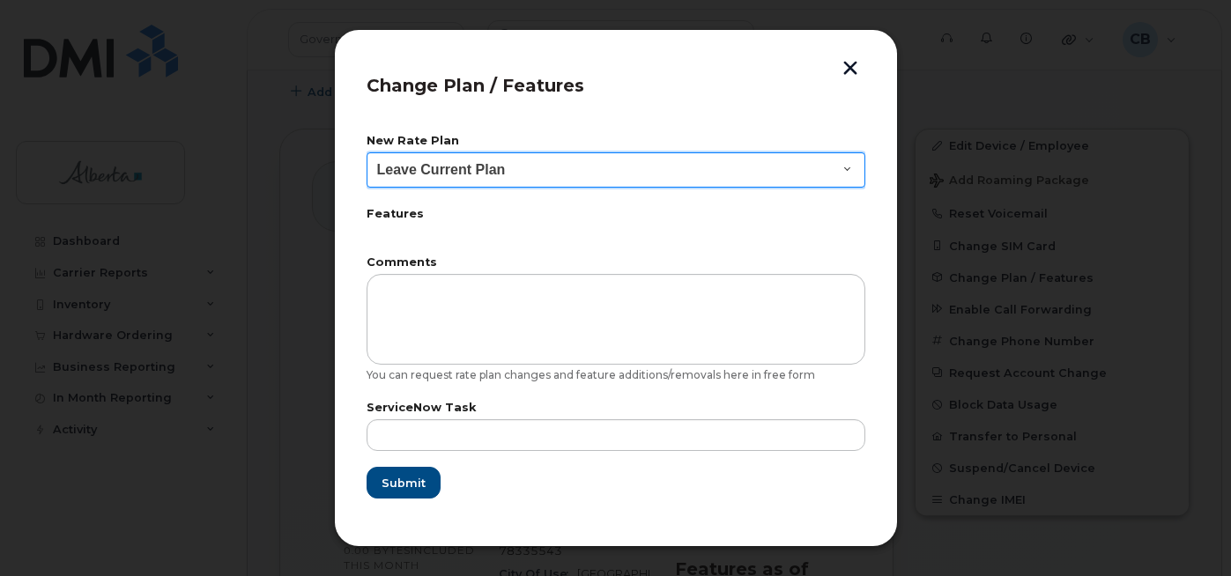
click at [841, 173] on select "Leave Current Plan GOA - Voice Plan 5 GOA Smartphone 14 30D GOA Unlimited Smart…" at bounding box center [615, 169] width 499 height 35
select select "2483362"
click at [366, 152] on select "Leave Current Plan GOA - Voice Plan 5 GOA Smartphone 14 30D GOA Unlimited Smart…" at bounding box center [615, 169] width 499 height 35
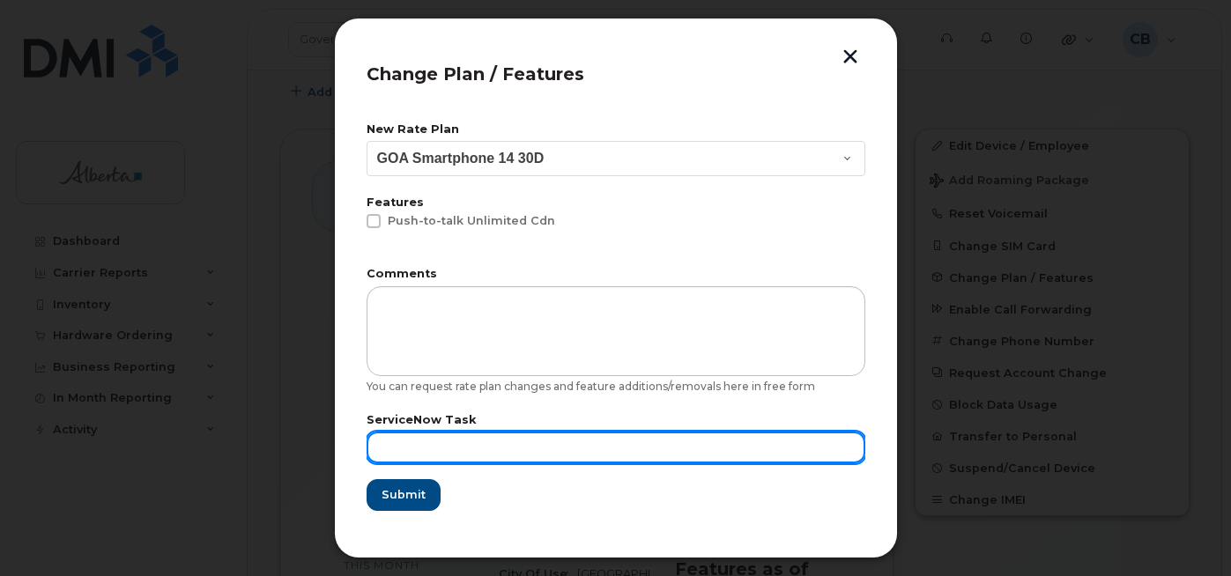
click at [440, 443] on input "text" at bounding box center [615, 448] width 499 height 32
paste input "SCTASK0848390"
type input "SCTASK0848390"
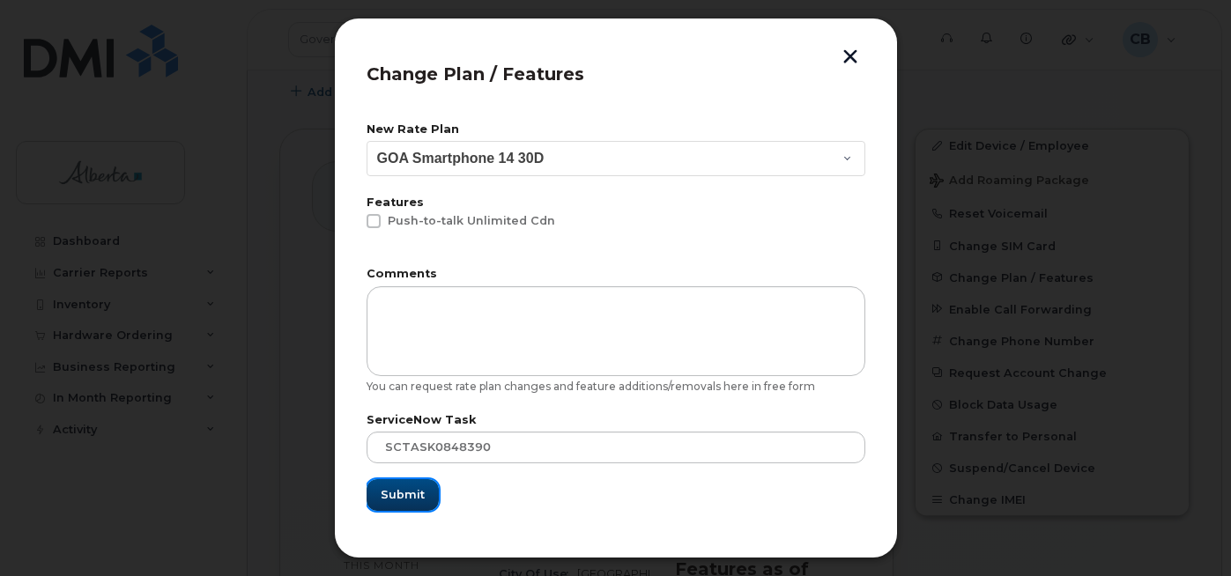
click at [411, 489] on span "Submit" at bounding box center [403, 494] width 44 height 17
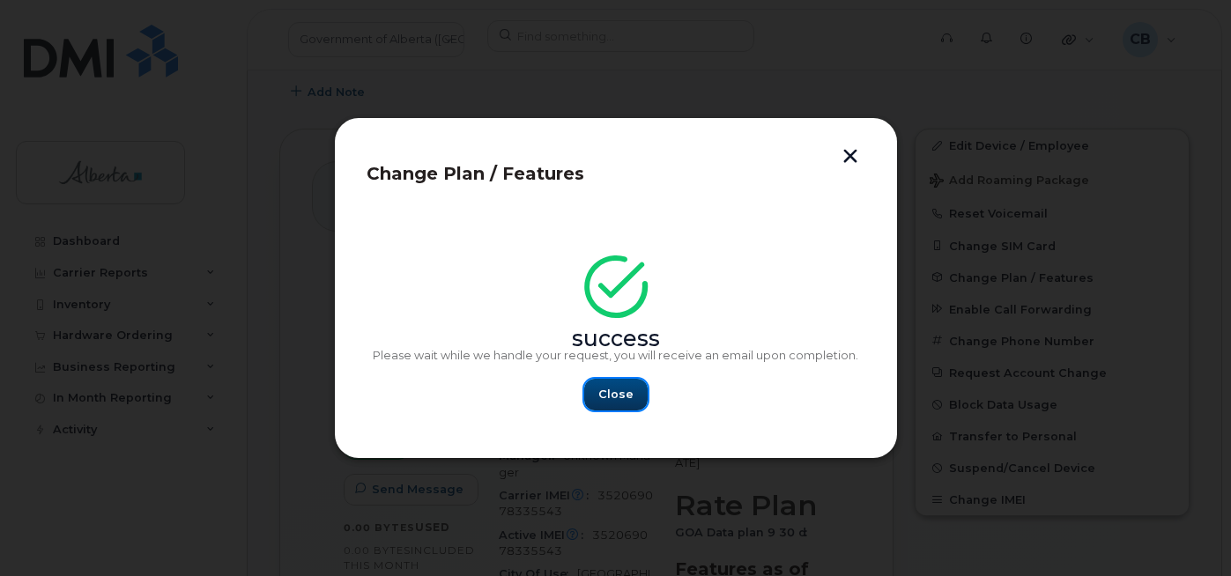
click at [603, 393] on span "Close" at bounding box center [615, 394] width 35 height 17
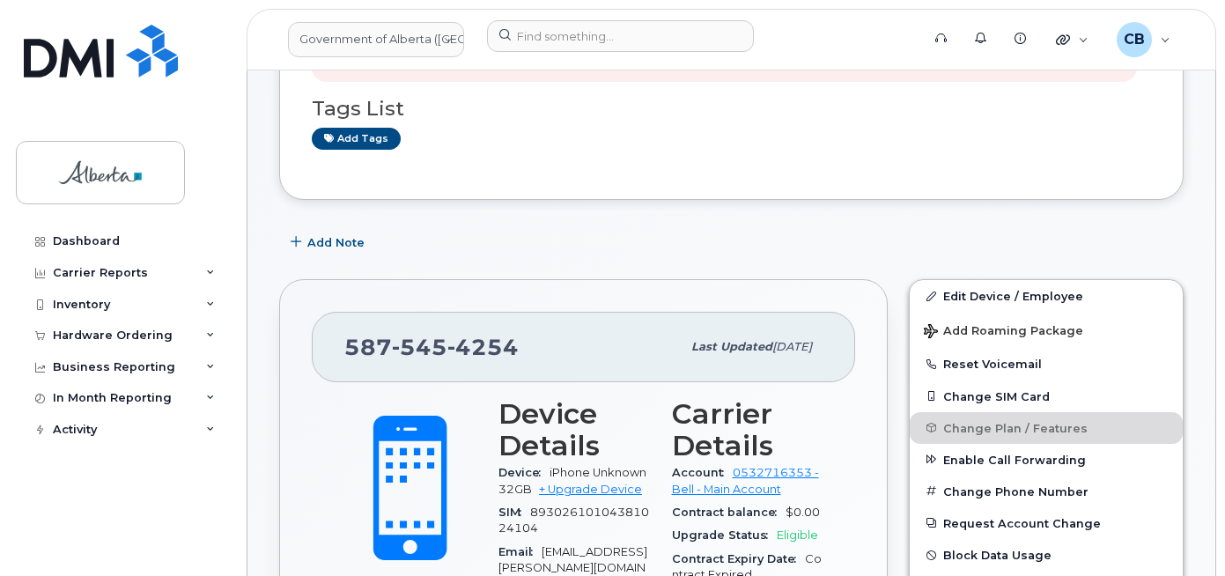
scroll to position [88, 0]
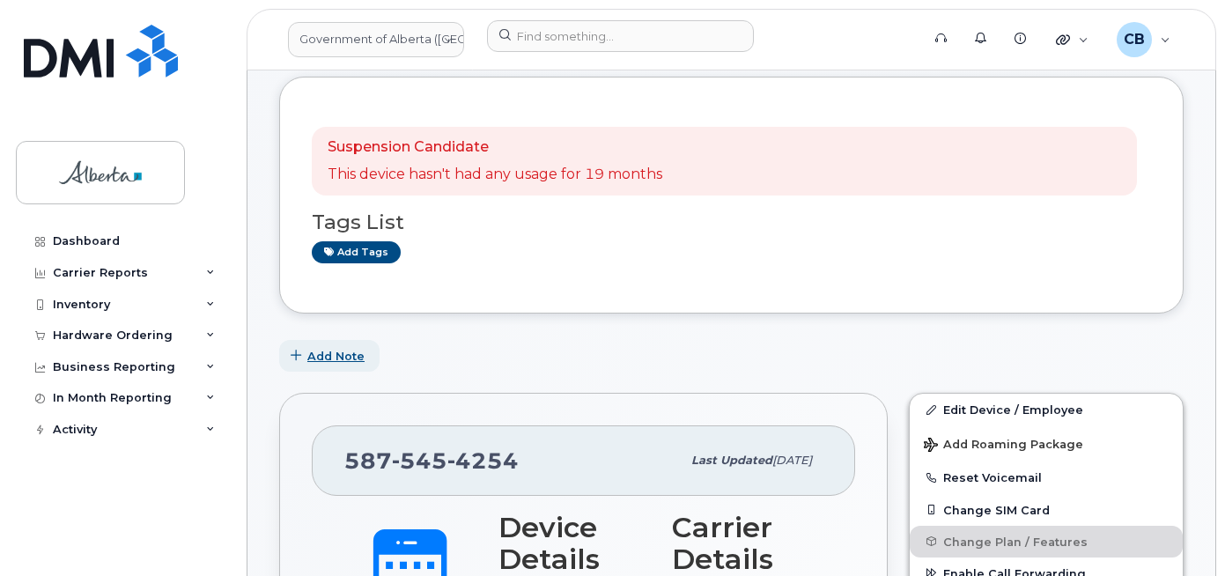
click at [333, 353] on span "Add Note" at bounding box center [335, 356] width 57 height 17
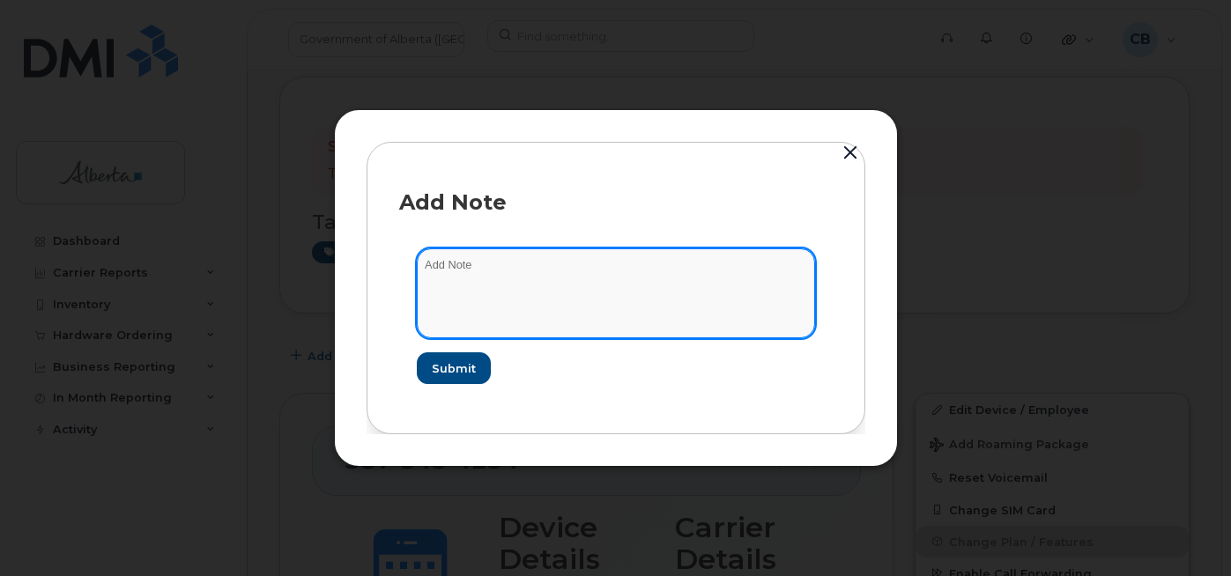
click at [444, 270] on textarea at bounding box center [616, 293] width 398 height 90
paste textarea "SCTASK0848390"
type textarea "SCTASK0848390-changed plan from data to voice and data."
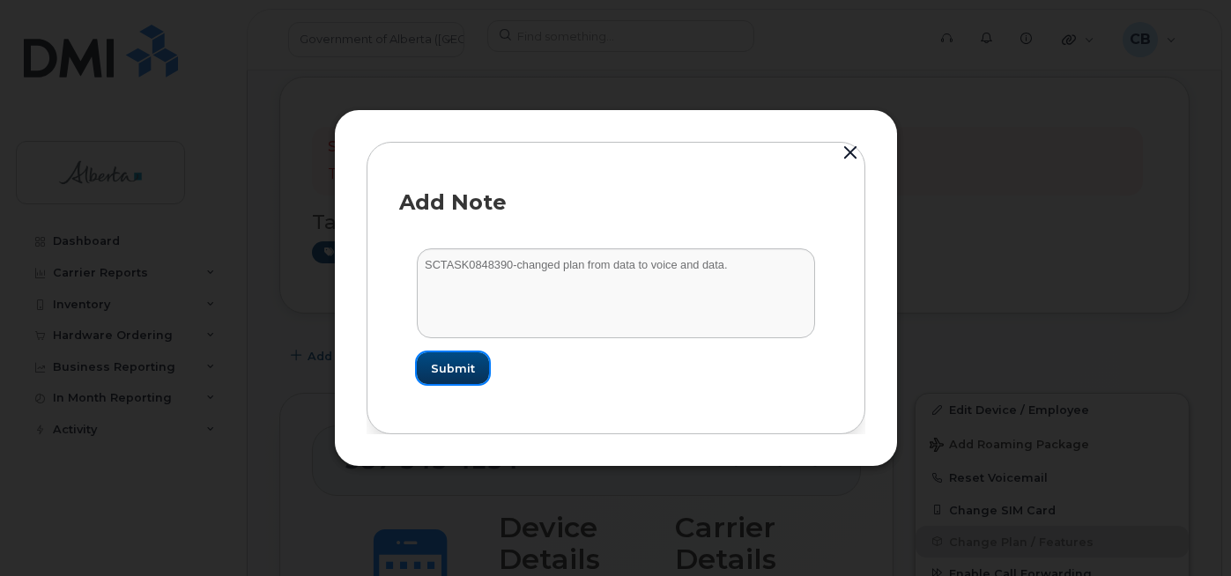
click at [473, 361] on button "Submit" at bounding box center [453, 368] width 72 height 32
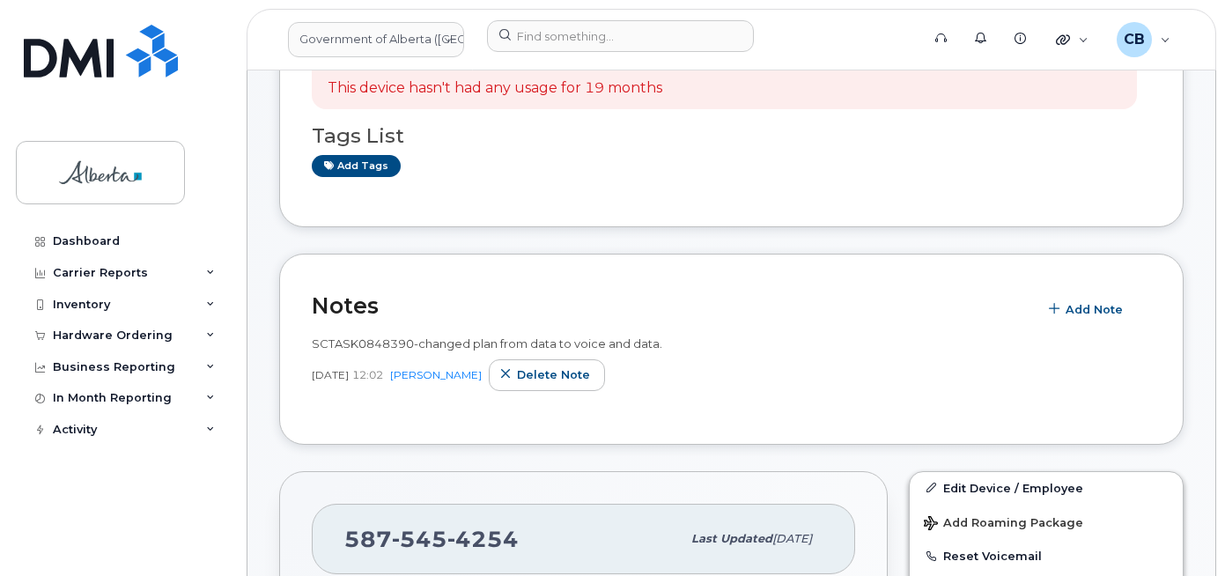
scroll to position [176, 0]
